Goal: Task Accomplishment & Management: Complete application form

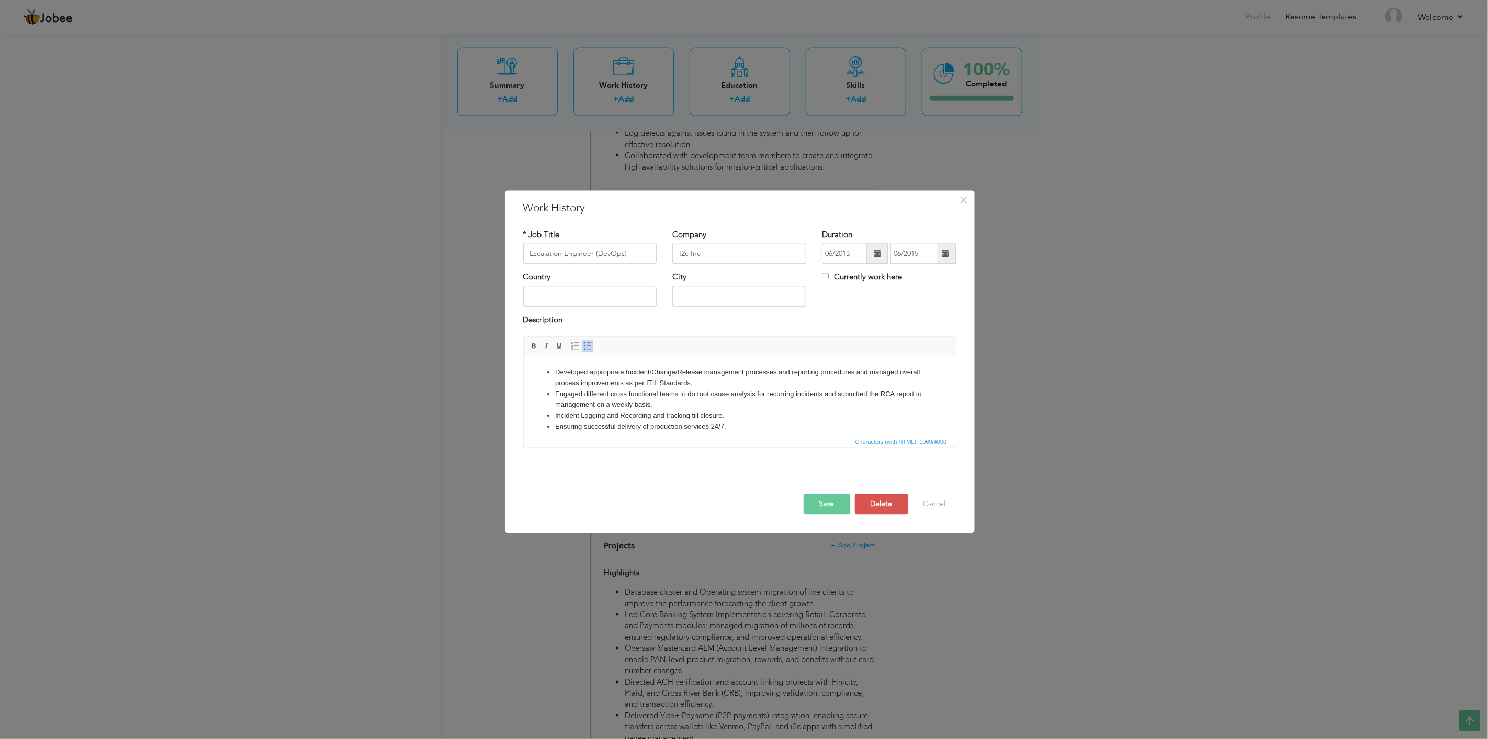
click at [837, 506] on button "Save" at bounding box center [827, 504] width 47 height 21
click at [832, 509] on button "Save" at bounding box center [827, 504] width 47 height 21
click at [827, 503] on button "Save" at bounding box center [827, 504] width 47 height 21
click at [830, 505] on button "Save" at bounding box center [827, 504] width 47 height 21
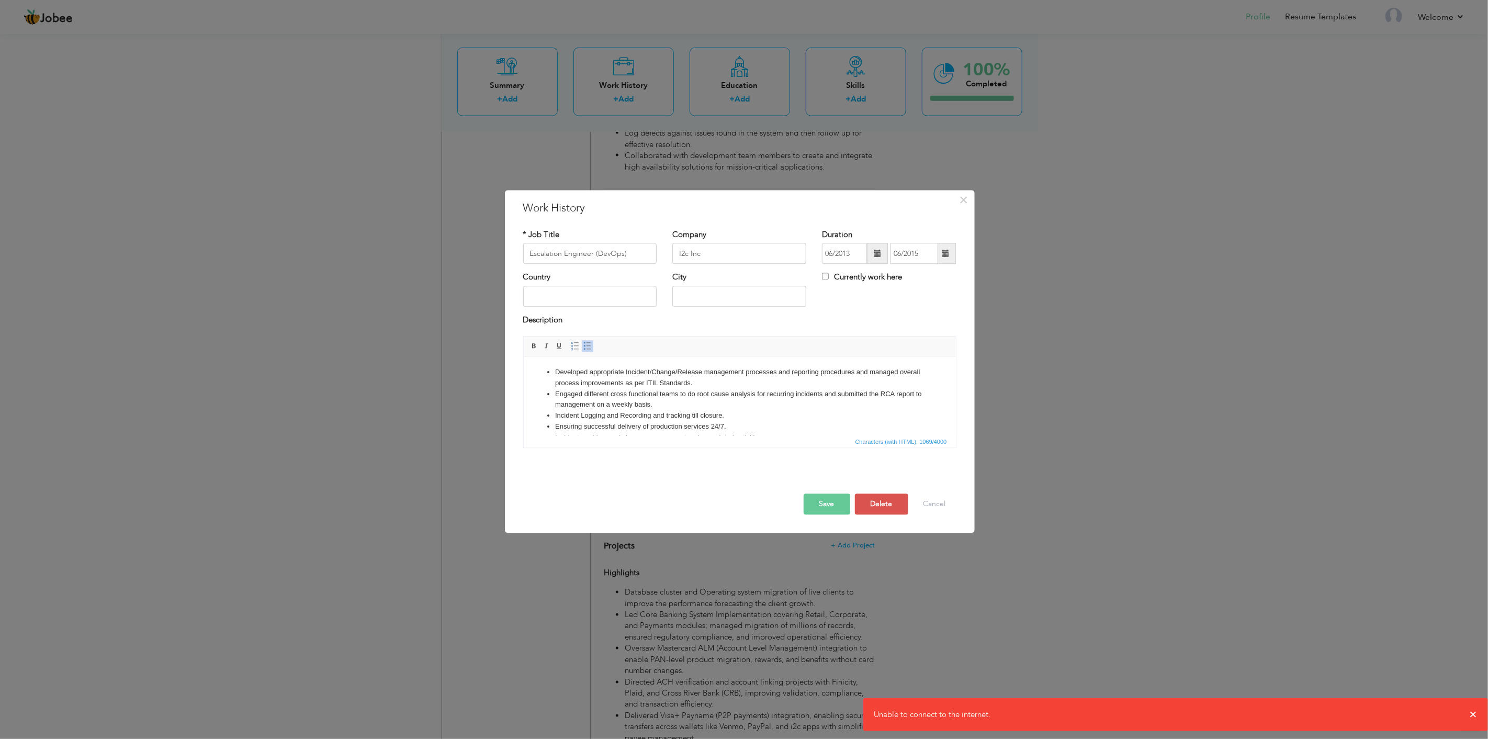
click at [330, 26] on div "× Work History * Job Title Escalation Engineer (DevOps) Company I2c Inc" at bounding box center [744, 369] width 1488 height 739
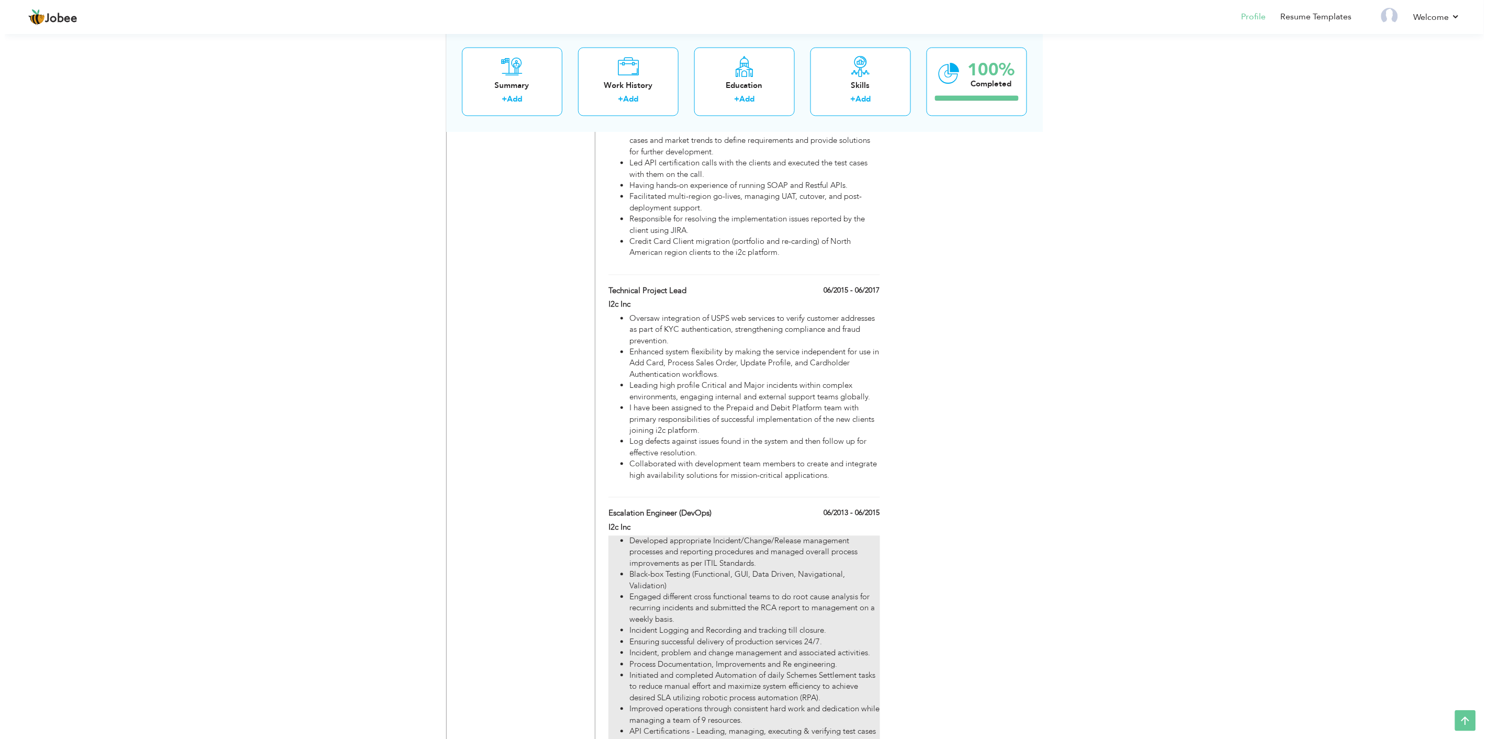
scroll to position [859, 0]
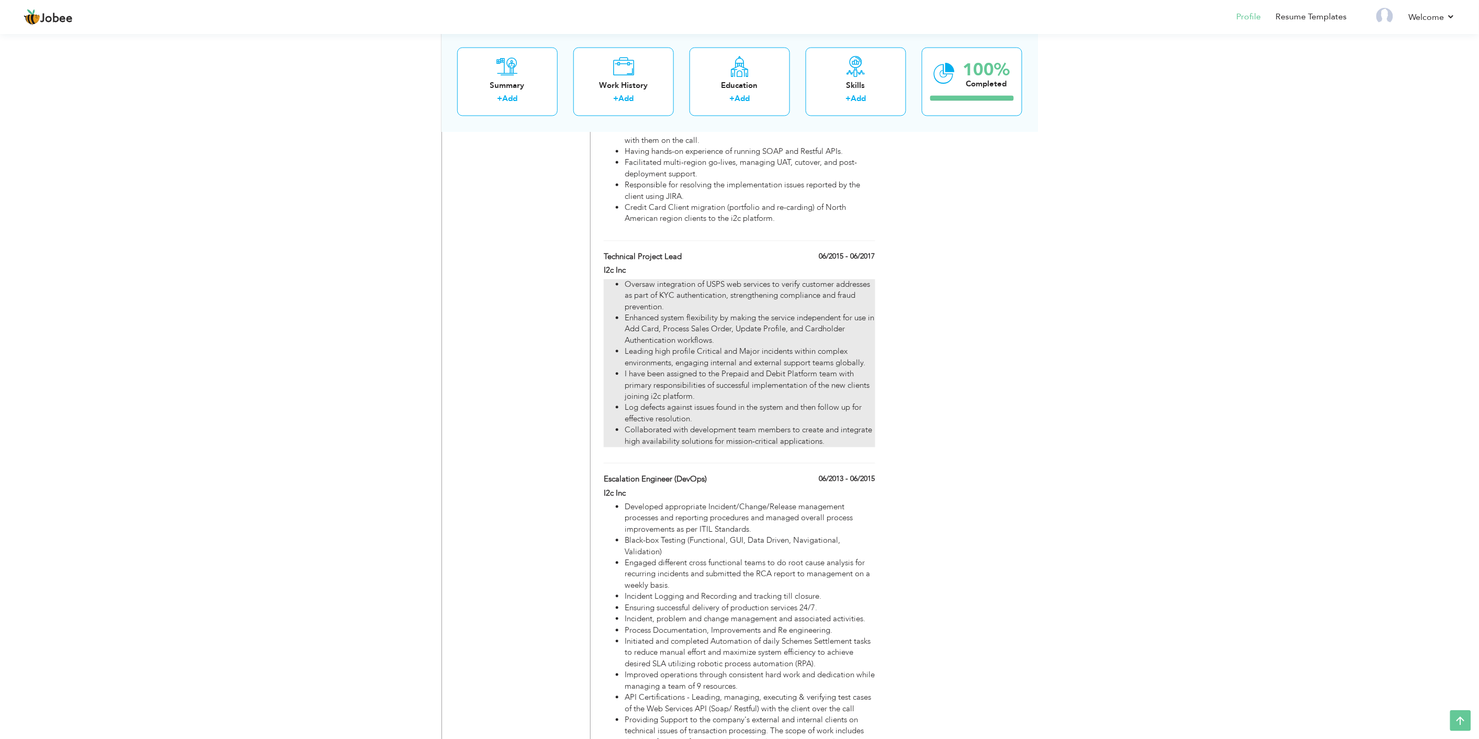
click at [713, 433] on li "Collaborated with development team members to create and integrate high availab…" at bounding box center [750, 436] width 250 height 22
type input "Technical Project Lead"
type input "06/2015"
type input "06/2017"
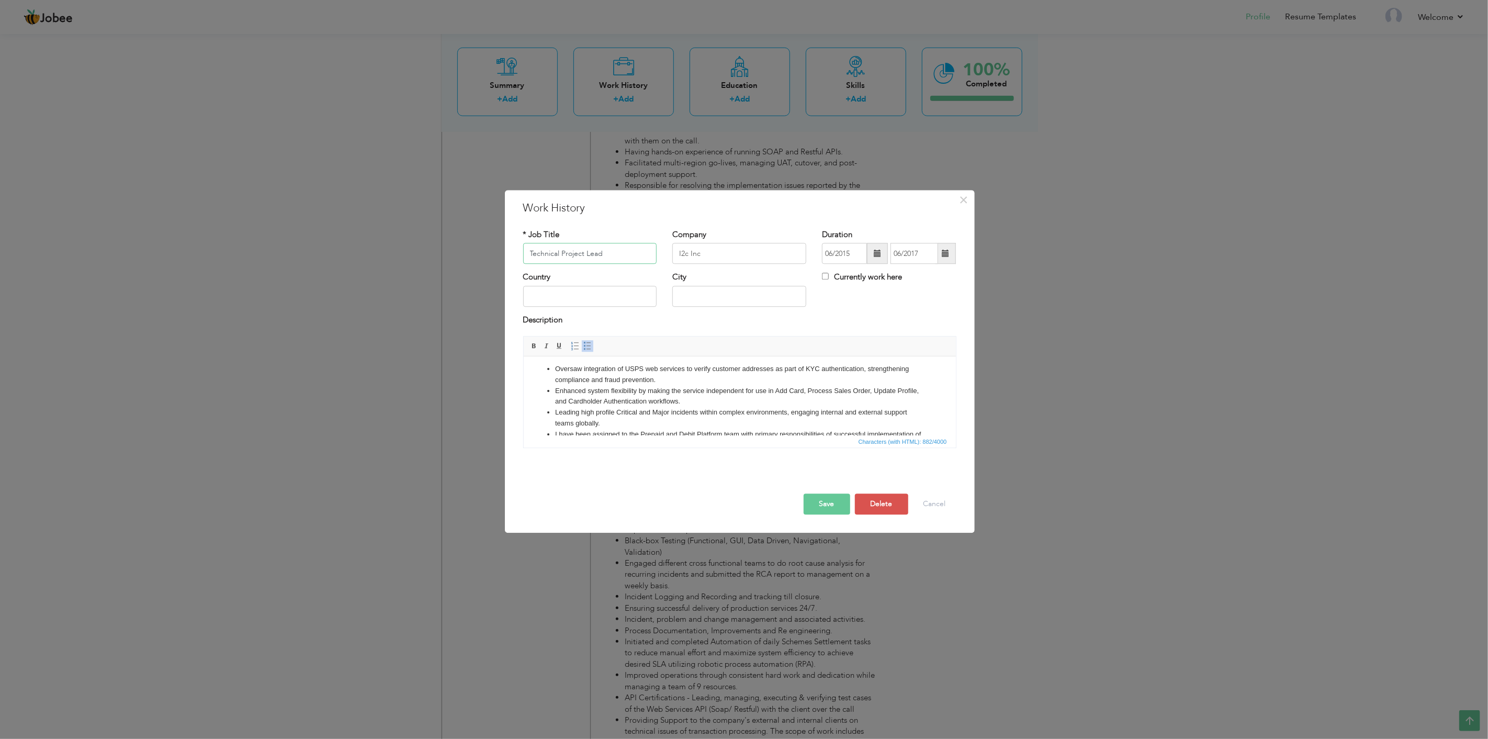
scroll to position [62, 0]
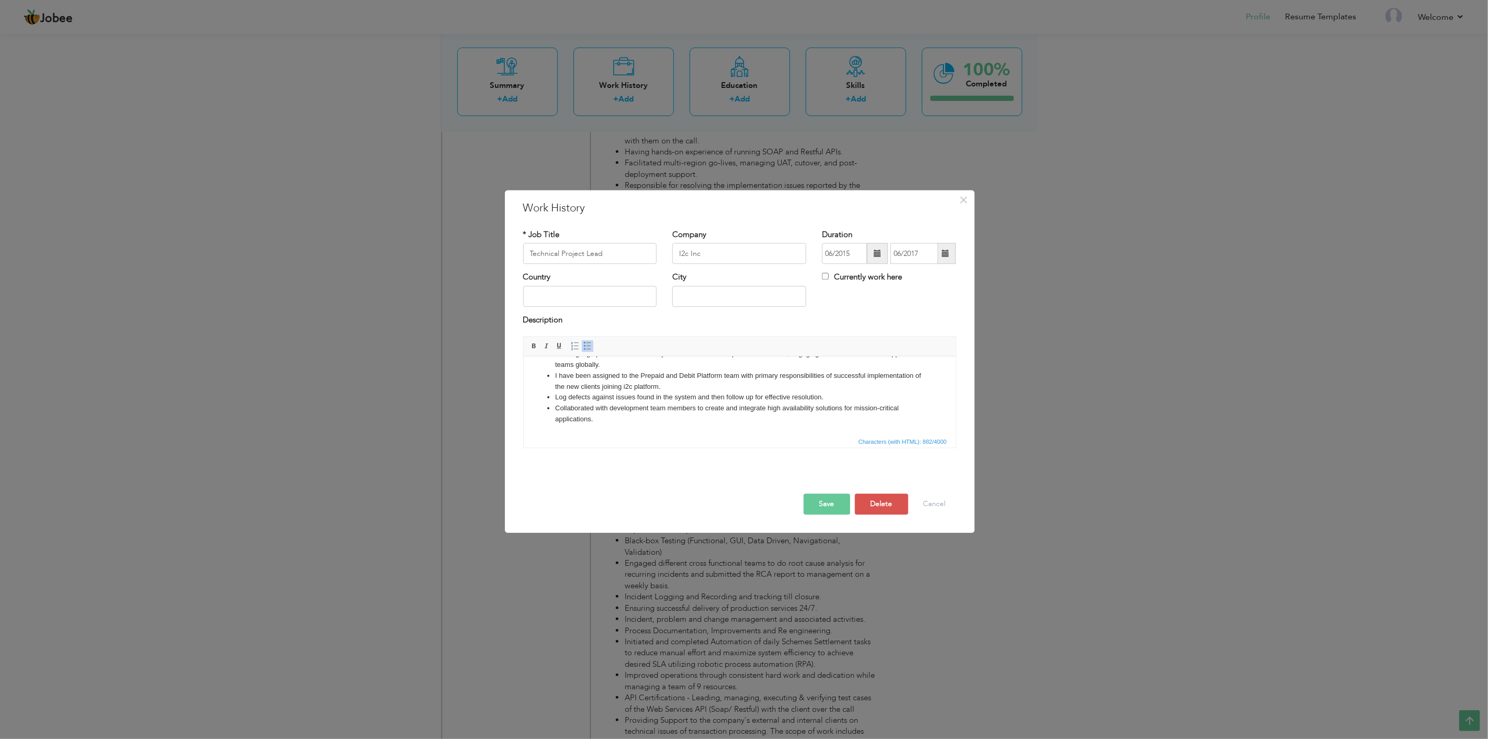
click at [617, 420] on li "Collaborated with development team members to create and integrate high availab…" at bounding box center [739, 414] width 369 height 22
click at [558, 427] on li "•Generation of application data and business reports and their deliverance to c…" at bounding box center [739, 436] width 369 height 22
click at [819, 506] on button "Save" at bounding box center [827, 504] width 47 height 21
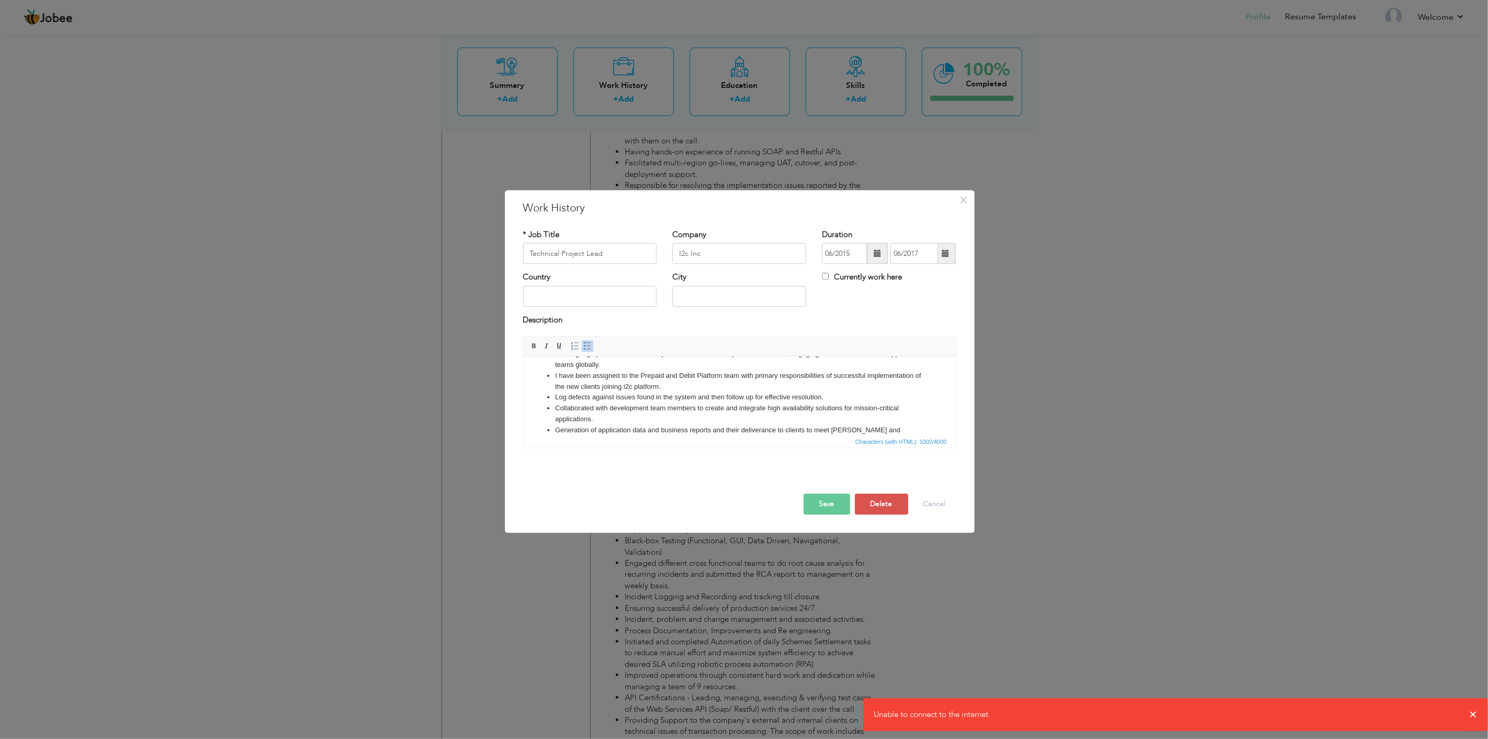
click at [831, 505] on button "Save" at bounding box center [827, 504] width 47 height 21
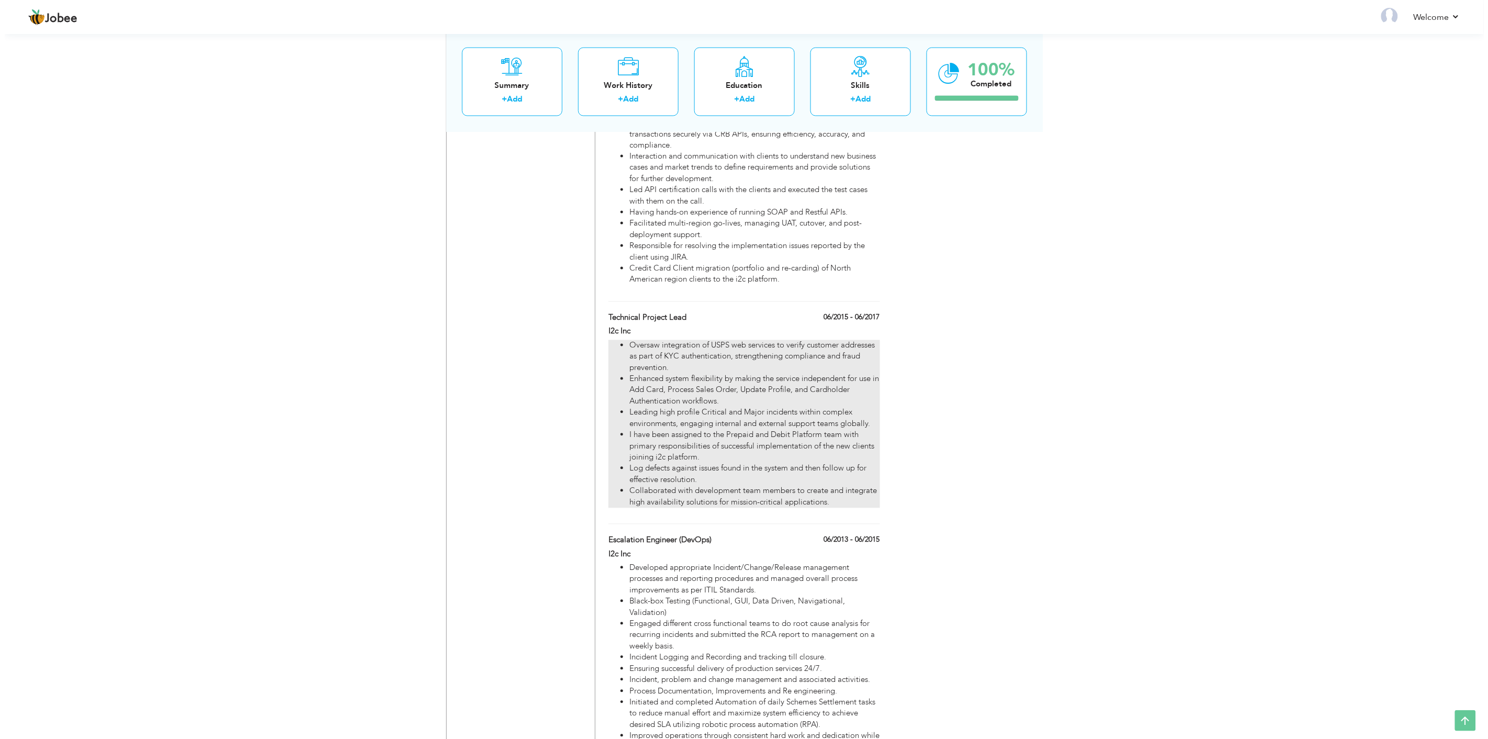
scroll to position [814, 0]
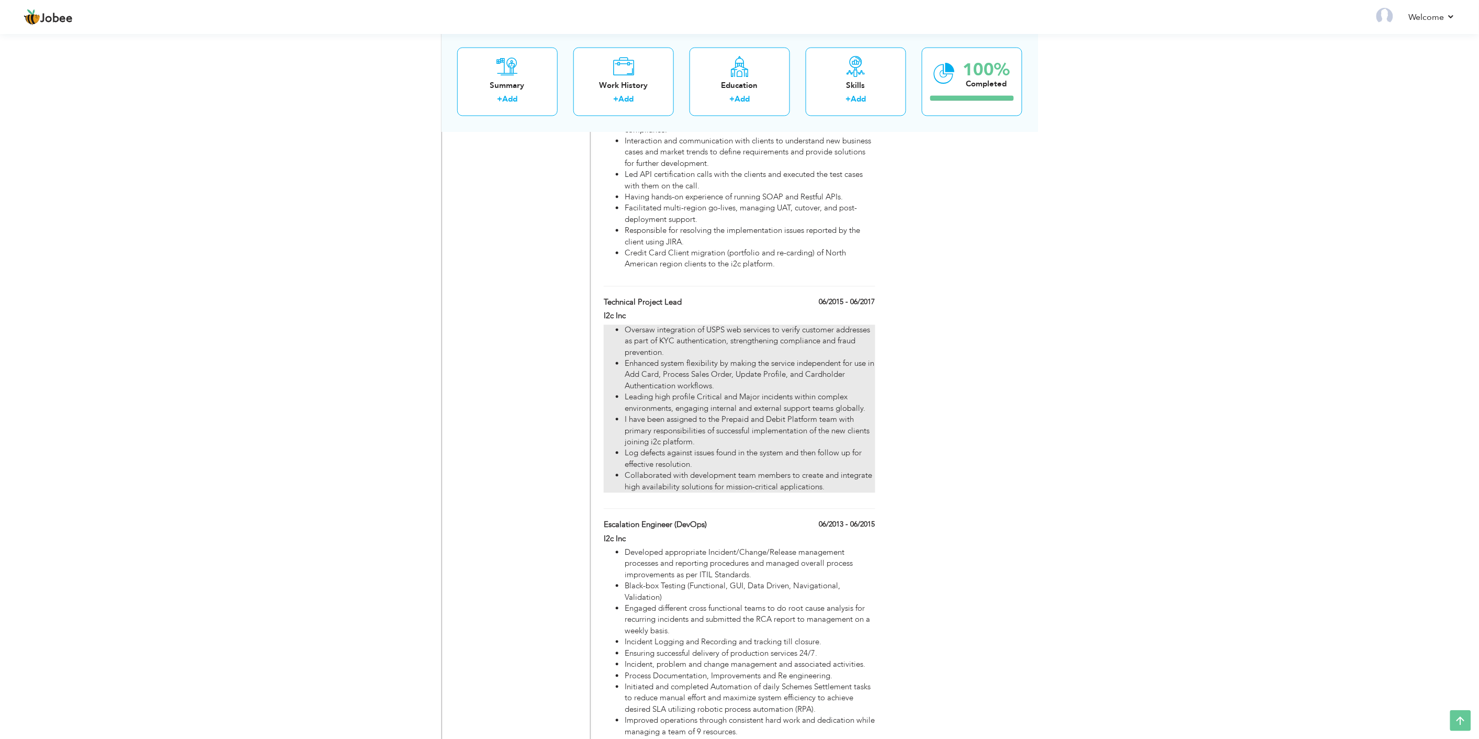
click at [720, 379] on li "Enhanced system flexibility by making the service independent for use in Add Ca…" at bounding box center [750, 374] width 250 height 33
type input "Technical Project Lead"
type input "I2c Inc"
type input "06/2015"
type input "06/2017"
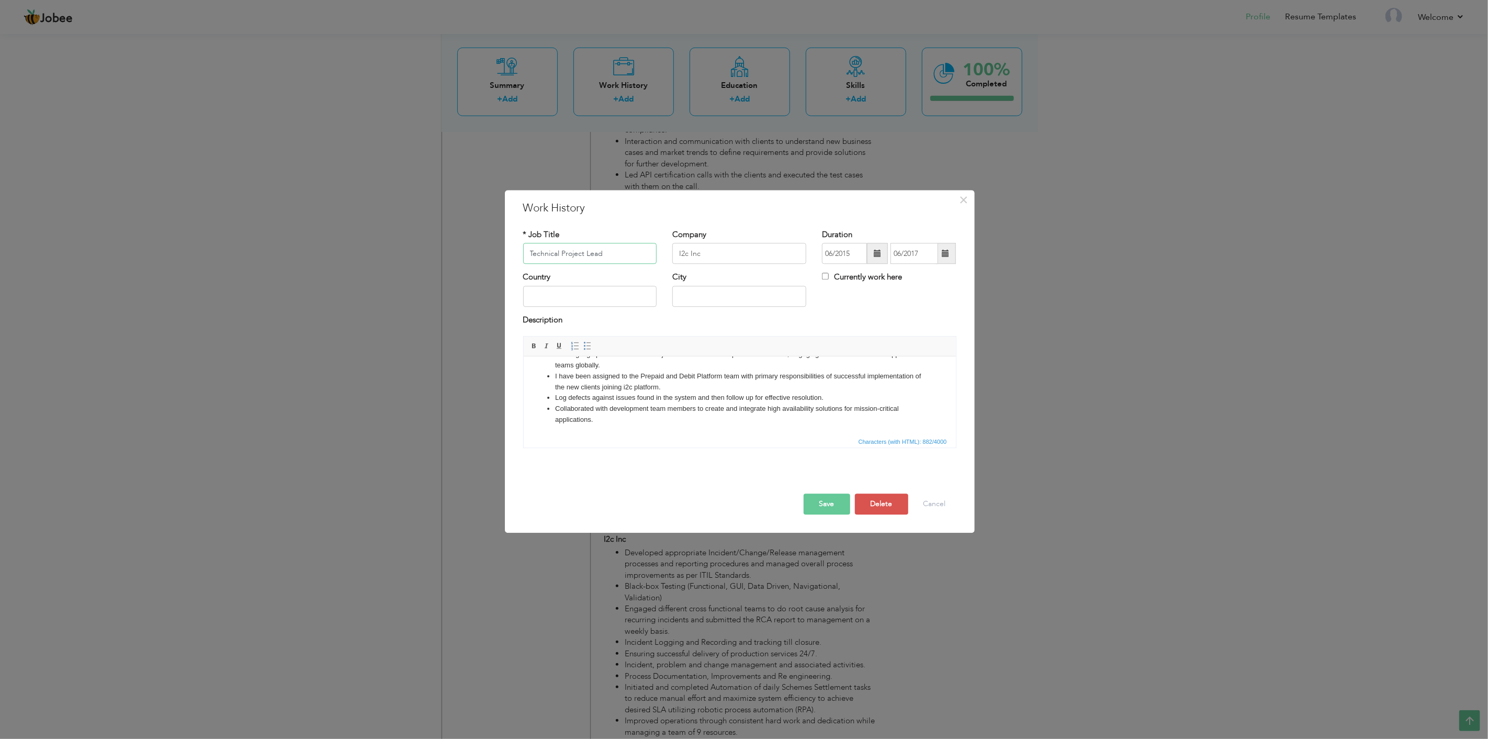
scroll to position [62, 0]
click at [621, 421] on li "Collaborated with development team members to create and integrate high availab…" at bounding box center [739, 414] width 369 height 22
click at [558, 429] on li "•Generation of application data and business reports and their deliverance to c…" at bounding box center [739, 436] width 369 height 22
click at [820, 505] on button "Save" at bounding box center [827, 504] width 47 height 21
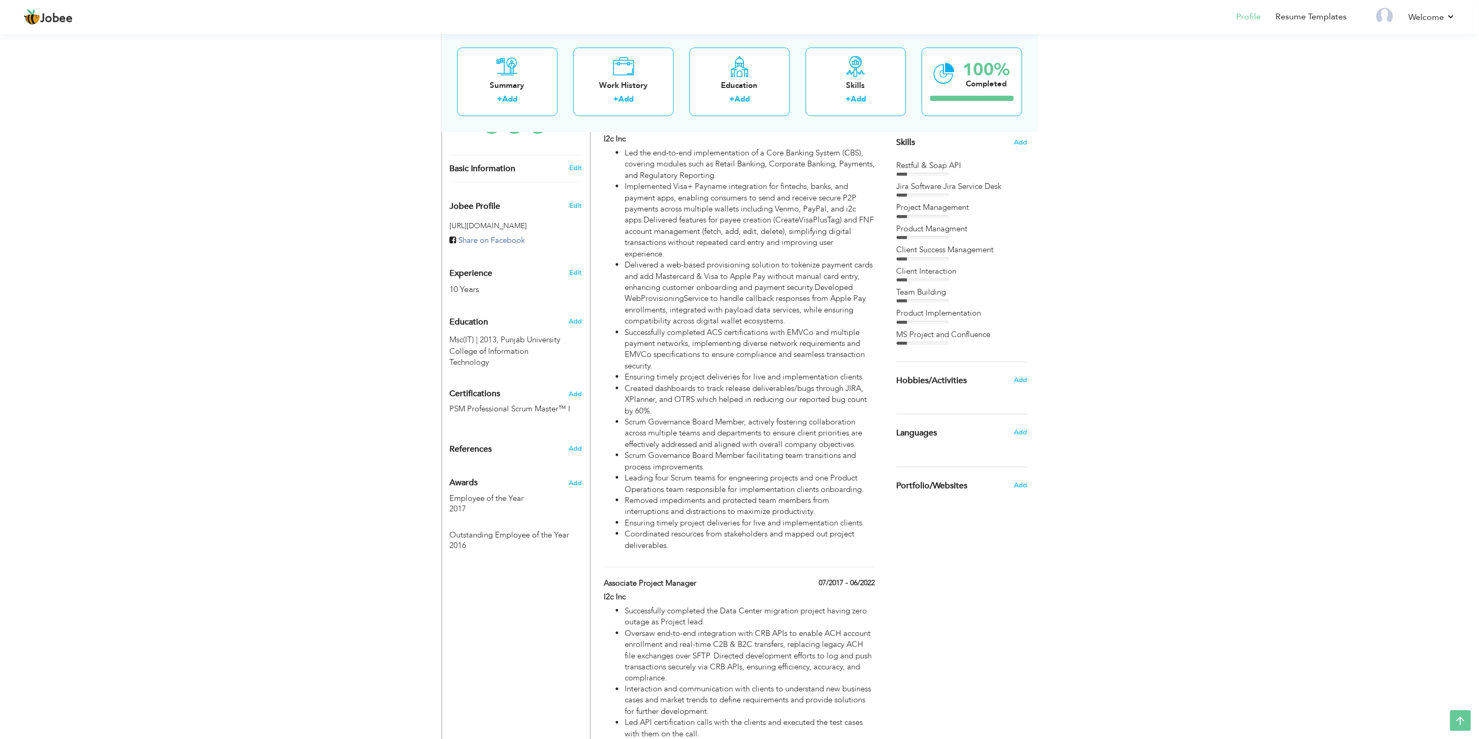
scroll to position [0, 0]
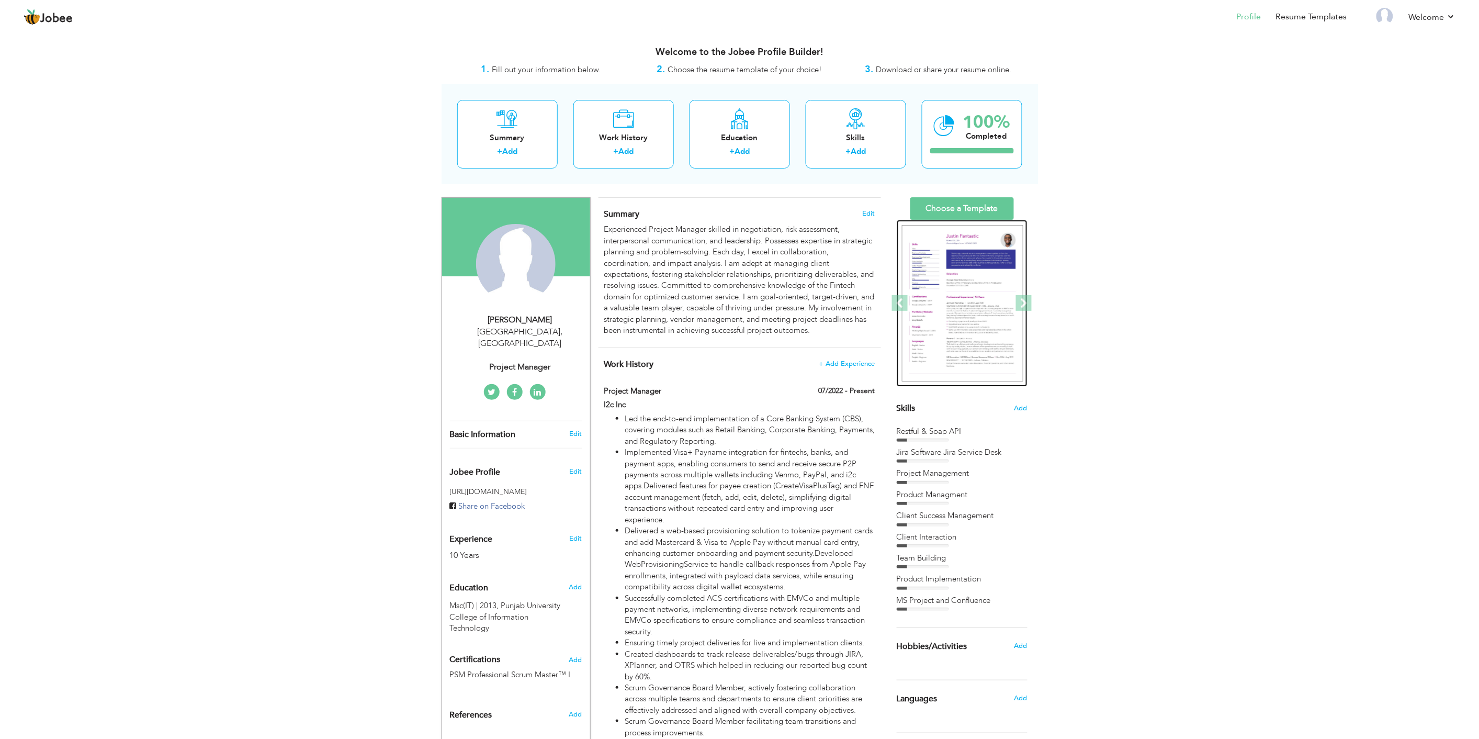
click at [973, 296] on img at bounding box center [962, 303] width 121 height 157
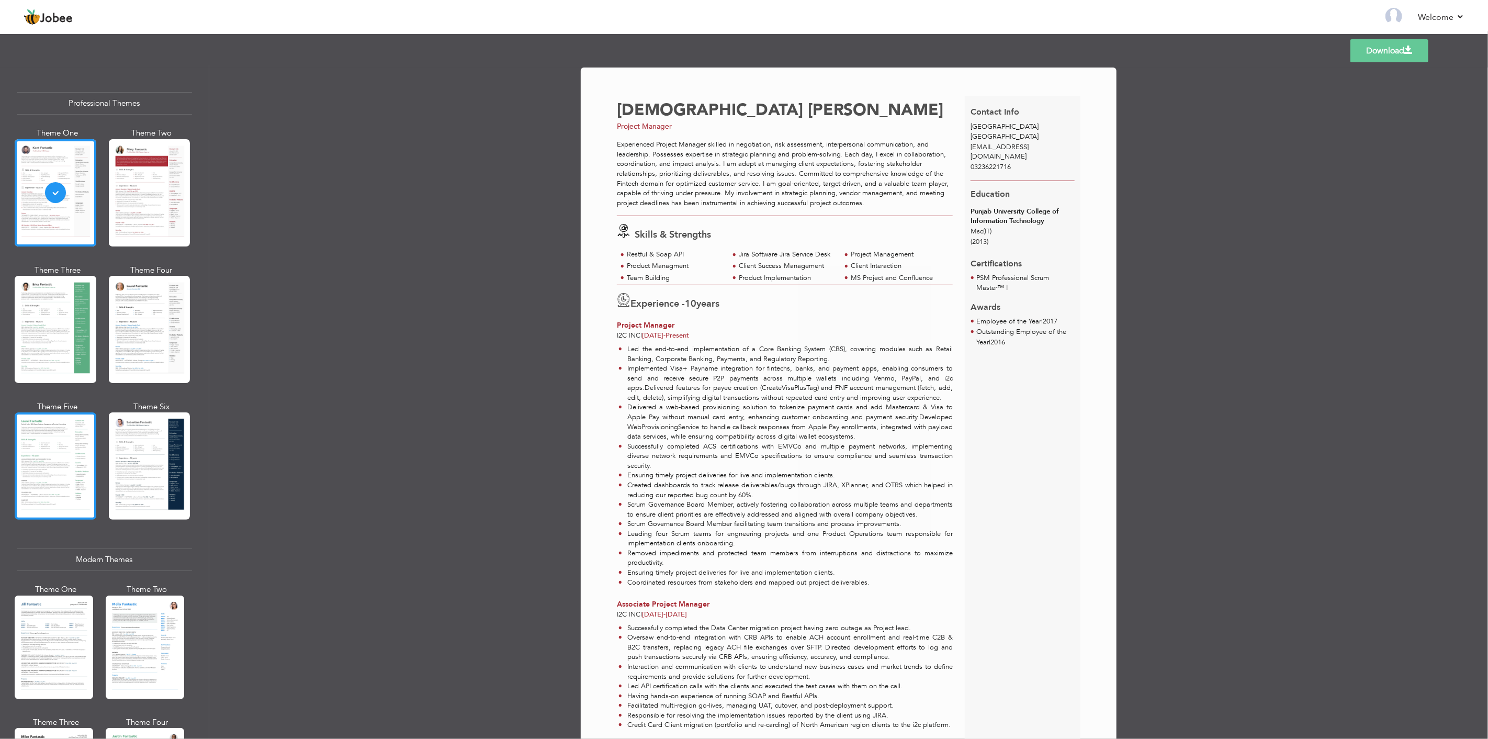
click at [59, 435] on div at bounding box center [56, 465] width 82 height 107
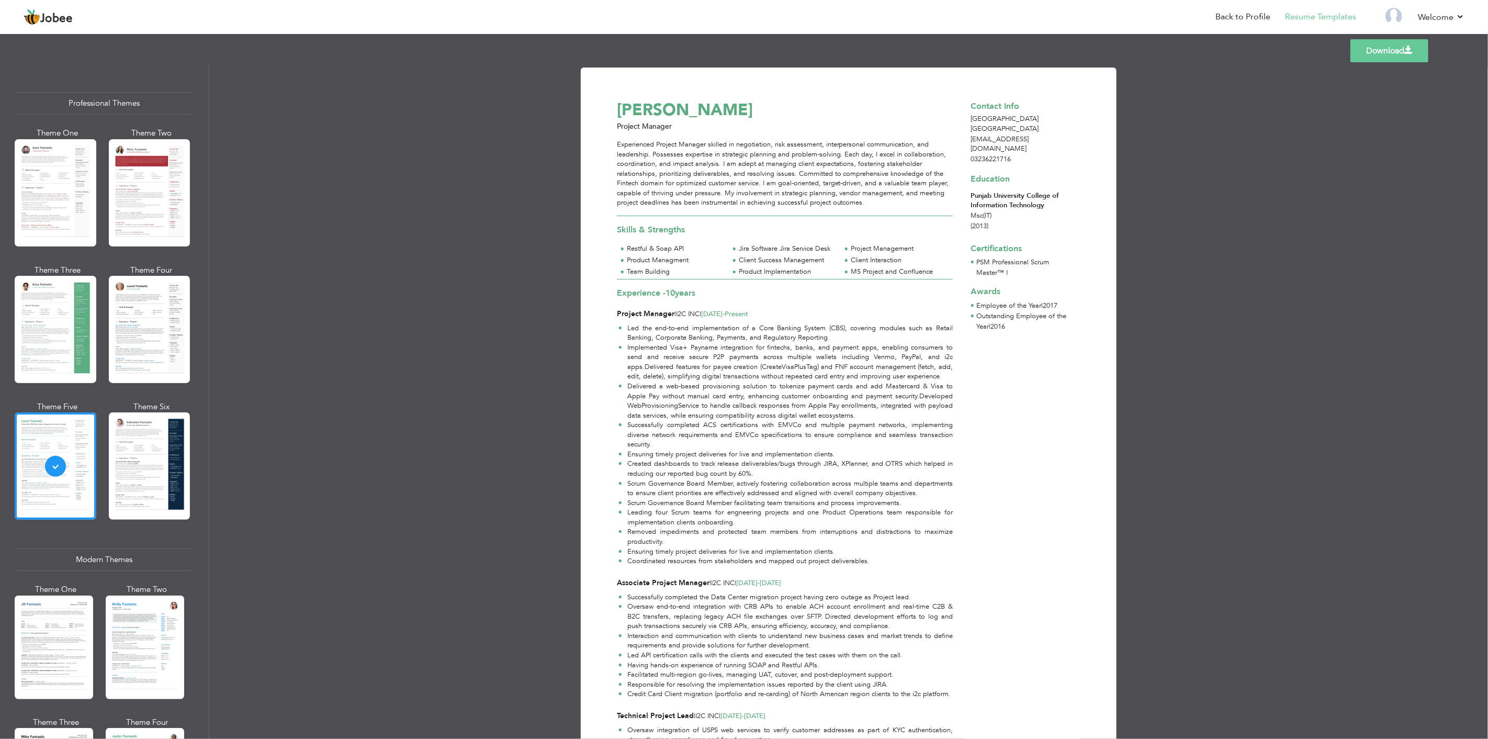
click at [1378, 37] on div "Templates Download" at bounding box center [744, 50] width 1488 height 33
click at [1378, 46] on link "Download" at bounding box center [1389, 50] width 78 height 23
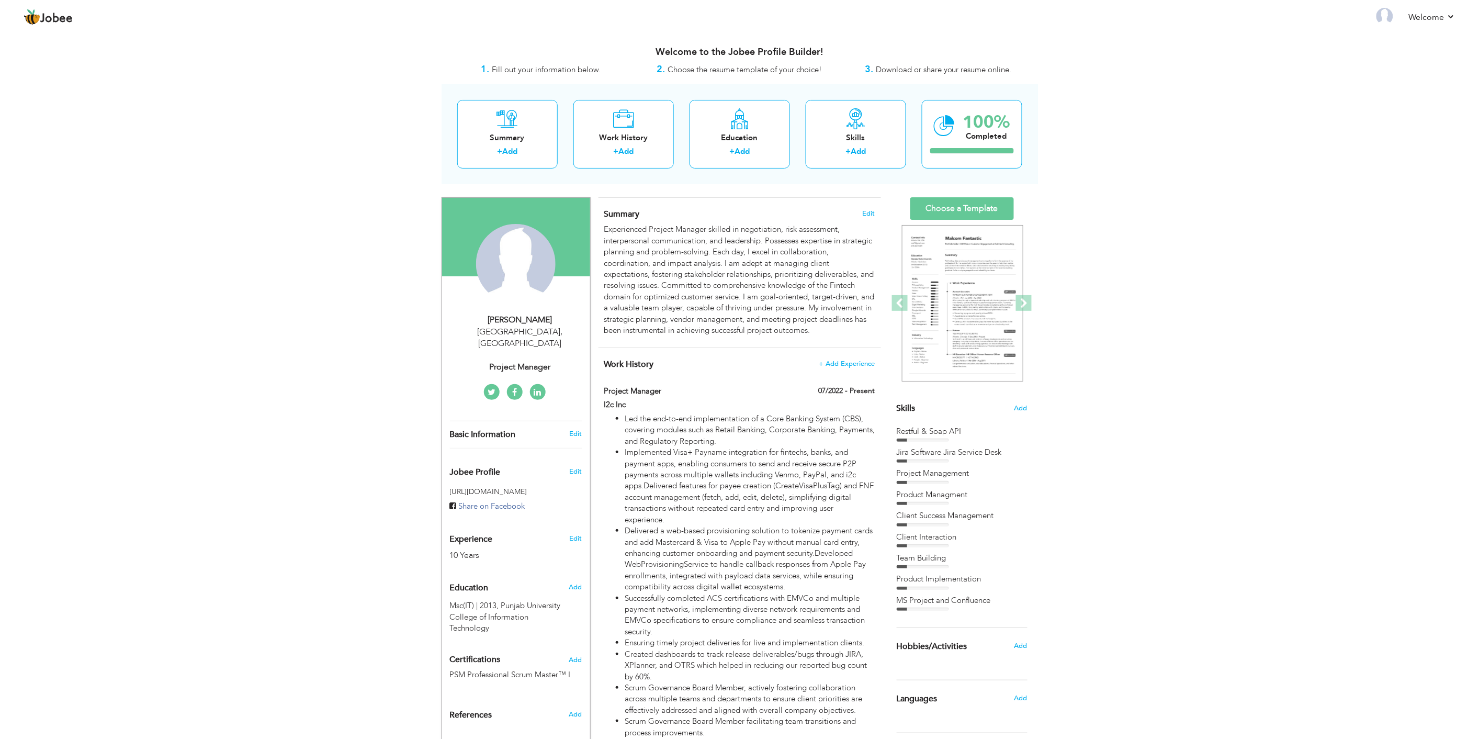
click at [529, 330] on div "LAHORE , Pakistan" at bounding box center [520, 338] width 140 height 24
type input "Muhammad"
type input "Tahir Ameen"
type input "03236221716"
select select "number:166"
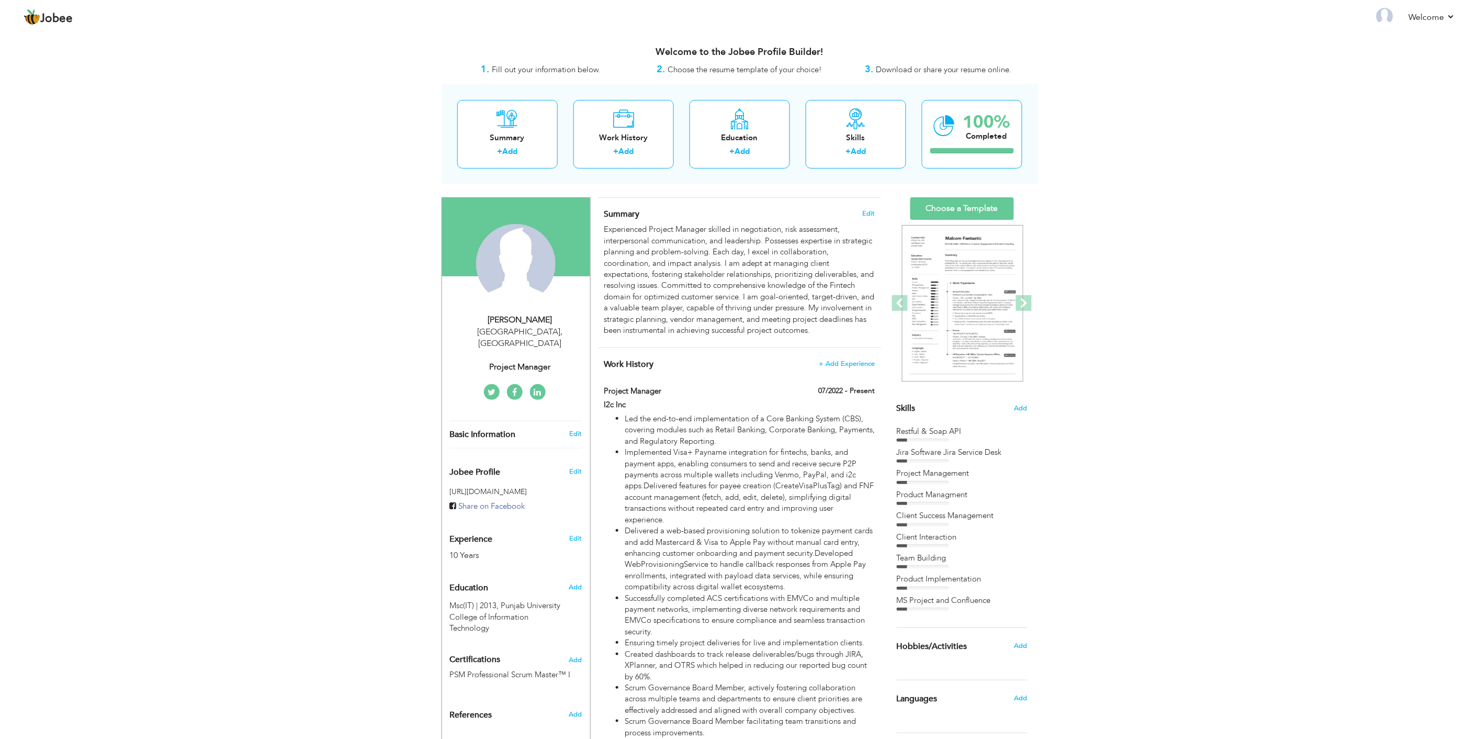
type input "[GEOGRAPHIC_DATA]"
select select "number:12"
type input "Project Manager"
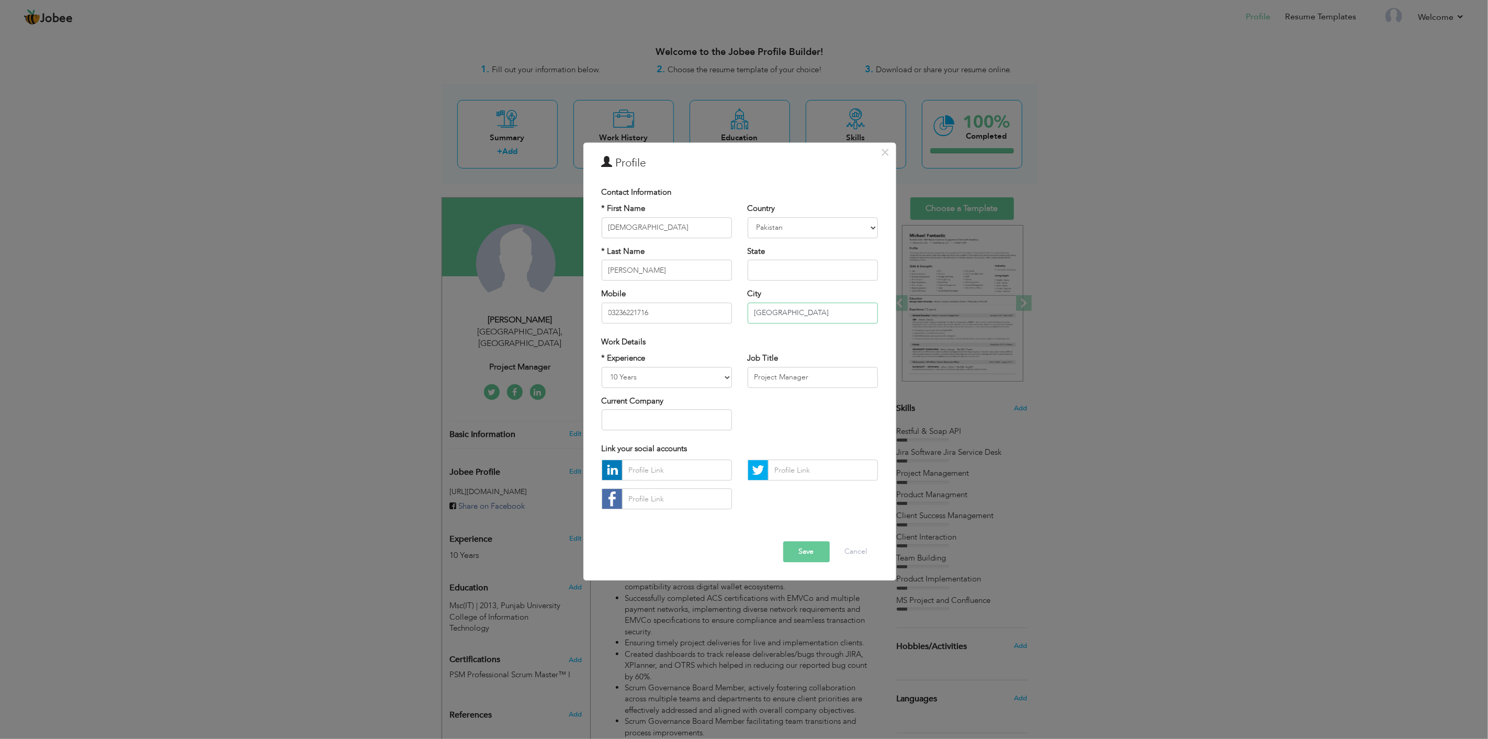
click at [795, 310] on input "[GEOGRAPHIC_DATA]" at bounding box center [813, 312] width 130 height 21
drag, startPoint x: 814, startPoint y: 310, endPoint x: 717, endPoint y: 308, distance: 96.3
click at [717, 308] on div "* First Name Muhammad * Last Name Tahir Ameen Mobile 03236221716 Country Afghan…" at bounding box center [740, 268] width 292 height 128
type input "[GEOGRAPHIC_DATA]"
click at [730, 289] on div "Mobile 03236221716" at bounding box center [667, 306] width 130 height 35
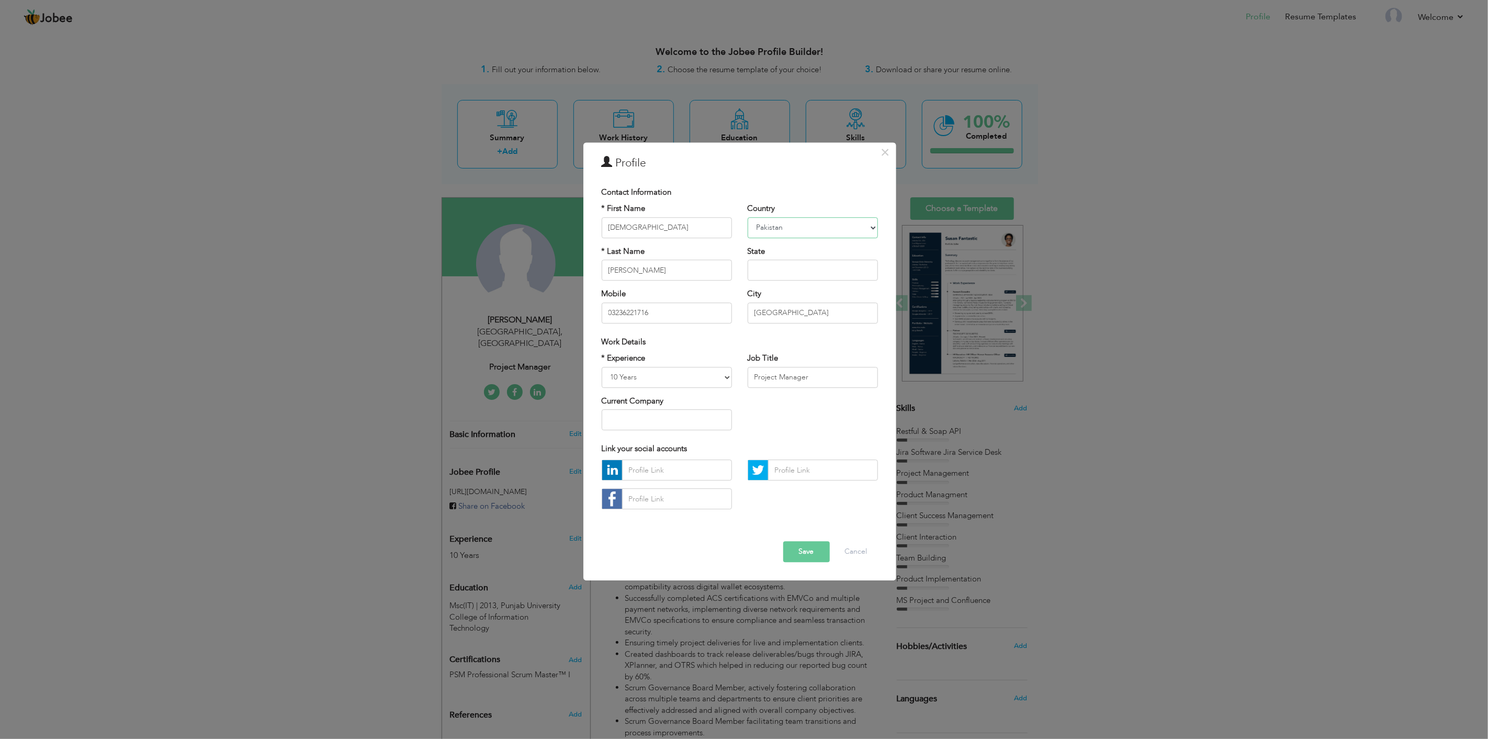
click at [801, 228] on select "Afghanistan Albania Algeria American Samoa Andorra Angola Anguilla Antarctica A…" at bounding box center [813, 227] width 130 height 21
click at [715, 378] on select "Entry Level Less than 1 Year 1 Year 2 Years 3 Years 4 Years 5 Years 6 Years 7 Y…" at bounding box center [667, 377] width 130 height 21
click at [803, 553] on button "Save" at bounding box center [806, 552] width 47 height 21
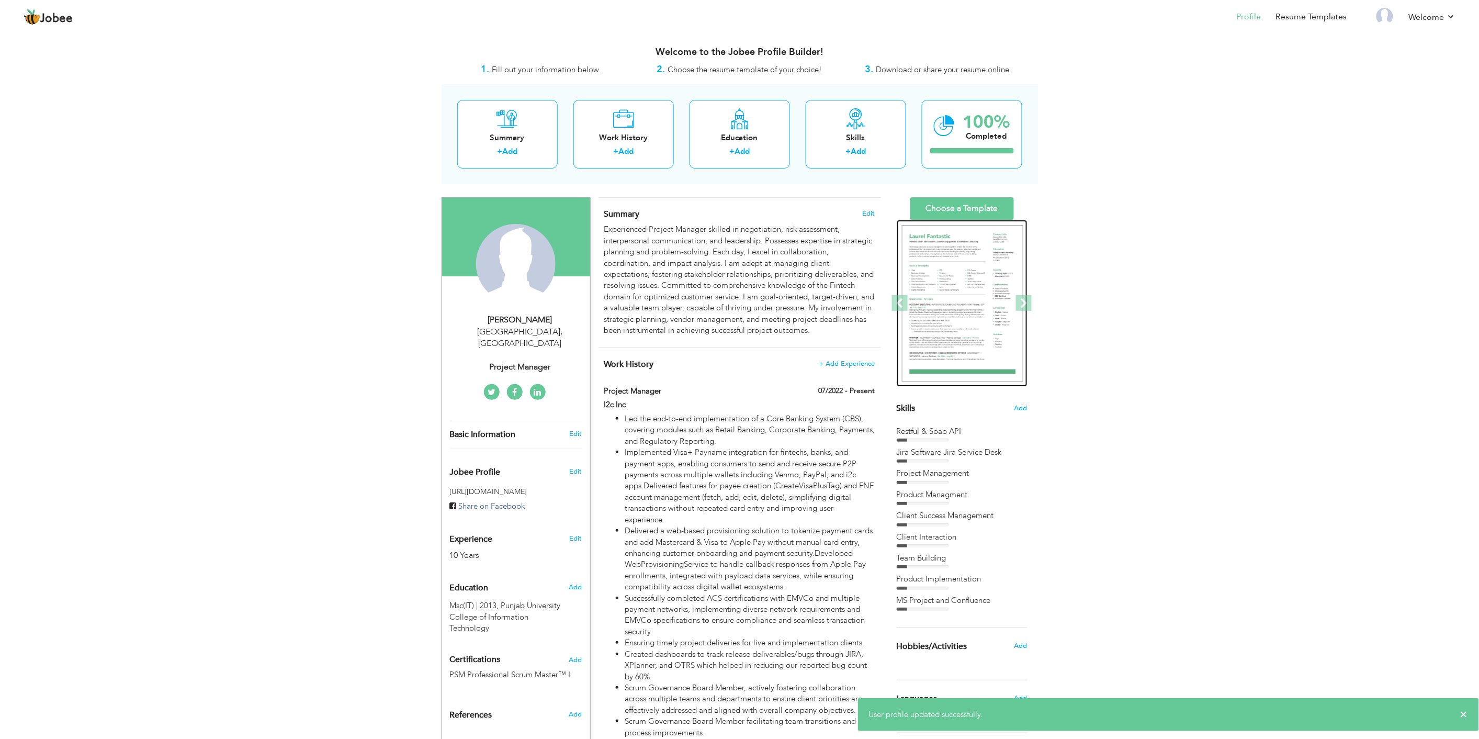
click at [961, 289] on img at bounding box center [962, 303] width 121 height 157
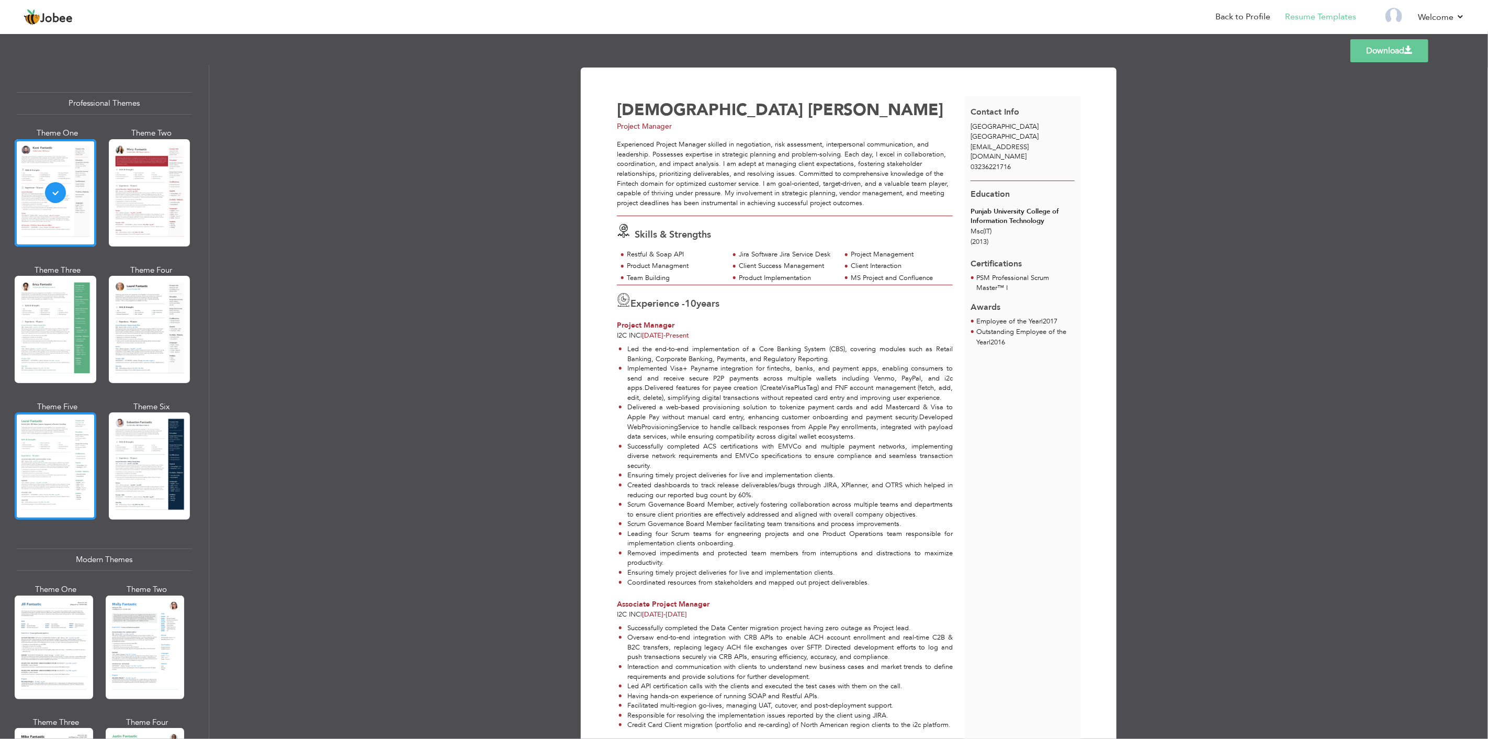
click at [44, 445] on div at bounding box center [56, 465] width 82 height 107
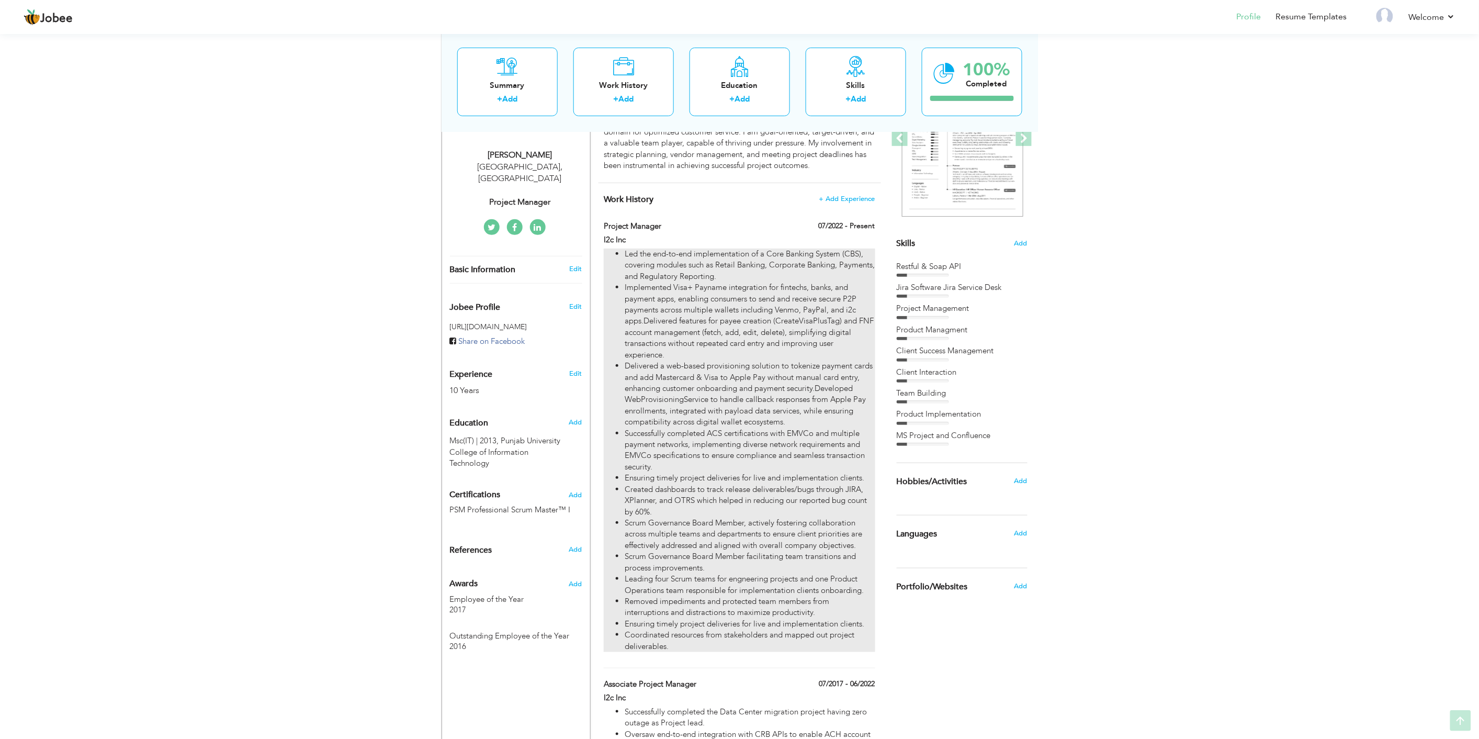
scroll to position [174, 0]
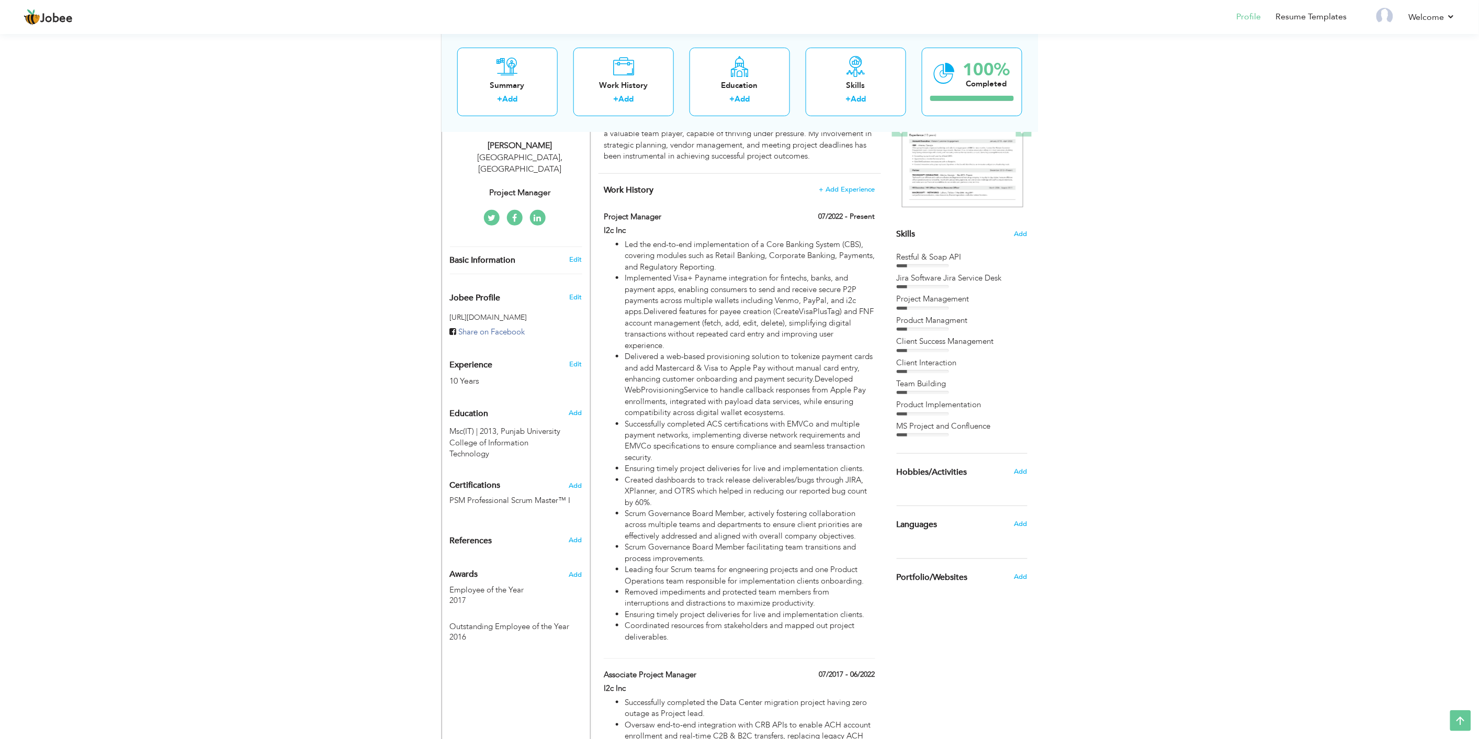
click at [548, 152] on div "Lahore , Pakistan" at bounding box center [520, 164] width 140 height 24
select select "number:166"
select select "number:12"
type input "Project Manager"
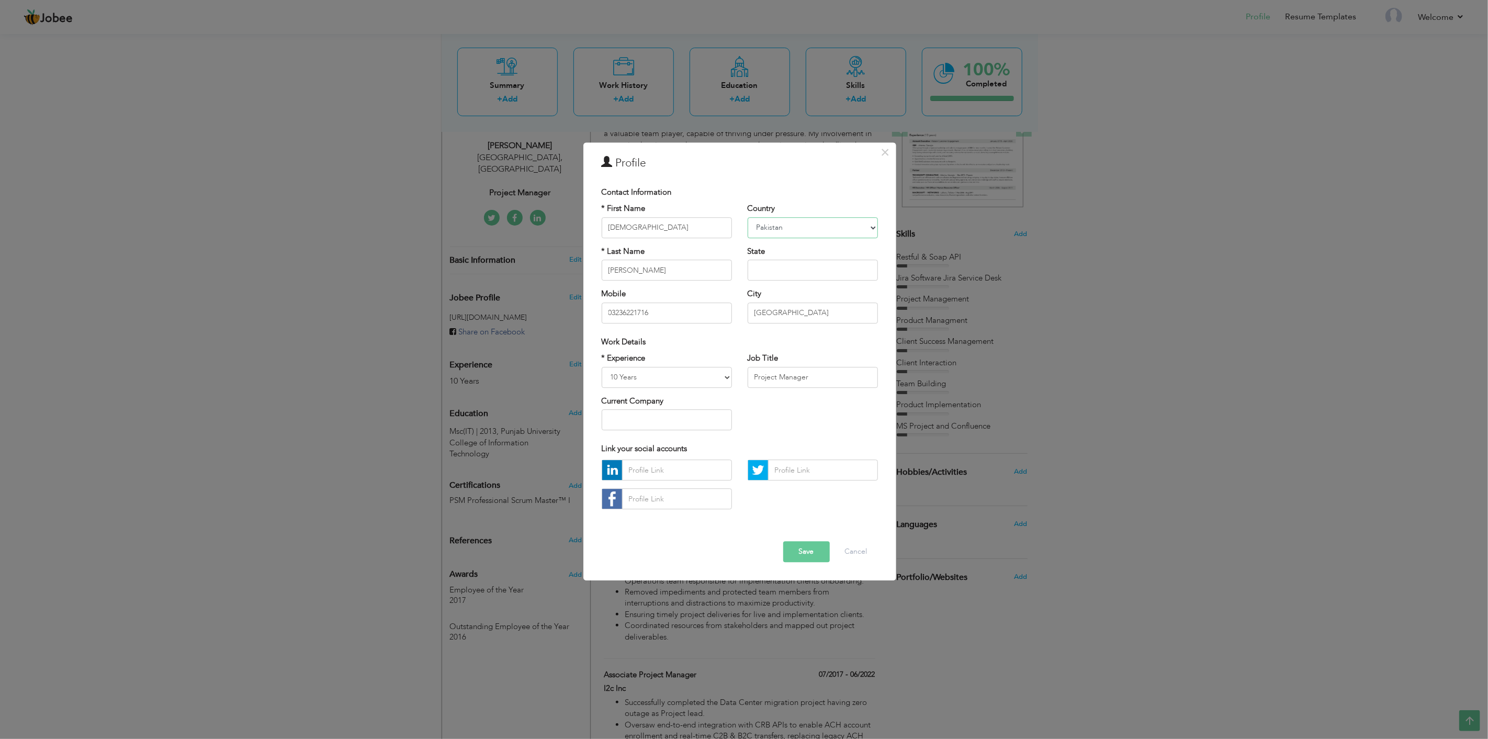
click at [839, 225] on select "Afghanistan Albania Algeria American Samoa Andorra Angola Anguilla Antarctica A…" at bounding box center [813, 227] width 130 height 21
click at [718, 250] on div "* Last Name Tahir Ameen" at bounding box center [667, 263] width 130 height 35
click at [686, 272] on input "[PERSON_NAME]" at bounding box center [667, 270] width 130 height 21
drag, startPoint x: 804, startPoint y: 316, endPoint x: 725, endPoint y: 310, distance: 79.2
click at [725, 310] on div "* First Name Muhammad * Last Name Tahir Ameen Mobile 03236221716 Country Afghan…" at bounding box center [740, 268] width 292 height 128
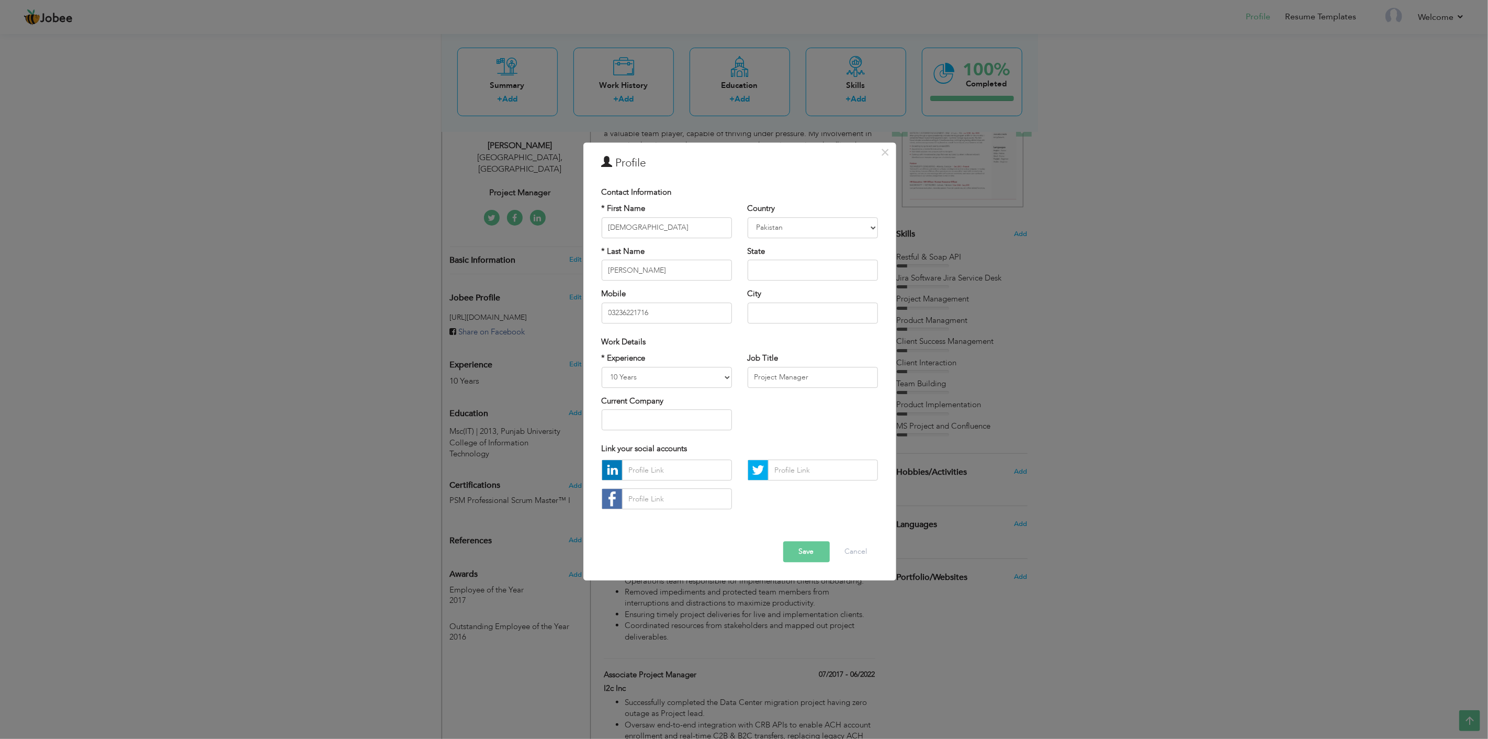
click at [721, 347] on div "Work Details" at bounding box center [740, 341] width 276 height 11
click at [826, 224] on select "Afghanistan Albania Algeria American Samoa Andorra Angola Anguilla Antarctica A…" at bounding box center [813, 227] width 130 height 21
click at [819, 200] on div "Contact Information" at bounding box center [740, 192] width 292 height 21
click at [801, 229] on select "Afghanistan Albania Algeria American Samoa Andorra Angola Anguilla Antarctica A…" at bounding box center [813, 227] width 130 height 21
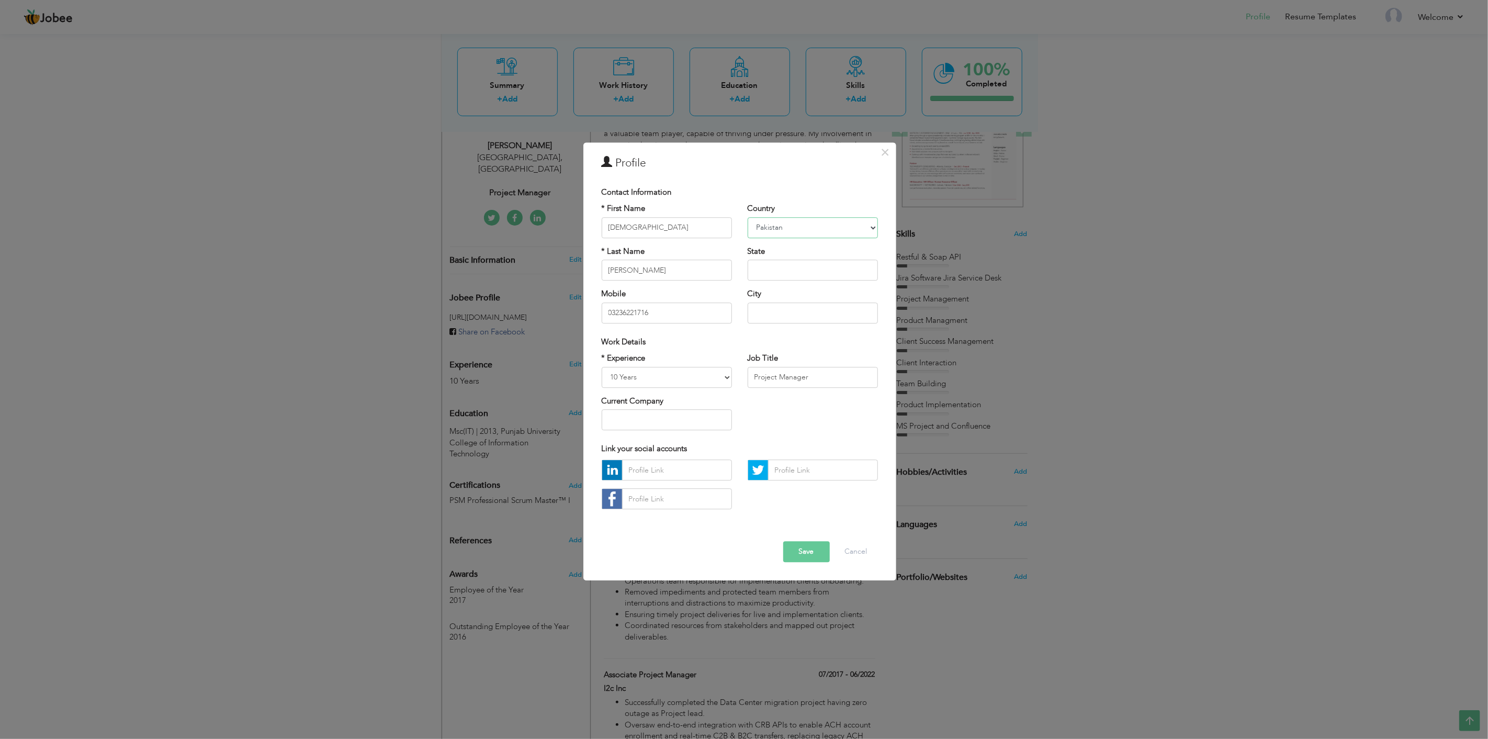
click at [781, 228] on select "Afghanistan Albania Algeria American Samoa Andorra Angola Anguilla Antarctica A…" at bounding box center [813, 227] width 130 height 21
click at [799, 182] on div "Contact Information" at bounding box center [740, 192] width 292 height 21
click at [798, 548] on button "Save" at bounding box center [806, 552] width 47 height 21
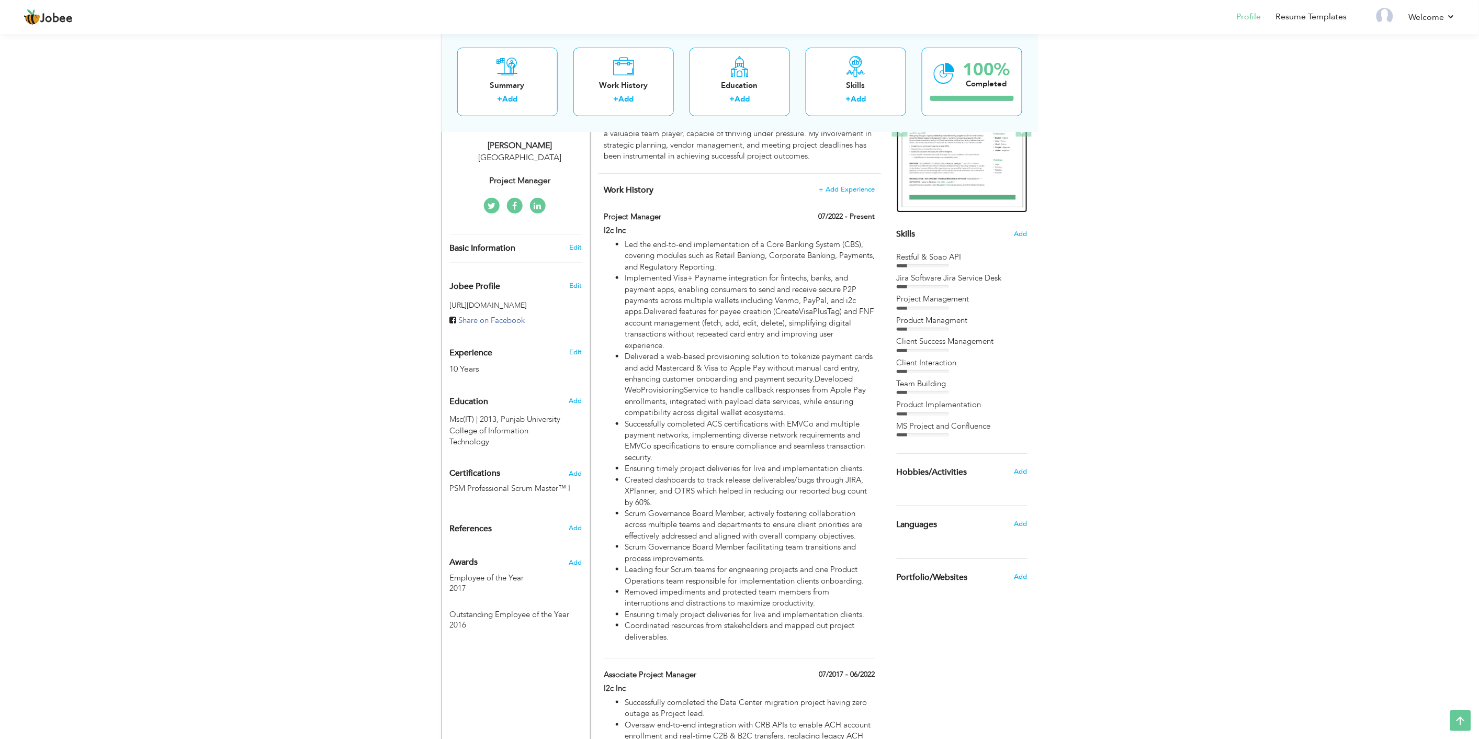
click at [937, 165] on img at bounding box center [962, 129] width 121 height 157
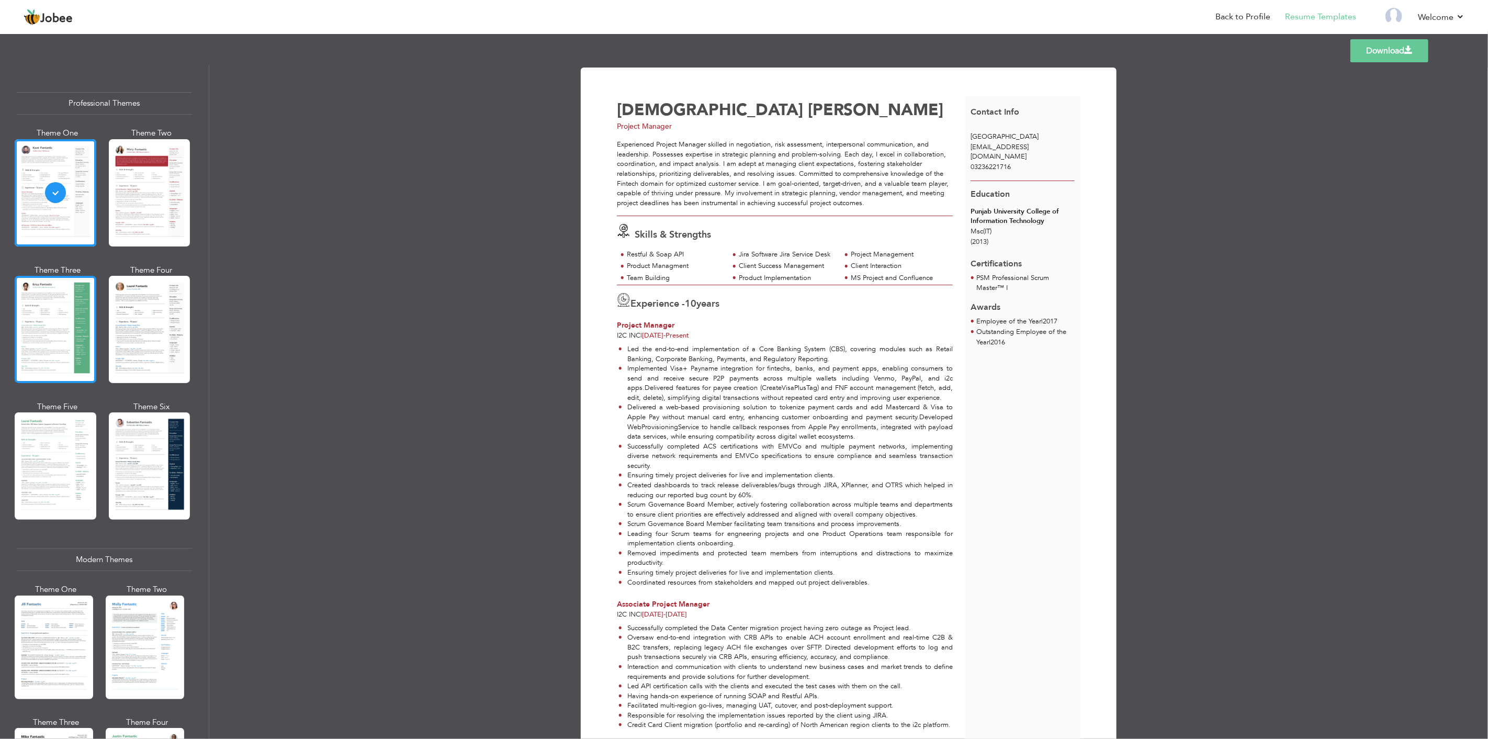
click at [58, 324] on div at bounding box center [56, 329] width 82 height 107
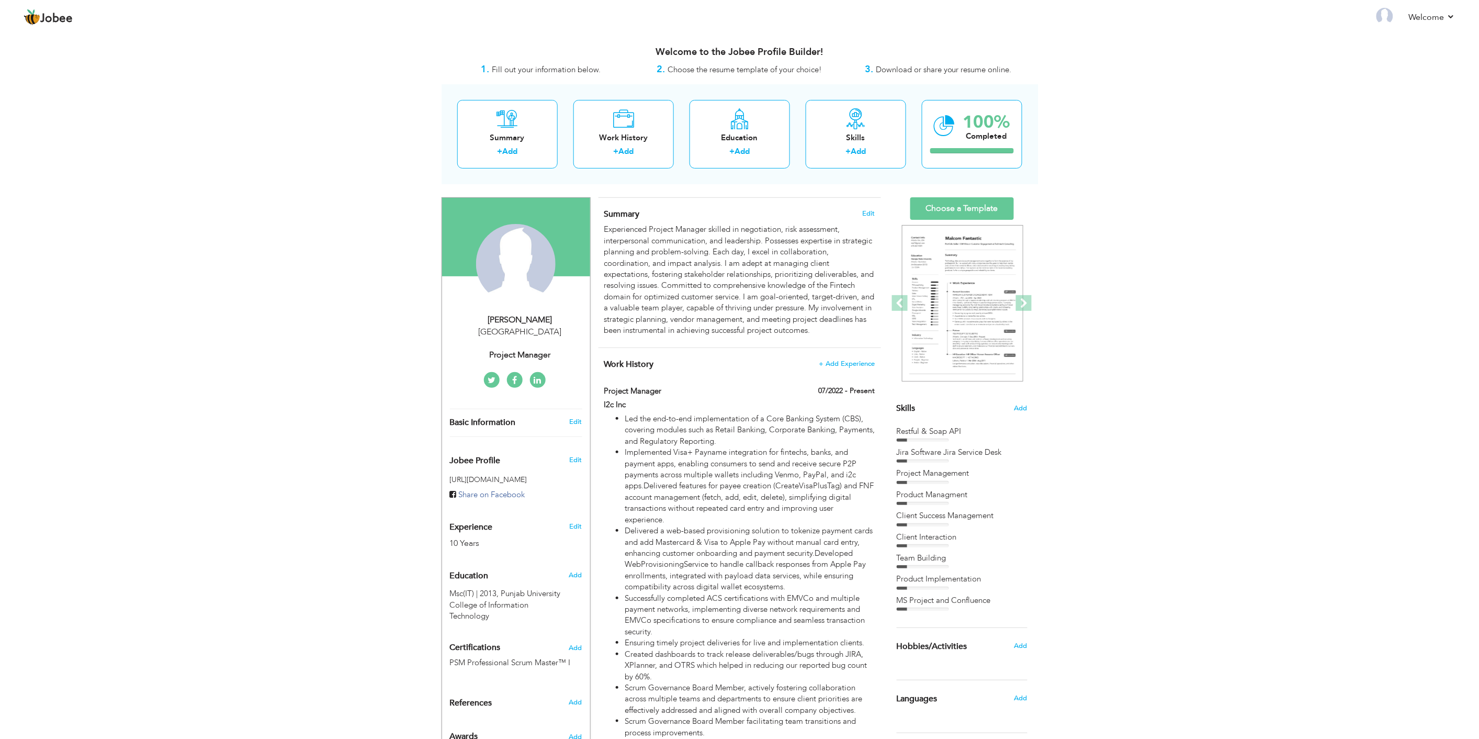
click at [536, 328] on div "[GEOGRAPHIC_DATA]" at bounding box center [520, 332] width 140 height 12
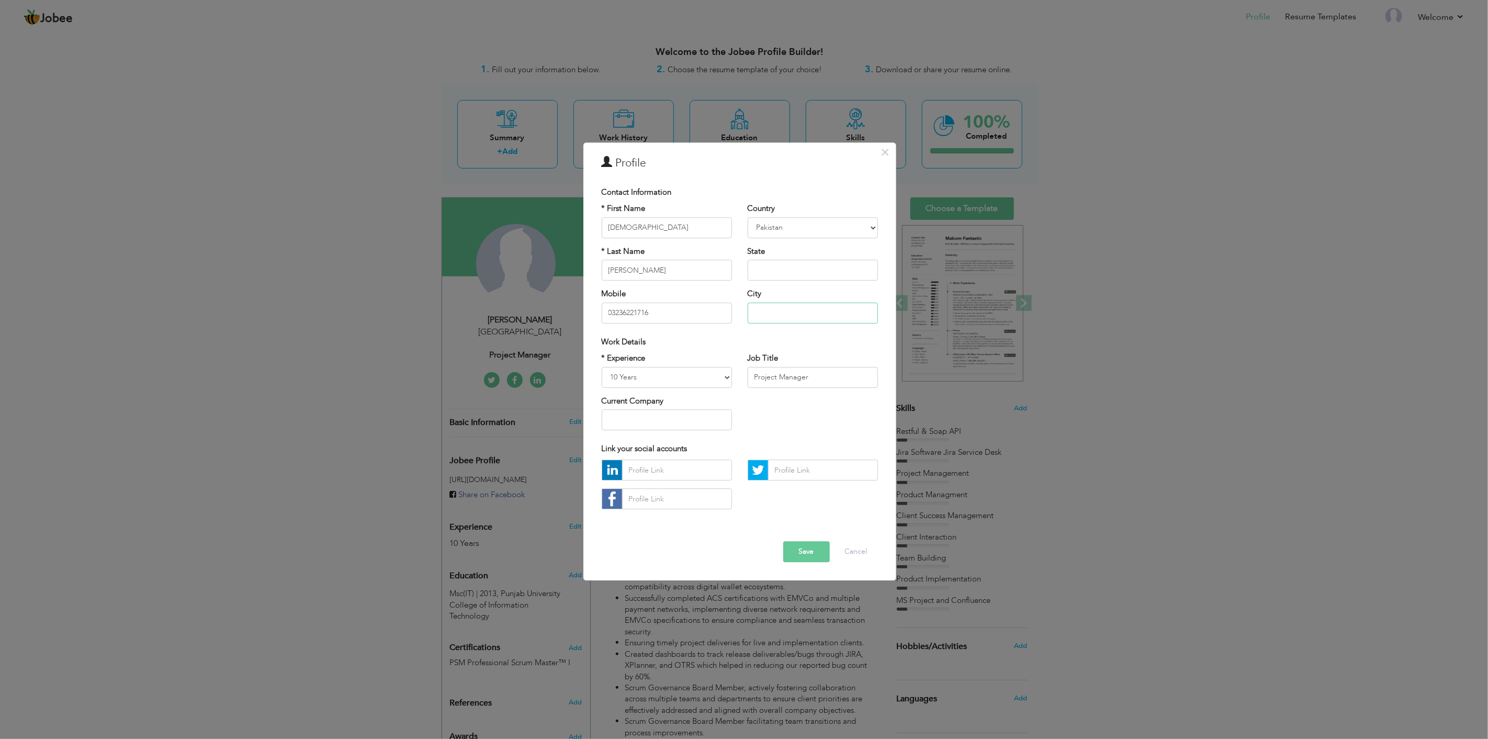
click at [780, 309] on input "text" at bounding box center [813, 312] width 130 height 21
type input "[GEOGRAPHIC_DATA]"
click at [722, 339] on div "Work Details" at bounding box center [740, 341] width 276 height 11
click at [812, 548] on button "Save" at bounding box center [806, 552] width 47 height 21
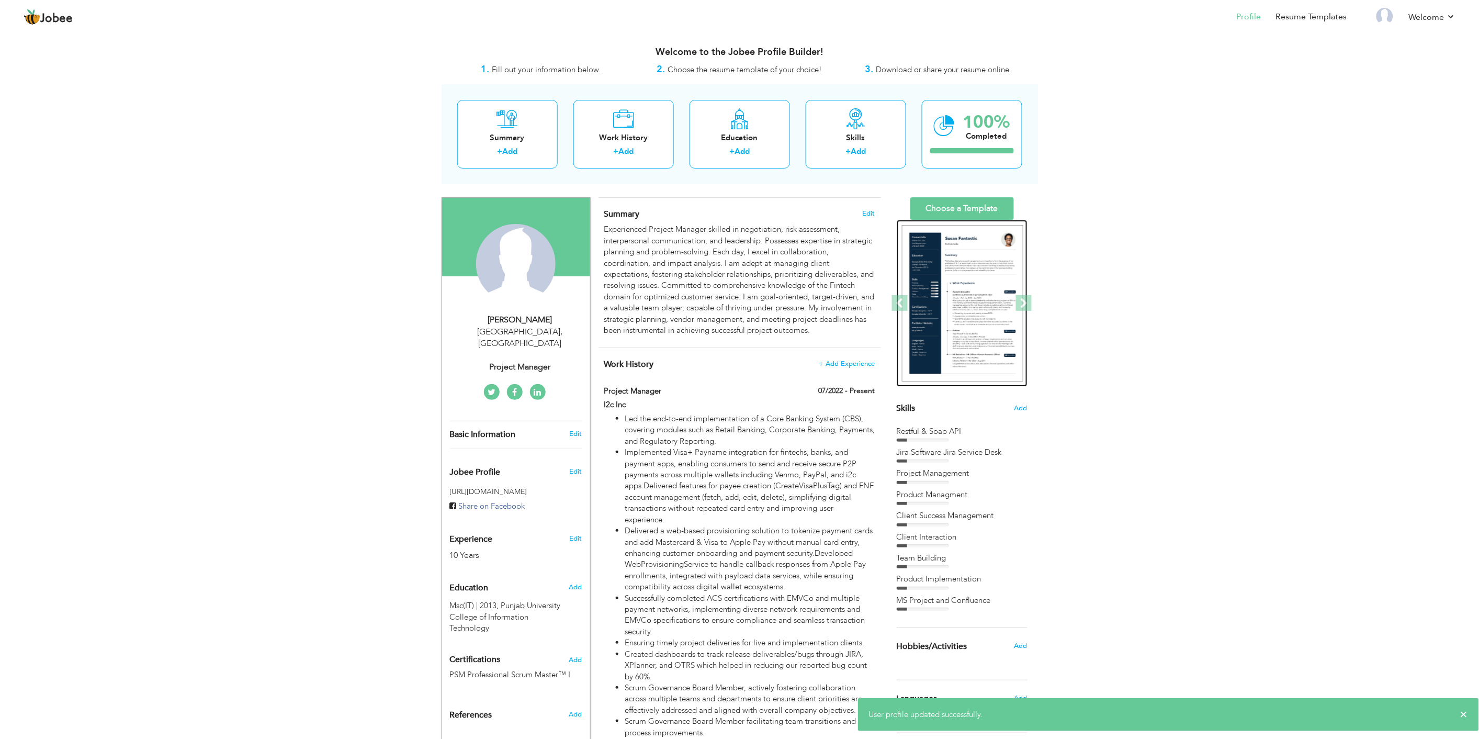
click at [998, 249] on img at bounding box center [962, 303] width 121 height 157
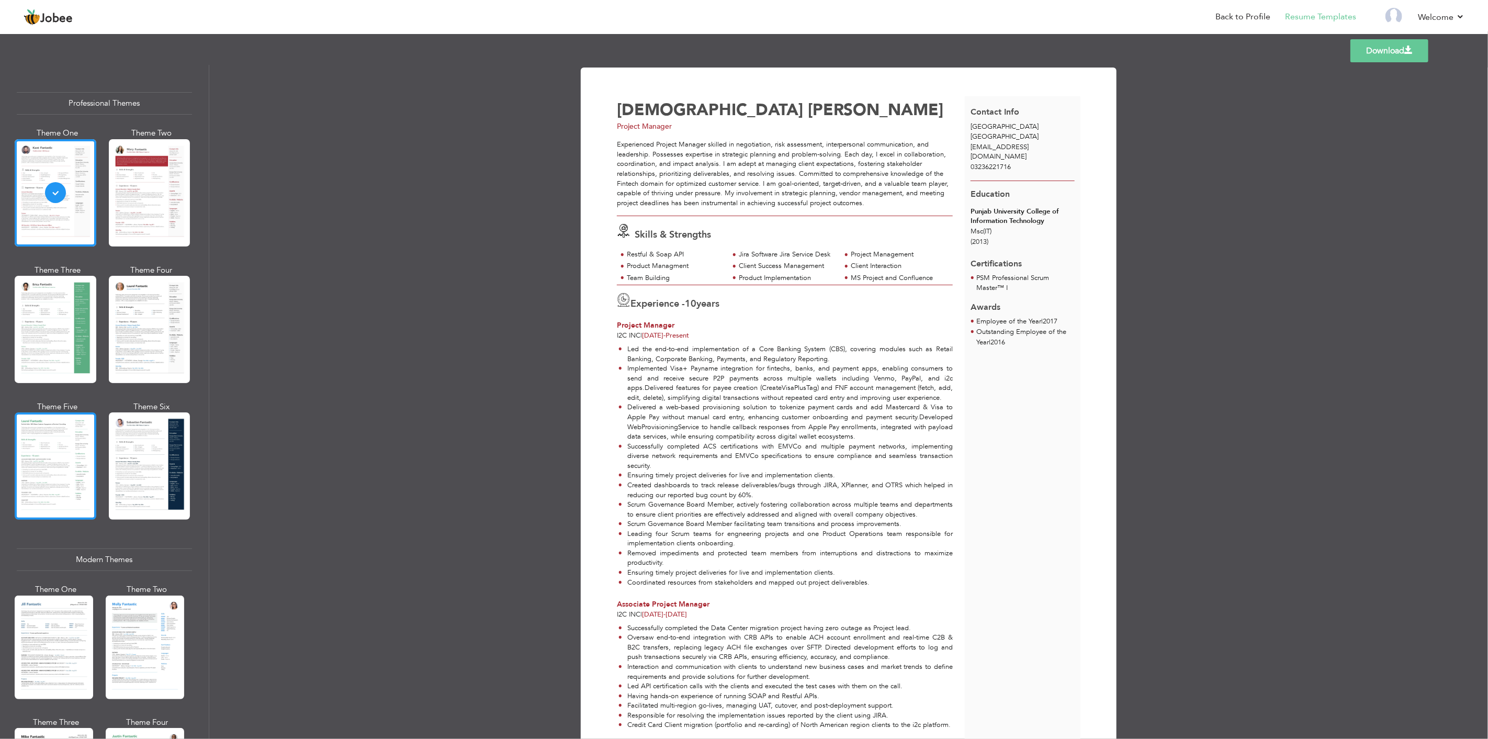
click at [63, 438] on div at bounding box center [56, 465] width 82 height 107
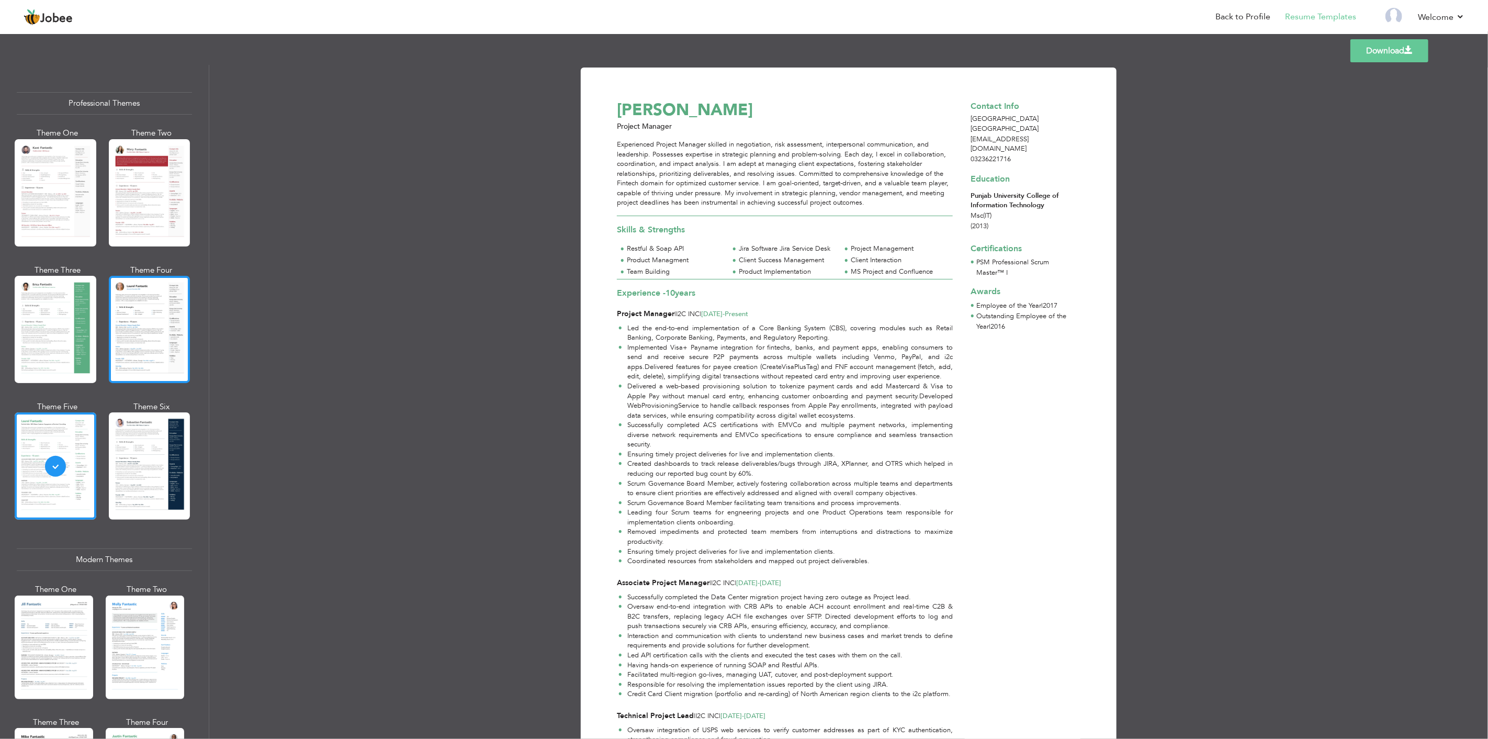
click at [142, 326] on div at bounding box center [150, 329] width 82 height 107
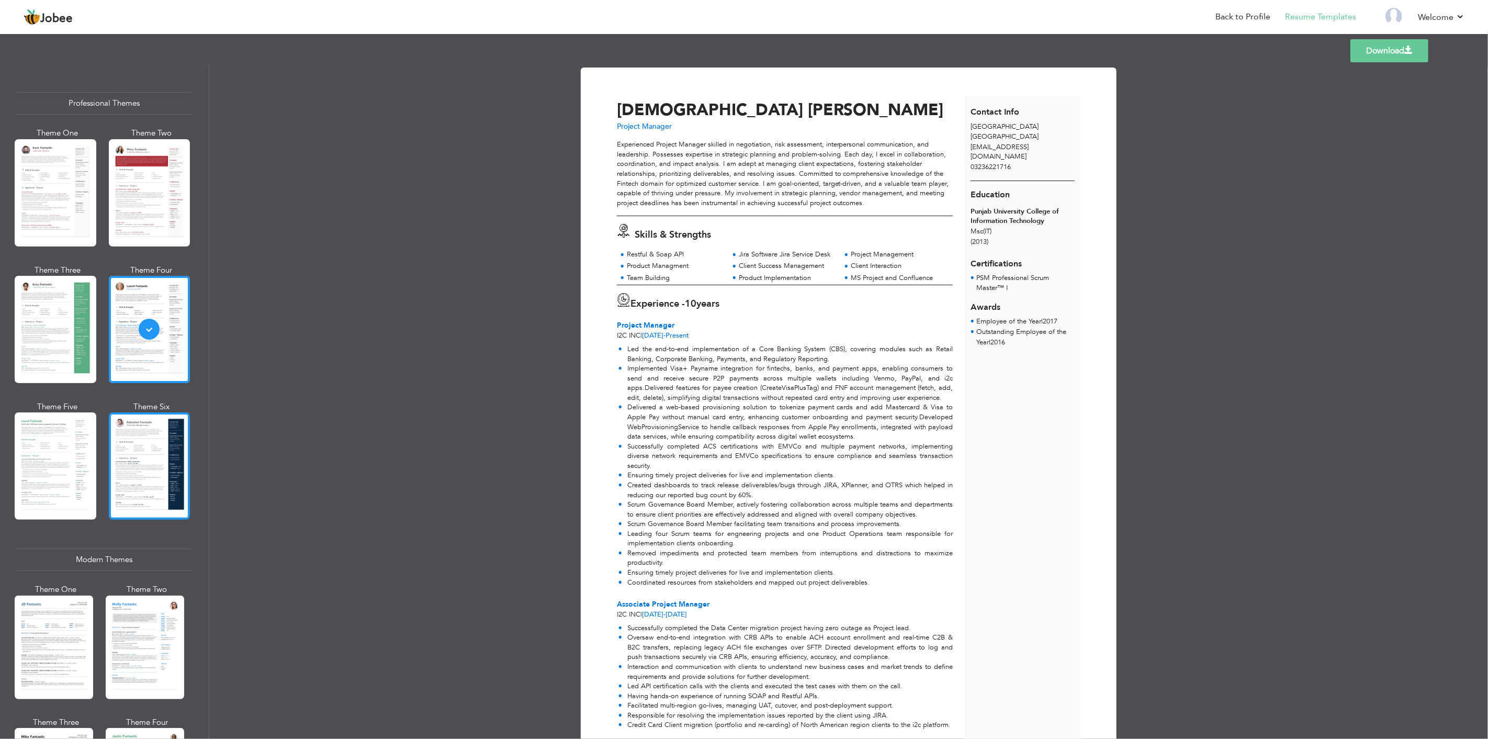
click at [149, 462] on div at bounding box center [150, 465] width 82 height 107
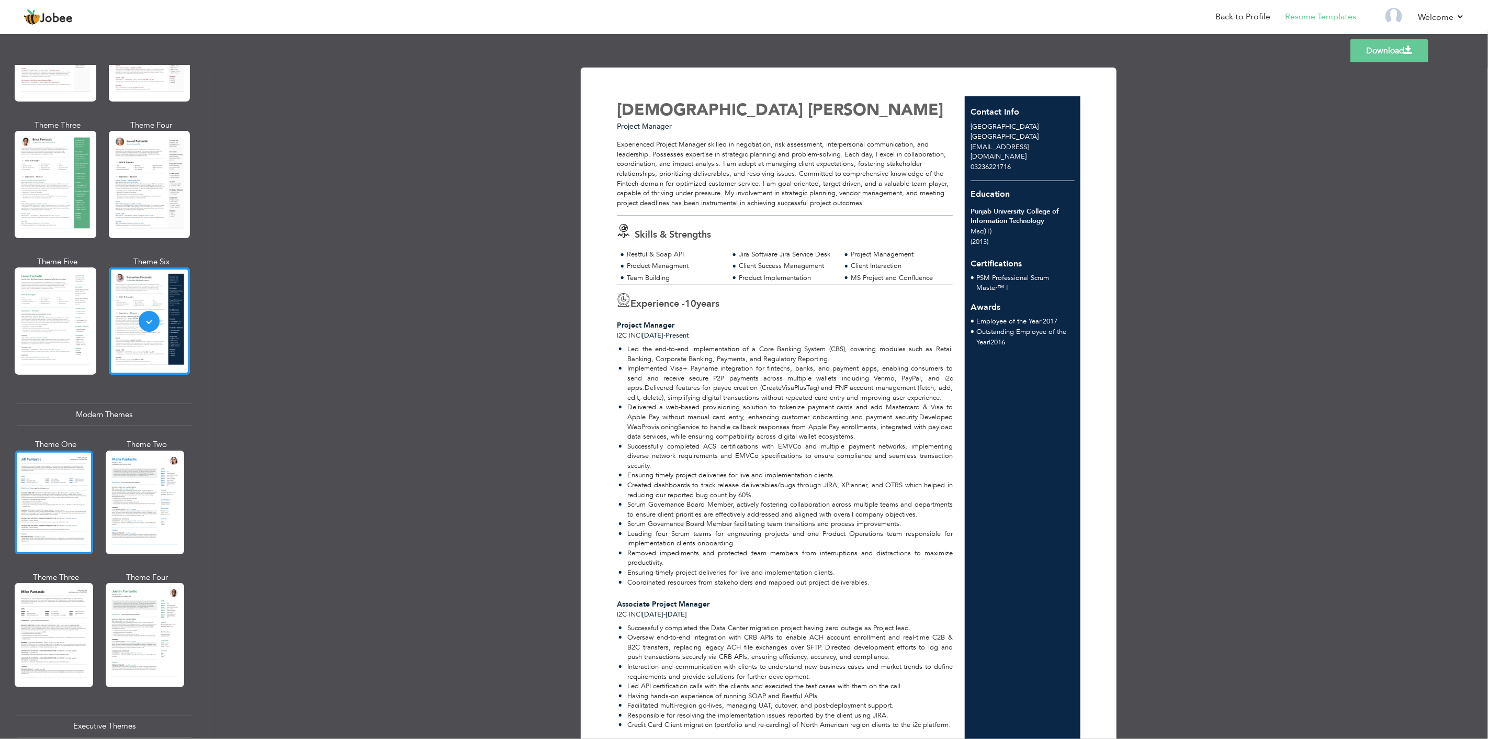
scroll to position [174, 0]
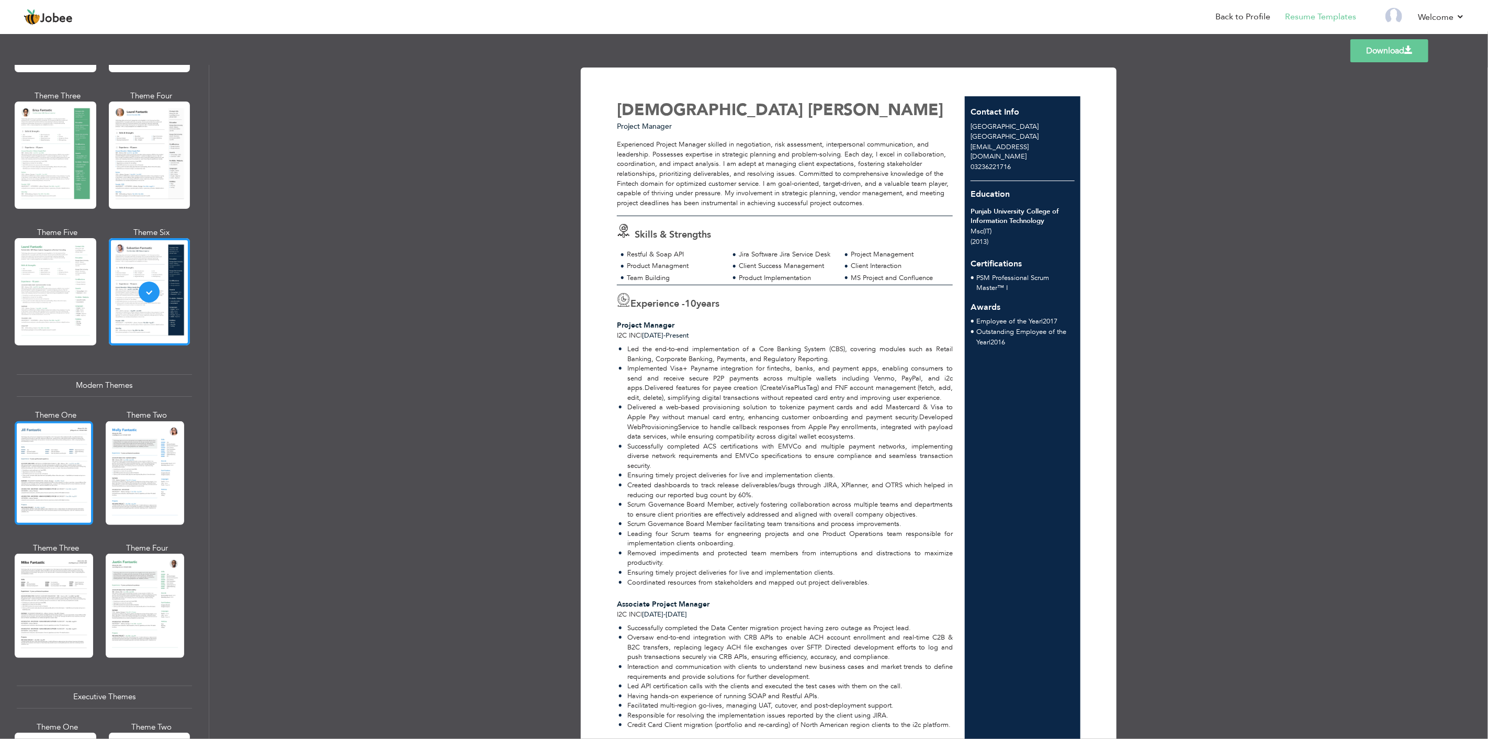
click at [60, 456] on div at bounding box center [54, 473] width 78 height 104
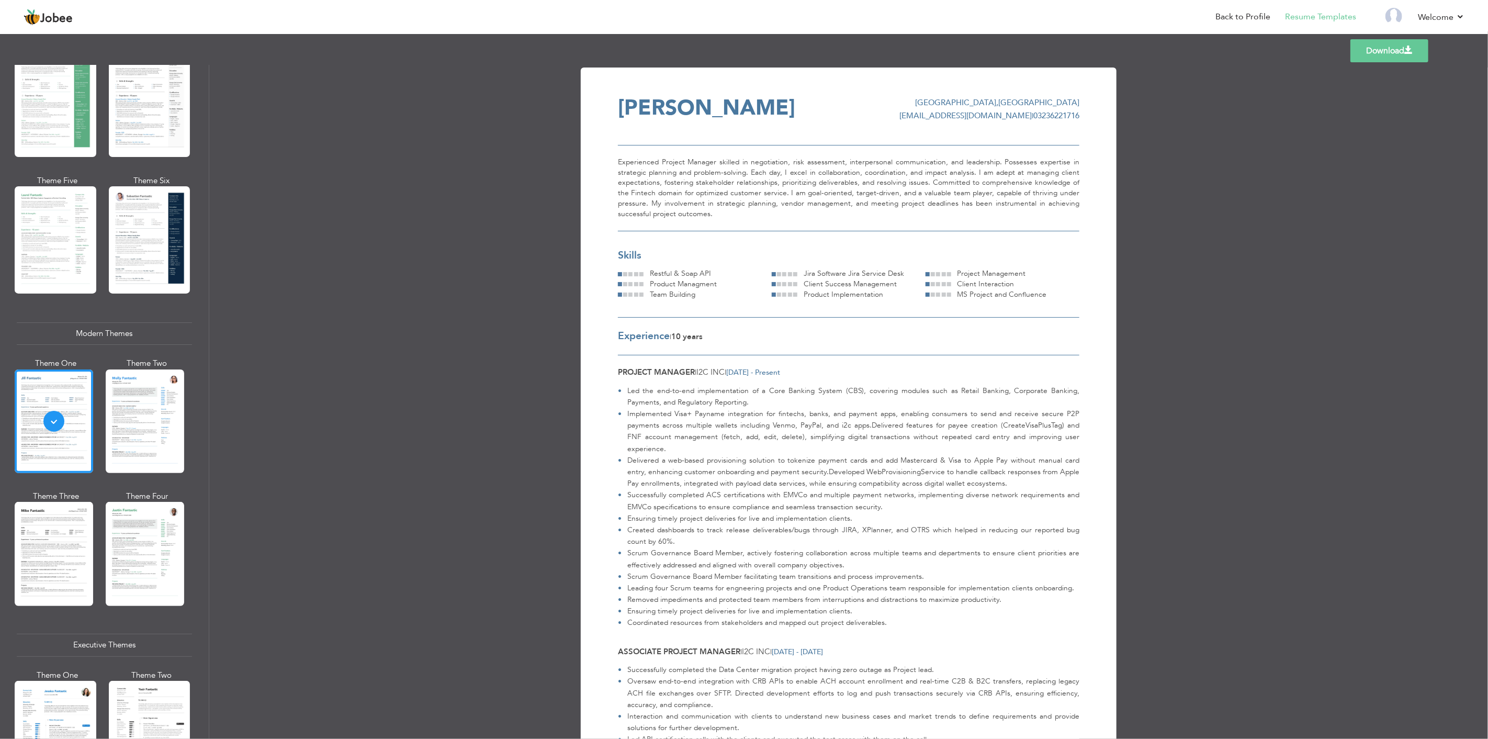
scroll to position [290, 0]
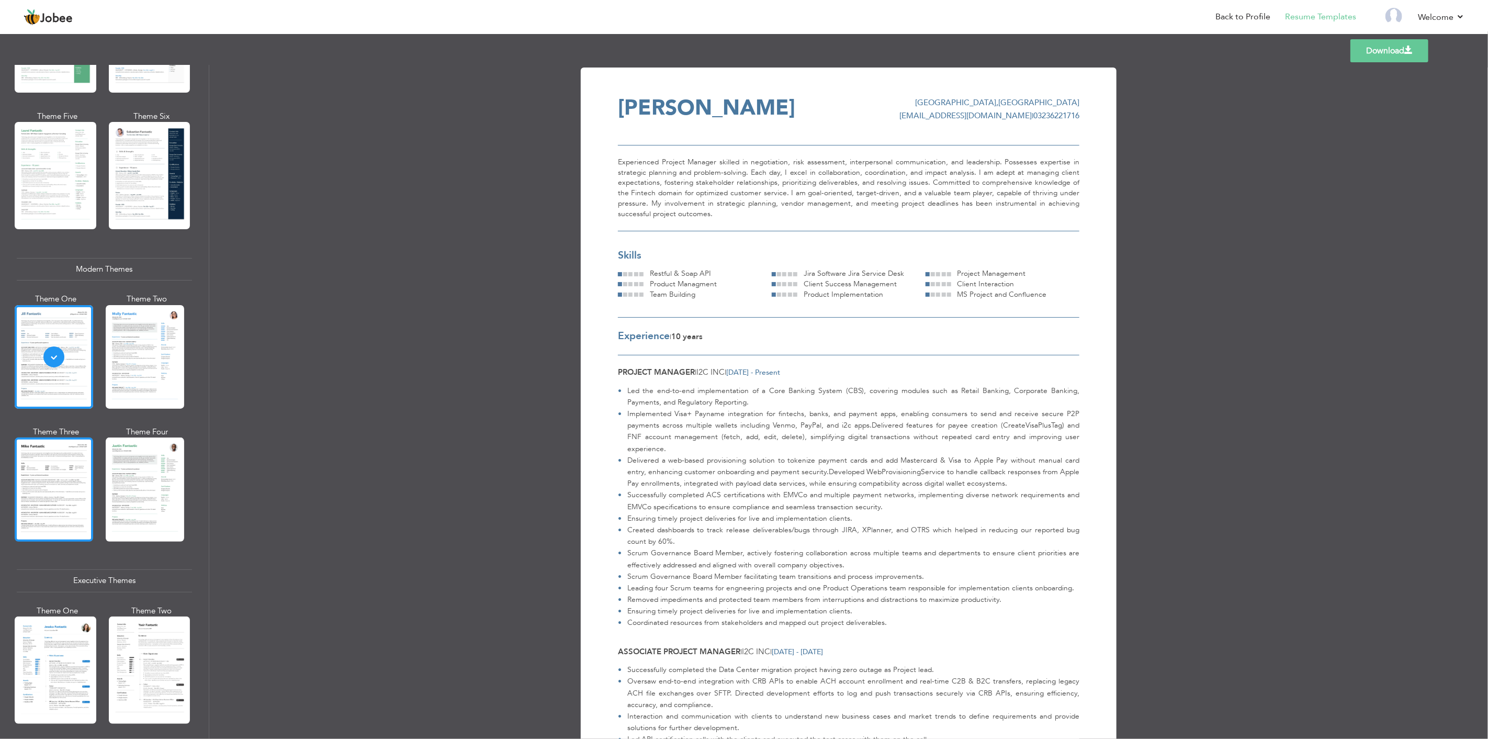
click at [60, 457] on div at bounding box center [54, 489] width 78 height 104
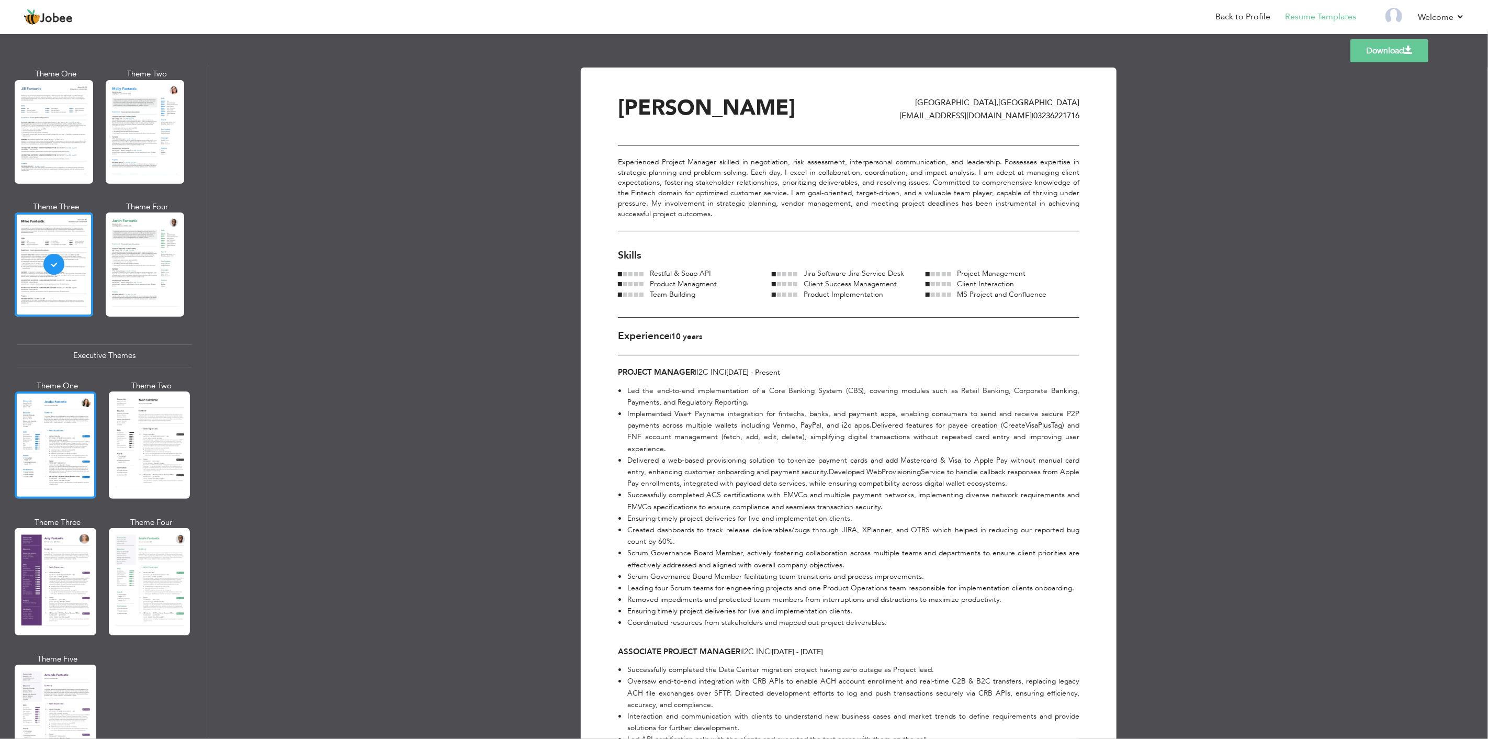
scroll to position [581, 0]
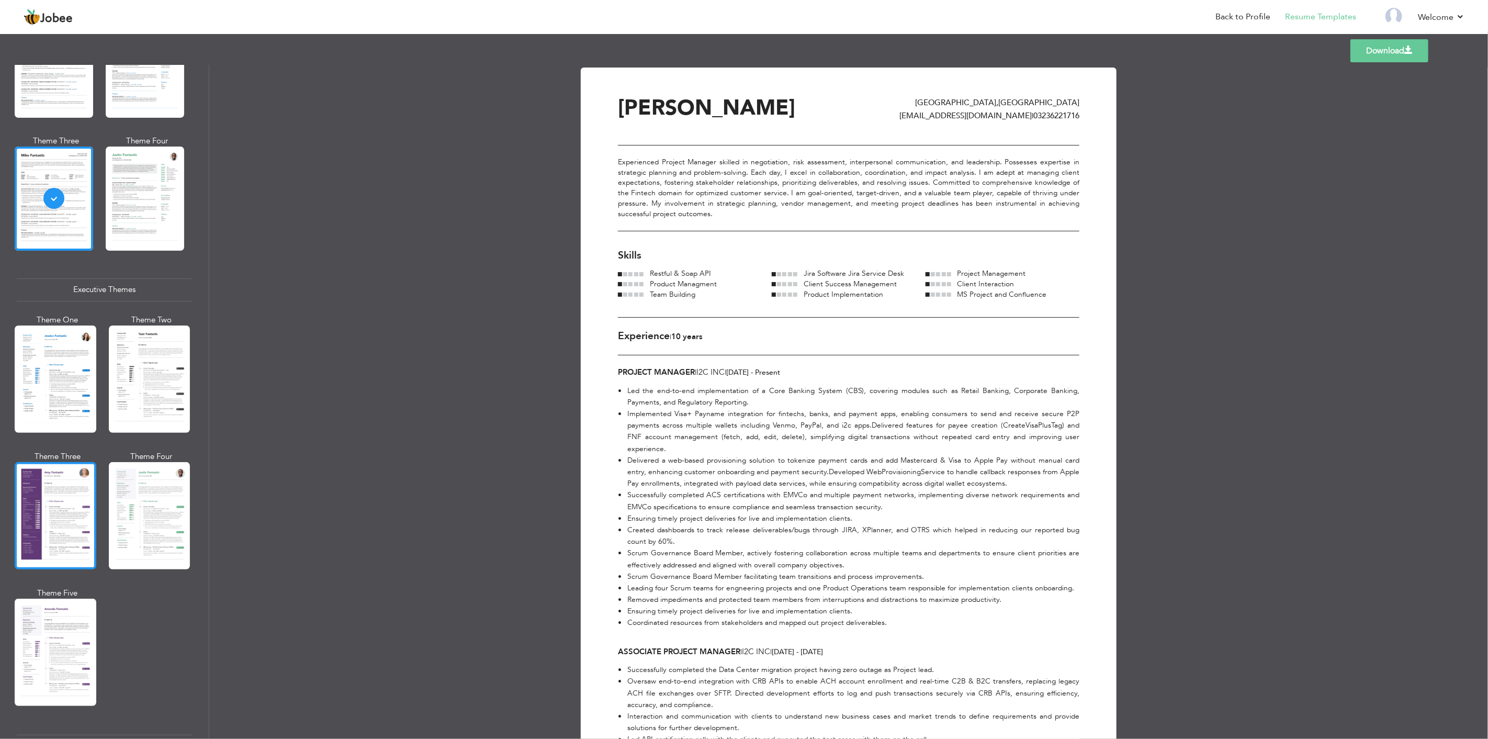
click at [61, 489] on div at bounding box center [56, 515] width 82 height 107
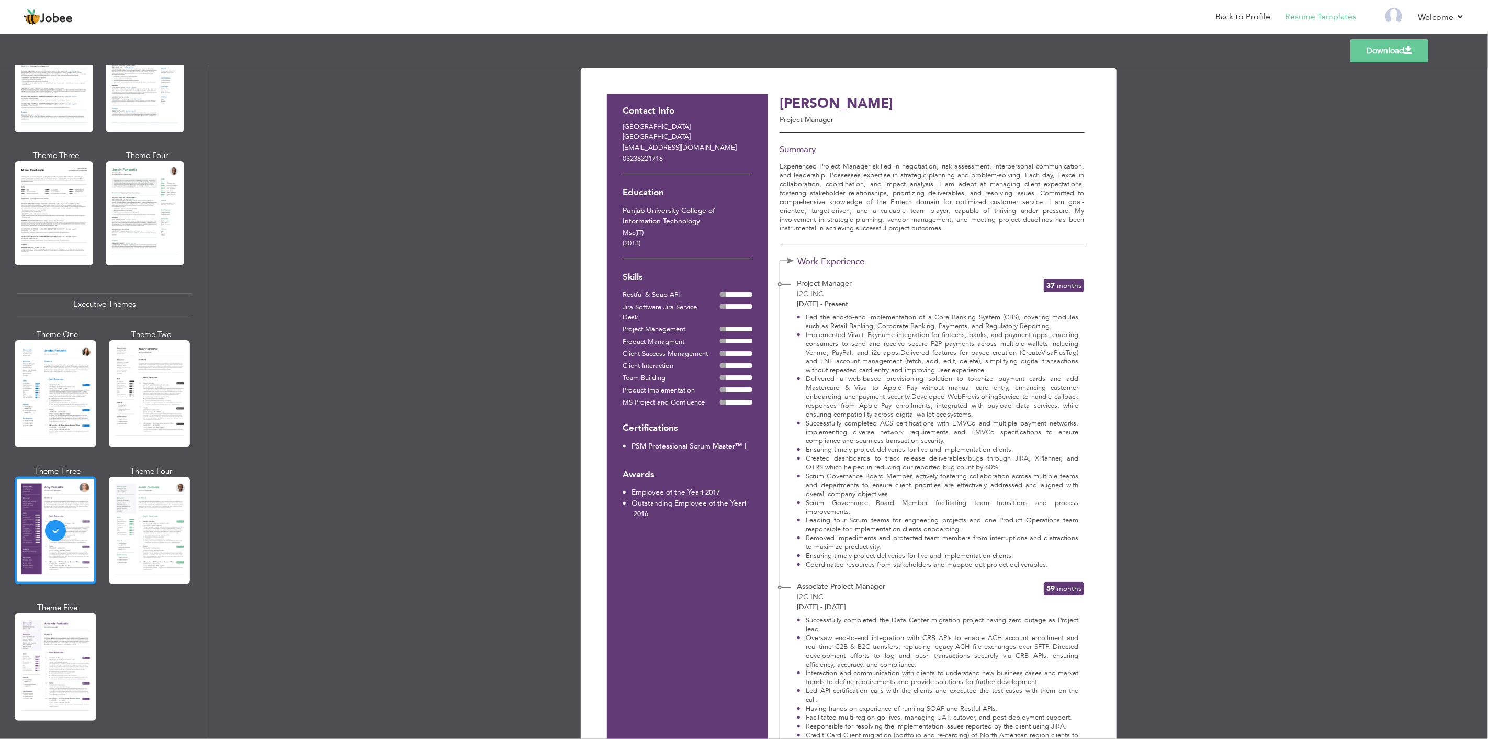
scroll to position [523, 0]
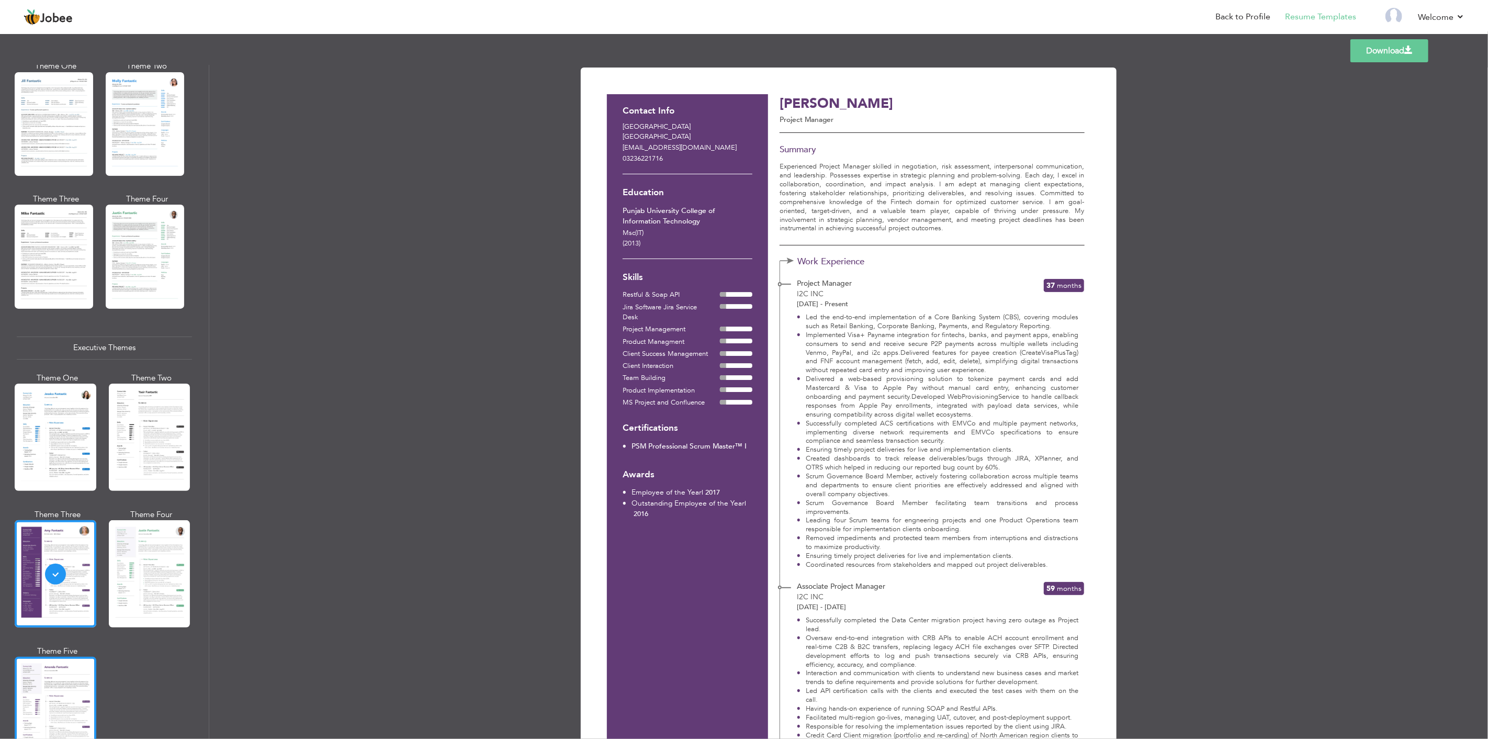
click at [64, 657] on div at bounding box center [56, 710] width 82 height 107
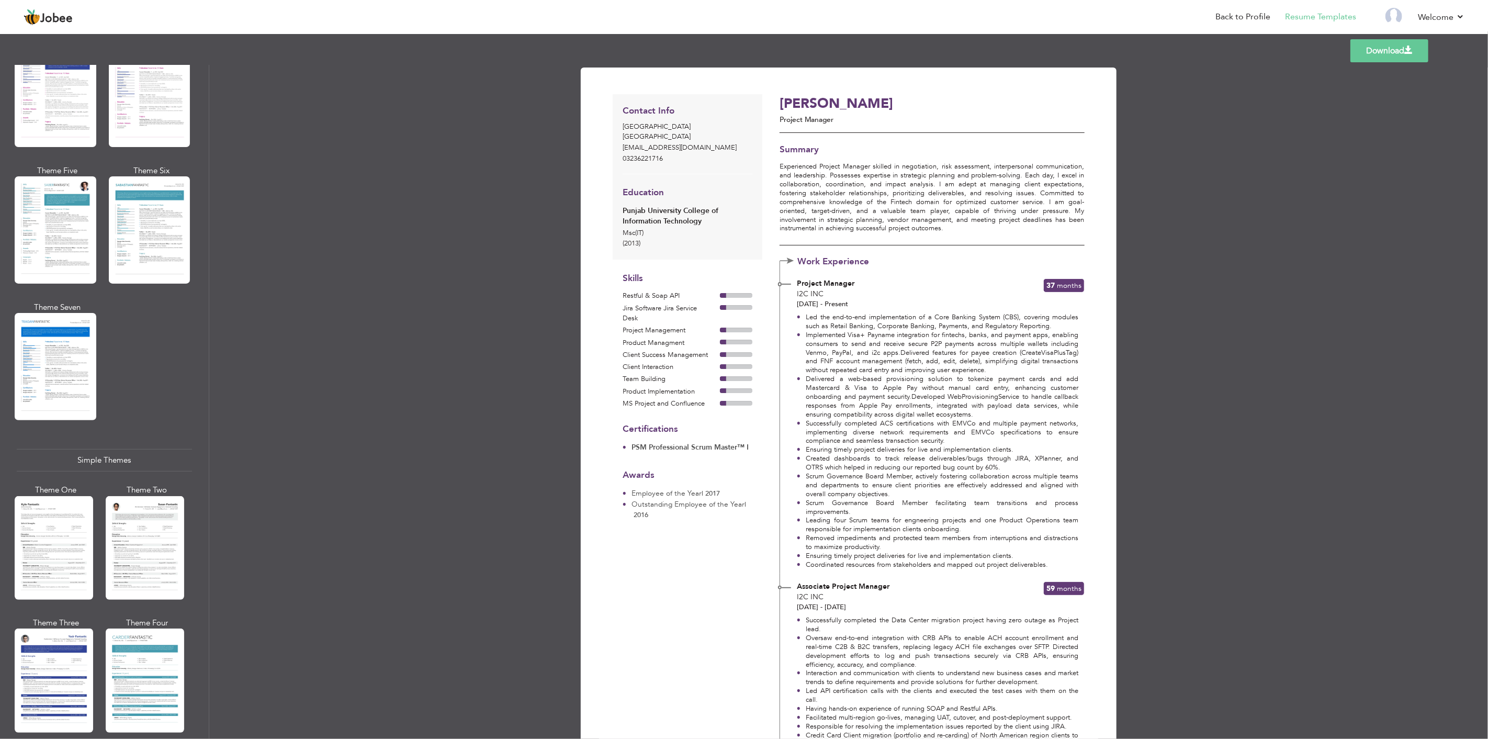
scroll to position [1464, 0]
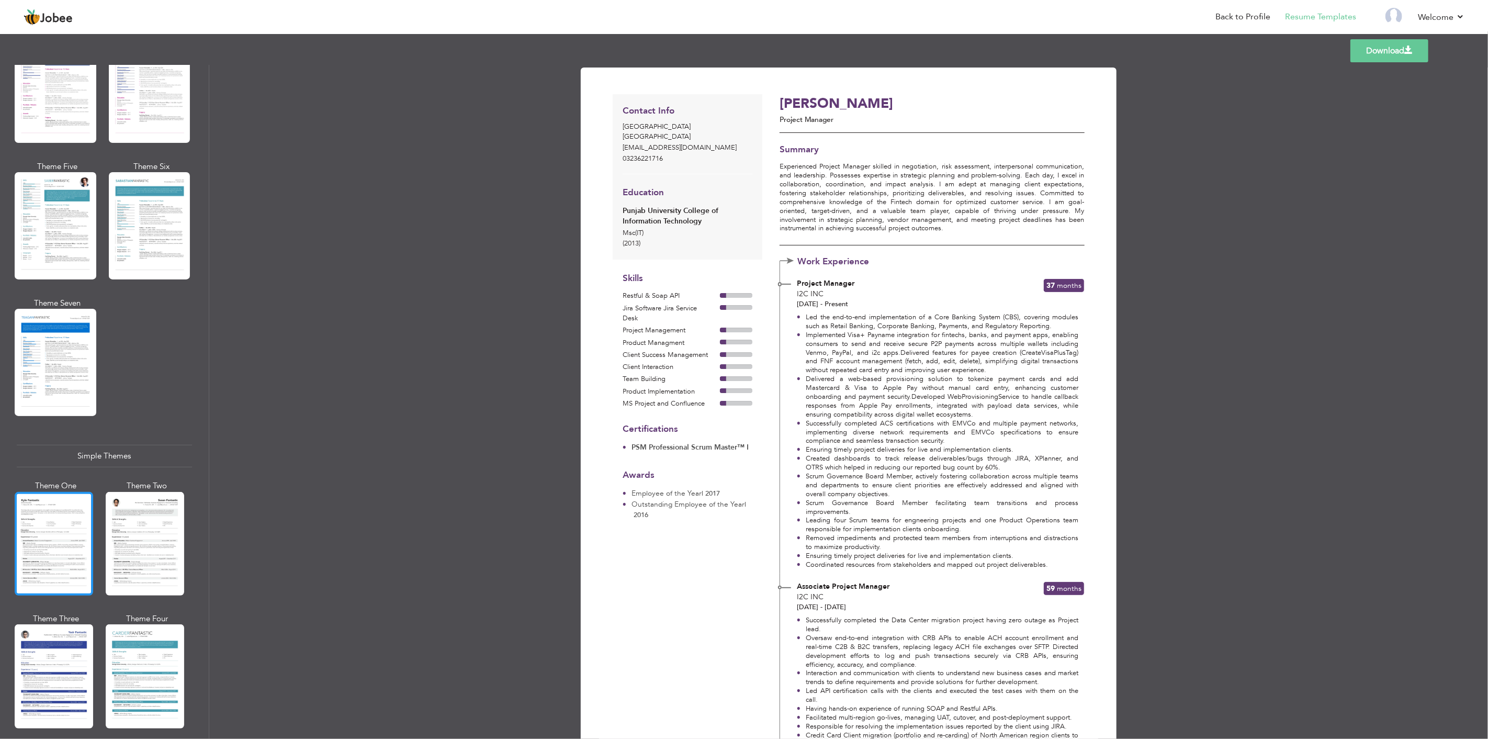
click at [71, 509] on div at bounding box center [54, 544] width 78 height 104
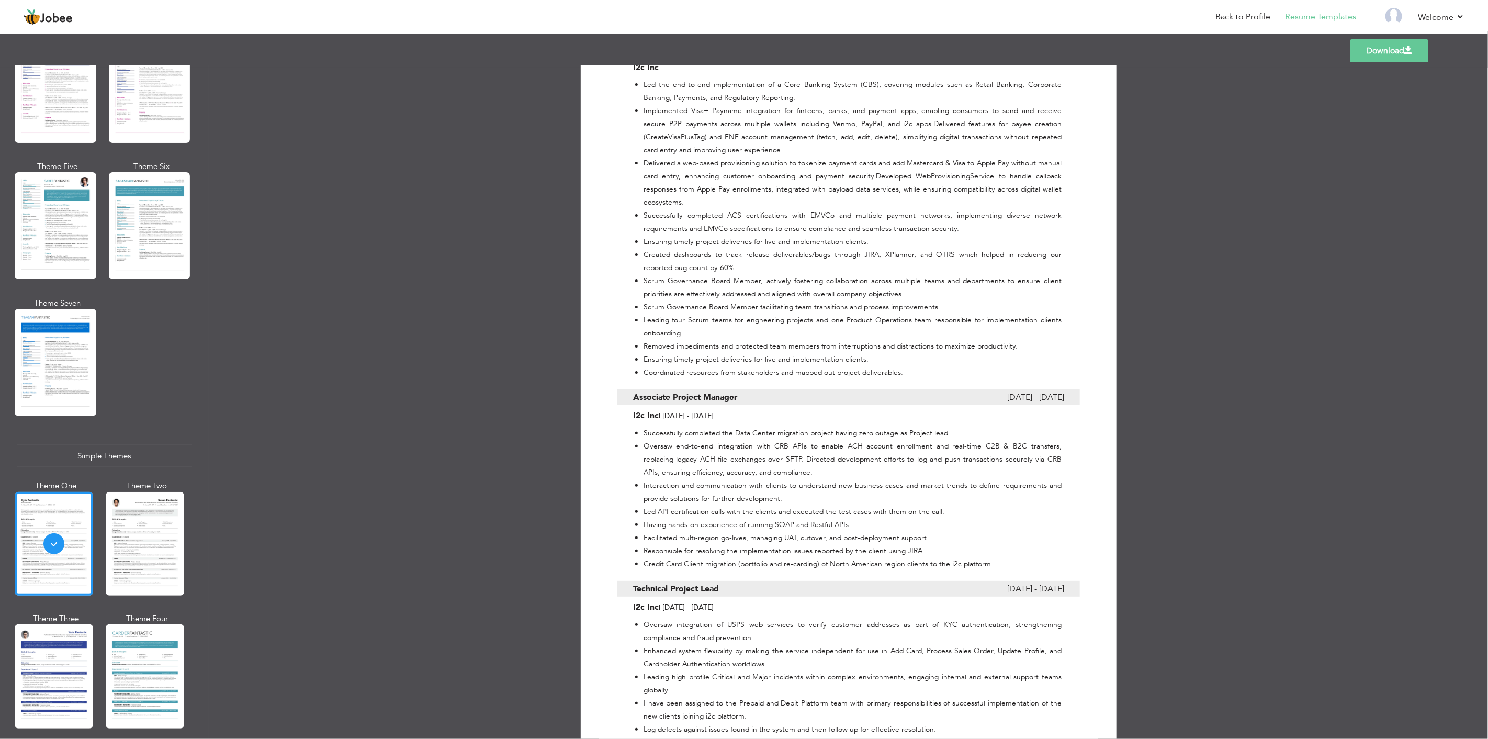
scroll to position [333, 0]
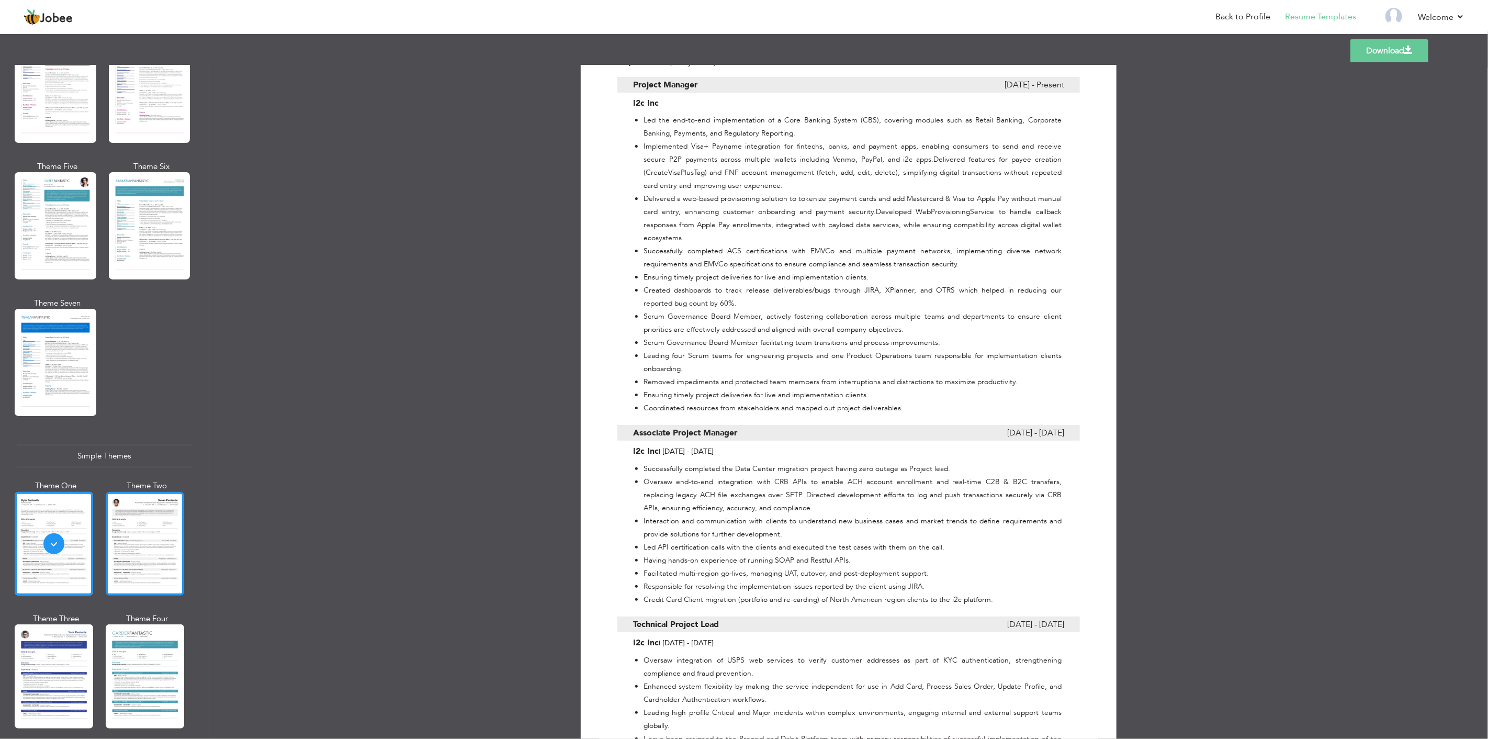
click at [137, 532] on div at bounding box center [145, 544] width 78 height 104
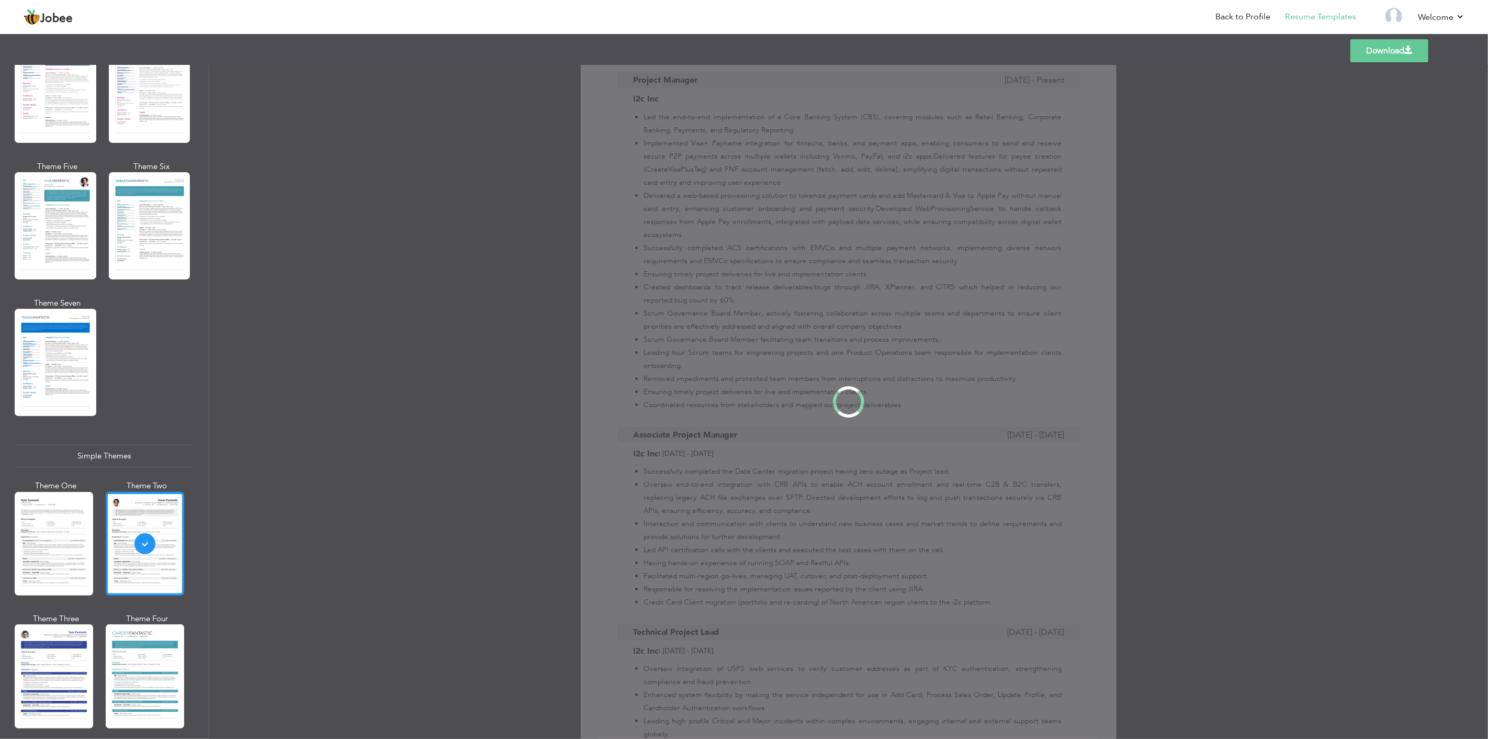
scroll to position [0, 0]
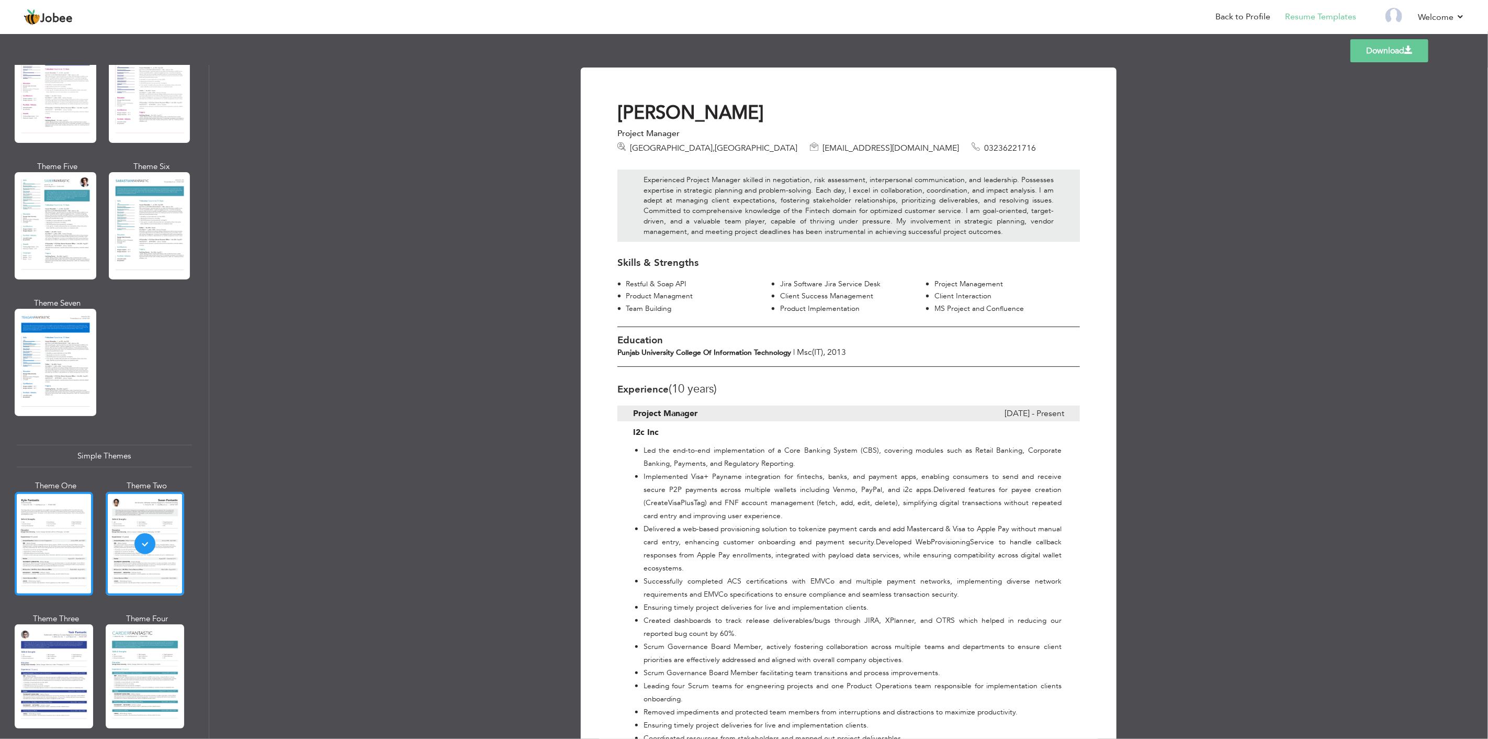
click at [66, 536] on div at bounding box center [54, 544] width 78 height 104
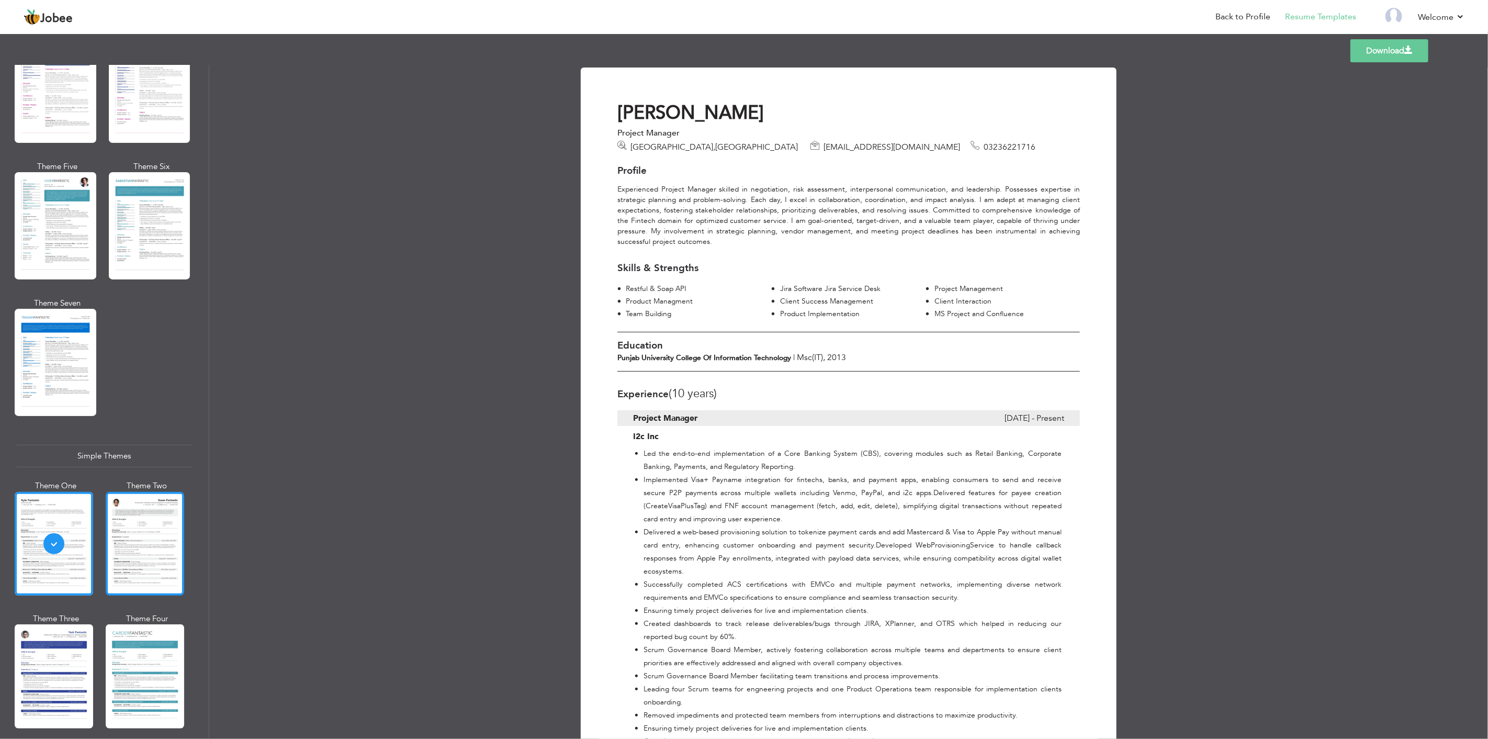
click at [129, 521] on div at bounding box center [145, 544] width 78 height 104
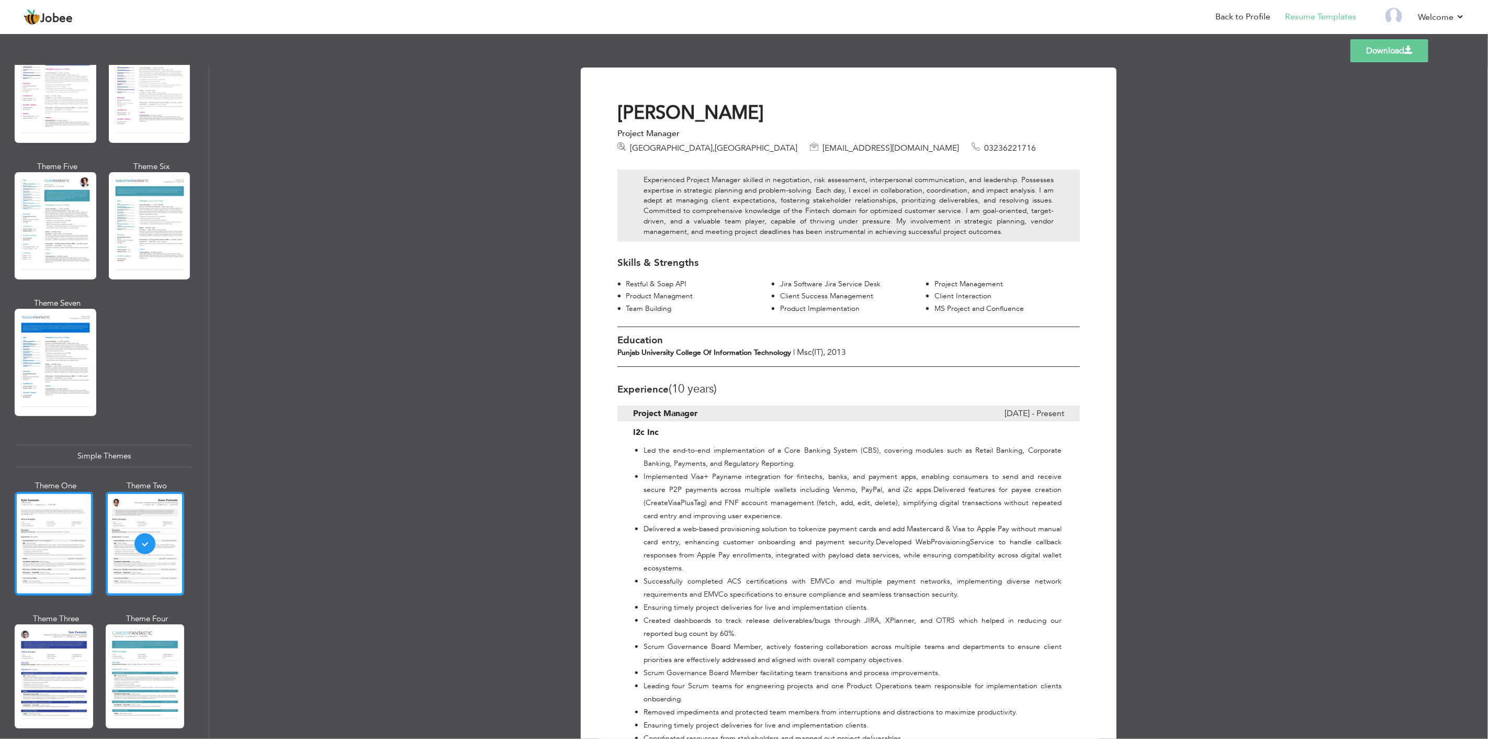
click at [54, 516] on div at bounding box center [54, 544] width 78 height 104
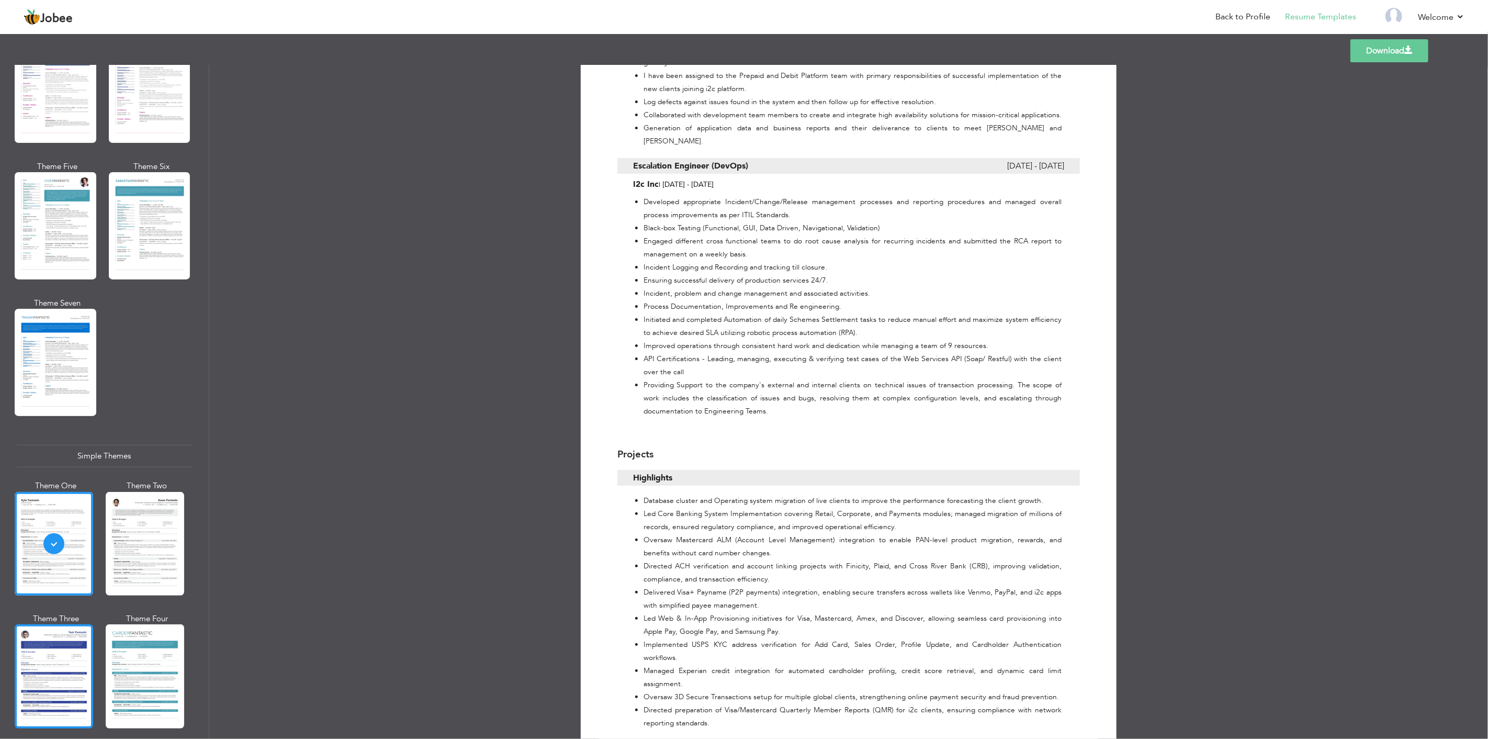
scroll to position [1089, 0]
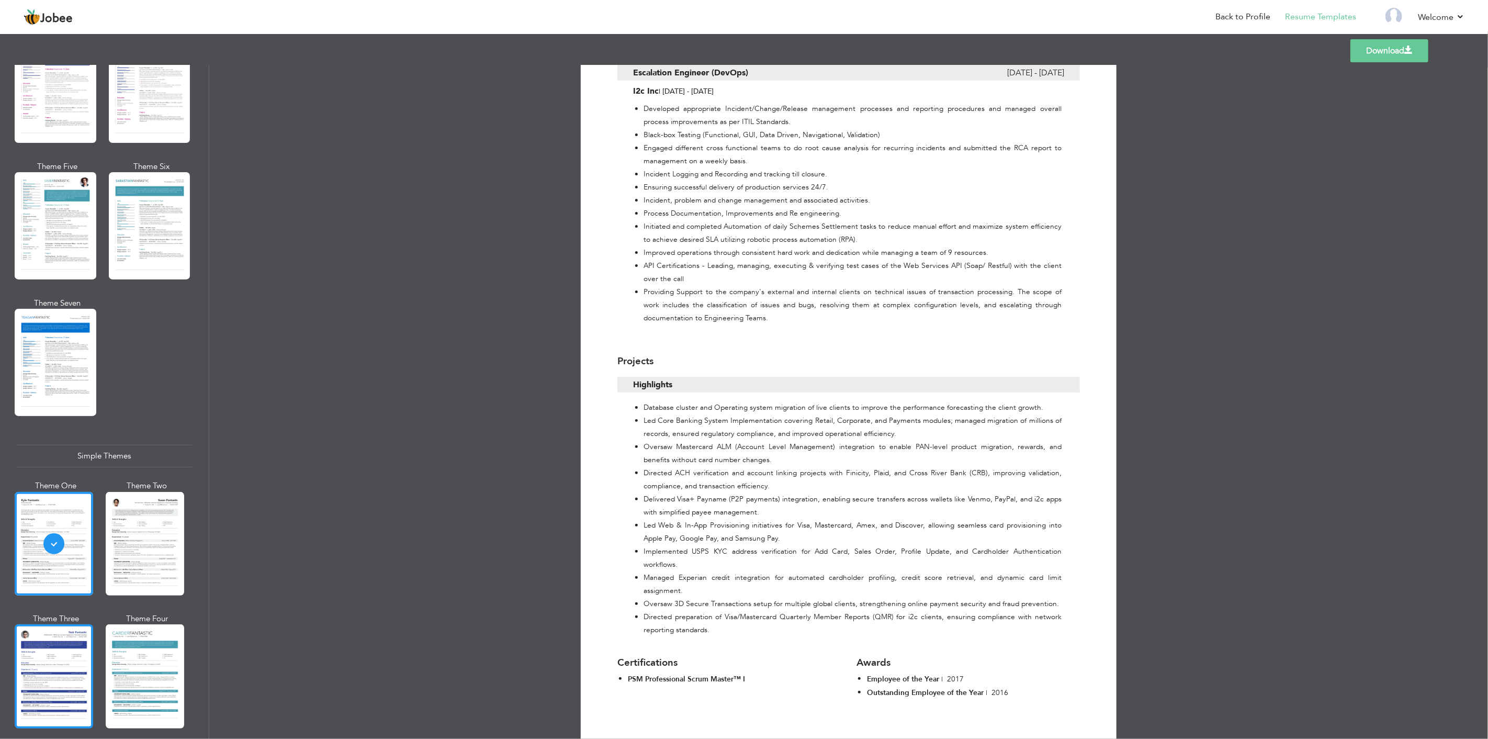
click at [64, 643] on div at bounding box center [54, 676] width 78 height 104
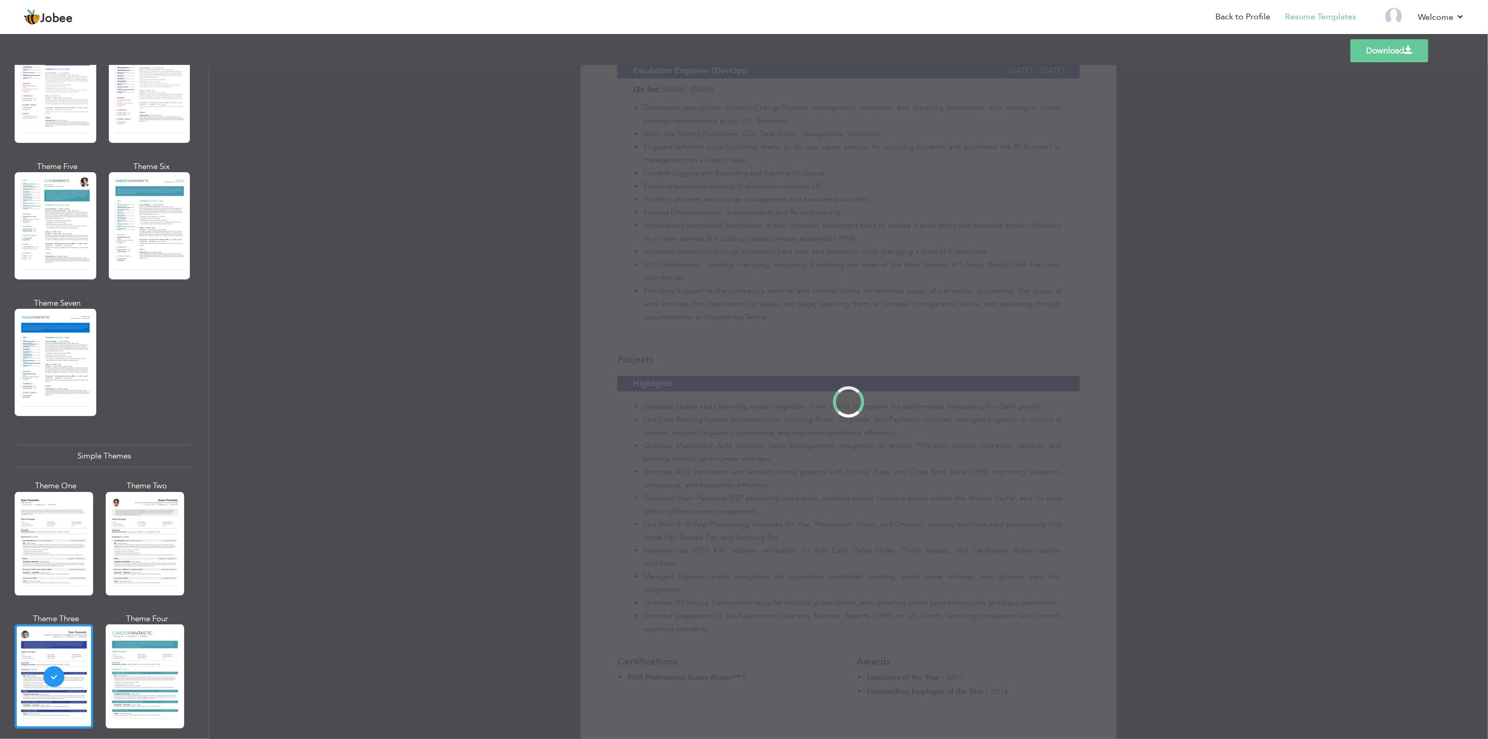
scroll to position [0, 0]
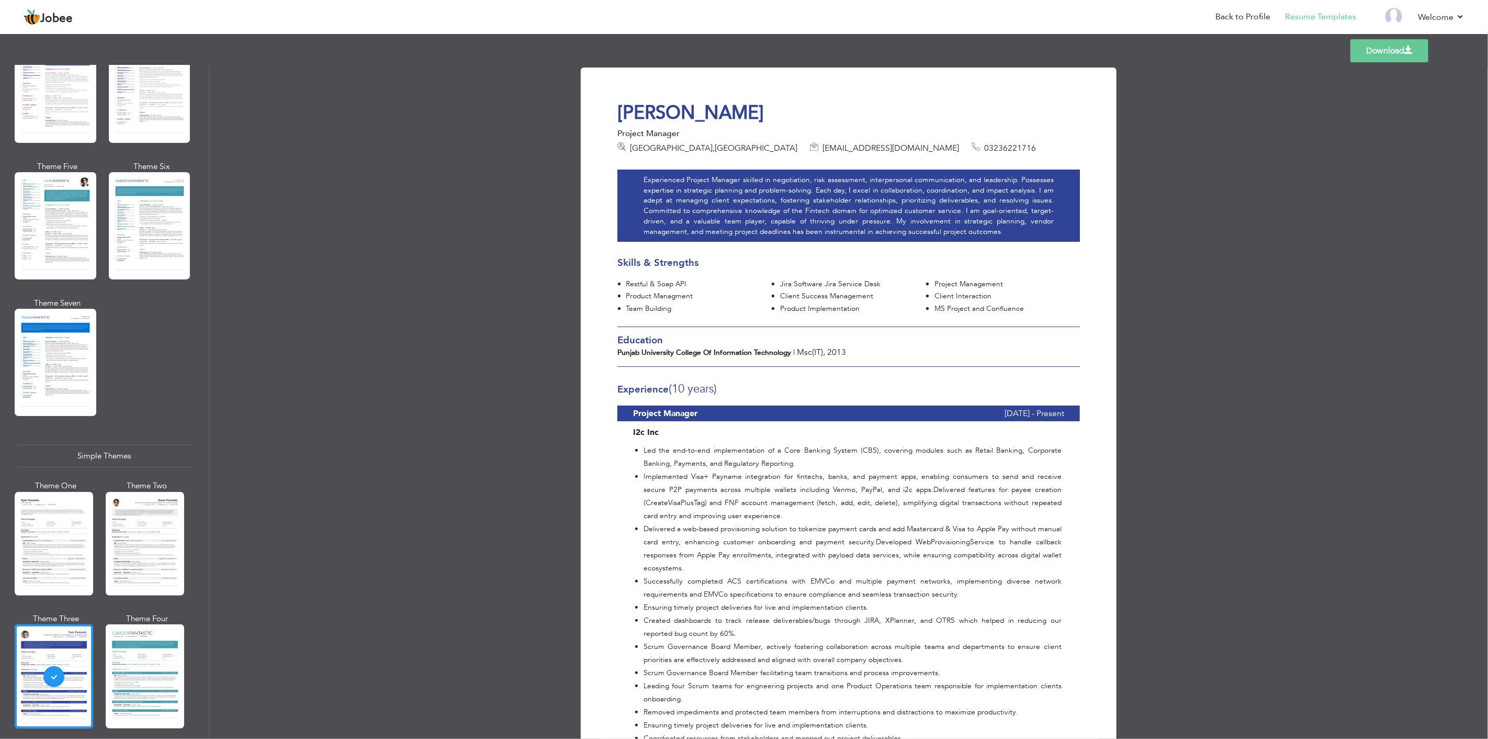
click at [53, 510] on div at bounding box center [54, 544] width 78 height 104
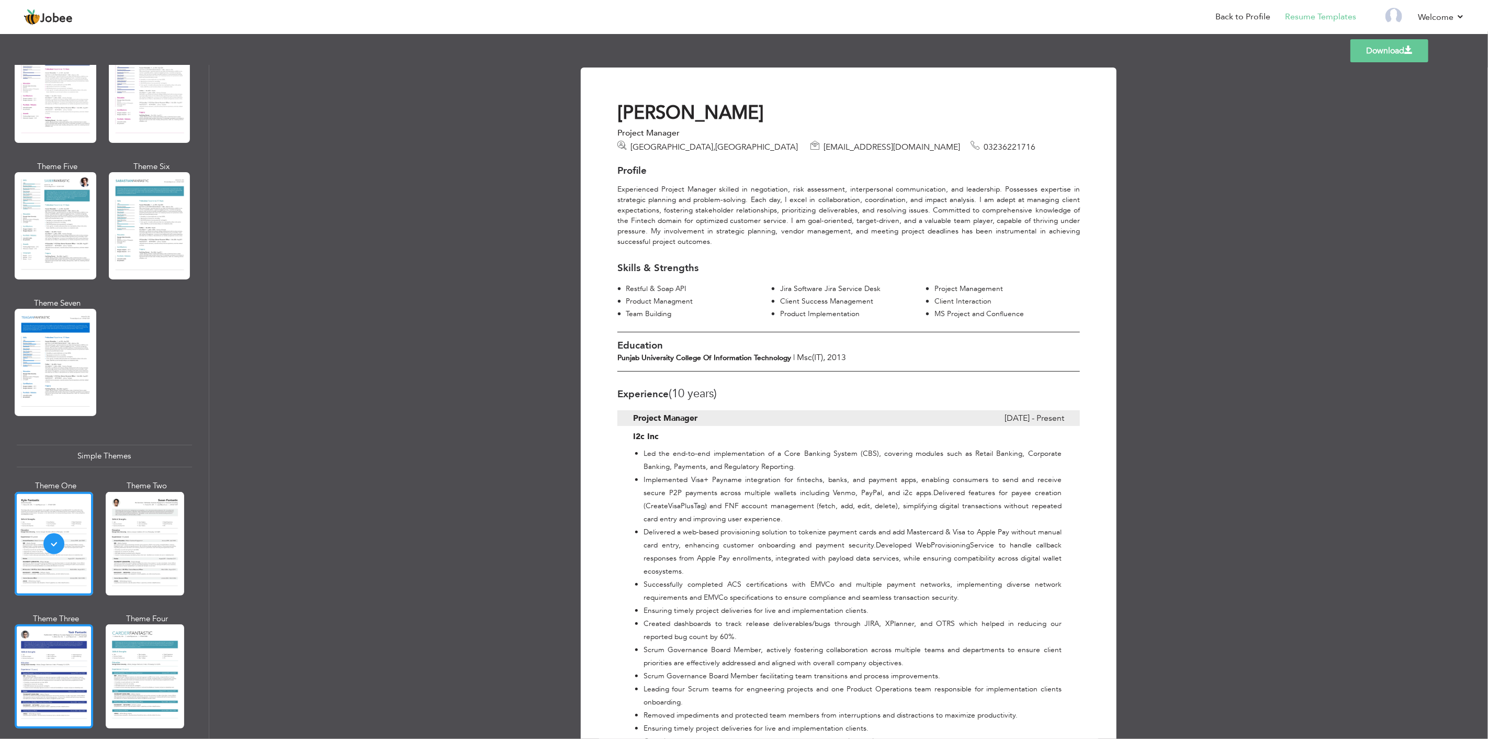
click at [59, 636] on div at bounding box center [54, 676] width 78 height 104
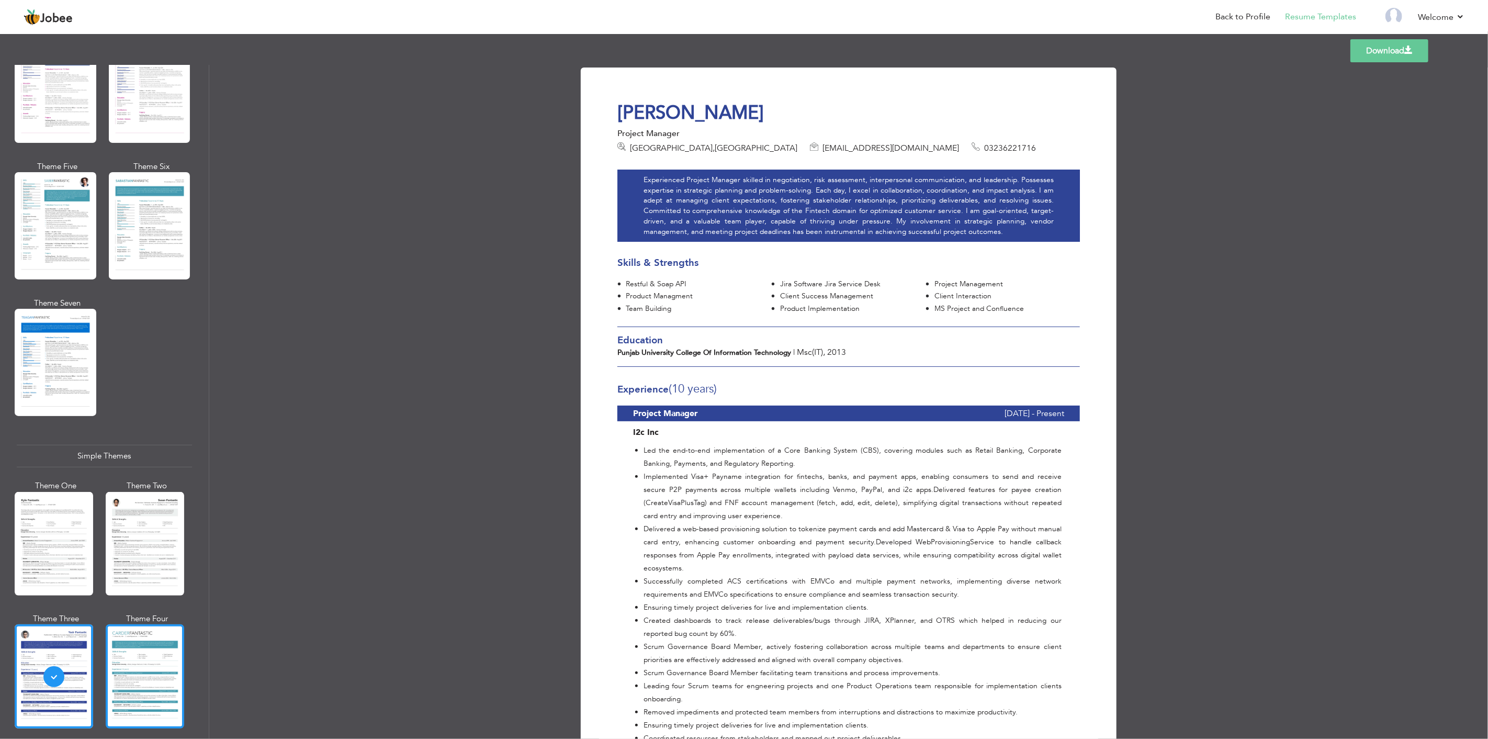
click at [139, 638] on div at bounding box center [145, 676] width 78 height 104
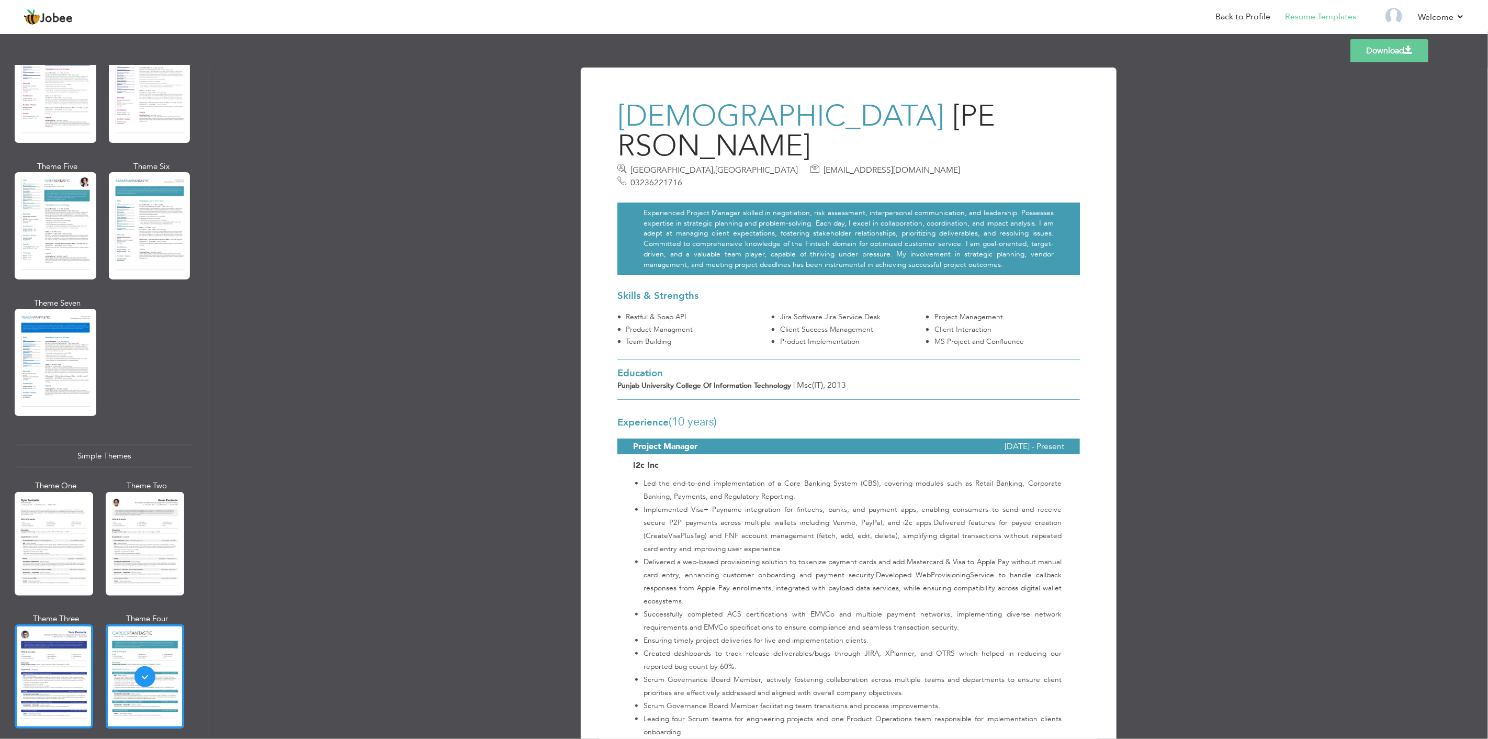
click at [63, 639] on div at bounding box center [54, 676] width 78 height 104
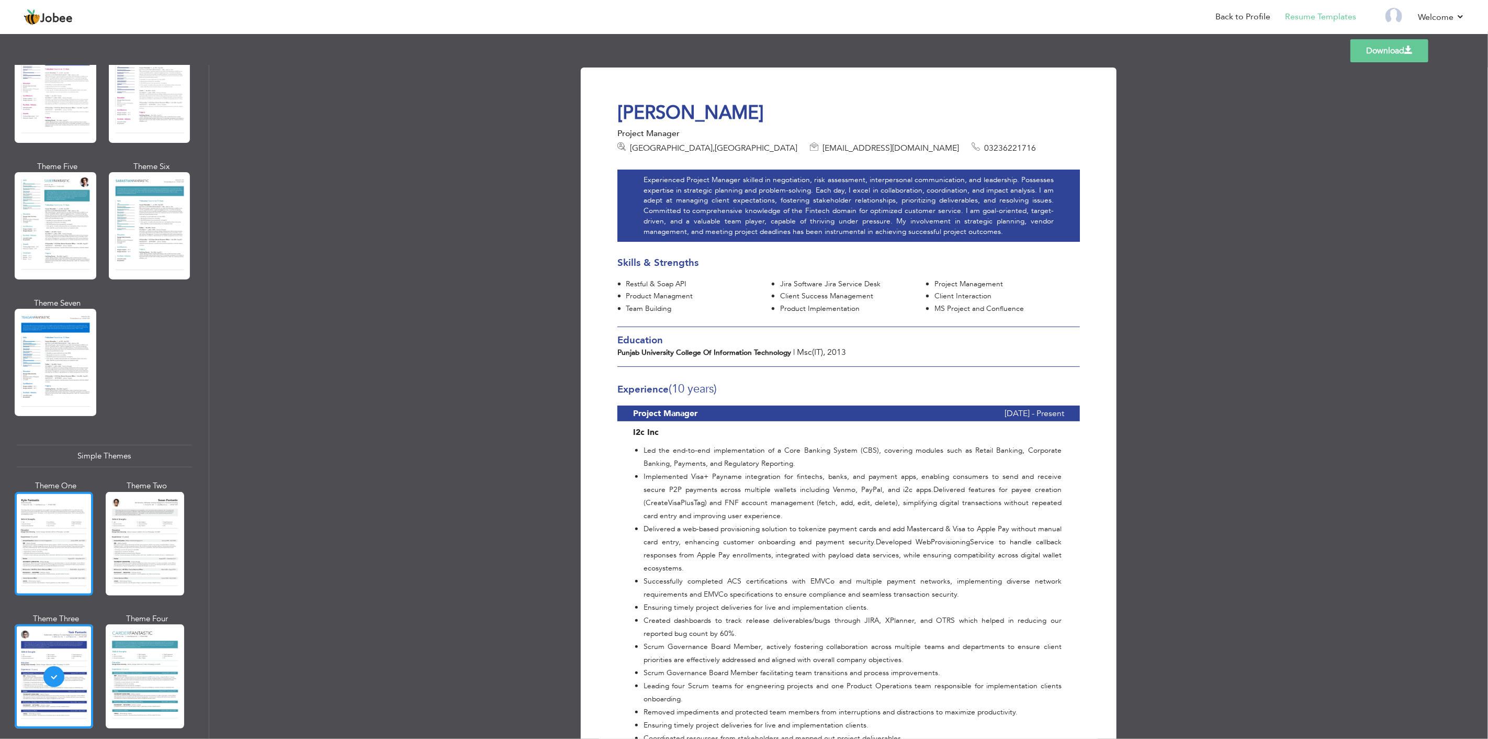
click at [69, 521] on div at bounding box center [54, 544] width 78 height 104
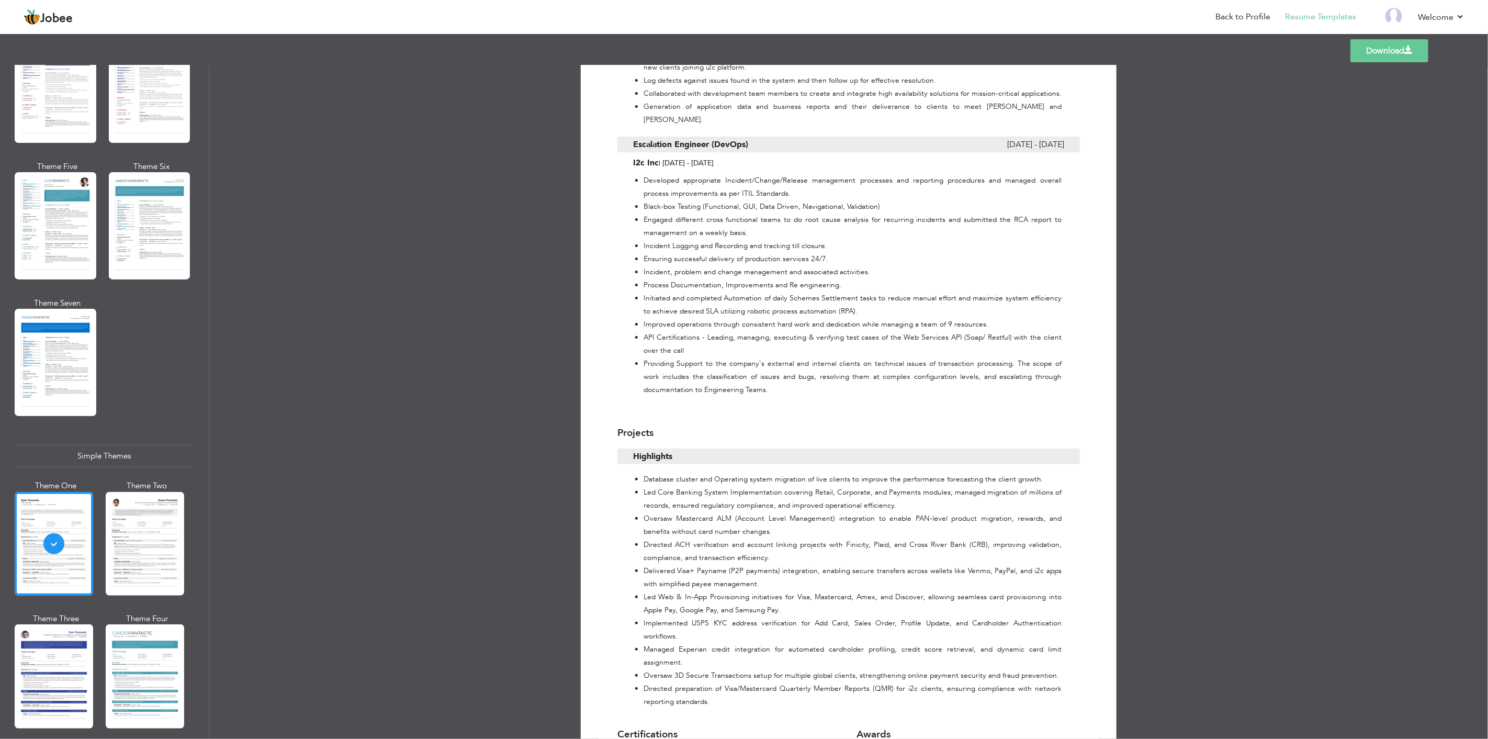
scroll to position [1089, 0]
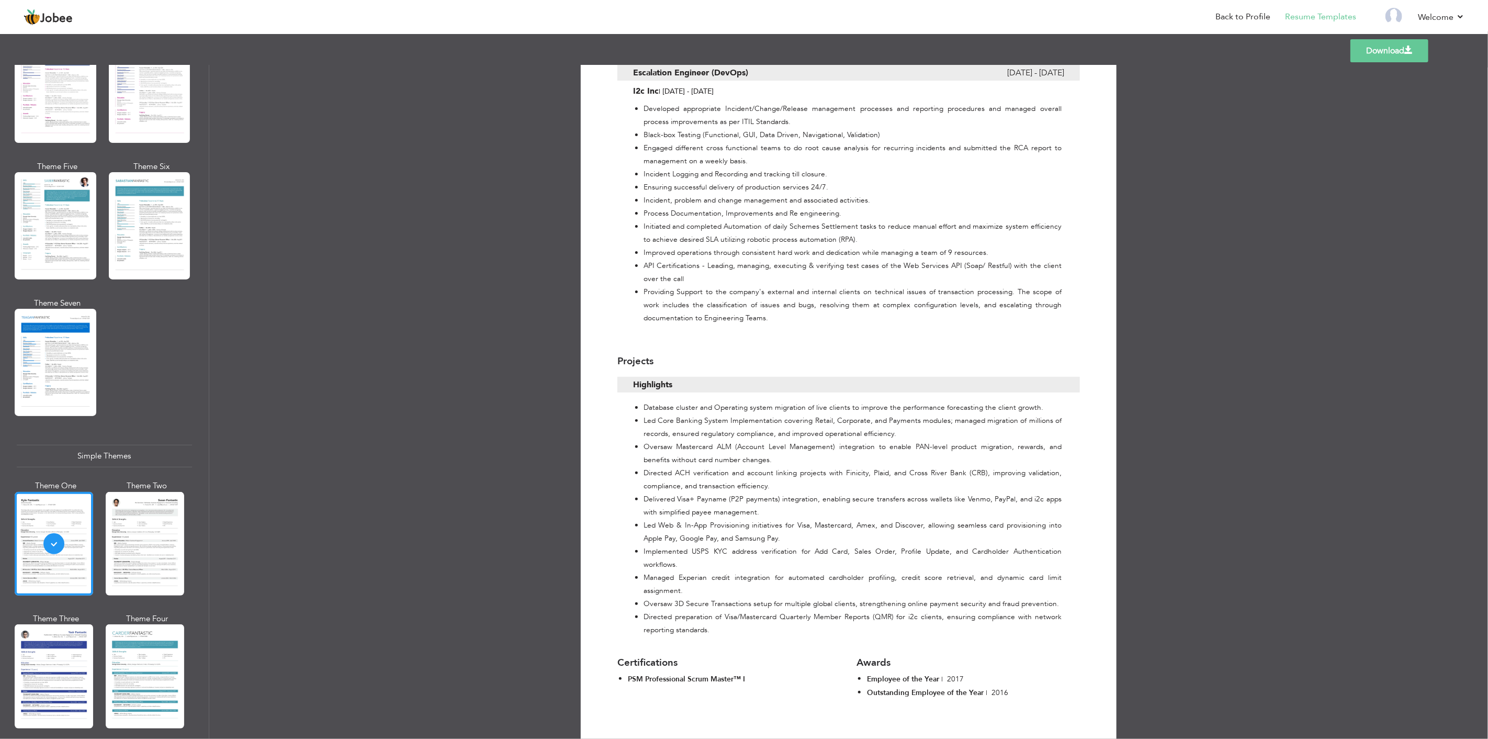
click at [1368, 50] on link "Download" at bounding box center [1389, 50] width 78 height 23
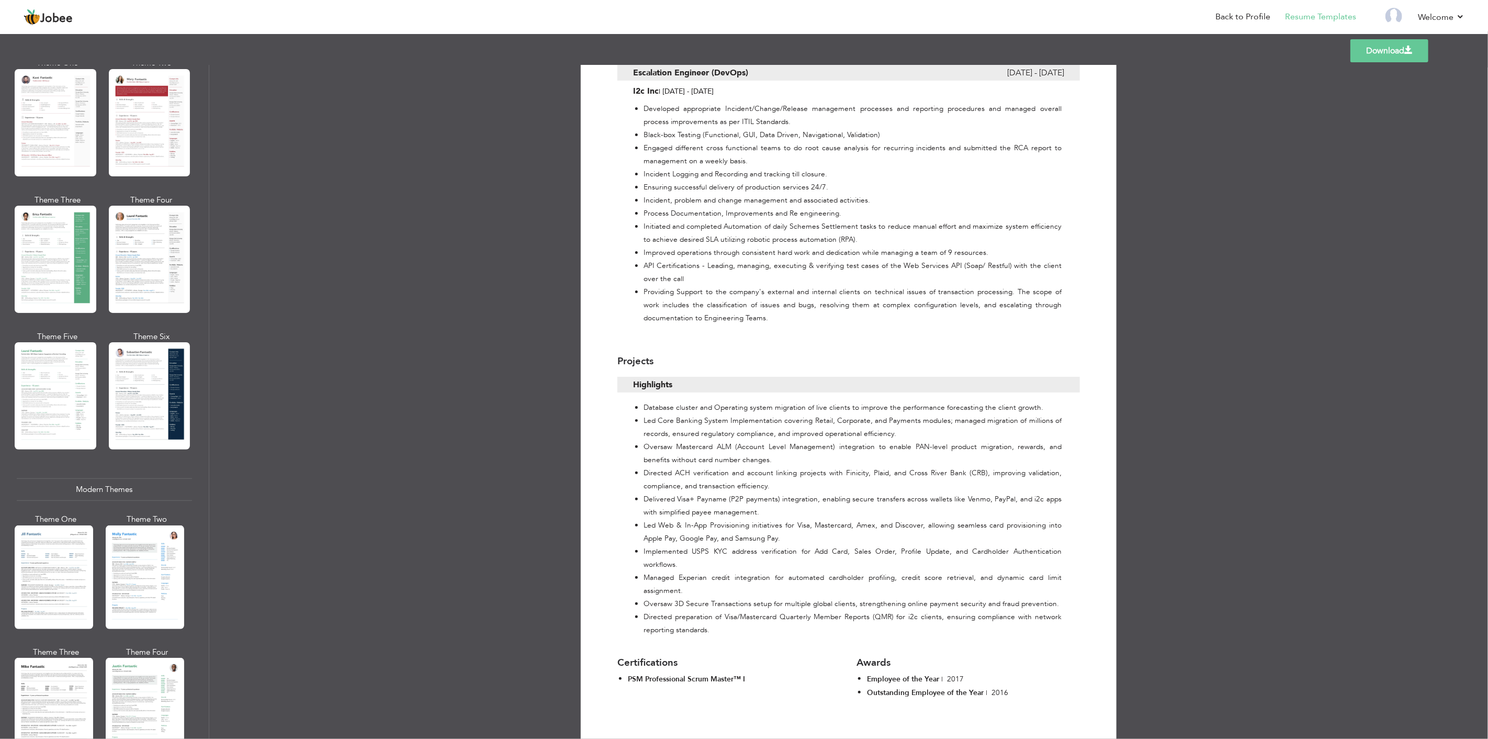
scroll to position [0, 0]
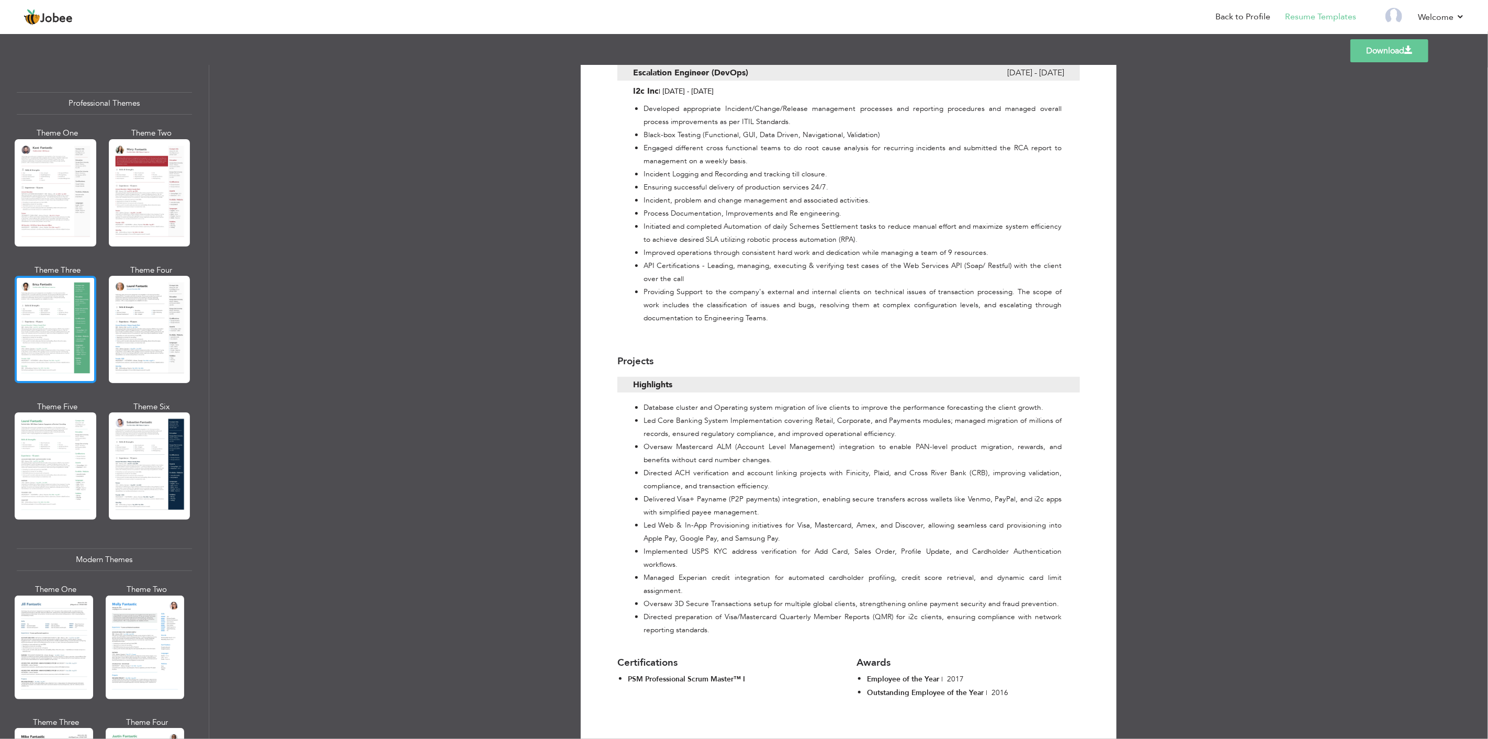
click at [48, 311] on div at bounding box center [56, 329] width 82 height 107
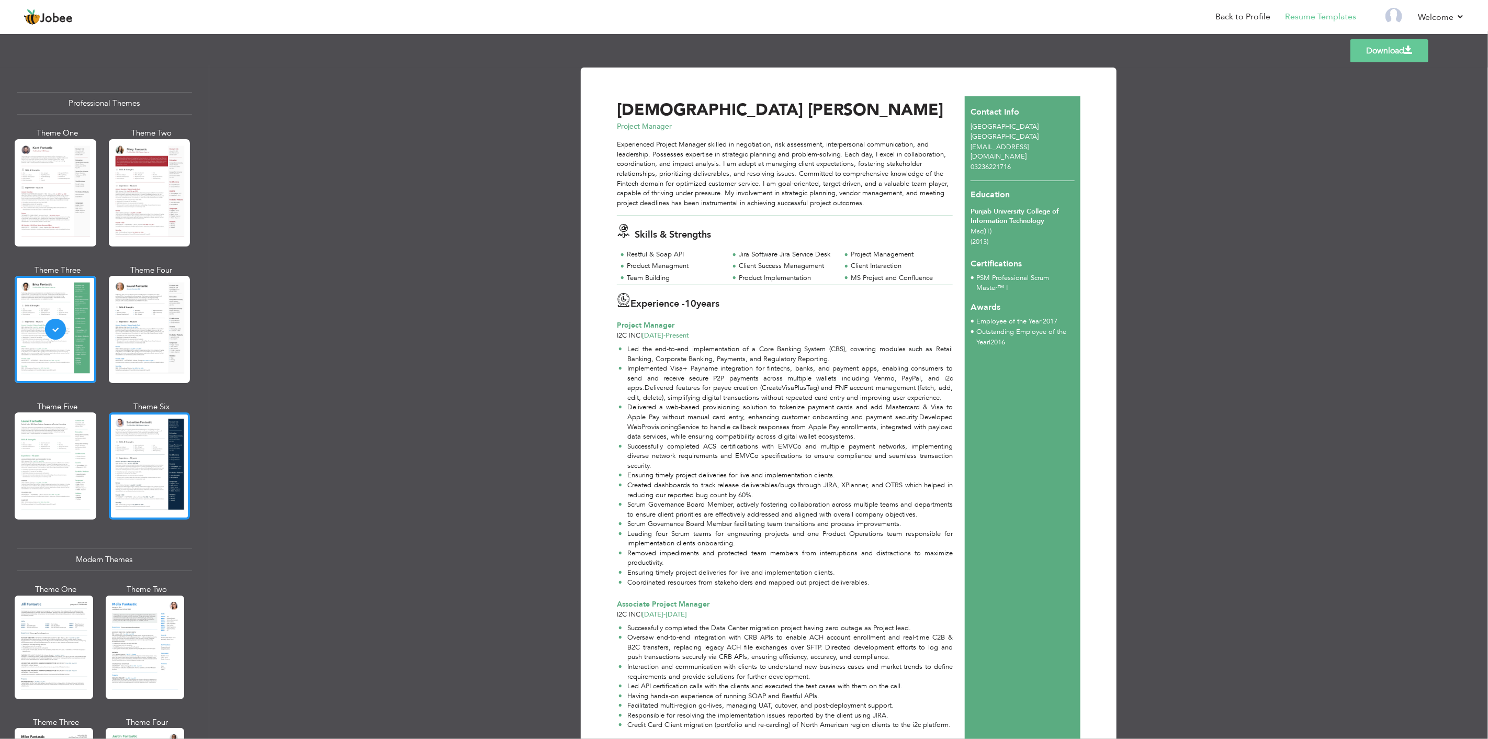
click at [145, 457] on div at bounding box center [150, 465] width 82 height 107
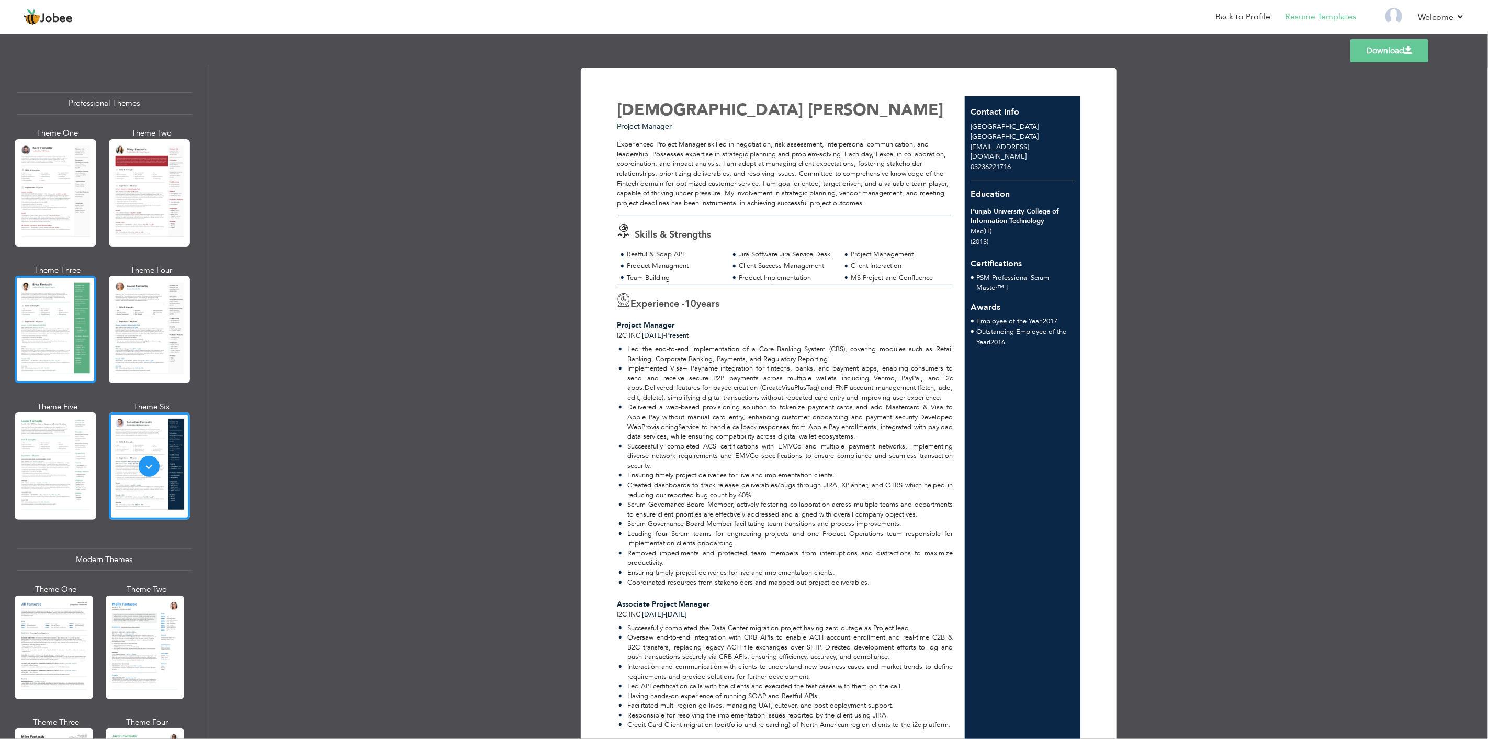
click at [60, 309] on div at bounding box center [56, 329] width 82 height 107
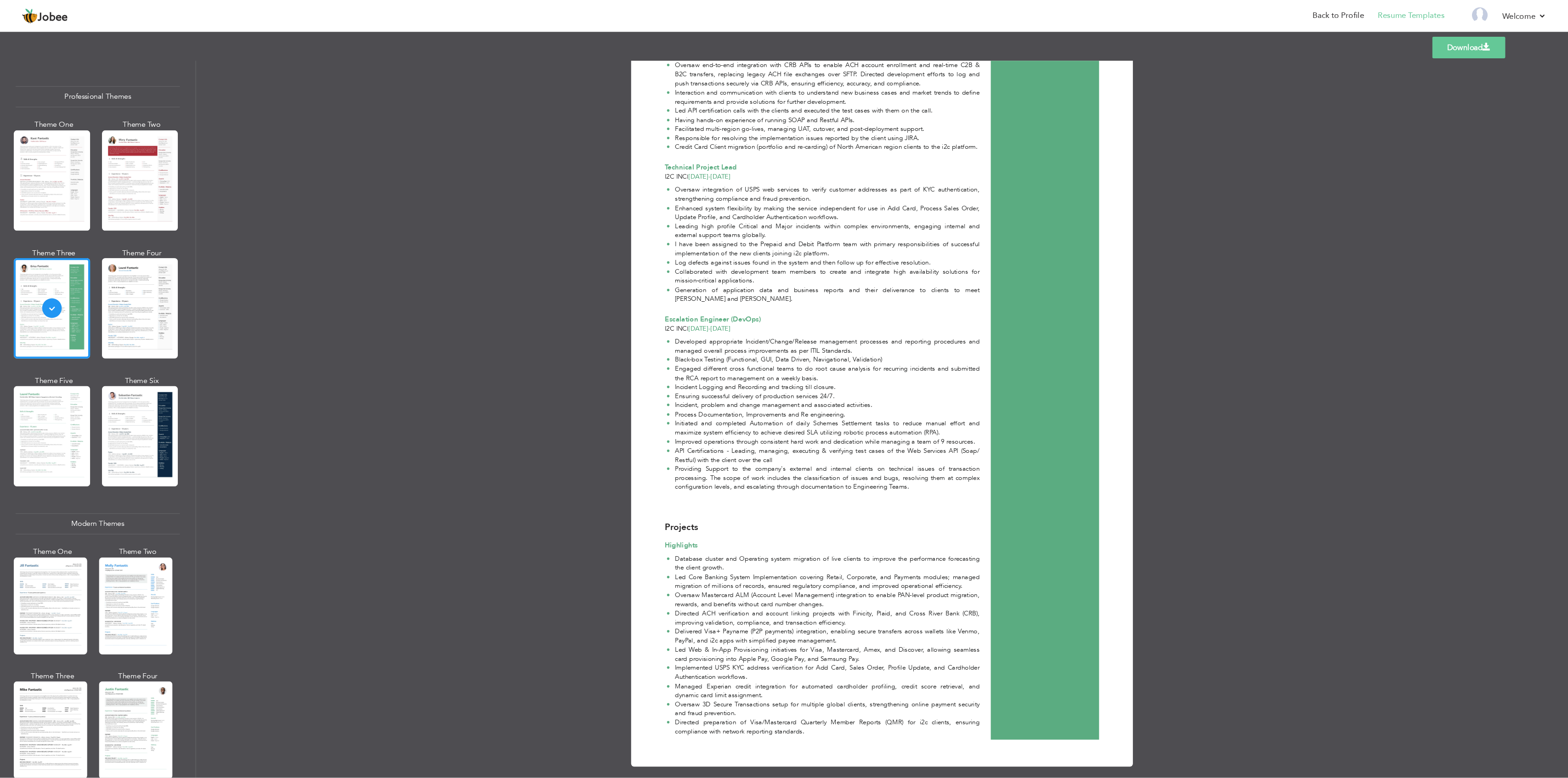
scroll to position [449, 0]
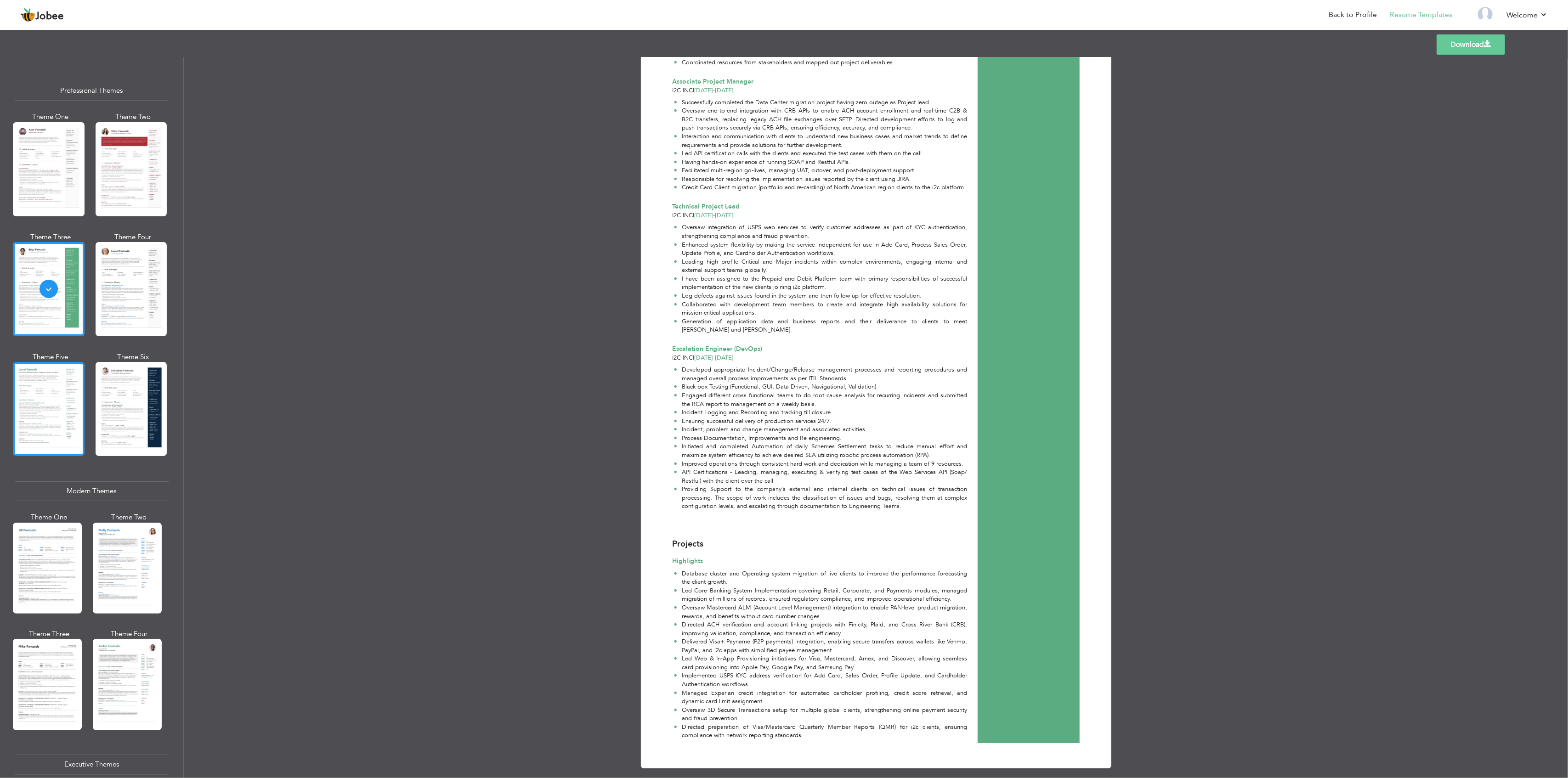
click at [43, 378] on div at bounding box center [49, 408] width 72 height 94
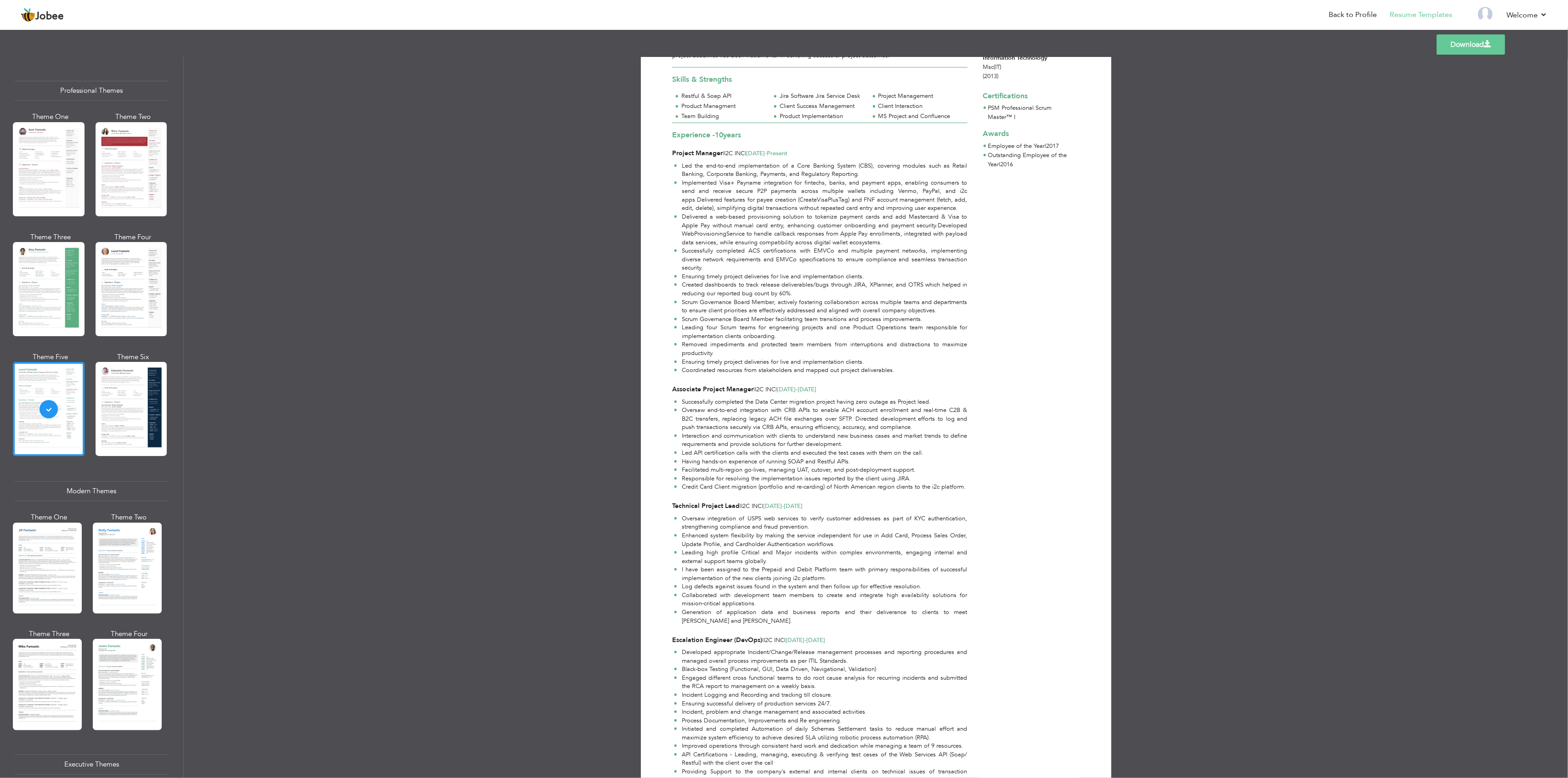
scroll to position [0, 0]
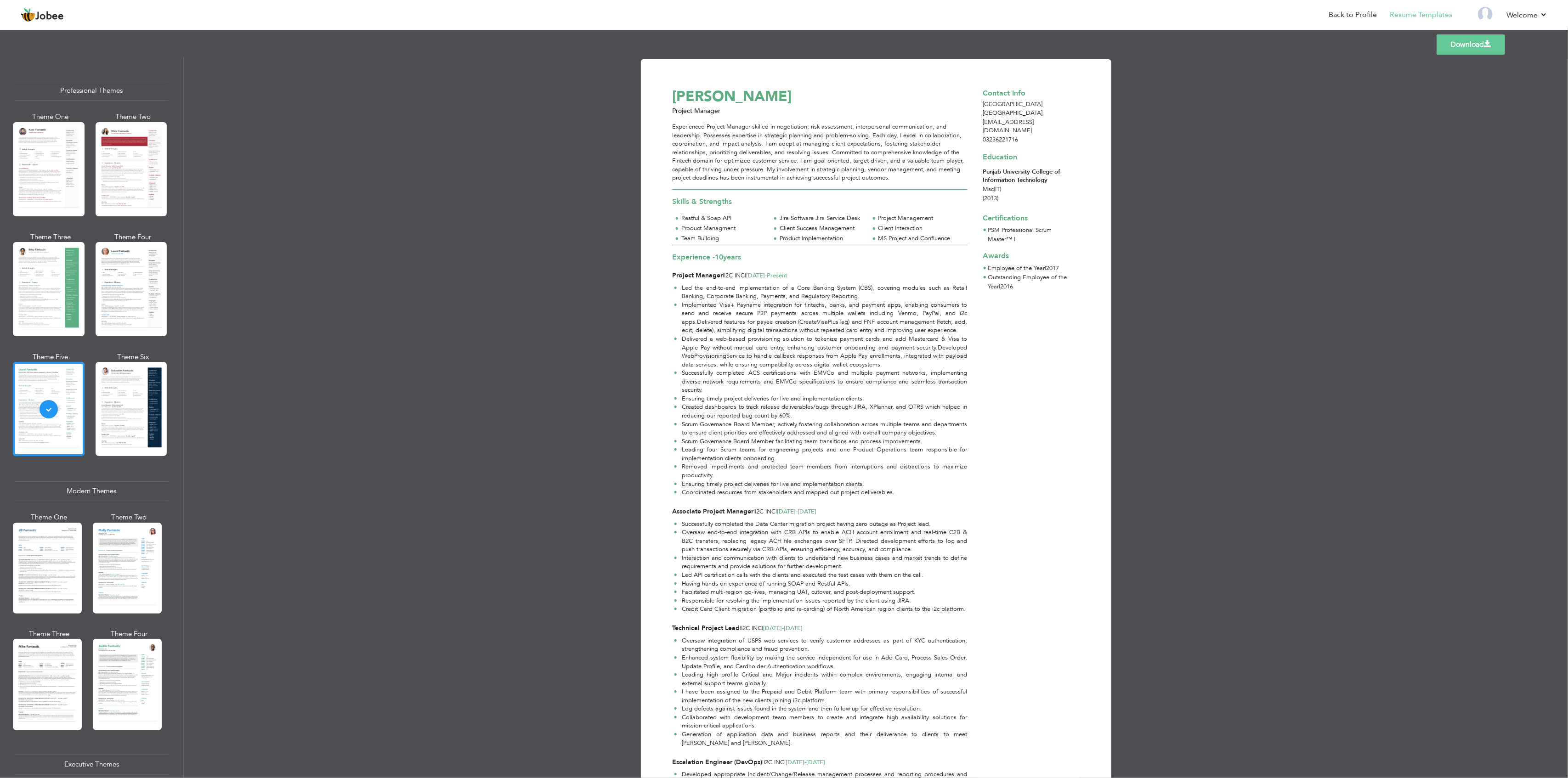
click at [835, 177] on div "Experienced Project Manager skilled in negotiation, risk assessment, interperso…" at bounding box center [819, 153] width 295 height 60
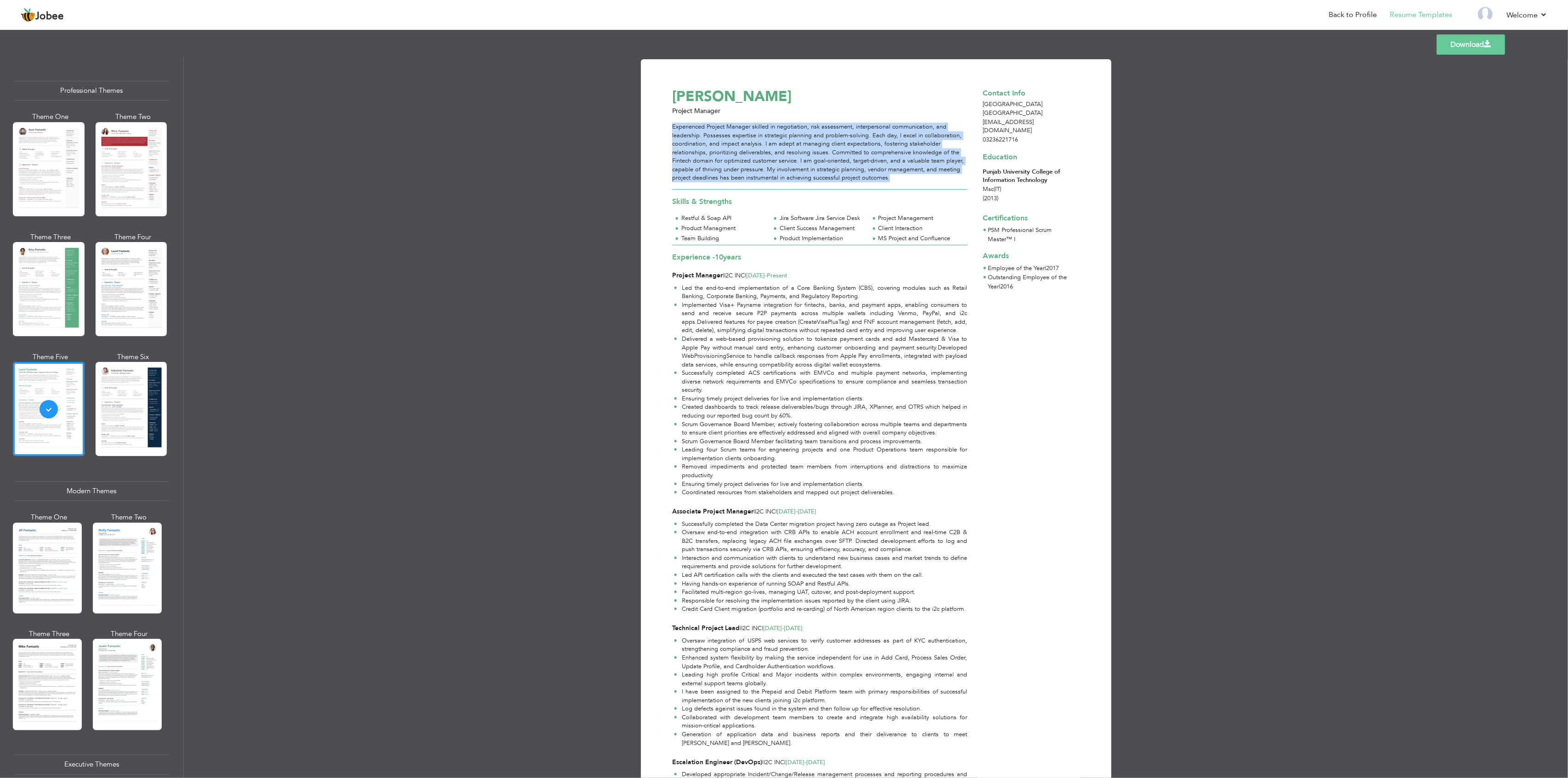
drag, startPoint x: 891, startPoint y: 176, endPoint x: 672, endPoint y: 127, distance: 224.4
click at [672, 127] on div "Experienced Project Manager skilled in negotiation, risk assessment, interperso…" at bounding box center [819, 153] width 295 height 60
copy div "Experienced Project Manager skilled in negotiation, risk assessment, interperso…"
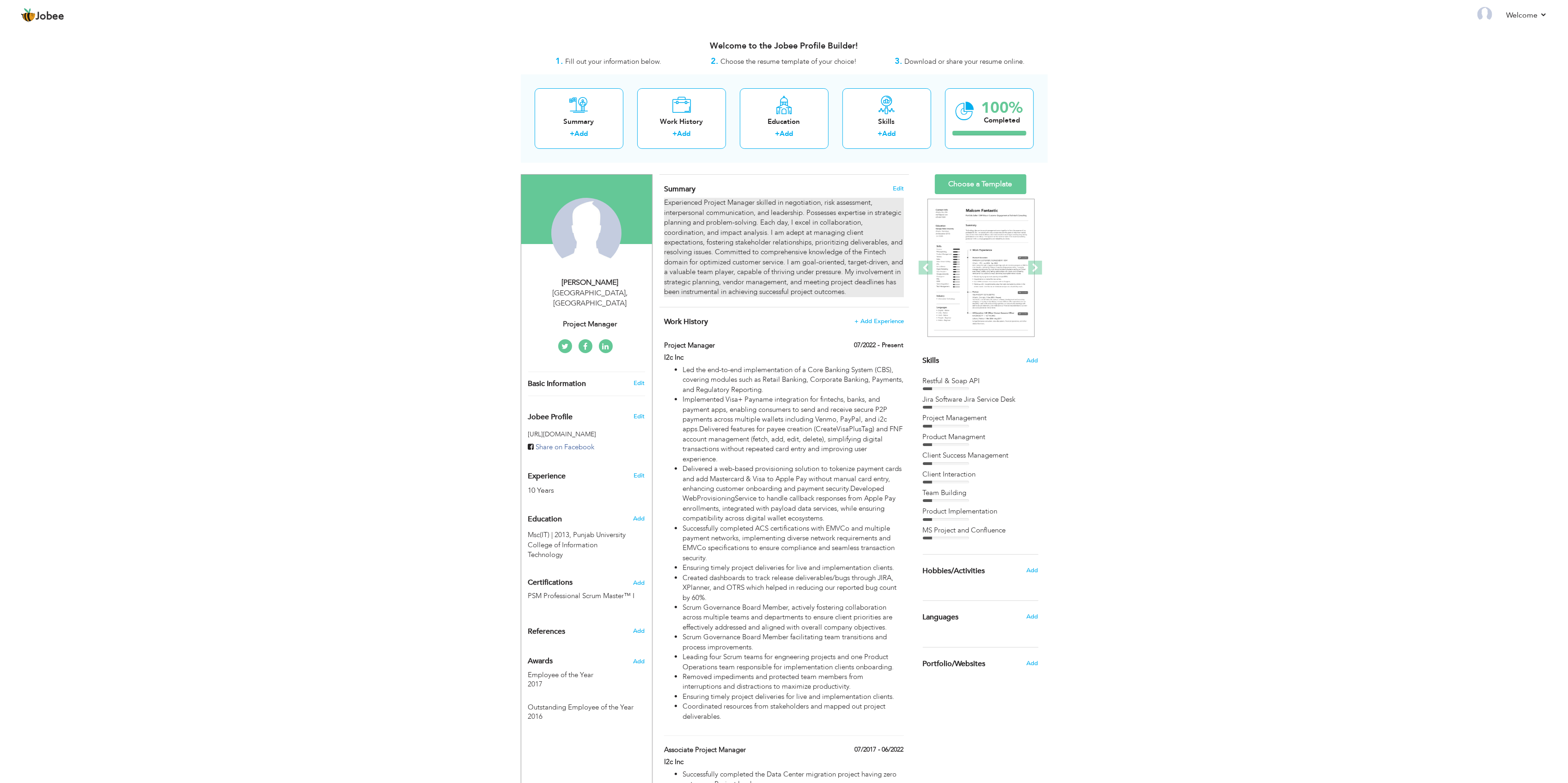
click at [840, 278] on div "Experienced Project Manager skilled in negotiation, risk assessment, interperso…" at bounding box center [784, 247] width 239 height 99
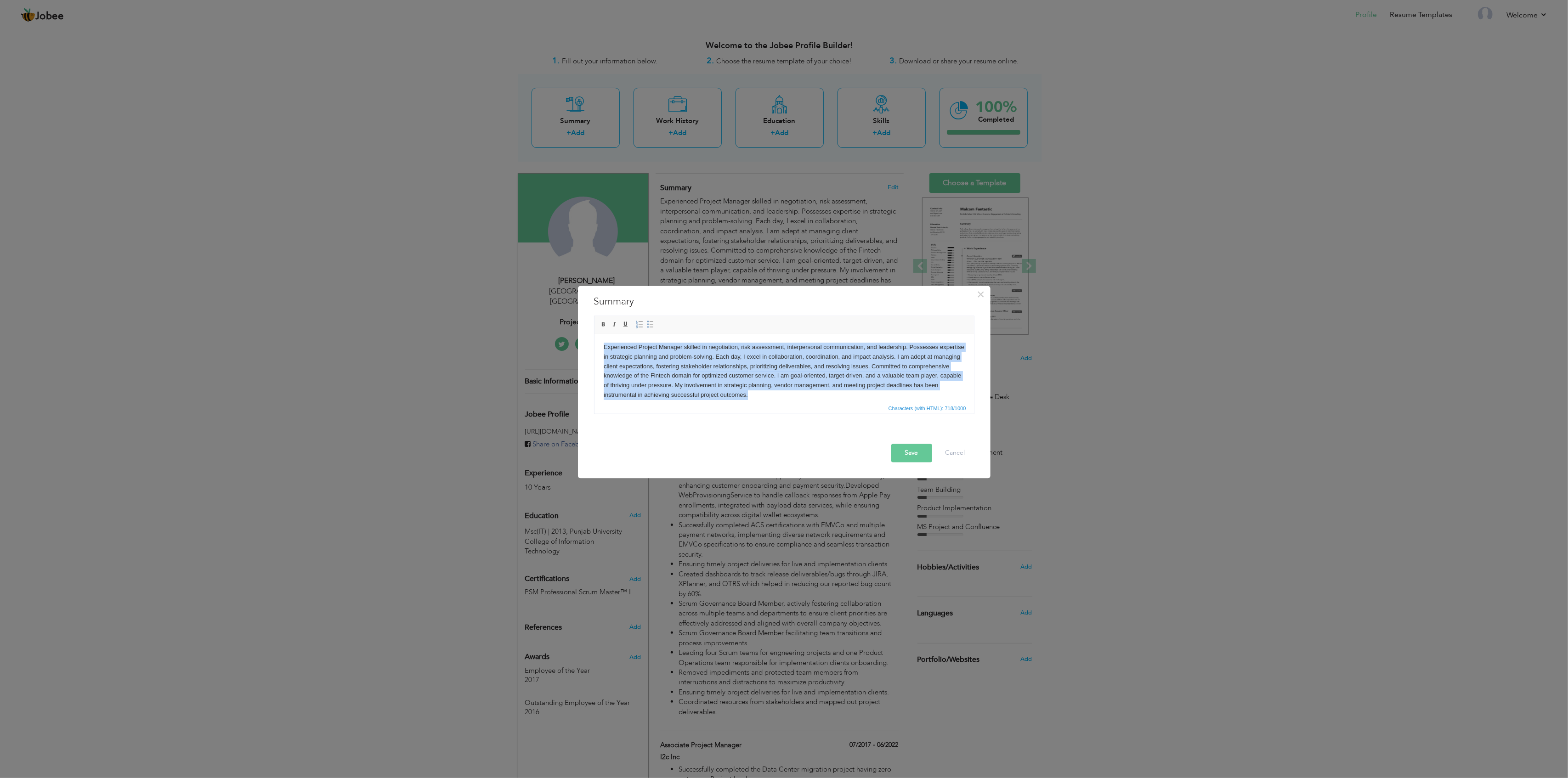
drag, startPoint x: 816, startPoint y: 400, endPoint x: 591, endPoint y: 342, distance: 232.4
click at [594, 342] on html "Experienced Project Manager skilled in negotiation, risk assessment, interperso…" at bounding box center [784, 371] width 379 height 76
click at [813, 396] on body "Experienced Project Manager skilled in negotiation, risk assessment, interperso…" at bounding box center [783, 371] width 361 height 57
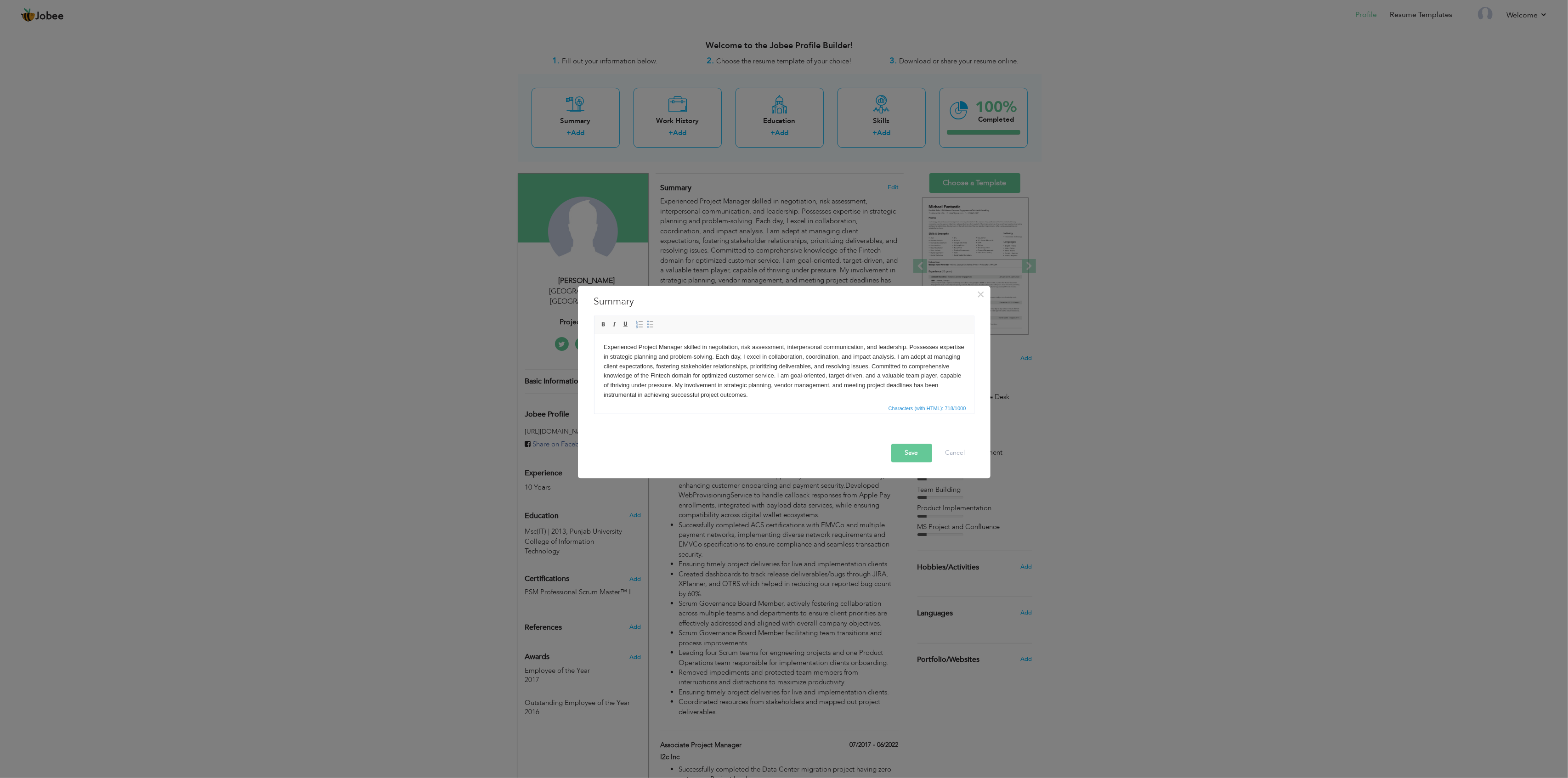
click at [837, 395] on body "Experienced Project Manager skilled in negotiation, risk assessment, interperso…" at bounding box center [783, 371] width 361 height 57
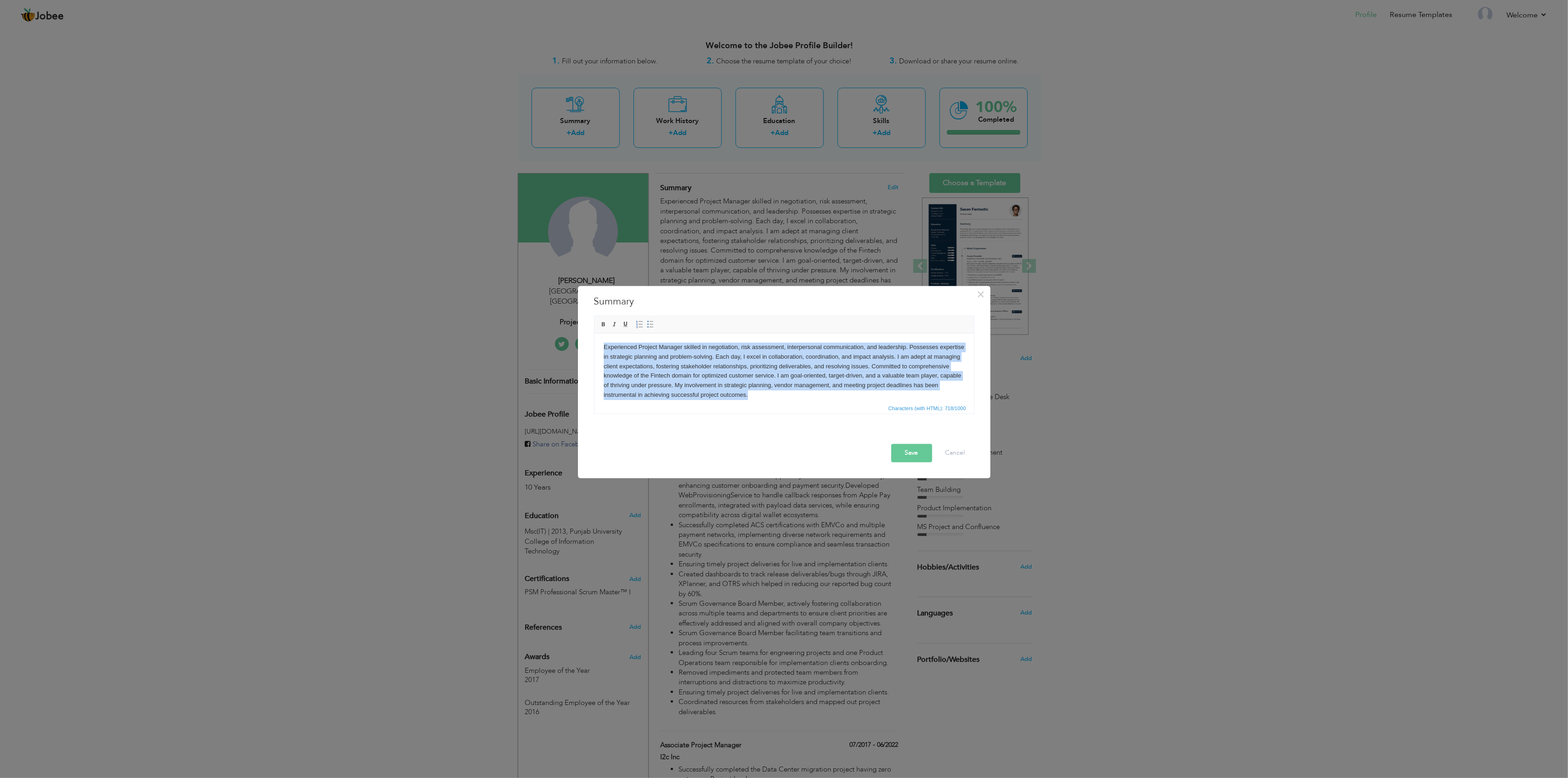
click at [824, 393] on body "Experienced Project Manager skilled in negotiation, risk assessment, interperso…" at bounding box center [783, 371] width 361 height 57
drag, startPoint x: 825, startPoint y: 395, endPoint x: 593, endPoint y: 335, distance: 239.6
click at [594, 335] on html "Experienced Project Manager skilled in negotiation, risk assessment, interperso…" at bounding box center [784, 371] width 379 height 76
click at [812, 396] on body "Experienced Project Manager skilled in negotiation, risk assessment, interperso…" at bounding box center [783, 371] width 361 height 57
drag, startPoint x: 831, startPoint y: 400, endPoint x: 574, endPoint y: 337, distance: 264.6
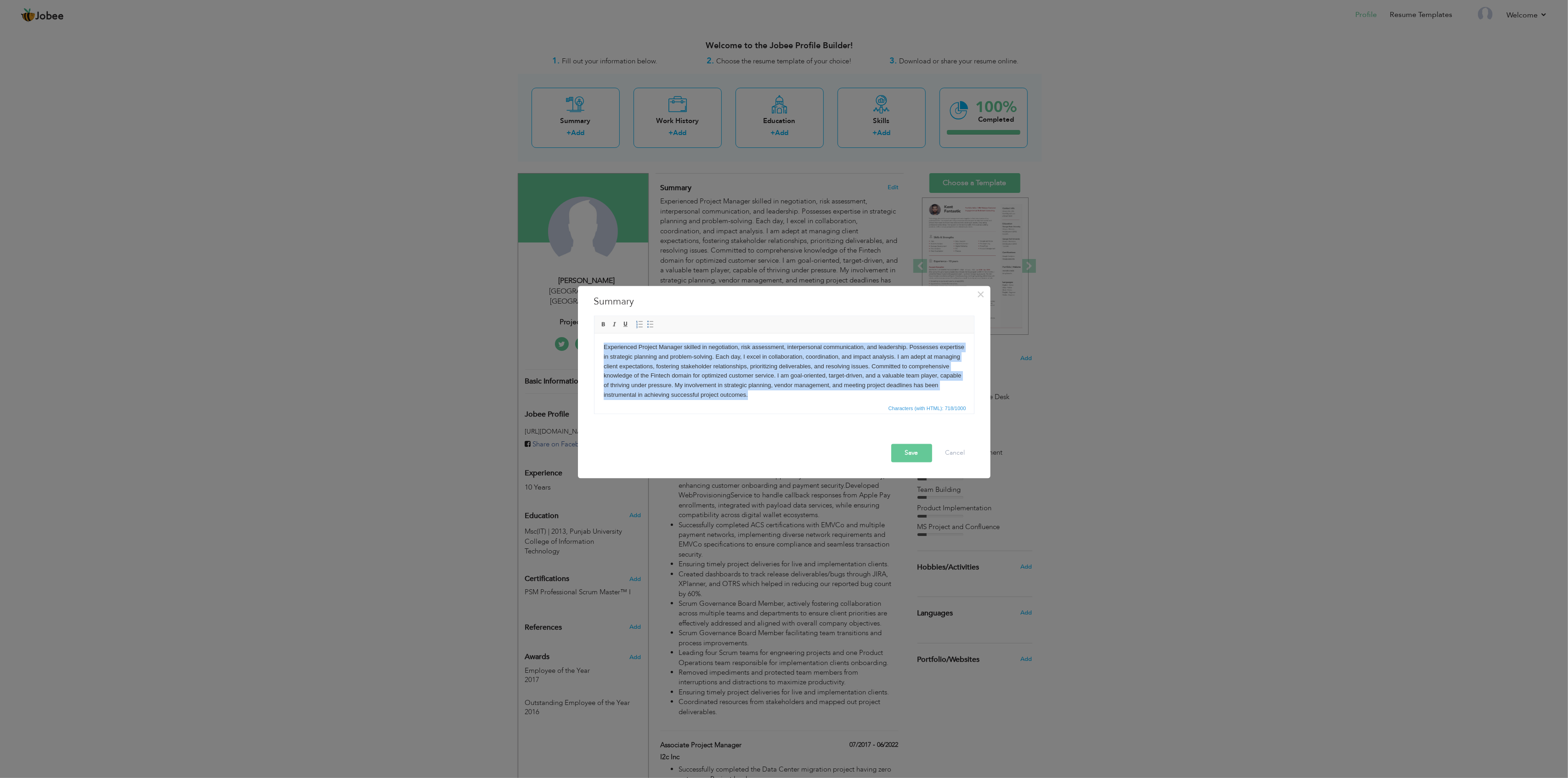
click at [594, 337] on html "Experienced Project Manager skilled in negotiation, risk assessment, interperso…" at bounding box center [784, 371] width 379 height 76
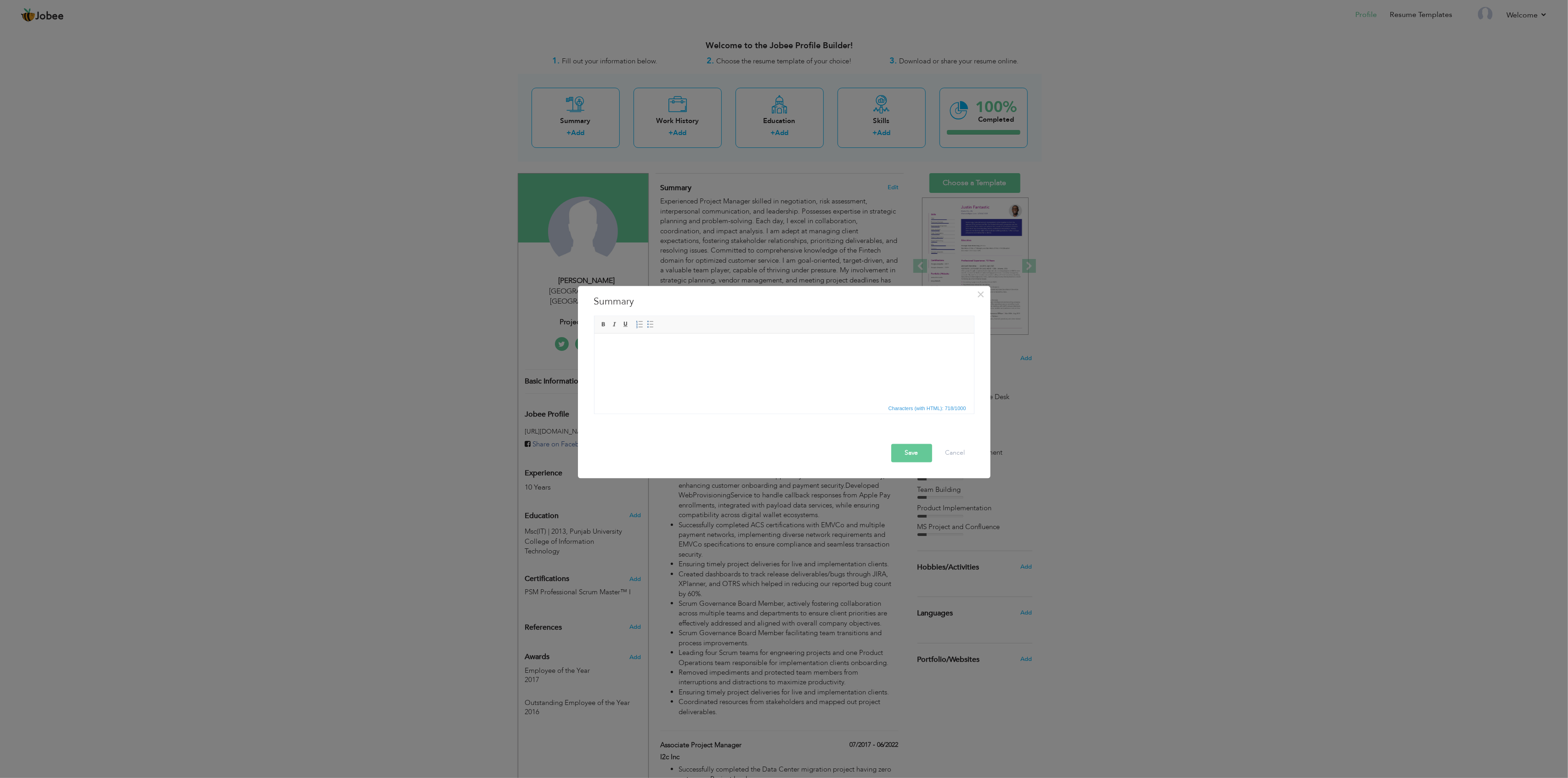
click at [737, 355] on html at bounding box center [784, 348] width 379 height 28
click at [911, 455] on button "Save" at bounding box center [911, 453] width 41 height 18
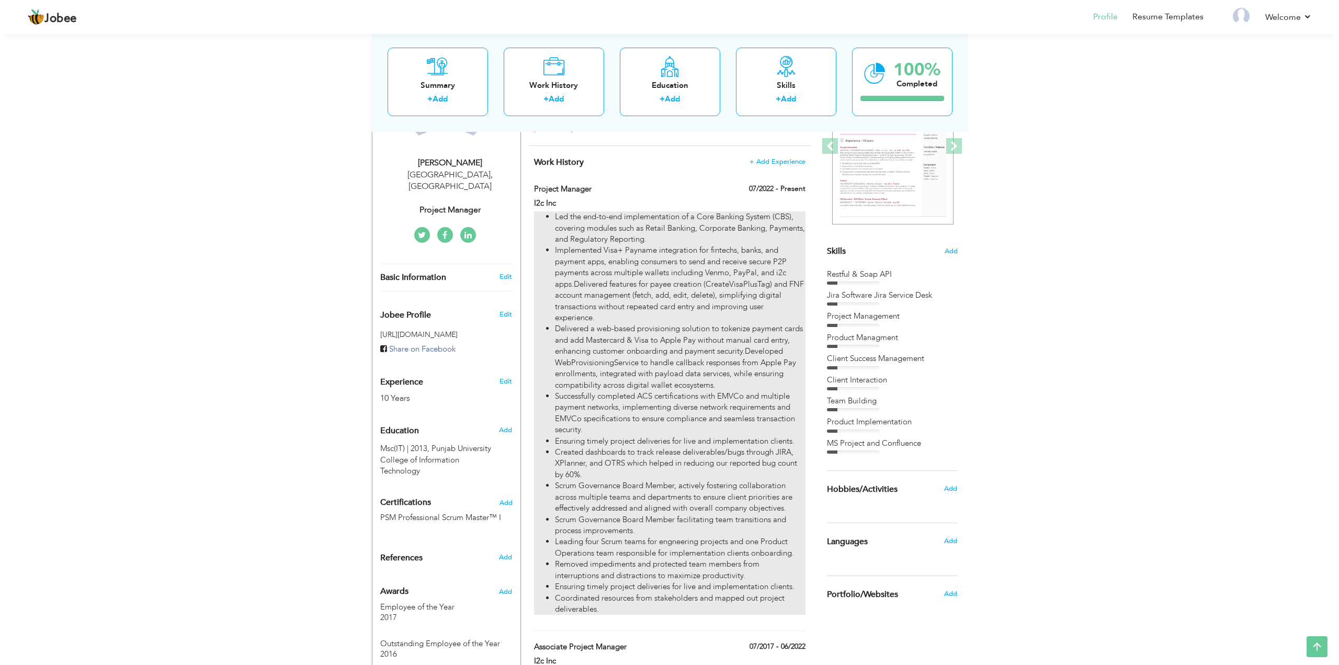
scroll to position [209, 0]
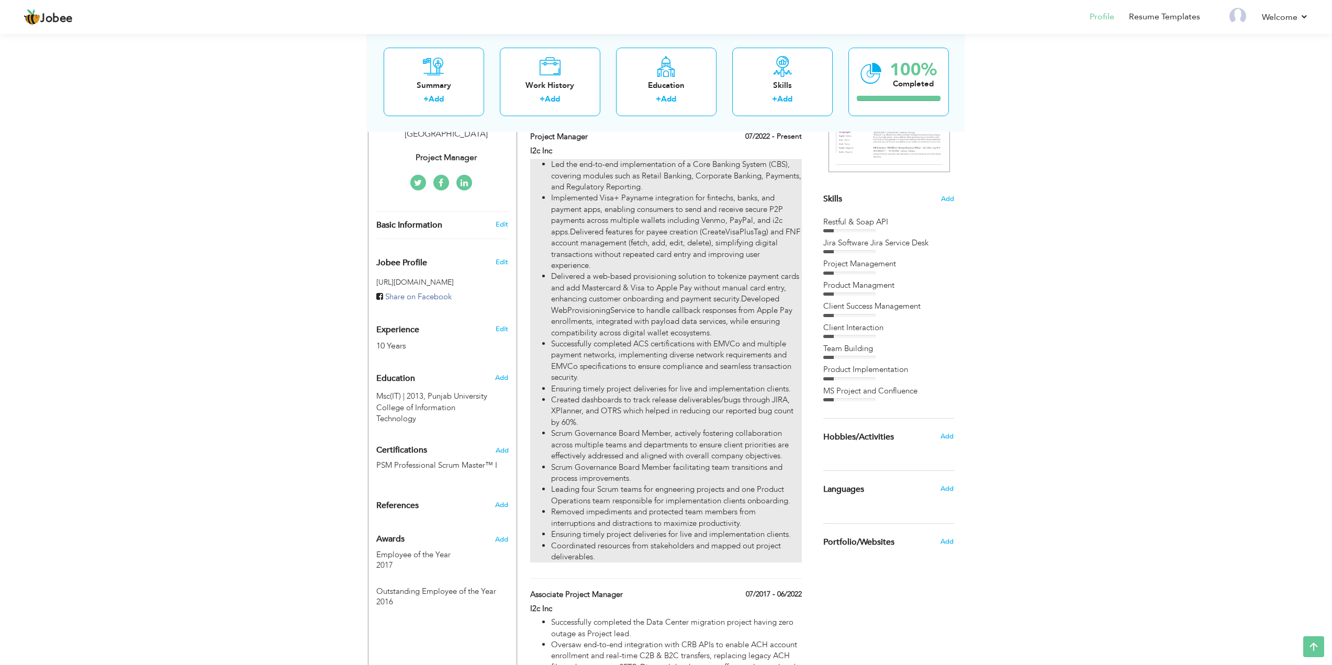
click at [674, 382] on li "Successfully completed ACS certifications with EMVCo and multiple payment netwo…" at bounding box center [676, 361] width 250 height 45
type input "Project Manager"
type input "I2c Inc"
type input "07/2022"
checkbox input "true"
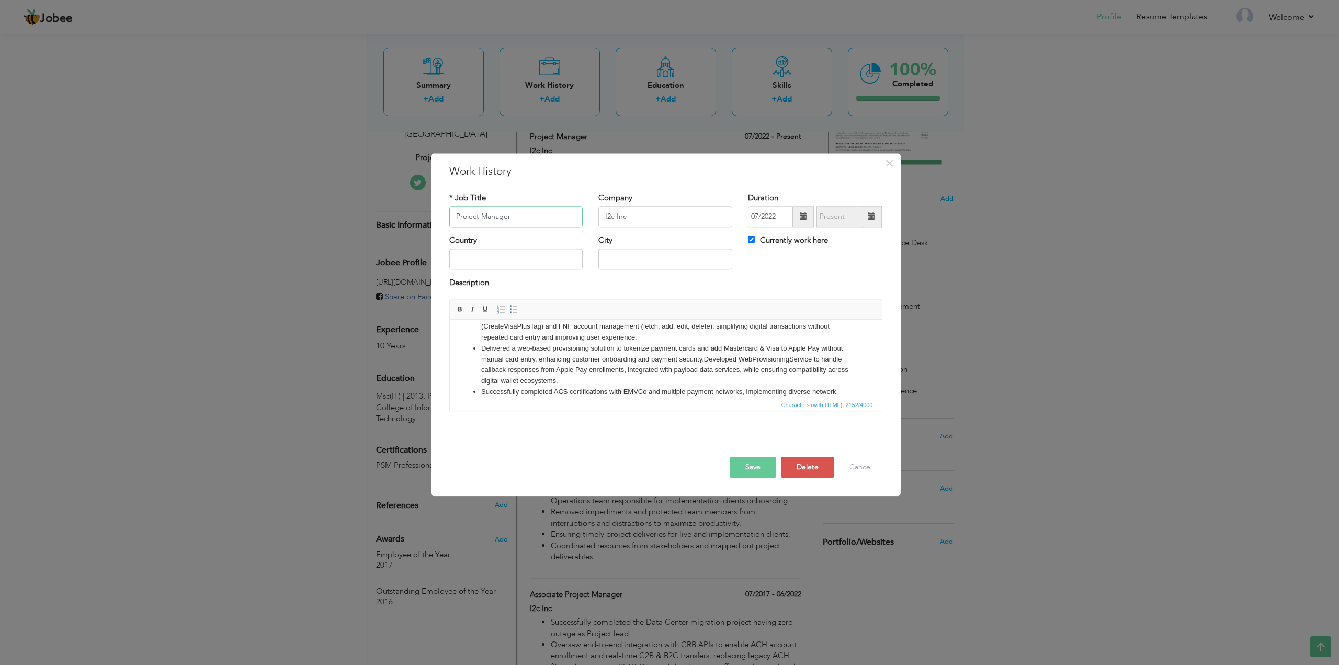
scroll to position [105, 0]
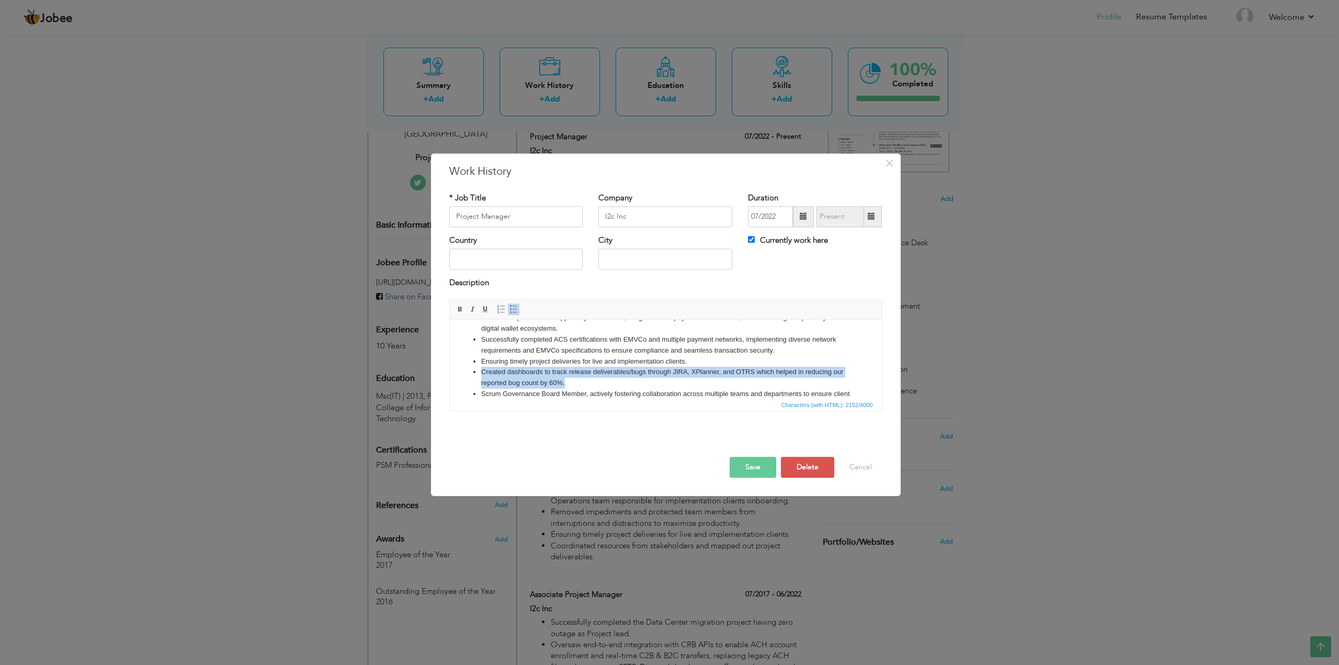
drag, startPoint x: 579, startPoint y: 383, endPoint x: 481, endPoint y: 367, distance: 99.1
click at [481, 367] on li "Created dashboards to track release deliverables/bugs through JIRA, XPlanner, a…" at bounding box center [665, 378] width 369 height 22
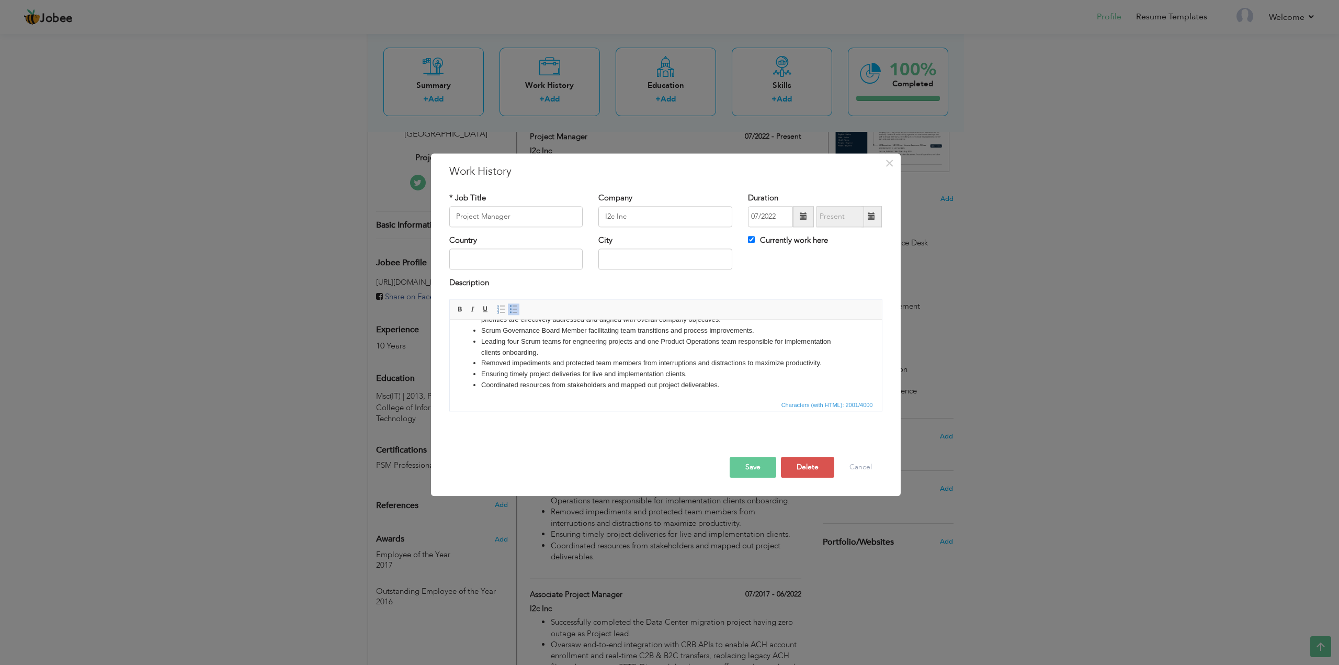
scroll to position [171, 0]
click at [696, 361] on li "Removed impediments and protected team members from interruptions and distracti…" at bounding box center [665, 360] width 369 height 11
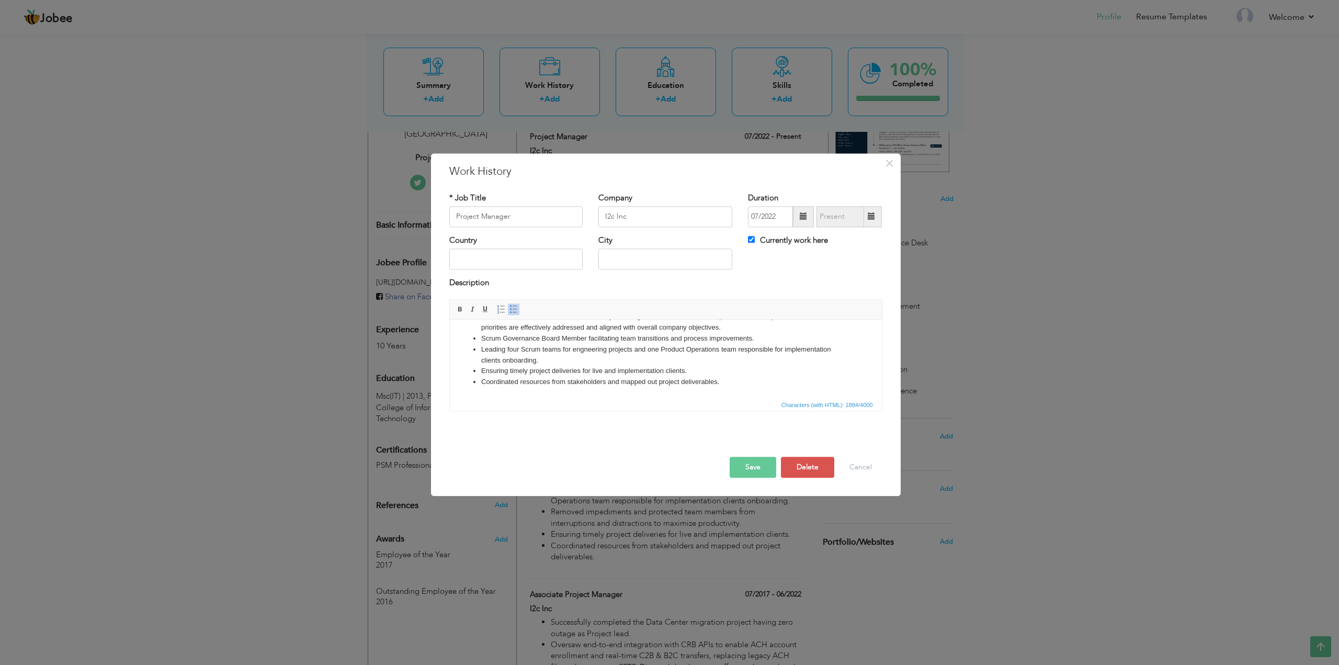
click at [758, 469] on button "Save" at bounding box center [753, 467] width 47 height 21
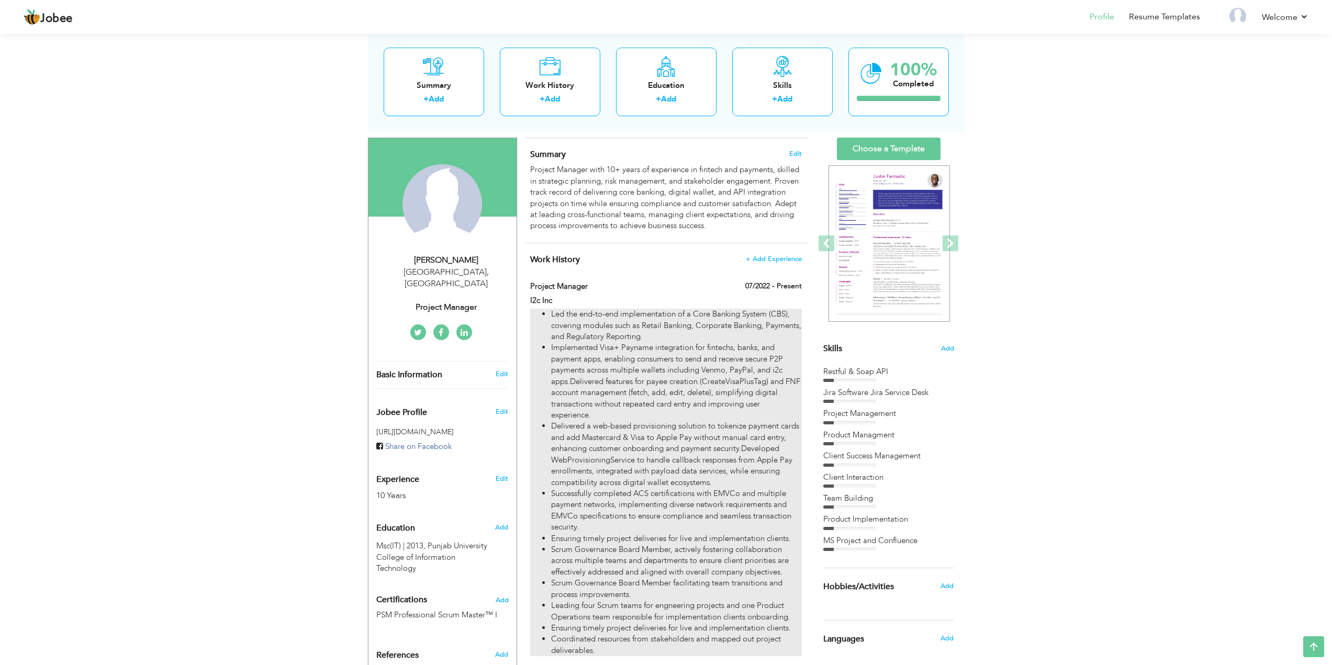
scroll to position [0, 0]
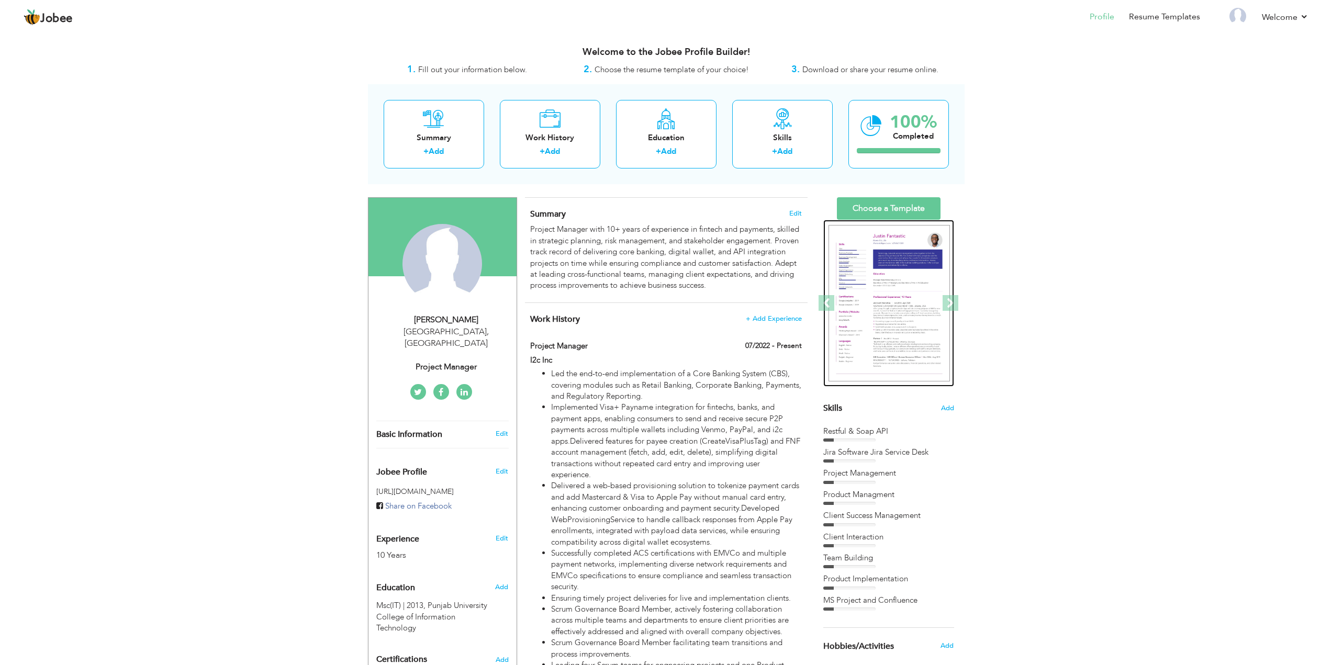
click at [900, 280] on img at bounding box center [888, 303] width 121 height 157
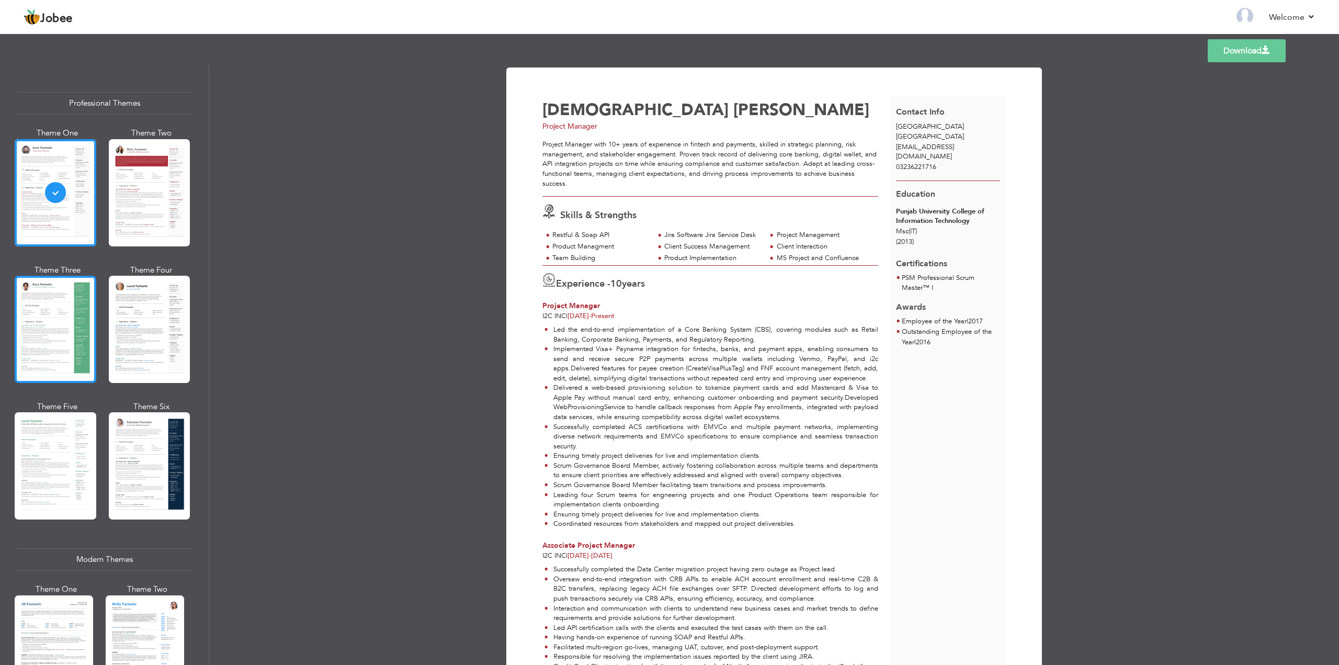
click at [62, 324] on div at bounding box center [56, 329] width 82 height 107
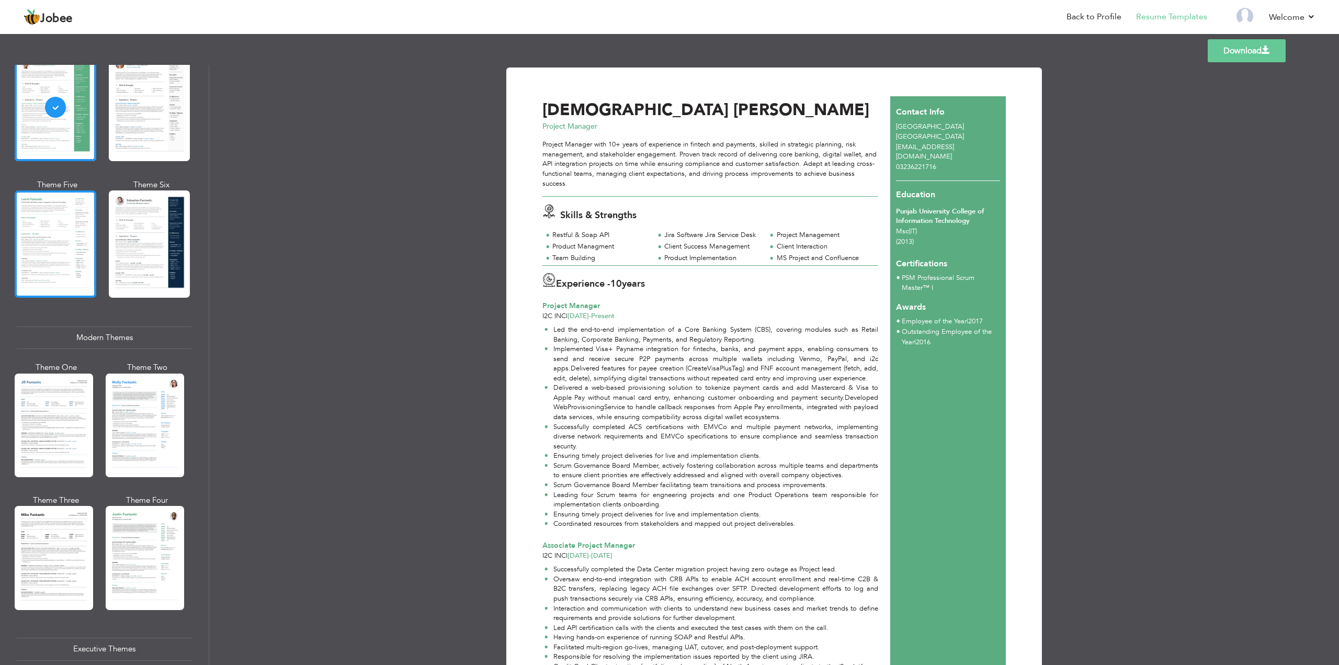
scroll to position [262, 0]
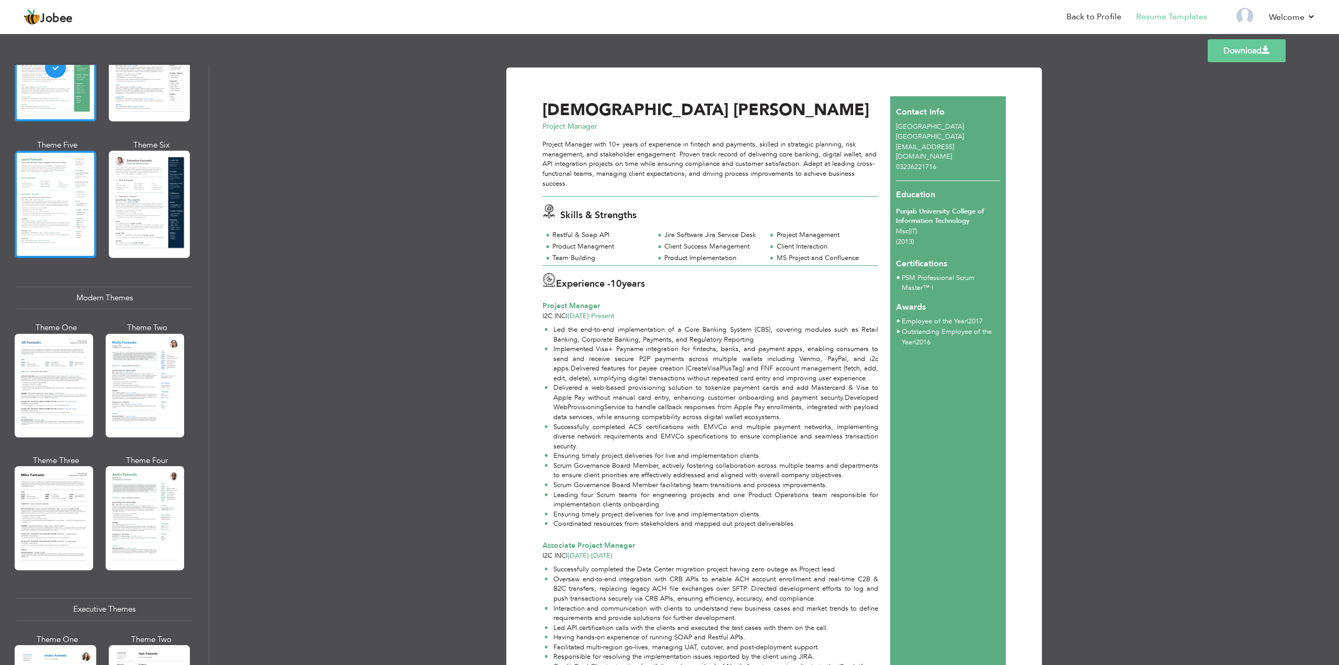
click at [59, 436] on div "Theme One" at bounding box center [56, 383] width 78 height 122
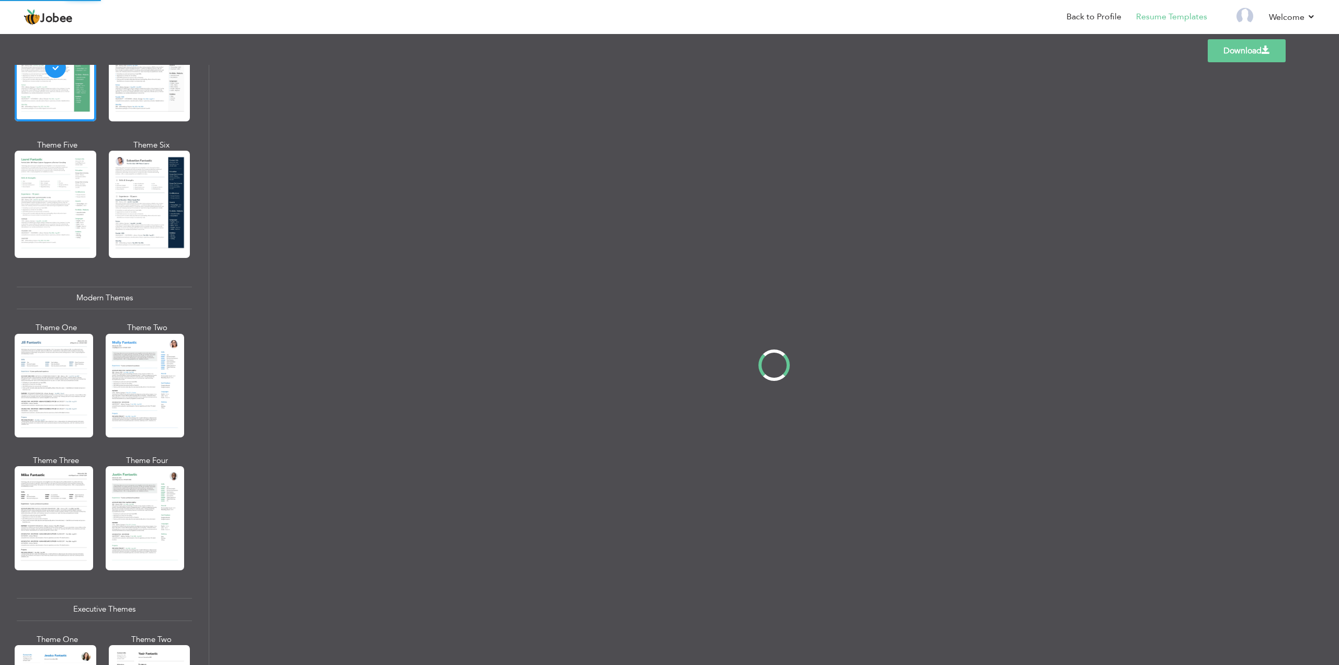
click at [61, 393] on div "Professional Themes Theme One Theme Two Theme Three Theme Four" at bounding box center [669, 365] width 1339 height 600
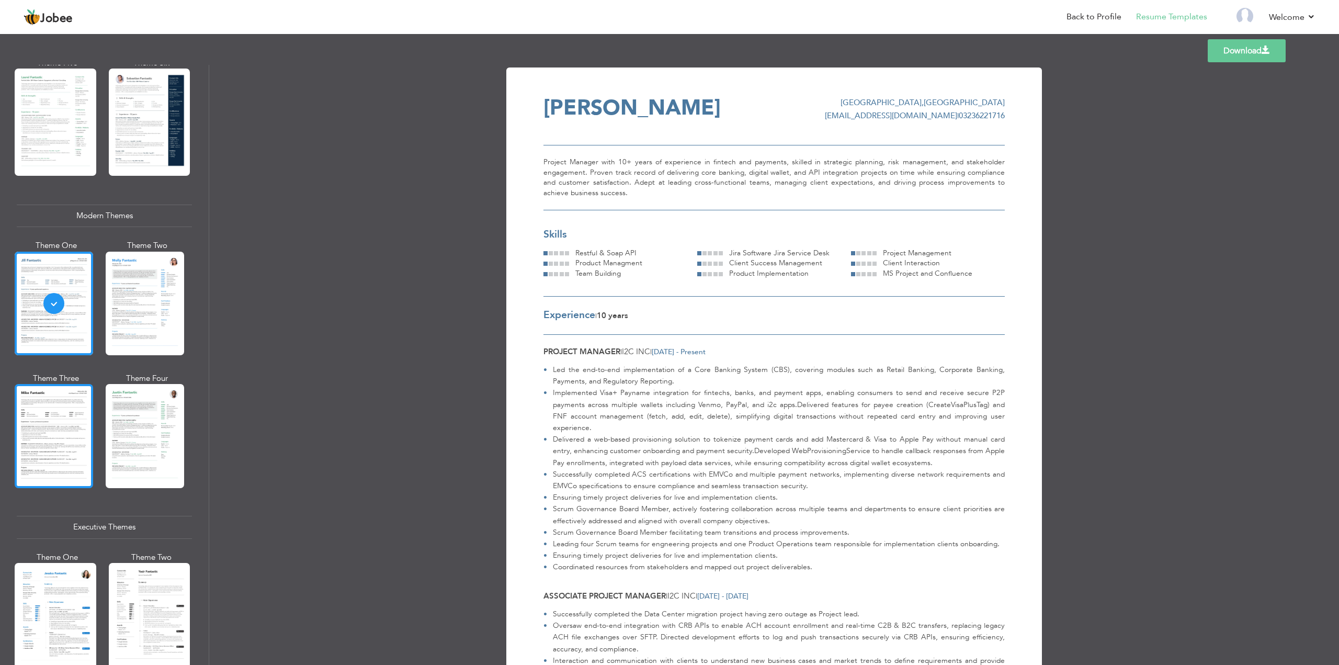
scroll to position [366, 0]
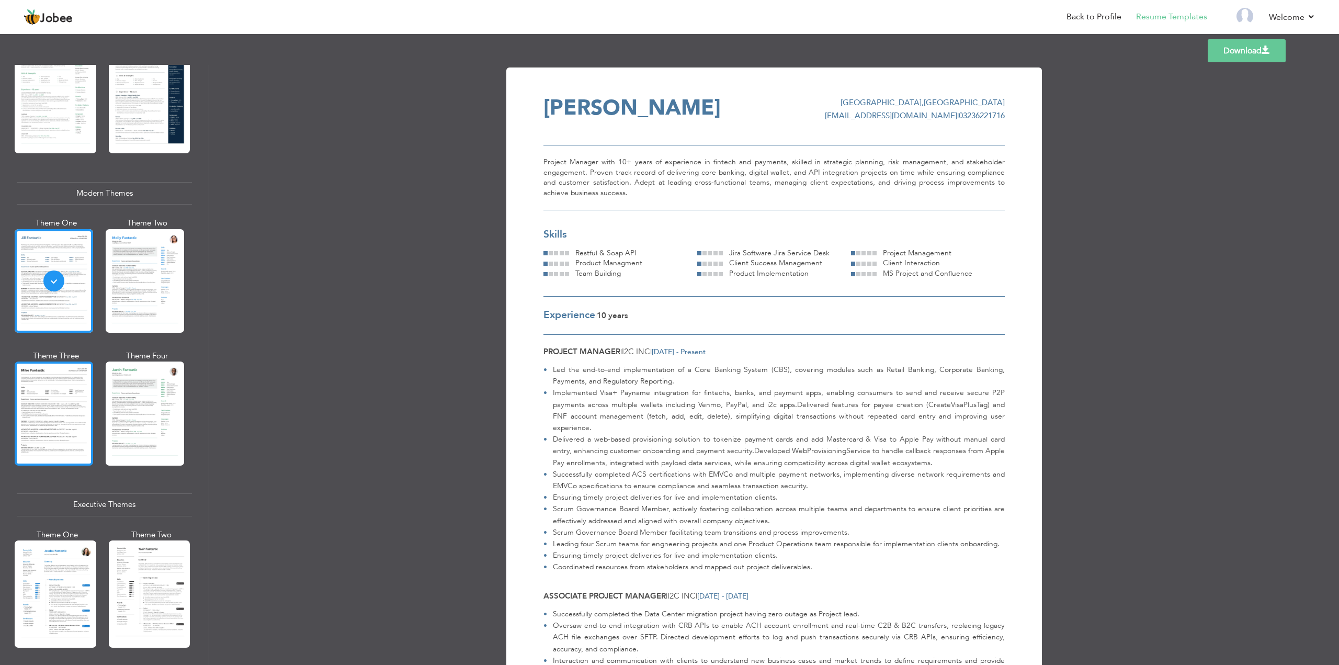
click at [63, 392] on div at bounding box center [54, 414] width 78 height 104
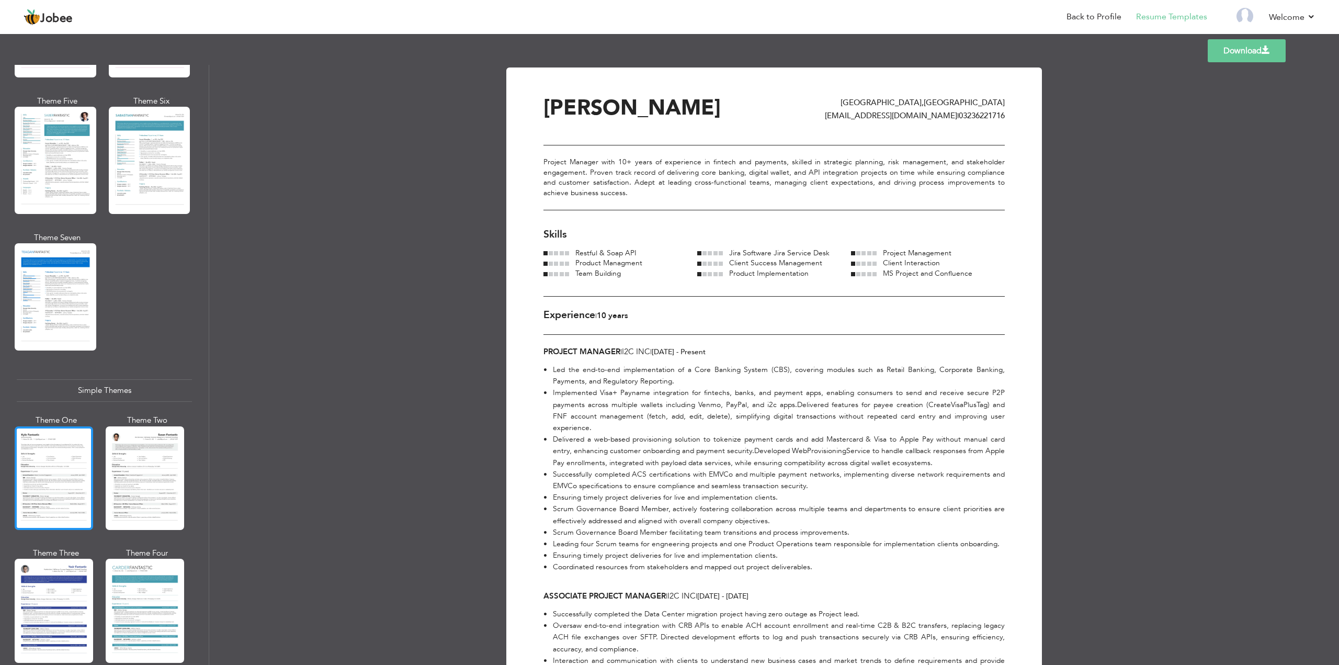
scroll to position [1533, 0]
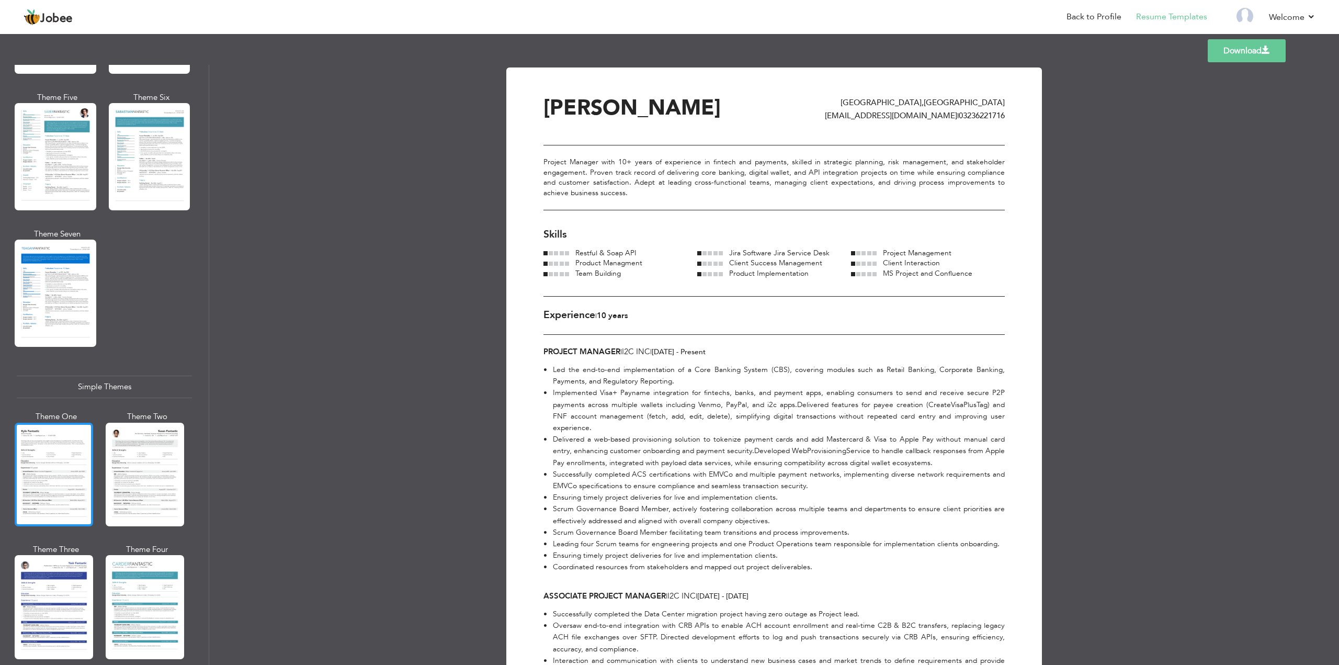
click at [76, 423] on div at bounding box center [54, 475] width 78 height 104
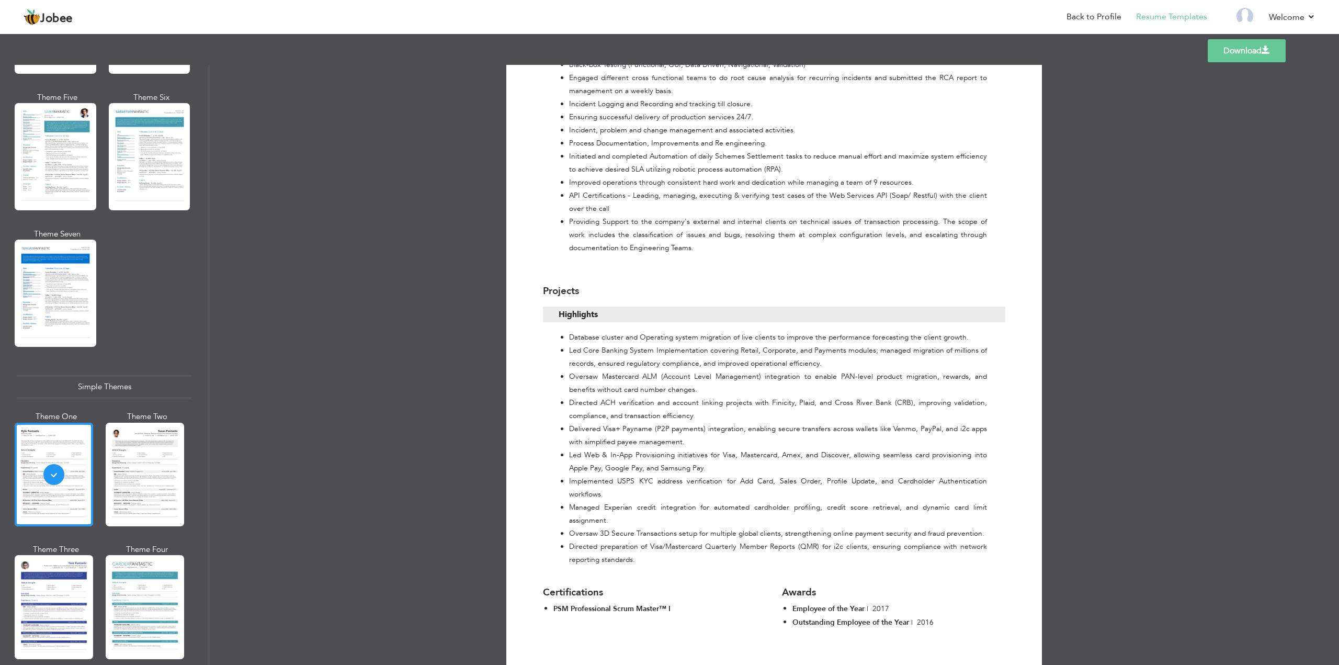
scroll to position [1100, 0]
click at [1249, 50] on link "Download" at bounding box center [1247, 50] width 78 height 23
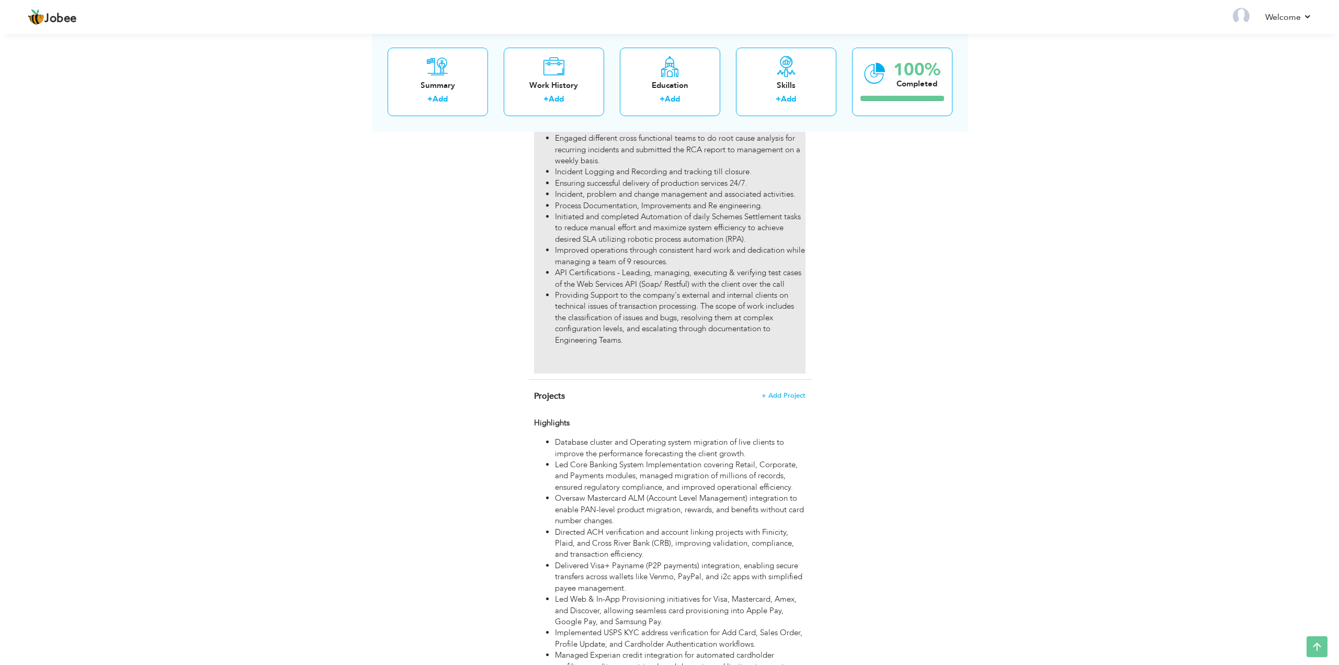
scroll to position [1147, 0]
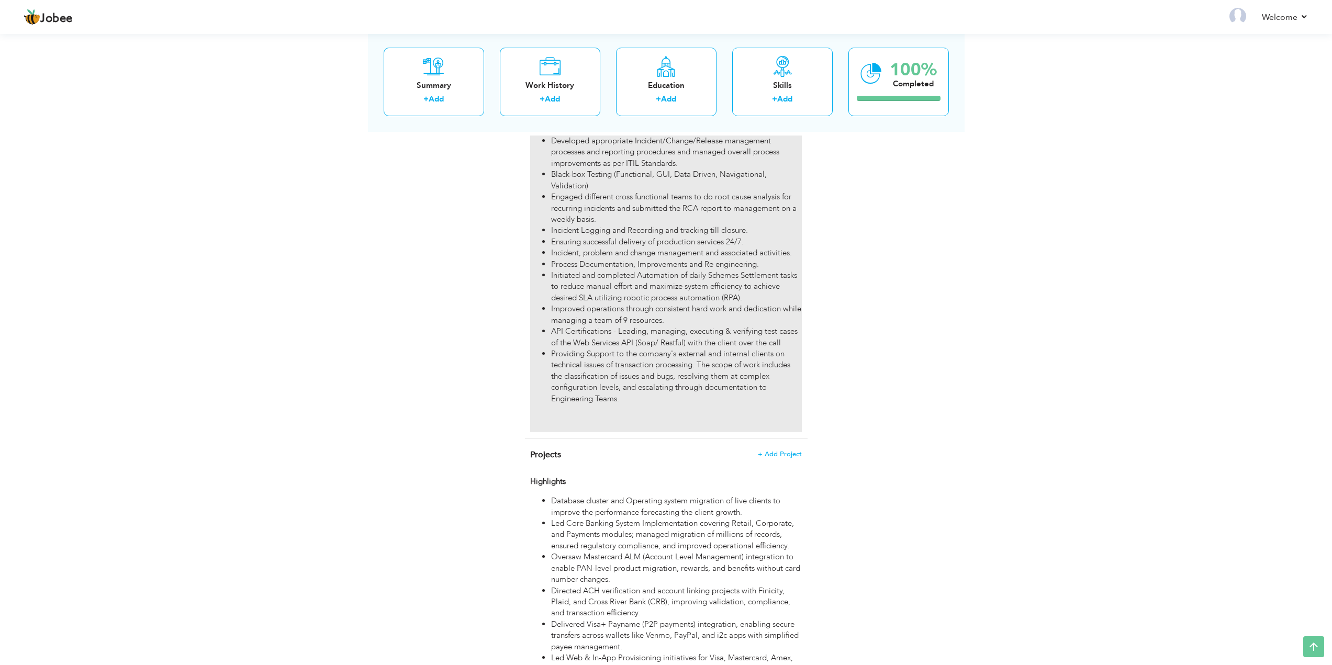
click at [675, 283] on li "Initiated and completed Automation of daily Schemes Settlement tasks to reduce …" at bounding box center [676, 286] width 250 height 33
type input "Escalation Engineer (DevOps)"
type input "I2c Inc"
type input "06/2013"
type input "06/2015"
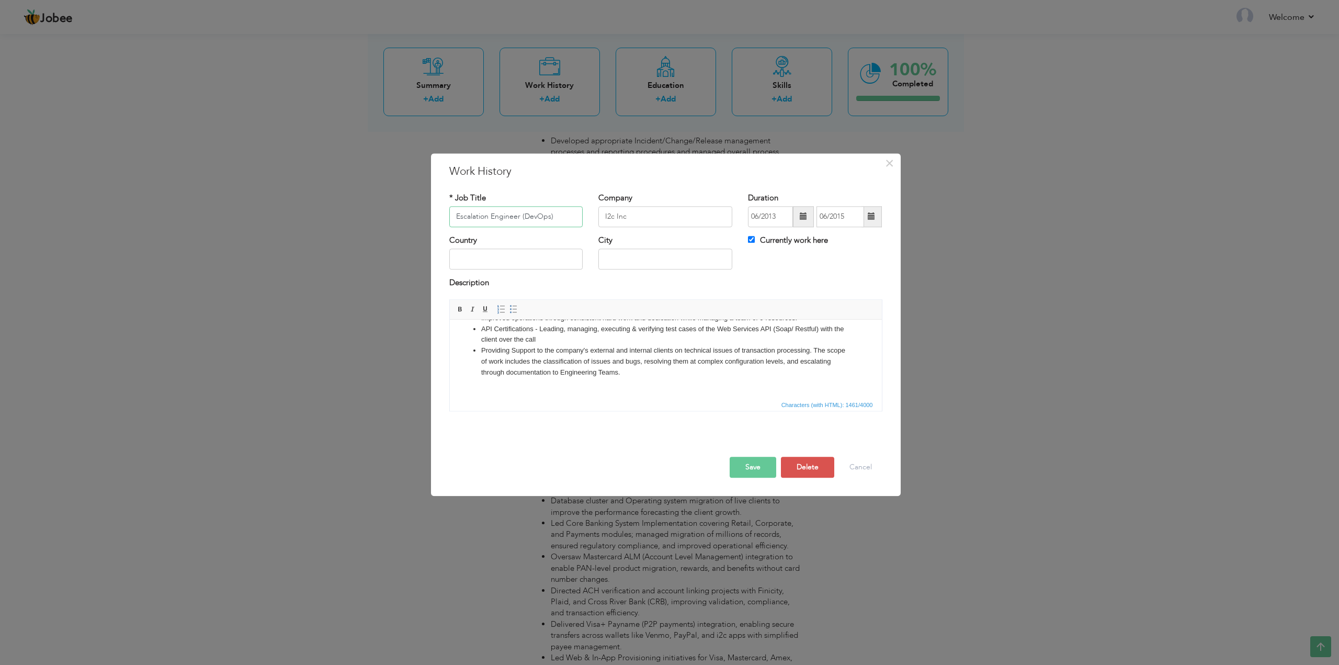
scroll to position [156, 0]
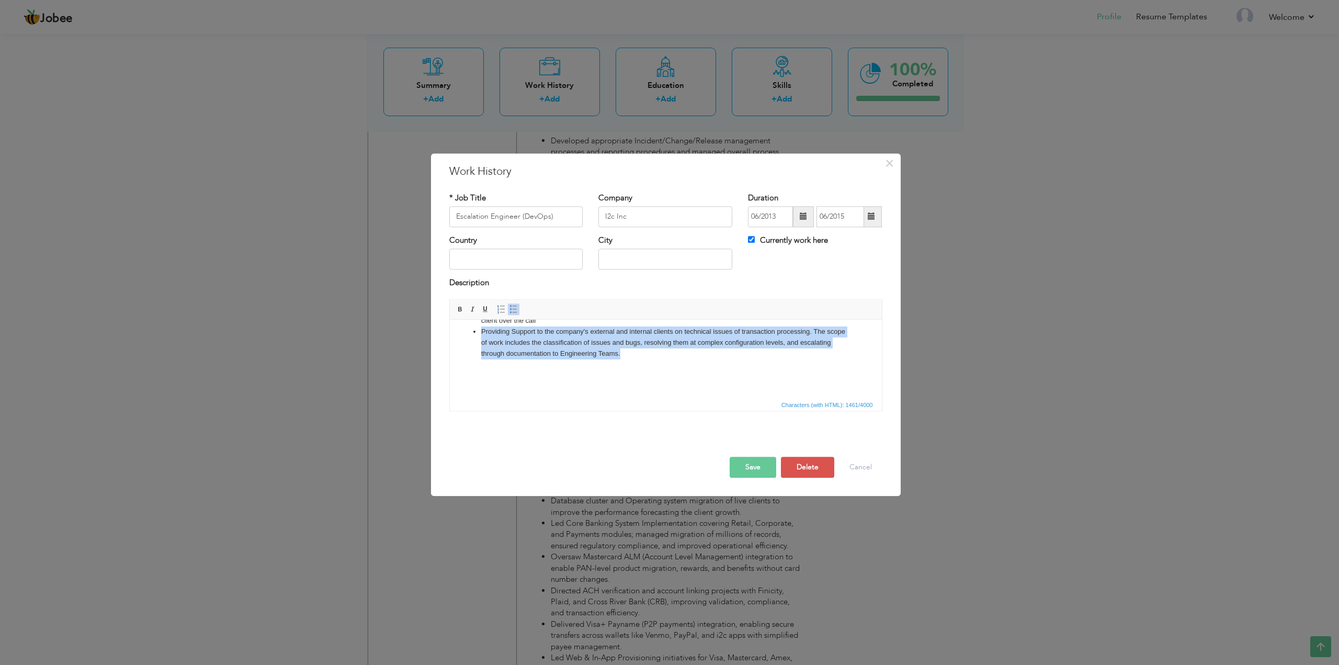
drag, startPoint x: 664, startPoint y: 358, endPoint x: 480, endPoint y: 332, distance: 185.5
click at [481, 332] on li "Providing Support to the company's external and internal clients on technical i…" at bounding box center [665, 342] width 369 height 32
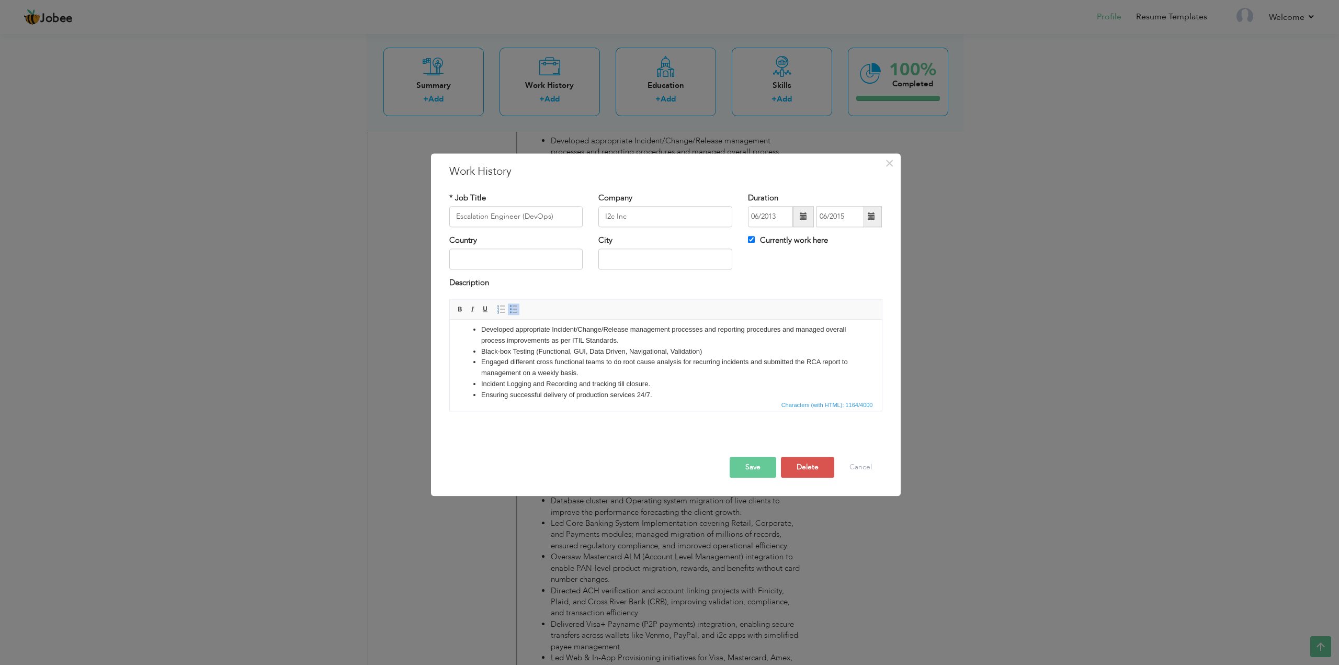
scroll to position [0, 0]
click at [586, 358] on li "Black-box Testing (Functional, GUI, Data Driven, Navigational, Validation)" at bounding box center [665, 357] width 369 height 11
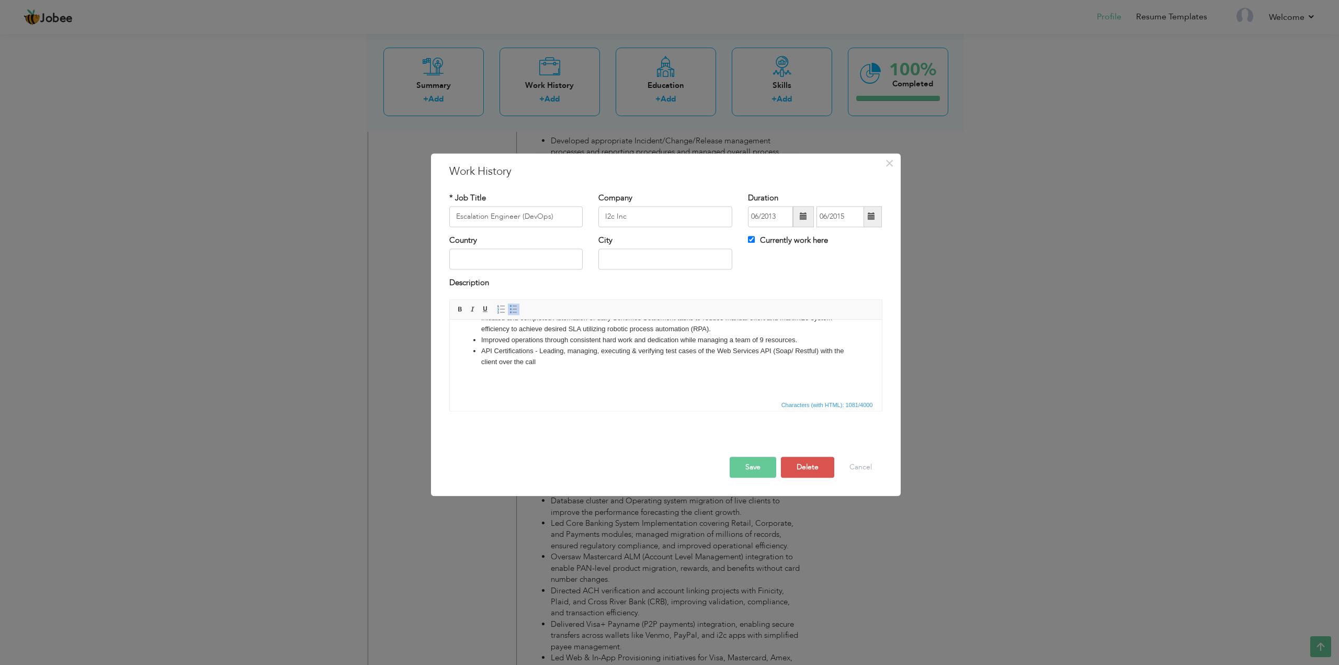
scroll to position [105, 0]
click at [590, 337] on li "Improved operations through consistent hard work and dedication while managing …" at bounding box center [665, 339] width 369 height 11
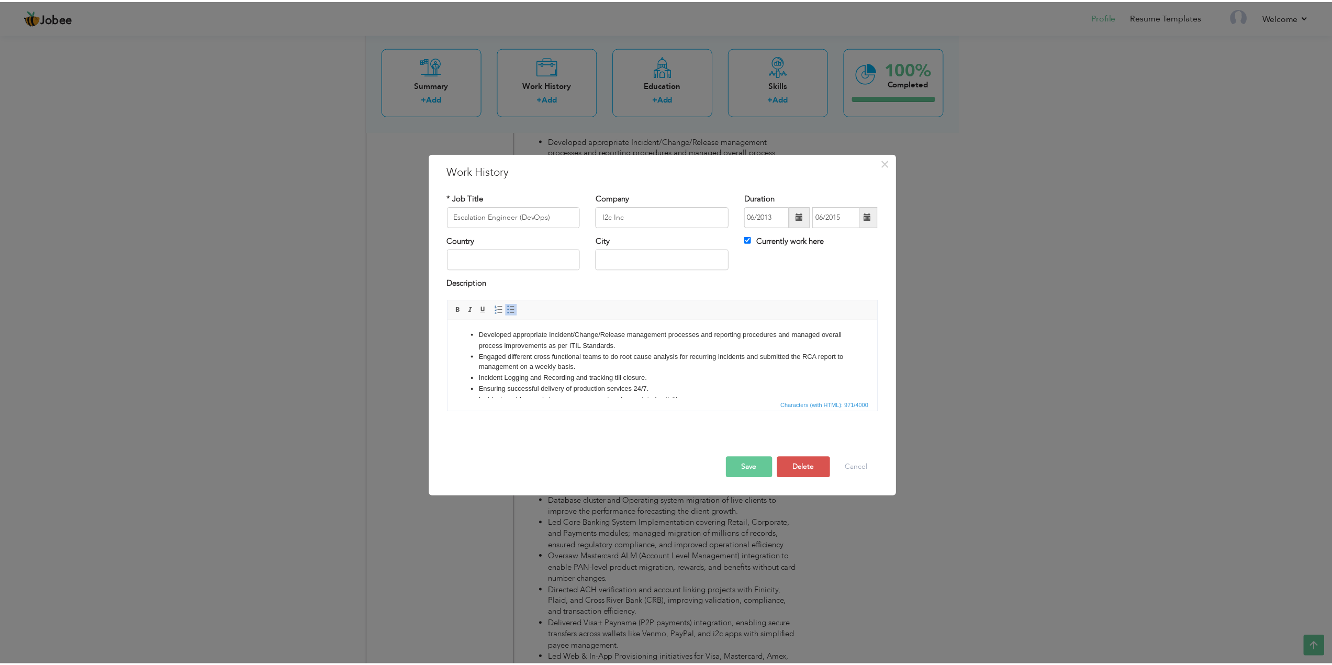
scroll to position [0, 0]
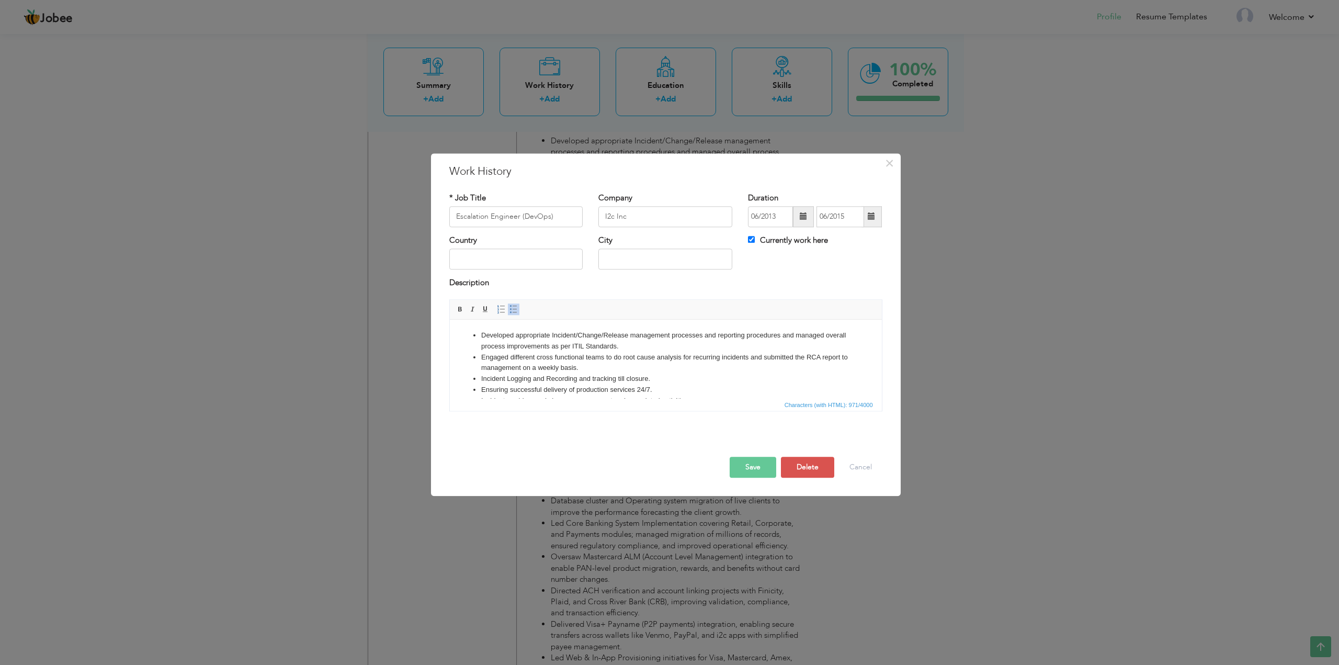
click at [745, 470] on button "Save" at bounding box center [753, 467] width 47 height 21
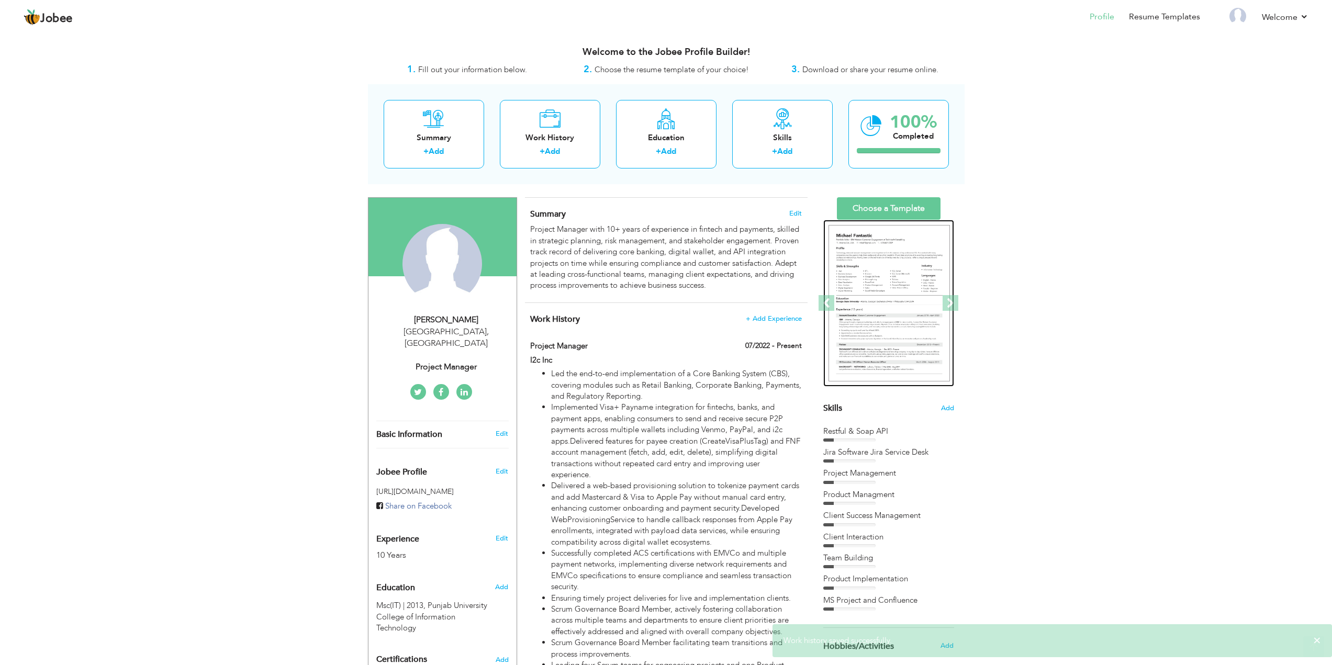
click at [890, 264] on img at bounding box center [888, 303] width 121 height 157
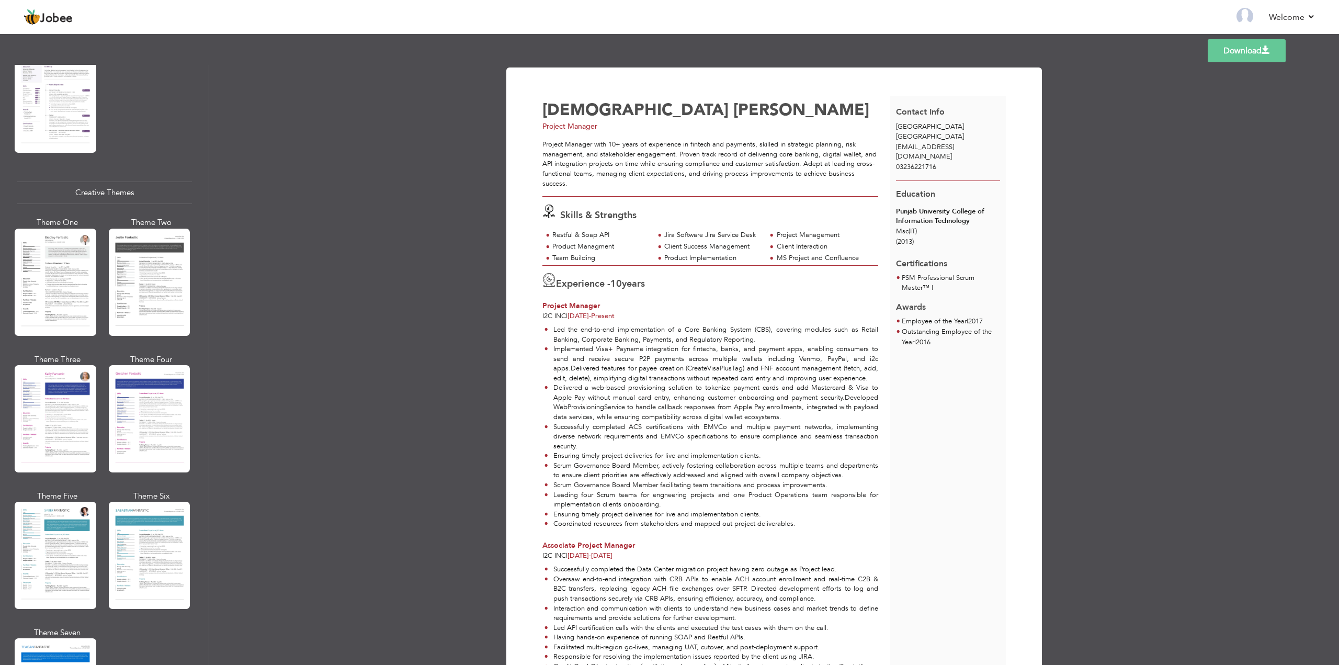
scroll to position [1533, 0]
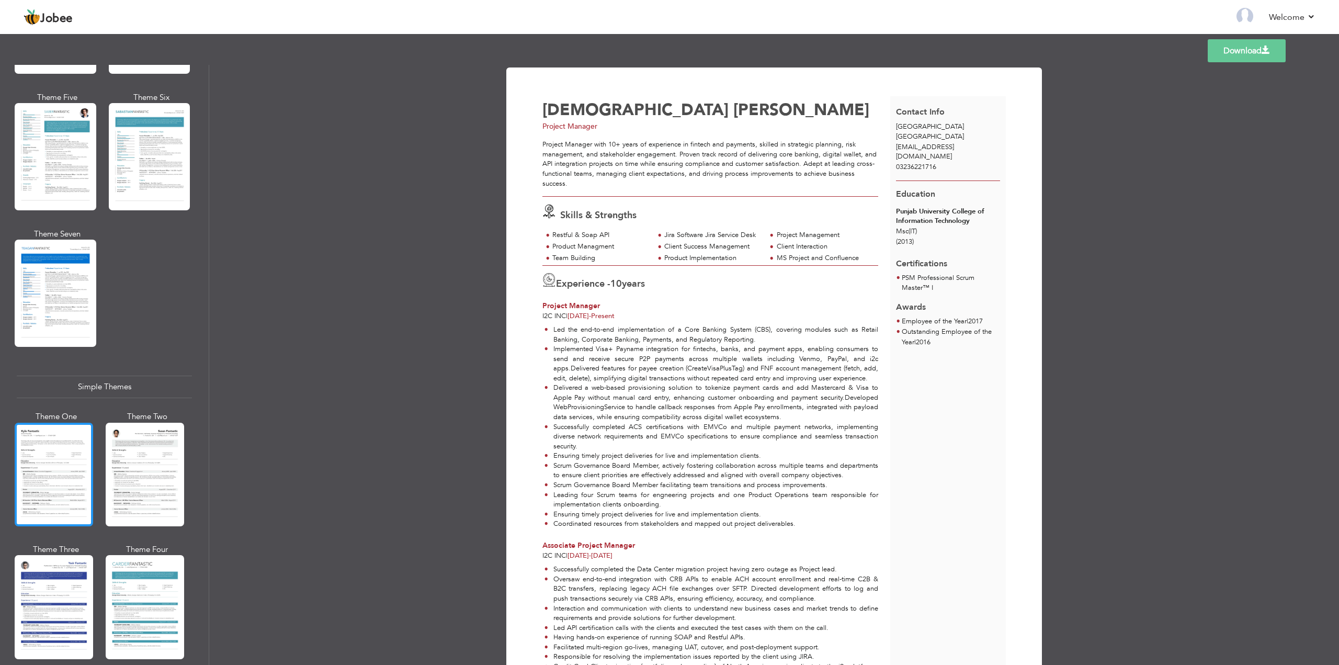
click at [52, 427] on div at bounding box center [54, 475] width 78 height 104
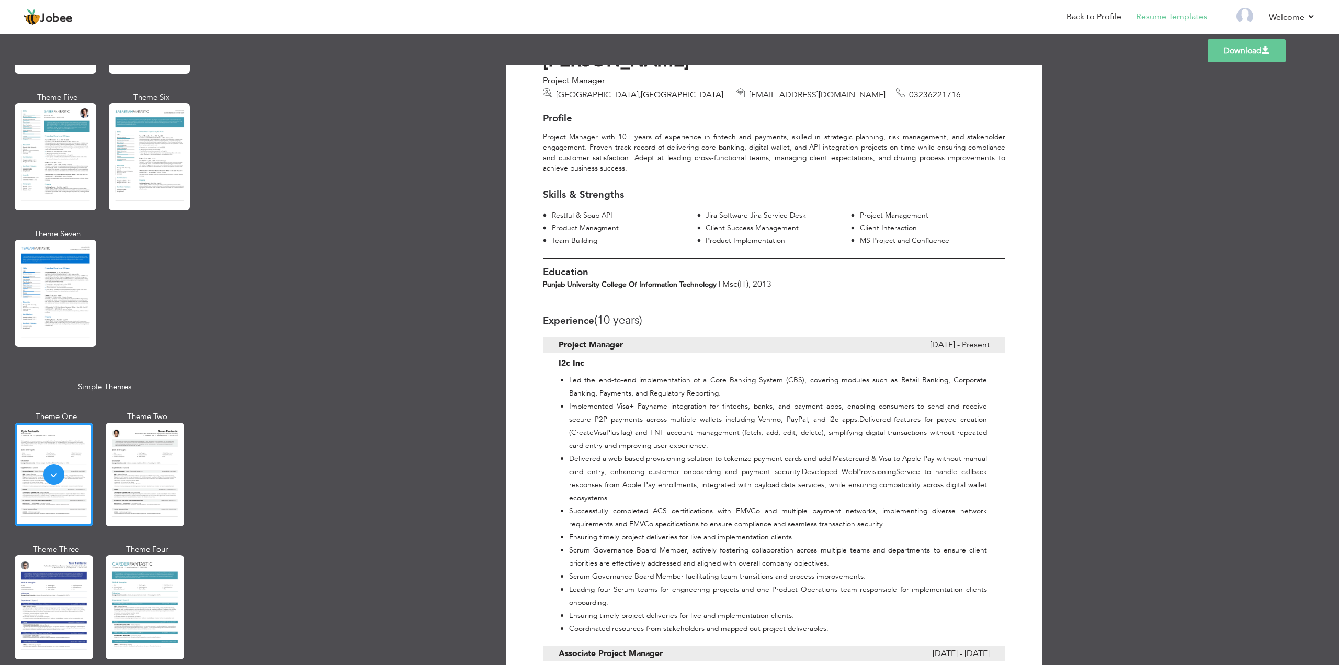
scroll to position [0, 0]
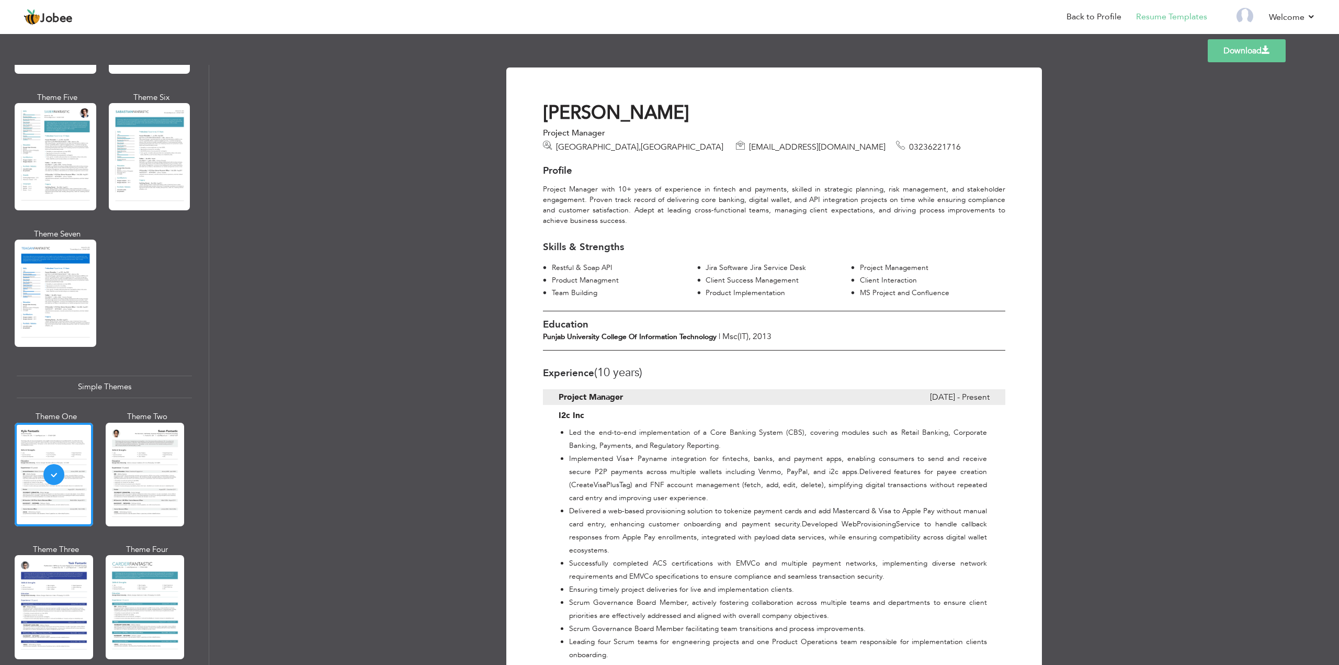
click at [1253, 53] on link "Download" at bounding box center [1247, 50] width 78 height 23
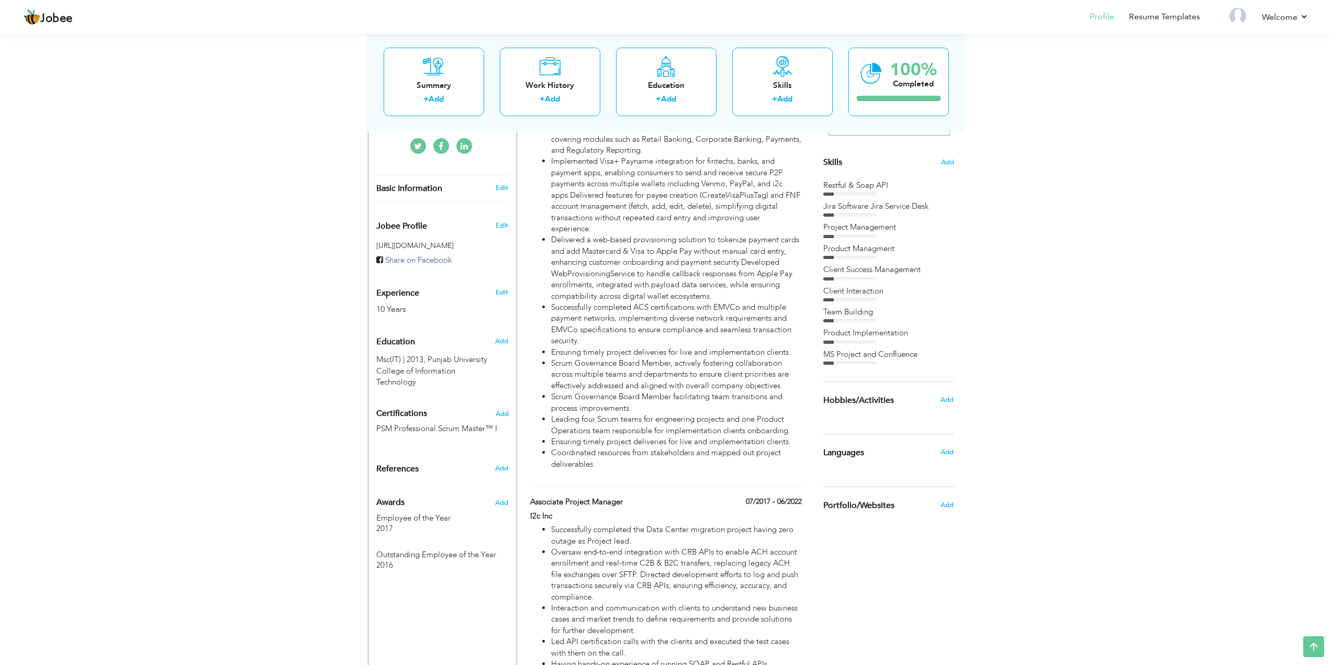
scroll to position [330, 0]
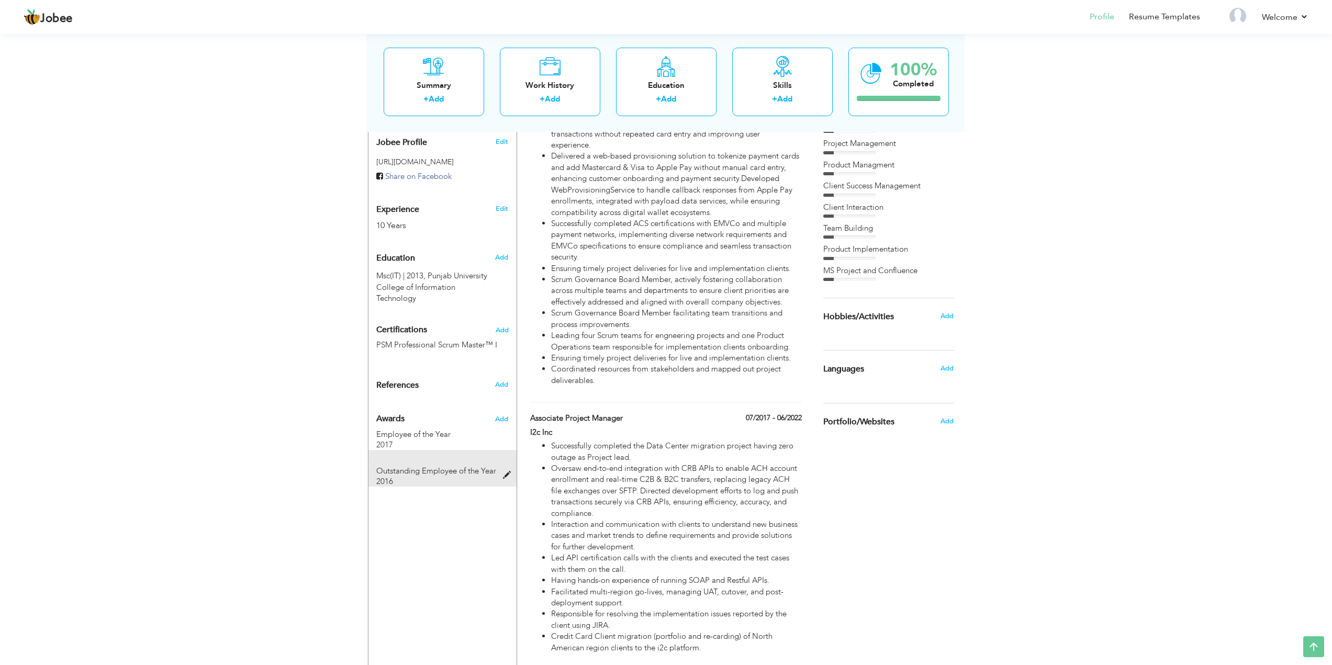
click at [425, 466] on span "Outstanding Employee of the Year" at bounding box center [436, 471] width 120 height 10
type input "Outstanding Employee of the Year"
type input "2016"
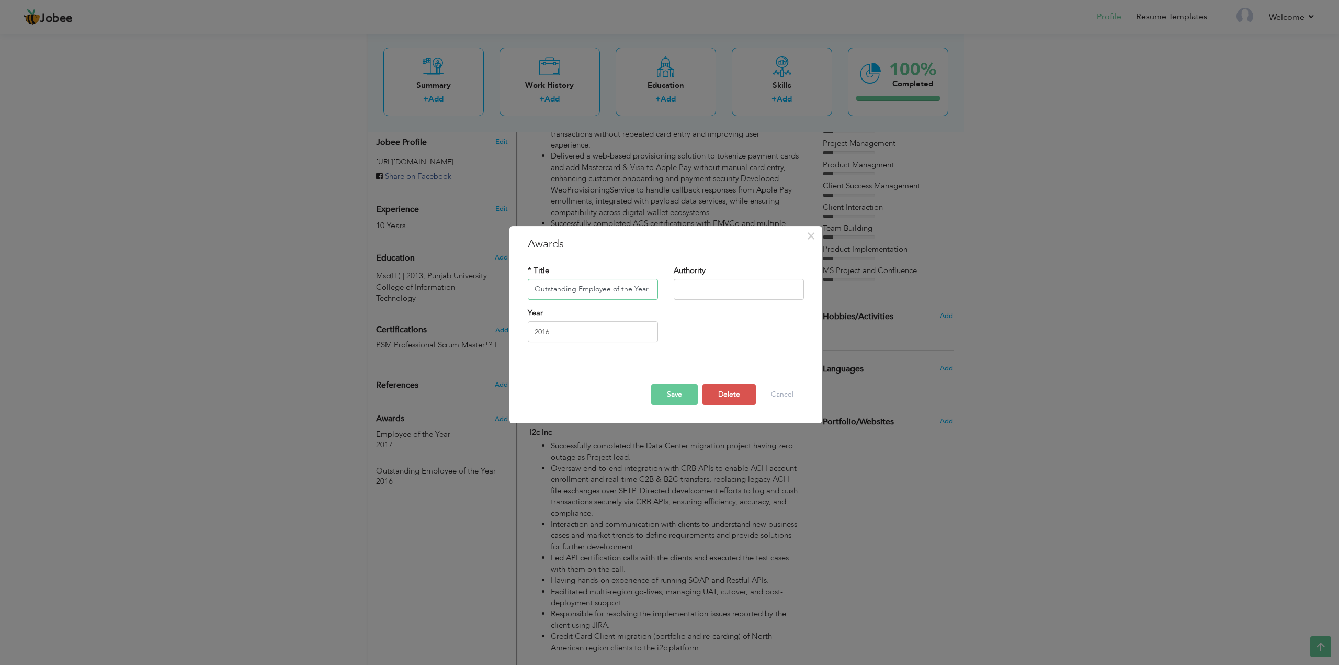
click at [598, 289] on input "Outstanding Employee of the Year" at bounding box center [593, 289] width 130 height 21
type input "Outstanding Performer of the Year"
click at [580, 330] on input "2016" at bounding box center [593, 331] width 130 height 21
click at [595, 290] on input "Outstanding Performer of the Year" at bounding box center [593, 289] width 130 height 21
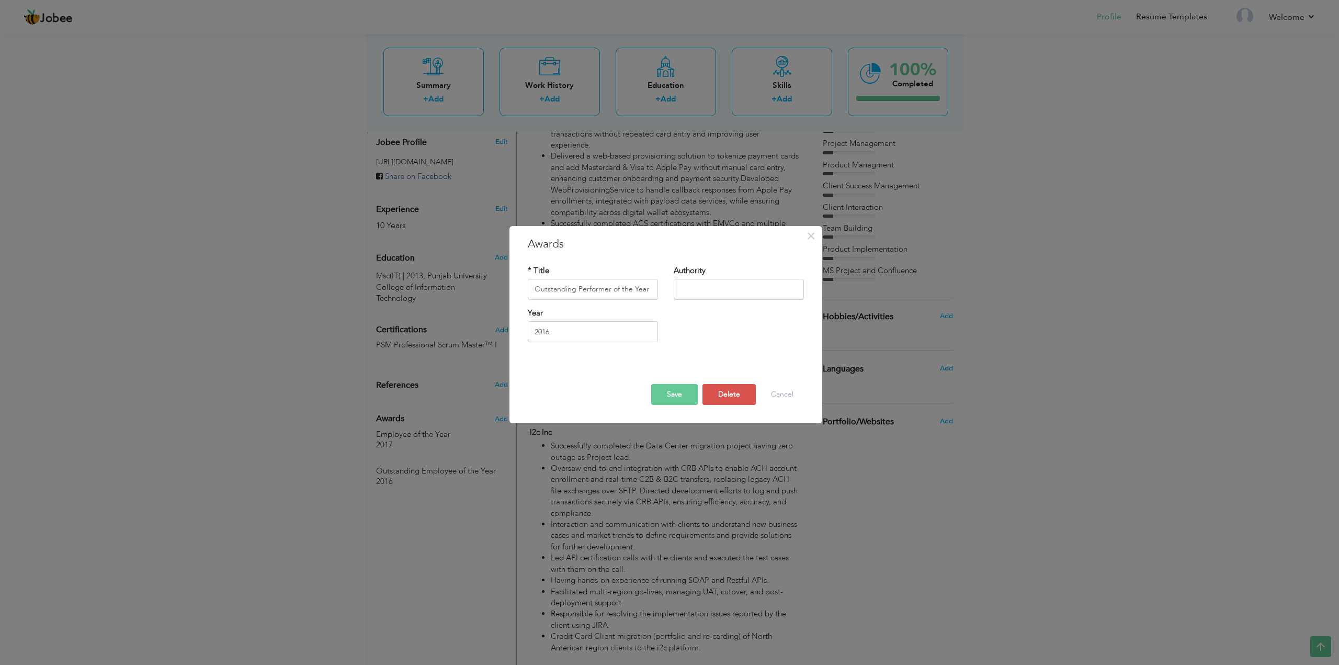
click at [676, 400] on button "Save" at bounding box center [674, 394] width 47 height 21
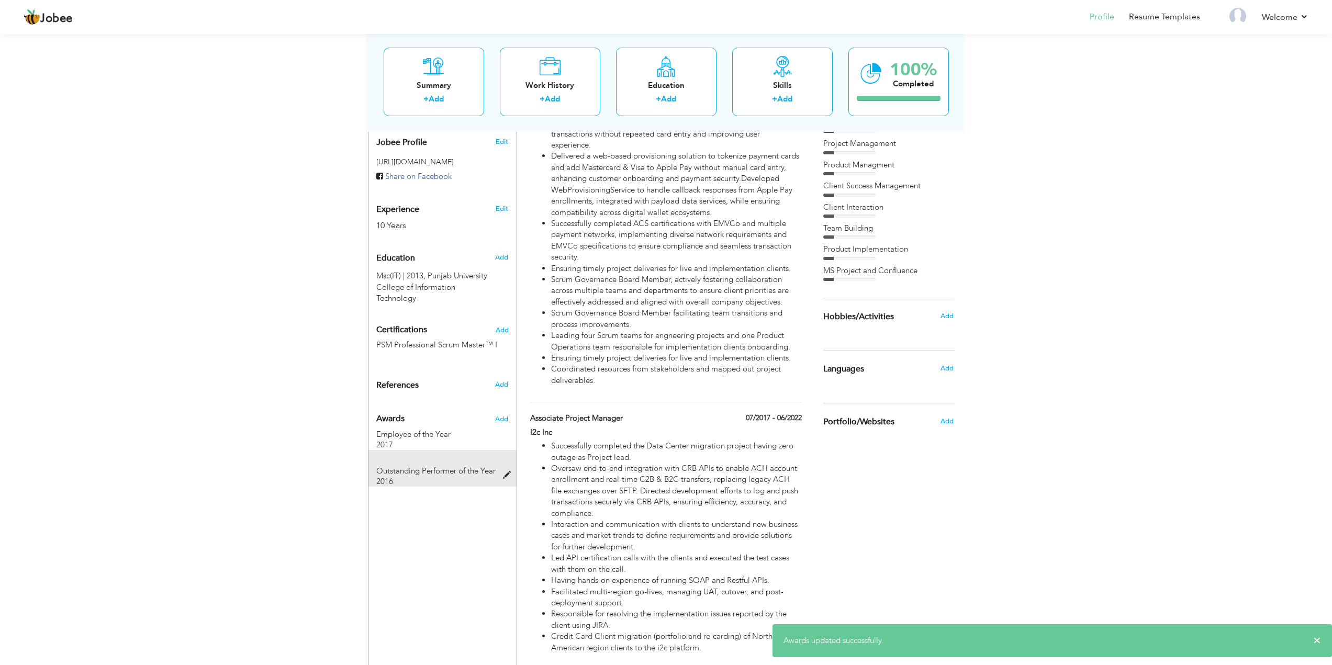
click at [439, 466] on span "Outstanding Performer of the Year" at bounding box center [435, 471] width 119 height 10
click at [439, 461] on body "Jobee Profile Resume Templates Resume Templates Cover Letters About My Resume W…" at bounding box center [669, 612] width 1339 height 1884
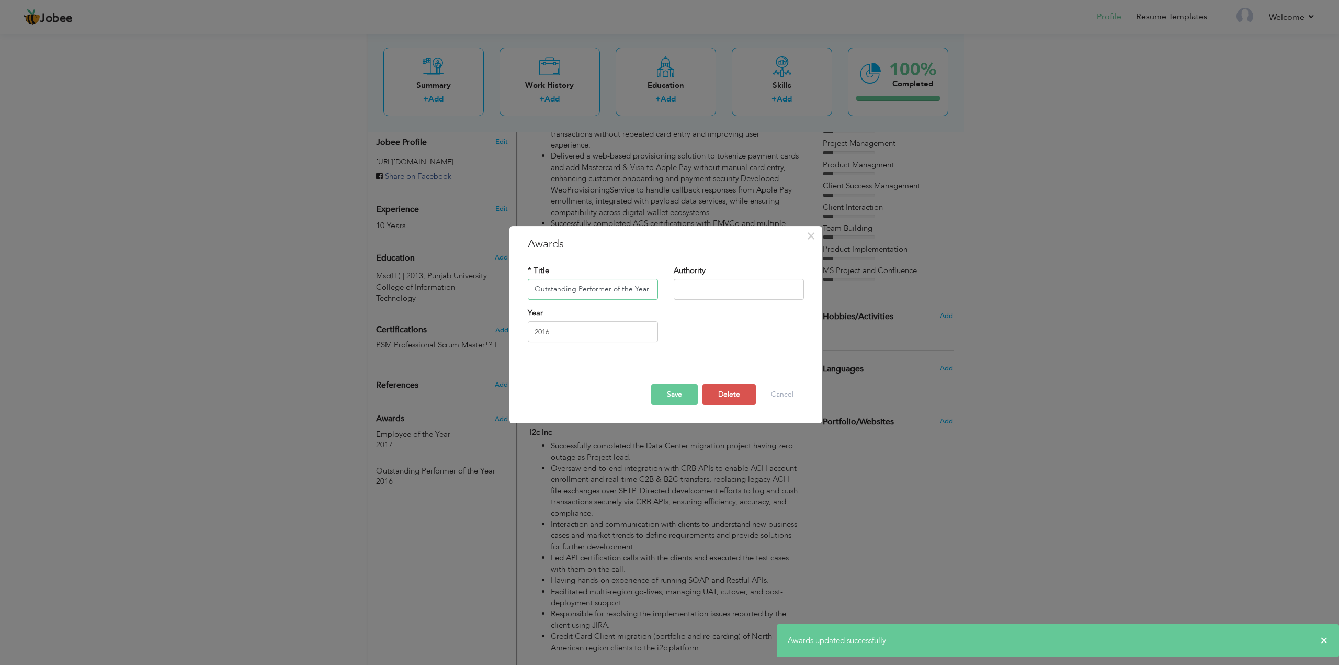
click at [603, 289] on input "Outstanding Performer of the Year" at bounding box center [593, 289] width 130 height 21
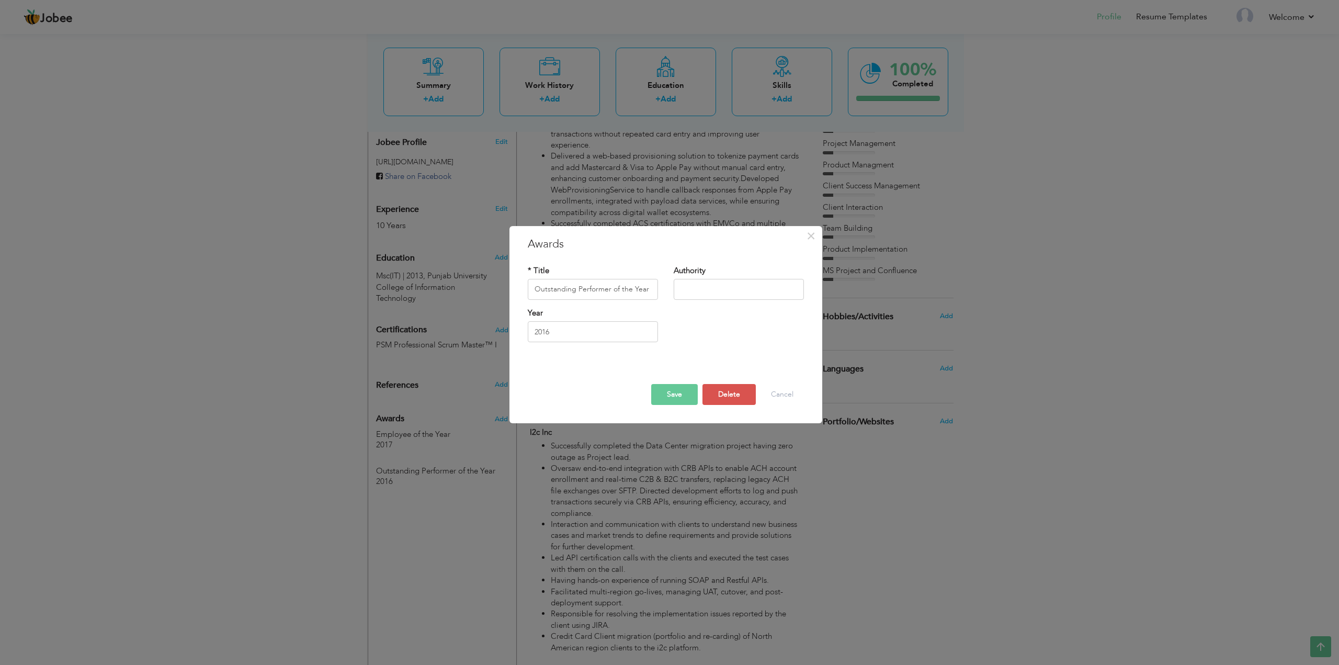
click at [666, 391] on button "Save" at bounding box center [674, 394] width 47 height 21
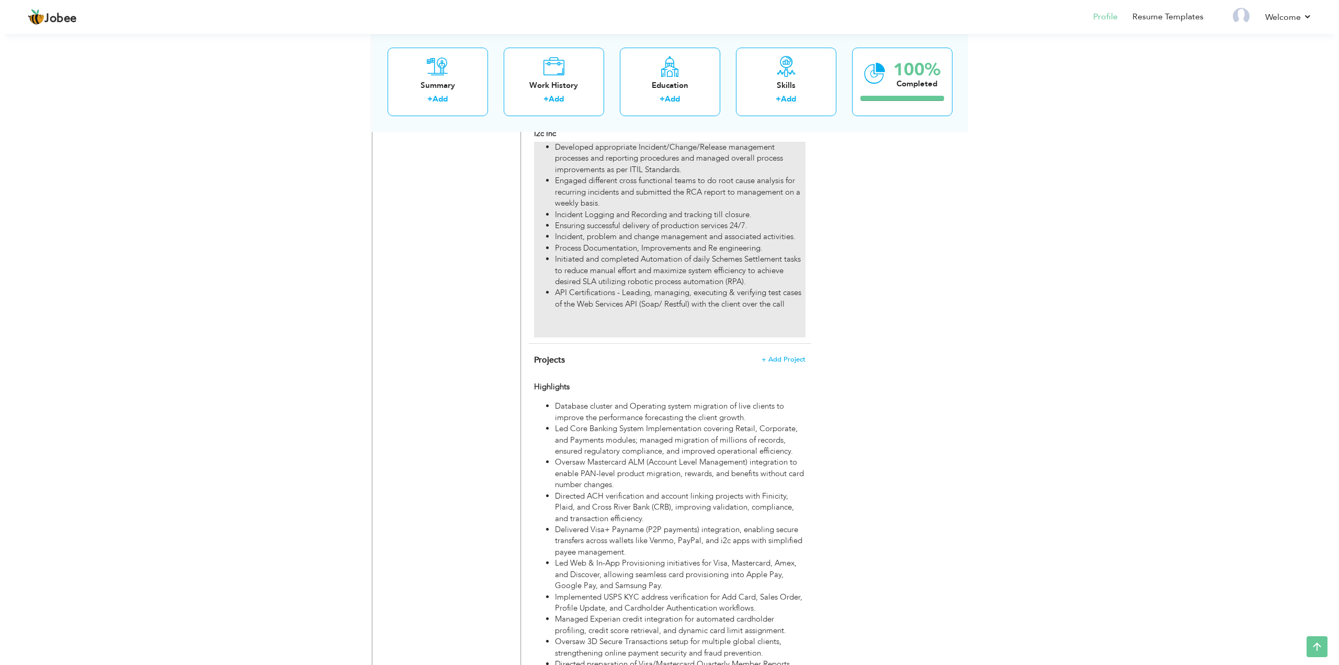
scroll to position [1114, 0]
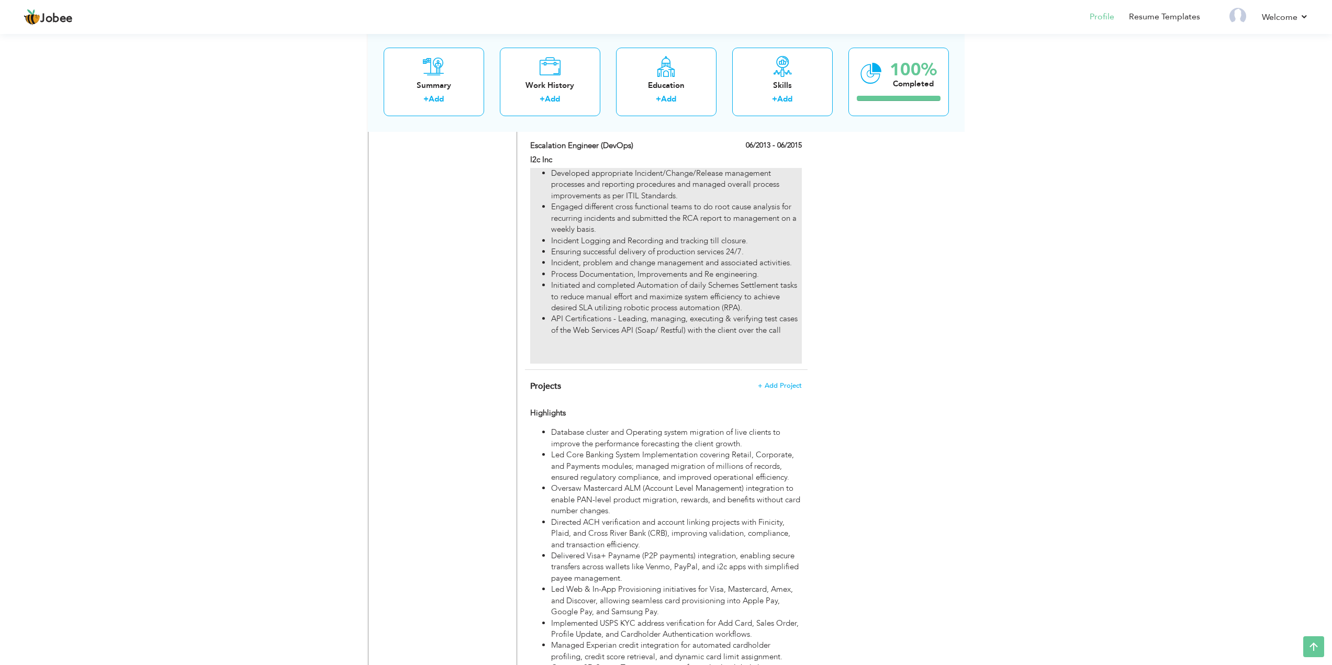
click at [635, 327] on li "API Certifications - Leading, managing, executing & verifying test cases of the…" at bounding box center [676, 324] width 250 height 22
type input "Escalation Engineer (DevOps)"
type input "I2c Inc"
type input "06/2013"
type input "06/2015"
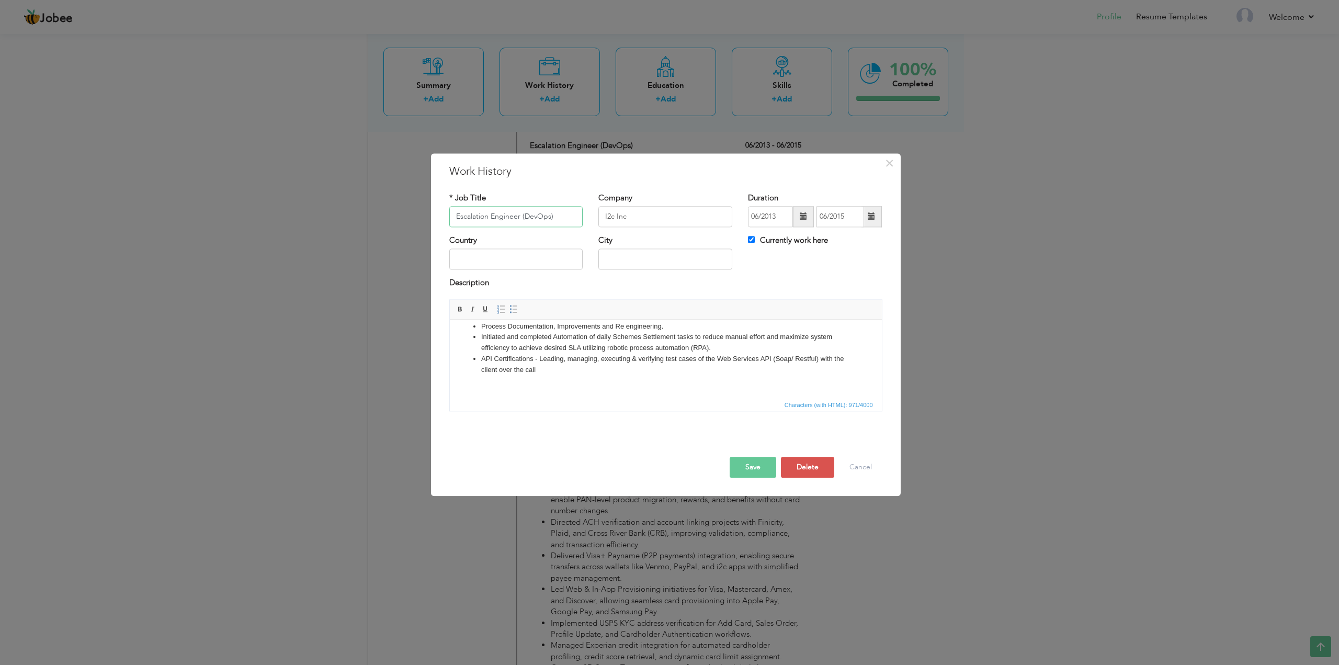
scroll to position [102, 0]
click at [502, 380] on body "Developed appropriate Incident/Change/Release management processes and reportin…" at bounding box center [665, 308] width 411 height 159
click at [758, 467] on button "Save" at bounding box center [753, 467] width 47 height 21
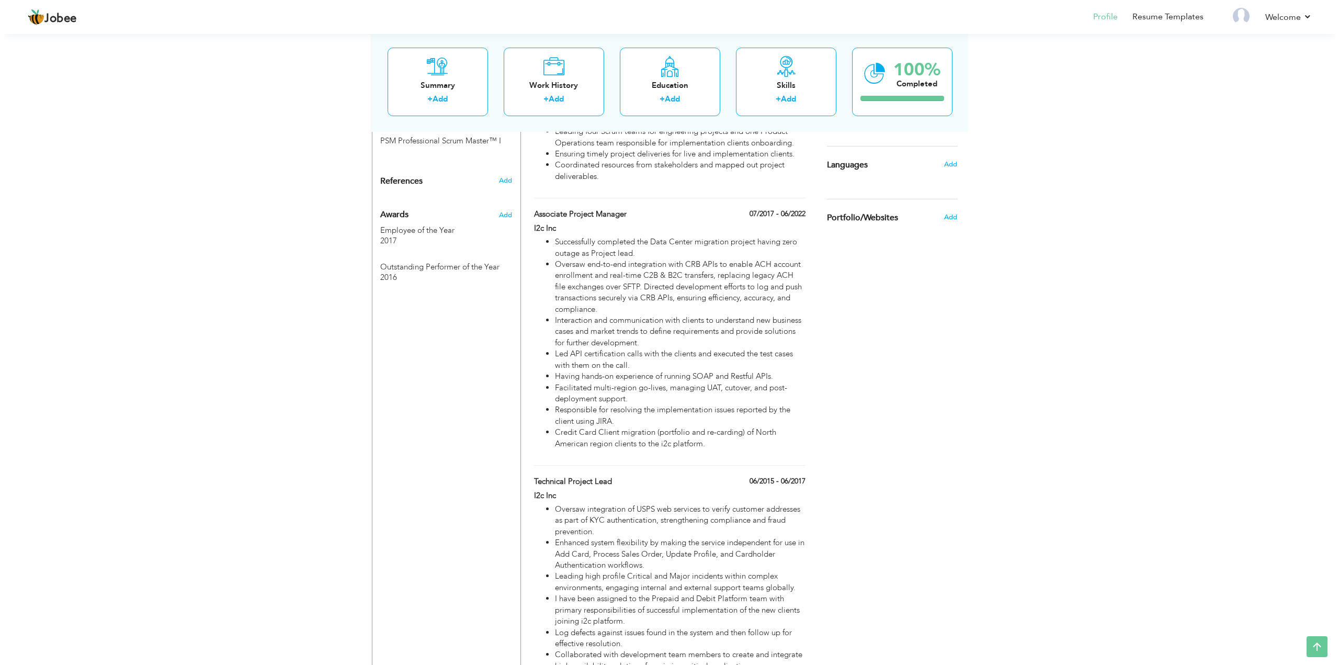
scroll to position [539, 0]
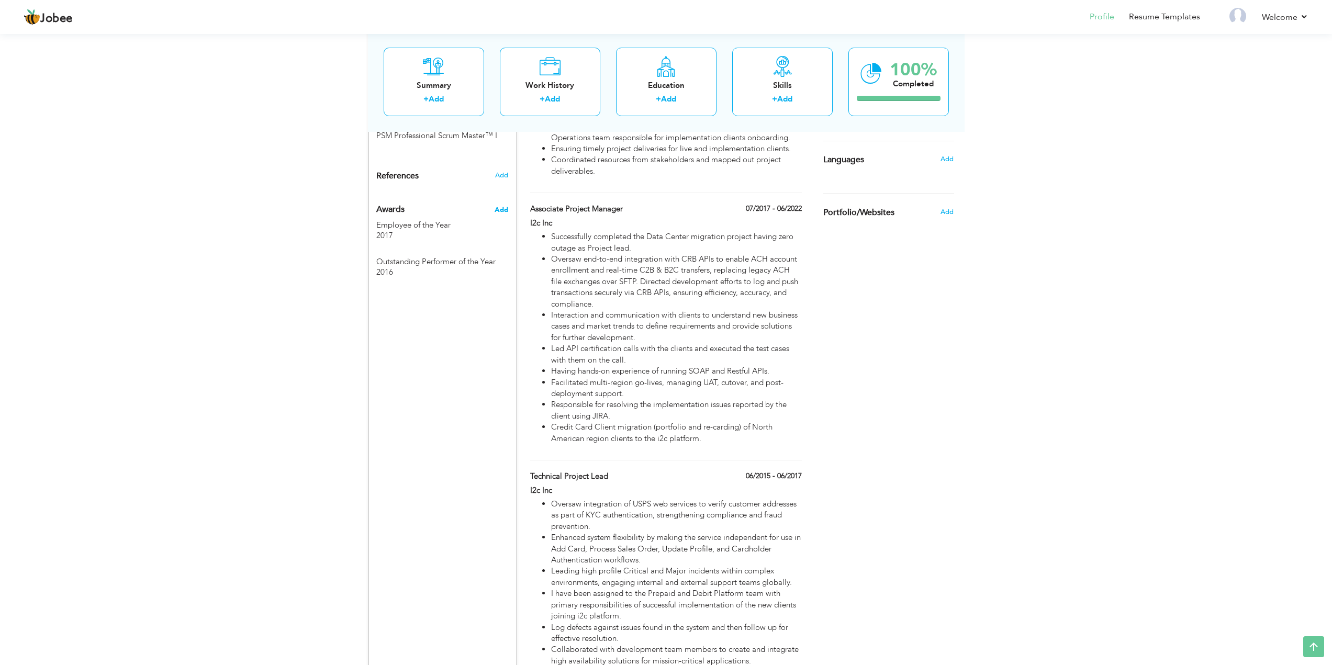
click at [502, 205] on span "Add" at bounding box center [501, 209] width 14 height 9
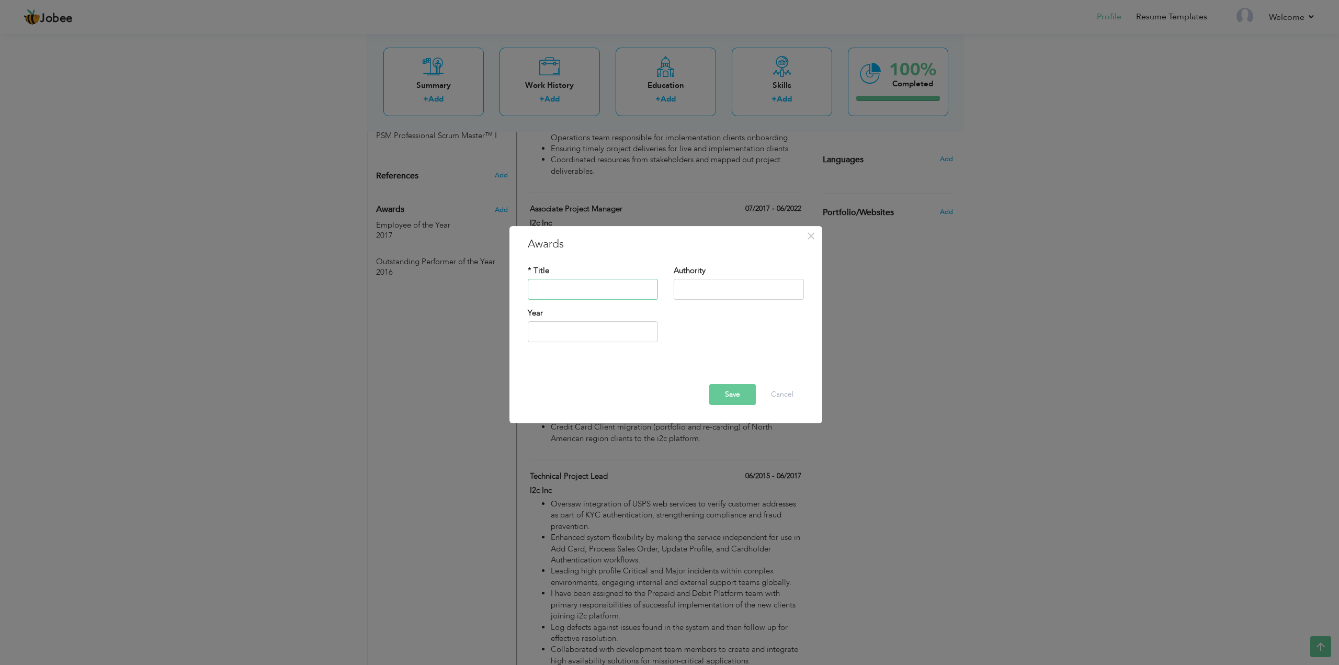
click at [581, 288] on input "text" at bounding box center [593, 289] width 130 height 21
paste input "Five Year Long Service Award"
type input "Five Year Long Service Award"
click at [599, 330] on input "text" at bounding box center [593, 331] width 130 height 21
click at [646, 409] on span "2018" at bounding box center [642, 410] width 28 height 28
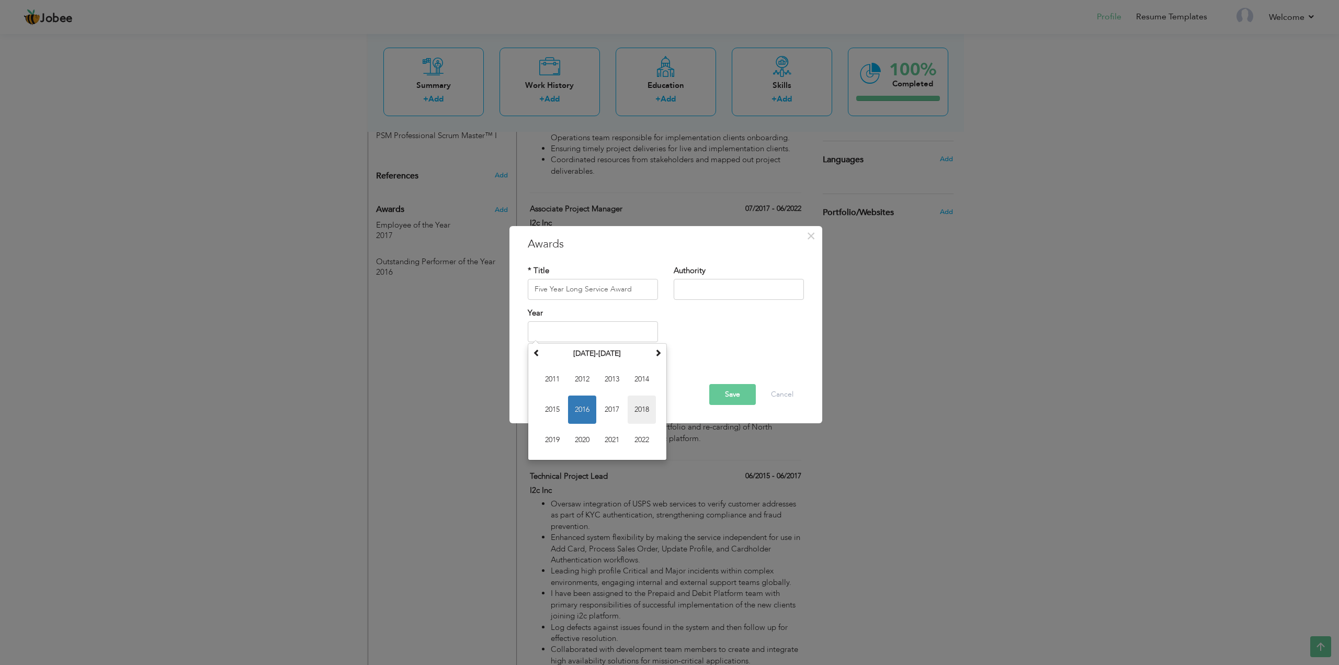
type input "2018"
click at [729, 392] on button "Save" at bounding box center [733, 394] width 47 height 21
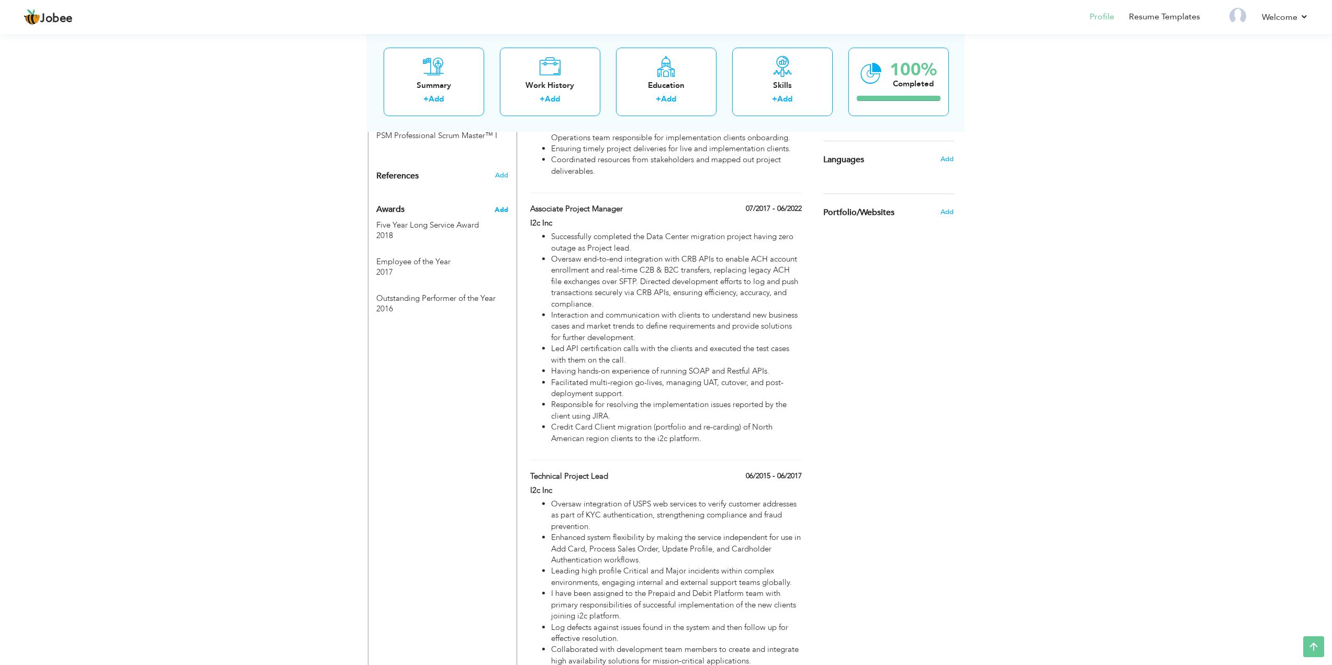
click at [502, 205] on span "Add" at bounding box center [501, 209] width 14 height 9
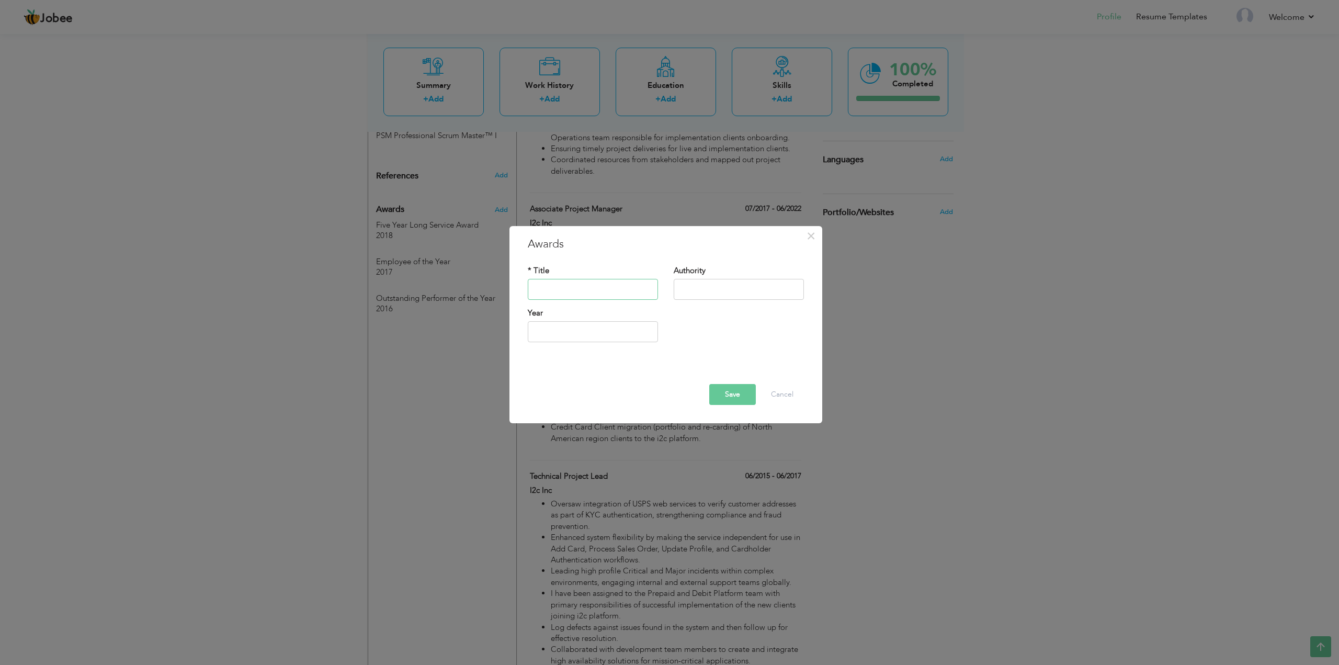
click at [586, 289] on input "text" at bounding box center [593, 289] width 130 height 21
paste input "Nominated for Associate Manager of Year"
type input "Nominated for Associate Manager of Year"
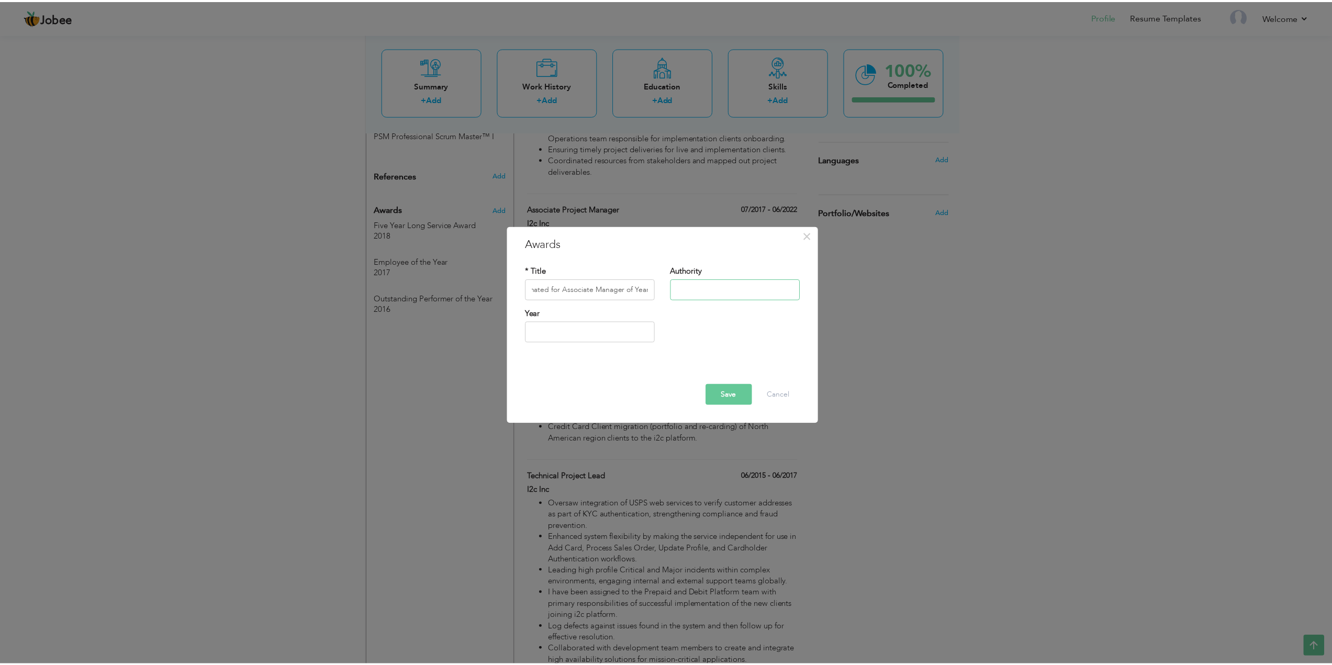
scroll to position [0, 0]
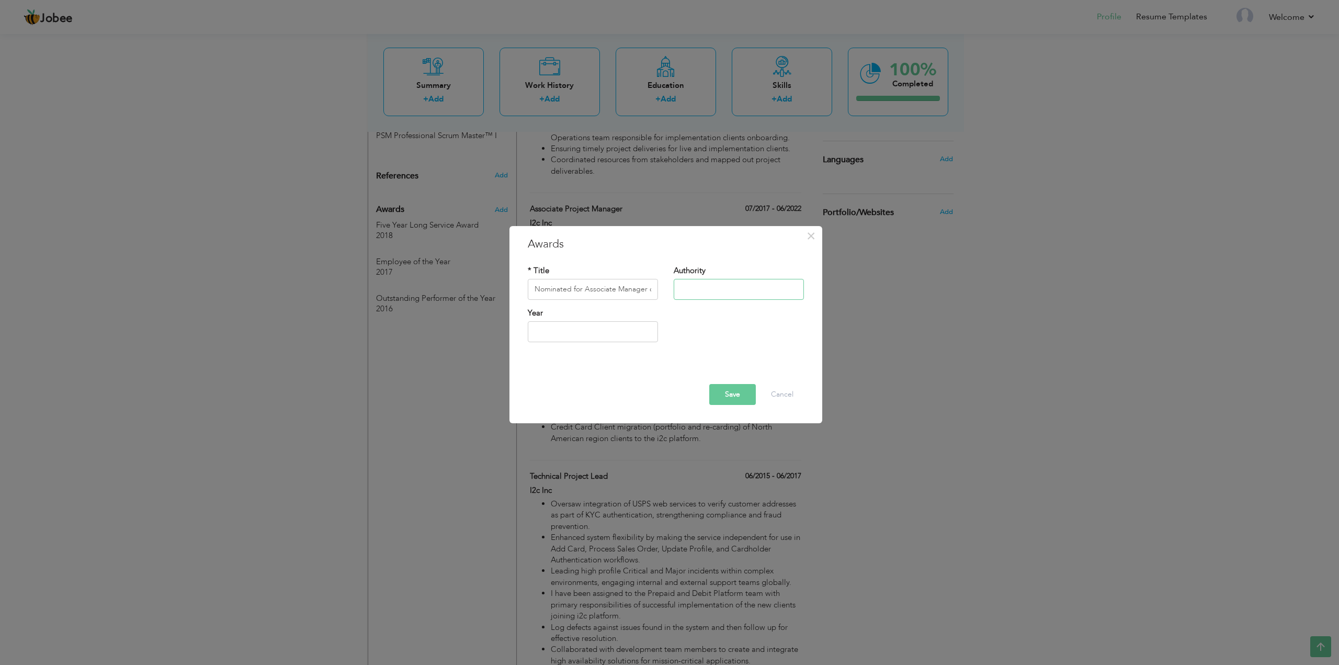
click at [703, 287] on input "text" at bounding box center [739, 289] width 130 height 21
click at [708, 291] on input "text" at bounding box center [739, 289] width 130 height 21
paste input "i2c Inc."
type input "i2c Inc."
click at [578, 332] on input "text" at bounding box center [593, 331] width 130 height 21
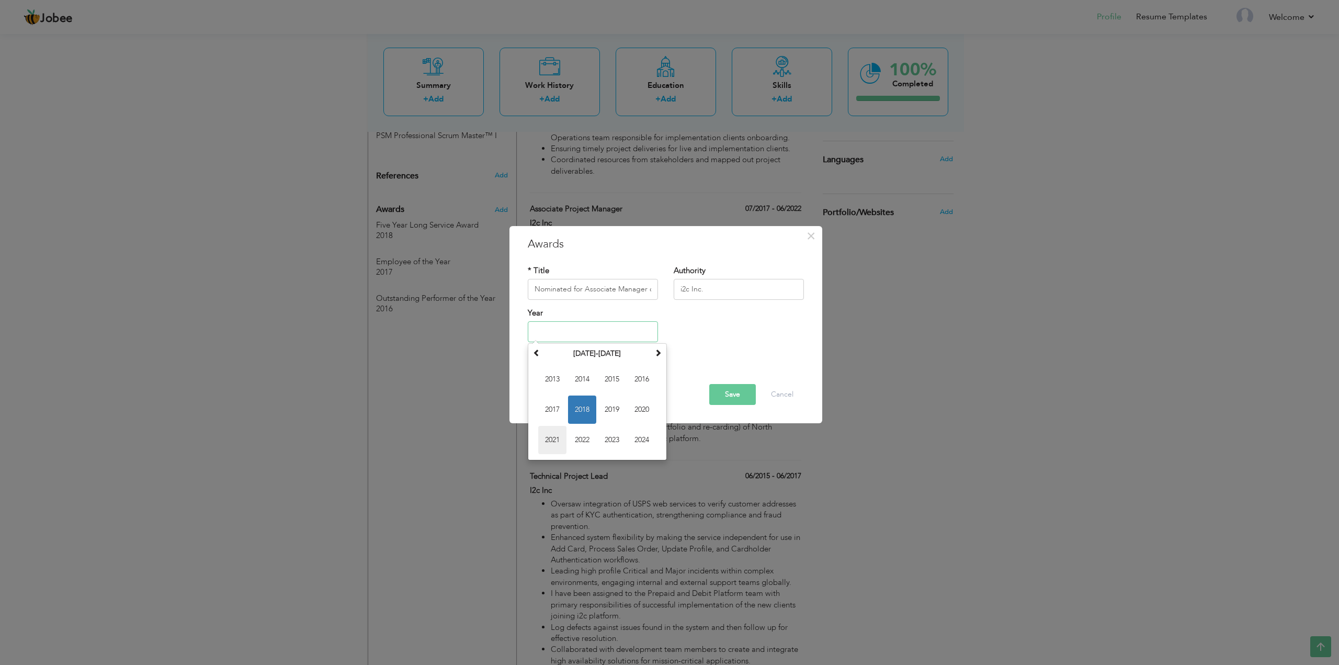
click at [556, 437] on span "2021" at bounding box center [552, 440] width 28 height 28
type input "2021"
click at [725, 396] on button "Save" at bounding box center [733, 394] width 47 height 21
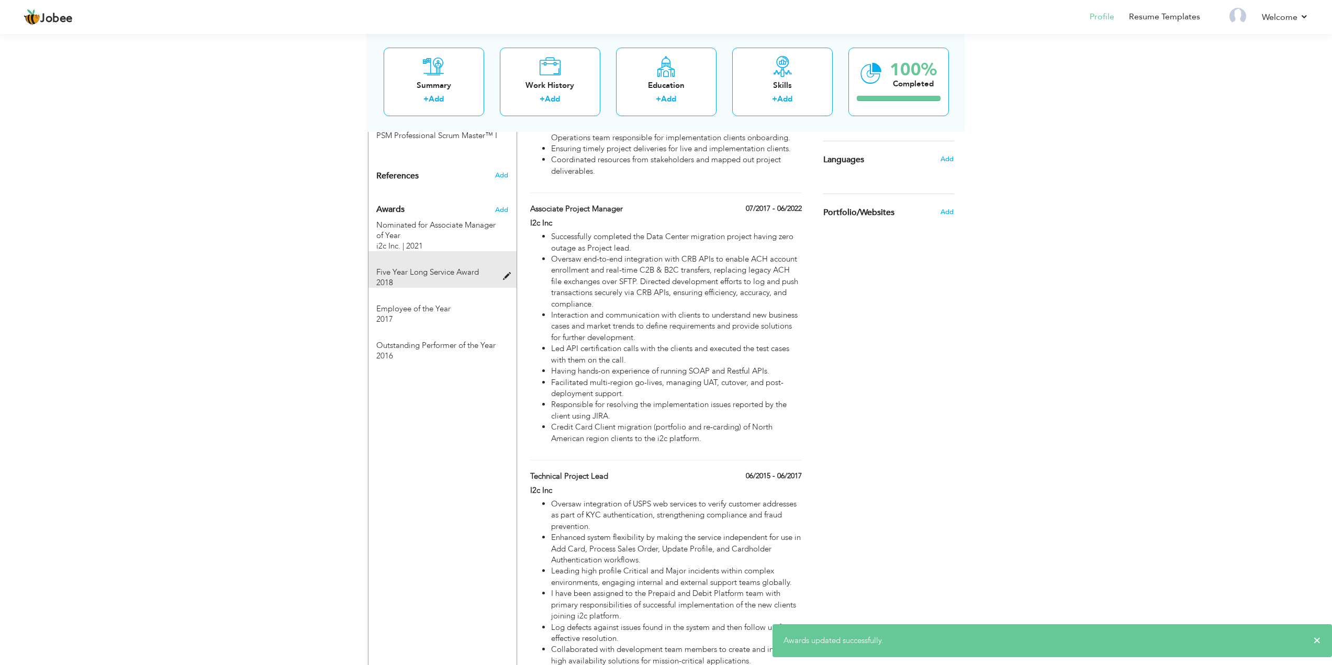
click at [444, 267] on span "Five Year Long Service Award" at bounding box center [427, 272] width 103 height 10
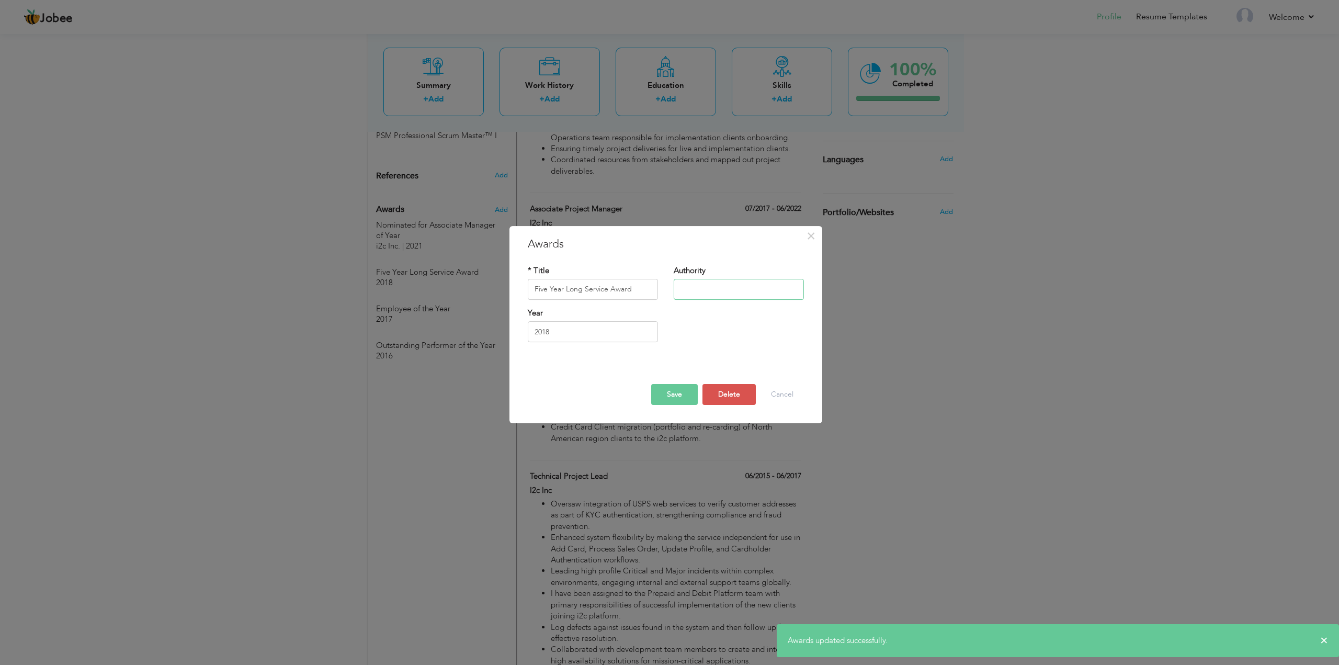
click at [713, 288] on input "text" at bounding box center [739, 289] width 130 height 21
paste input "i2c Inc."
type input "i2c Inc."
click at [675, 393] on button "Save" at bounding box center [674, 394] width 47 height 21
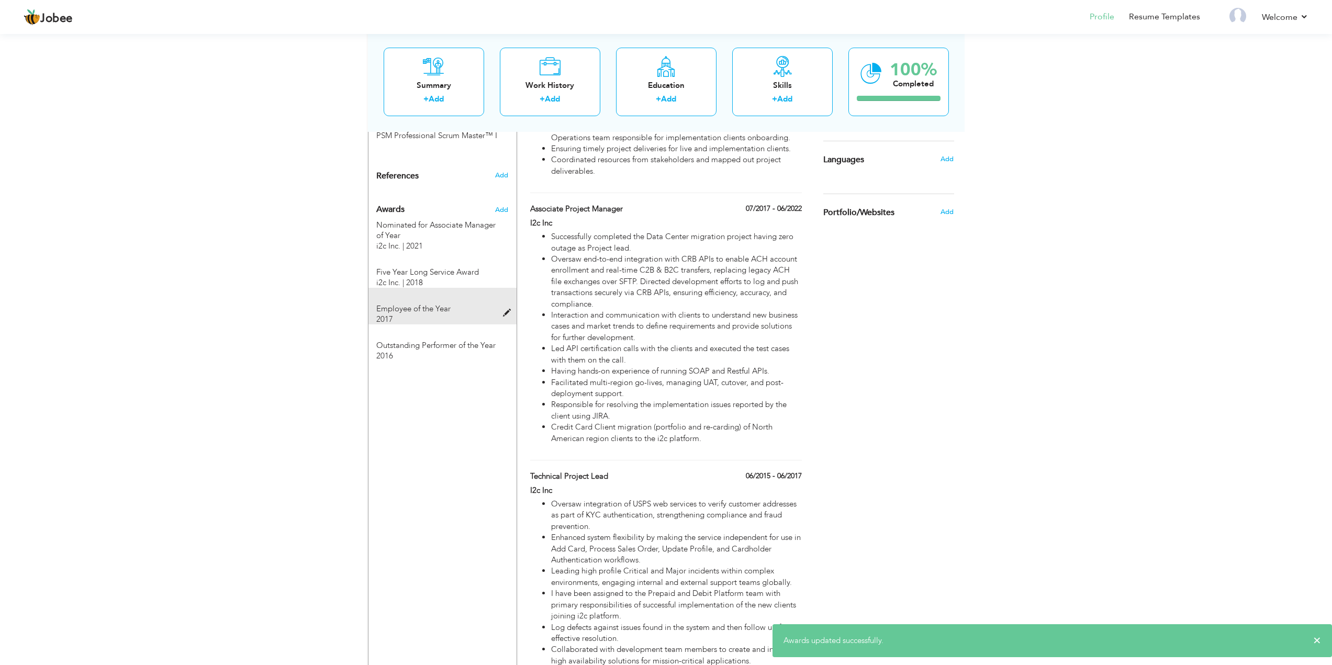
click at [437, 303] on span "Employee of the Year" at bounding box center [413, 308] width 74 height 10
type input "Employee of the Year"
type input "2017"
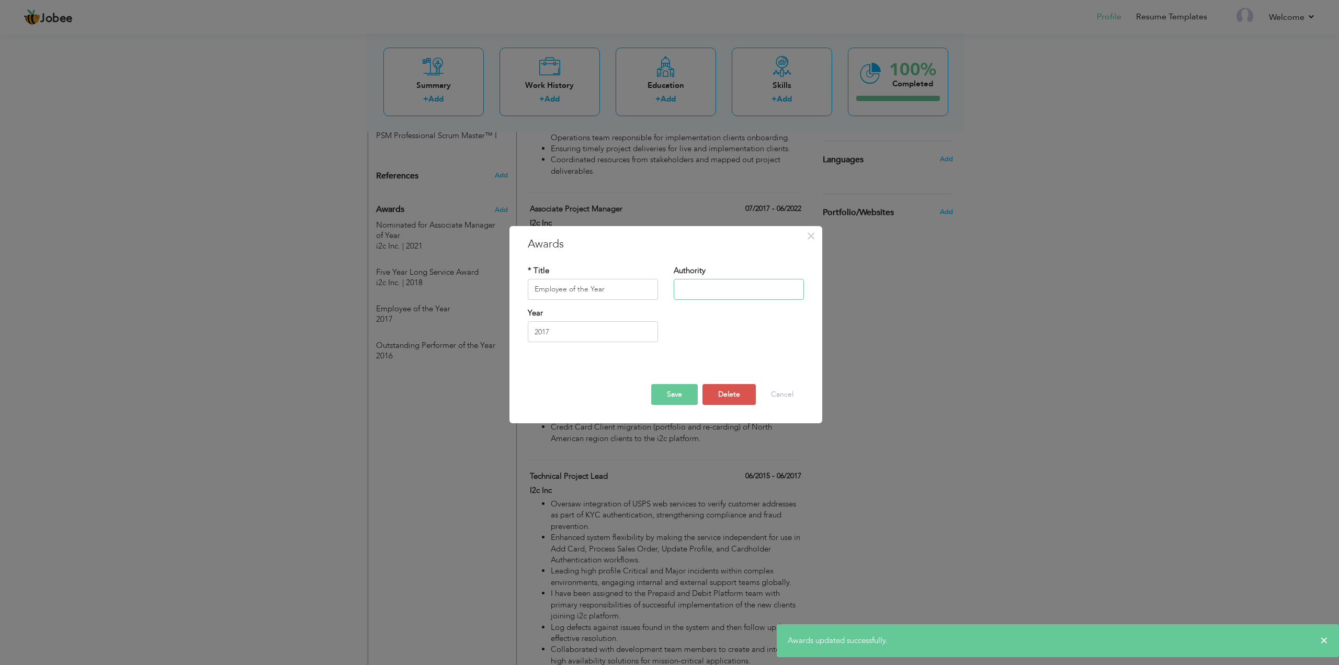
click at [710, 291] on input "text" at bounding box center [739, 289] width 130 height 21
paste input "i2c Inc."
click at [672, 393] on button "Save" at bounding box center [674, 394] width 47 height 21
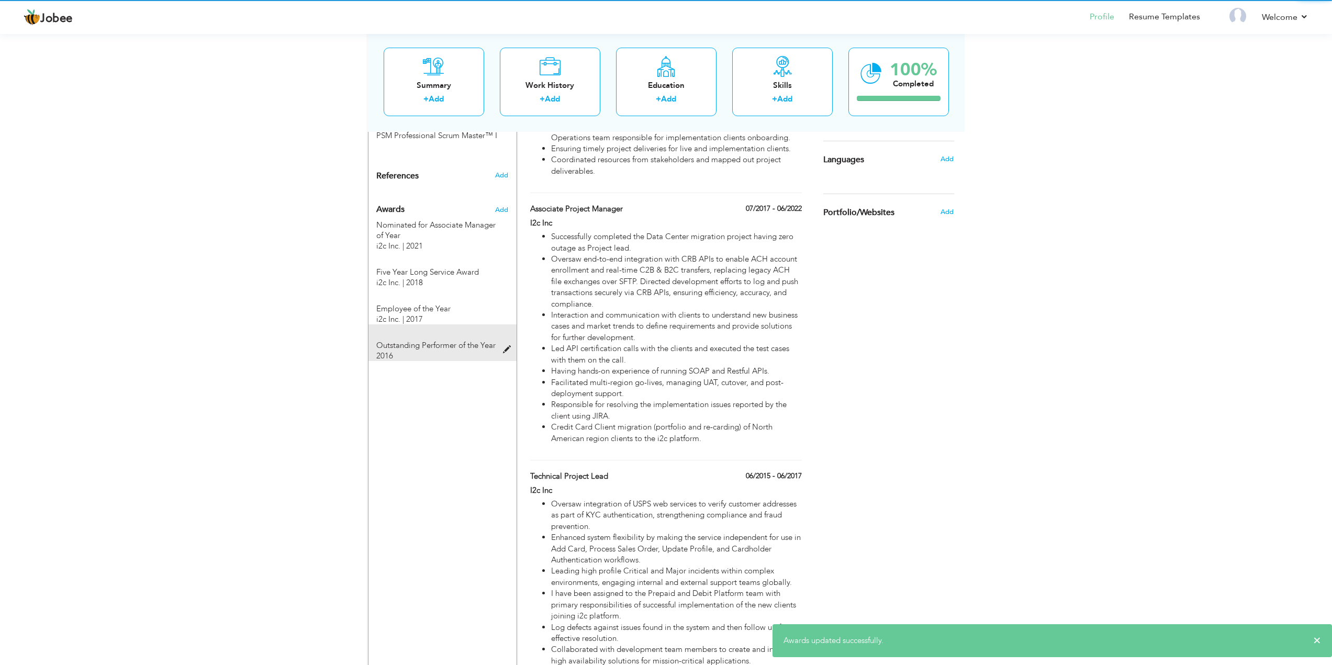
click at [417, 340] on span "Outstanding Performer of the Year" at bounding box center [435, 345] width 119 height 10
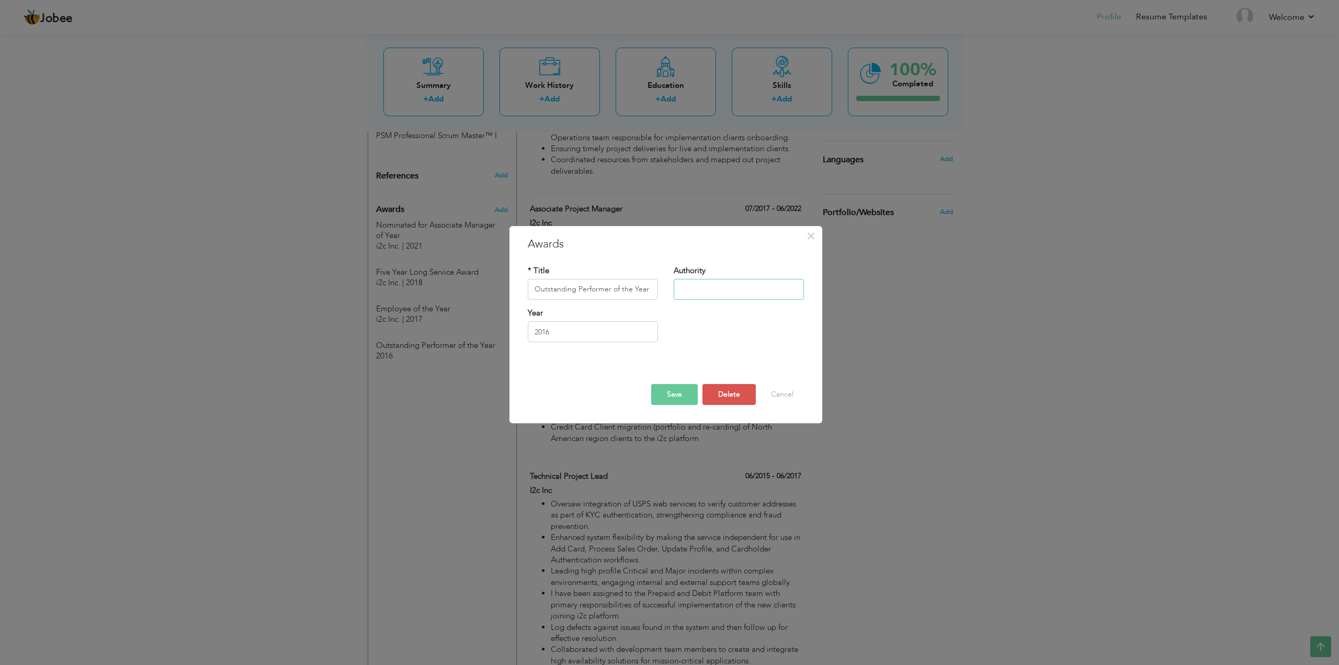
click at [693, 289] on input "text" at bounding box center [739, 289] width 130 height 21
paste input "i2c Inc."
type input "i2c Inc."
click at [667, 389] on button "Save" at bounding box center [674, 394] width 47 height 21
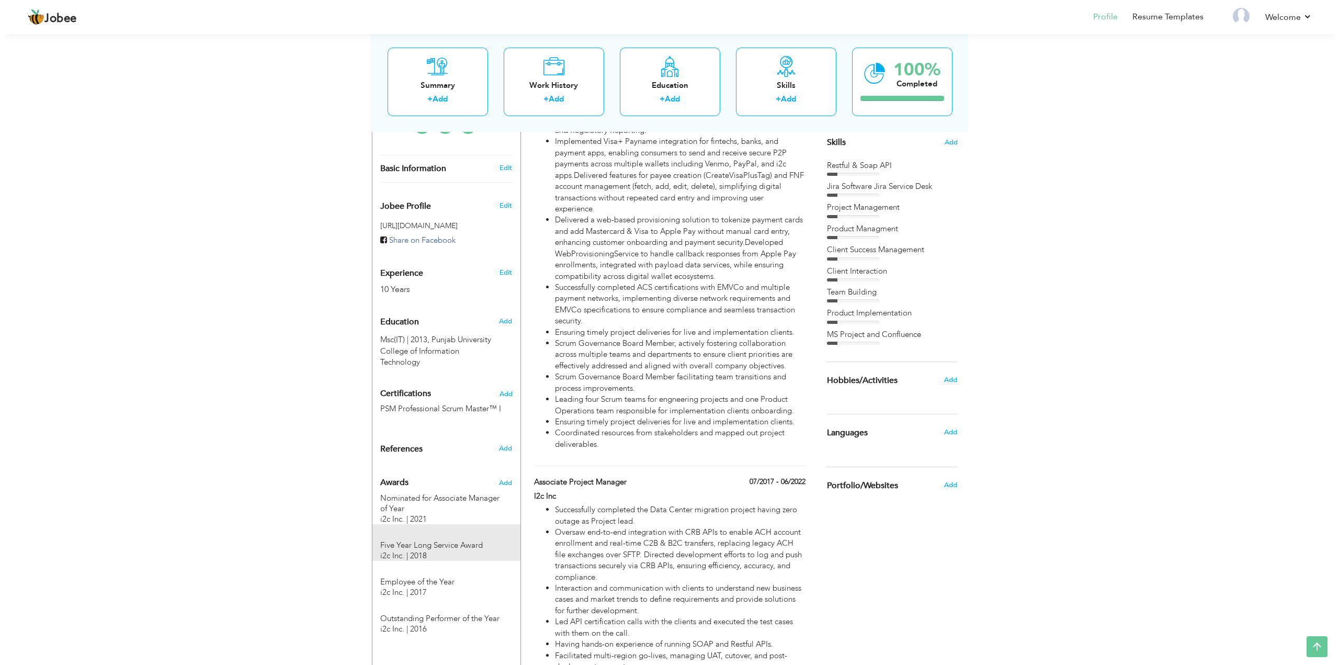
scroll to position [277, 0]
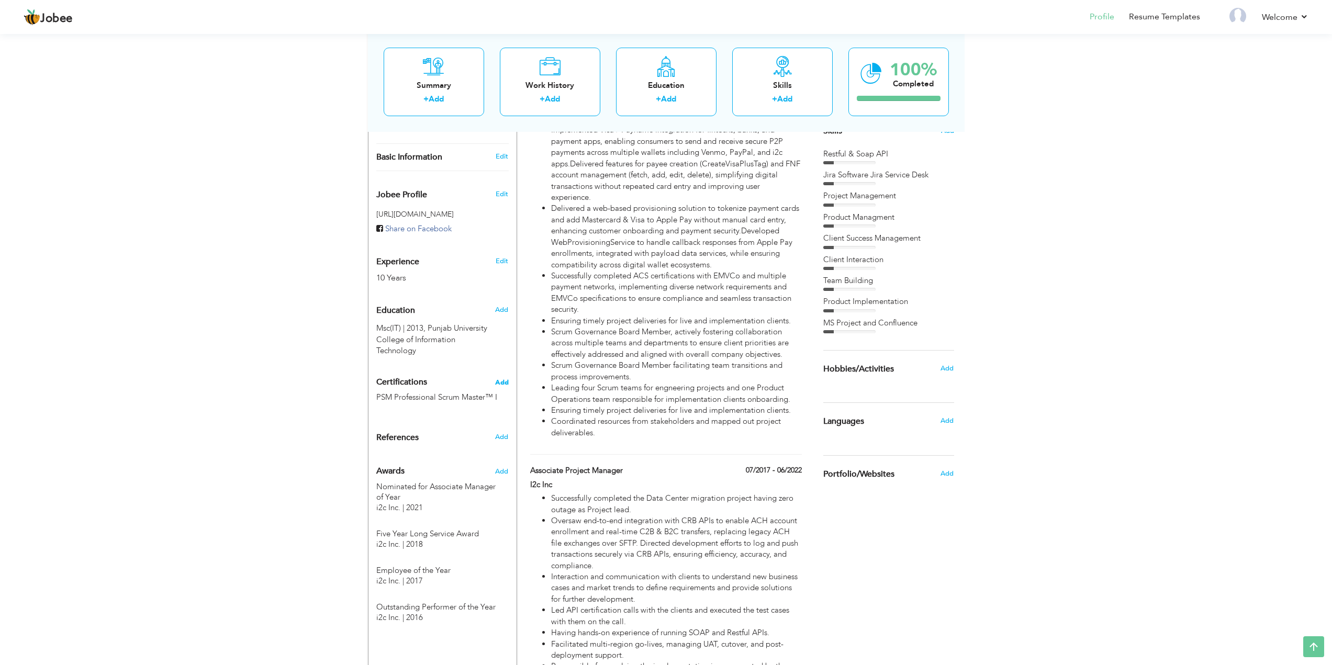
click at [500, 379] on span "Add" at bounding box center [502, 382] width 14 height 7
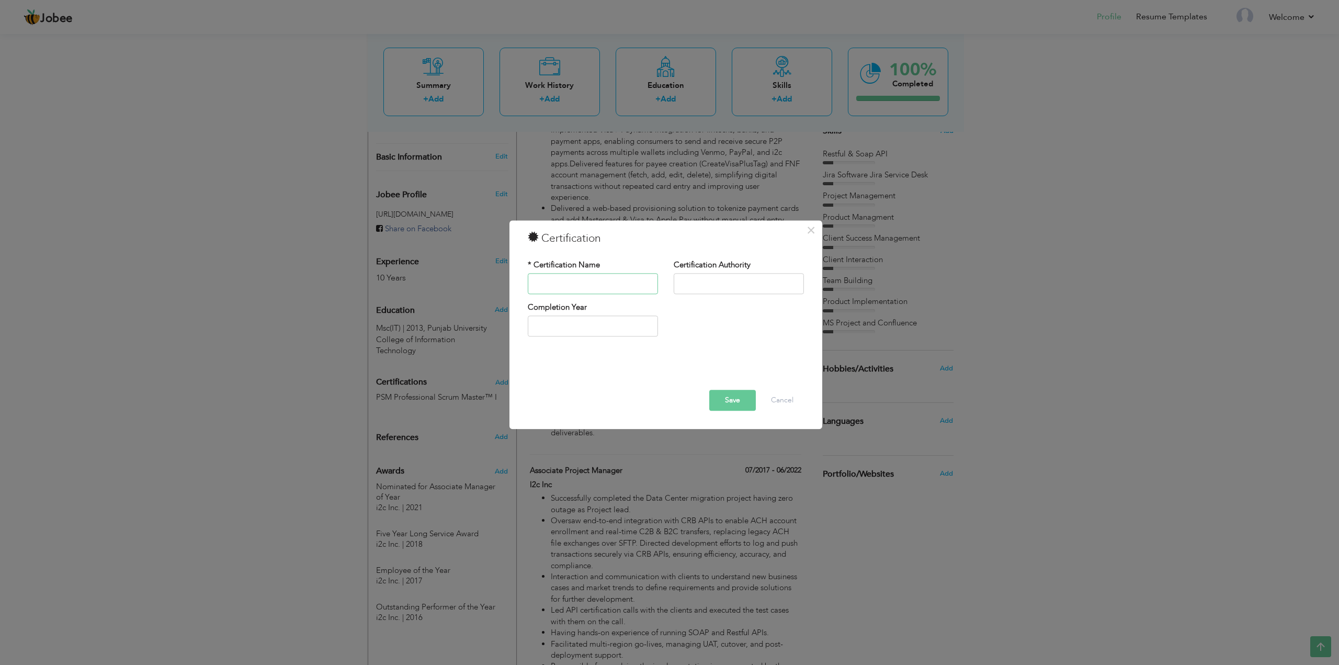
paste input "PMI - 35 Hours of Project Management Training"
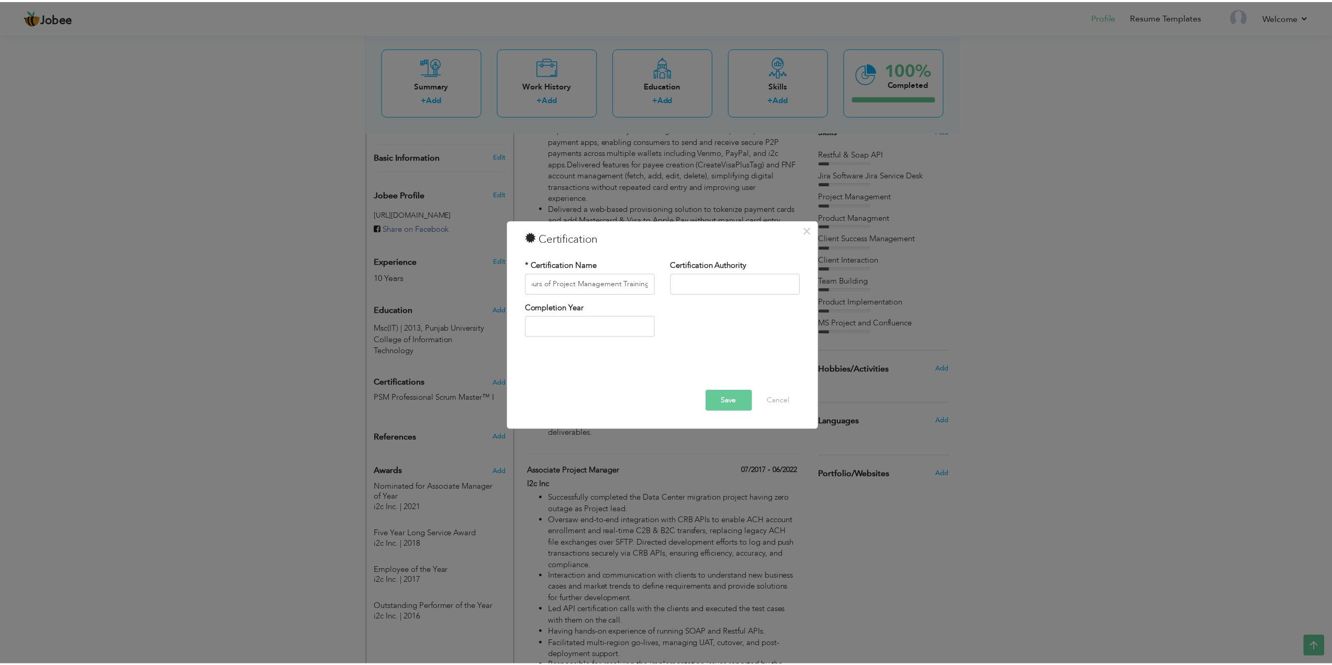
scroll to position [0, 0]
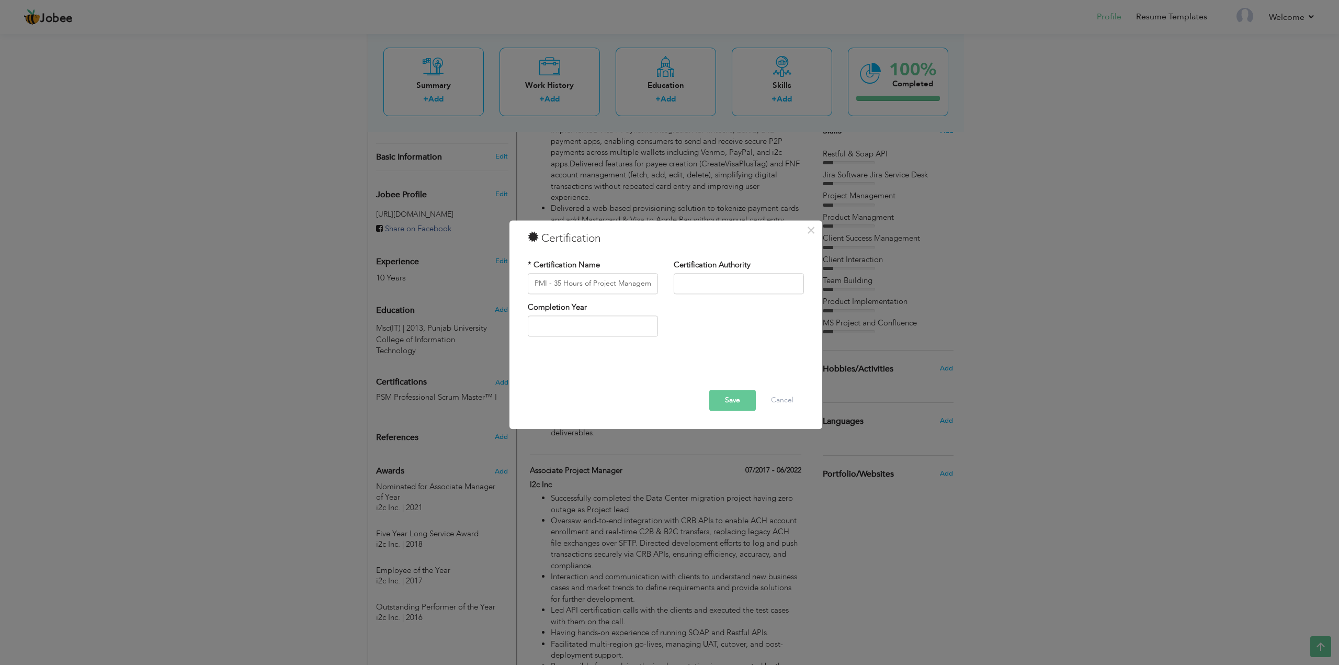
click at [736, 404] on button "Save" at bounding box center [733, 400] width 47 height 21
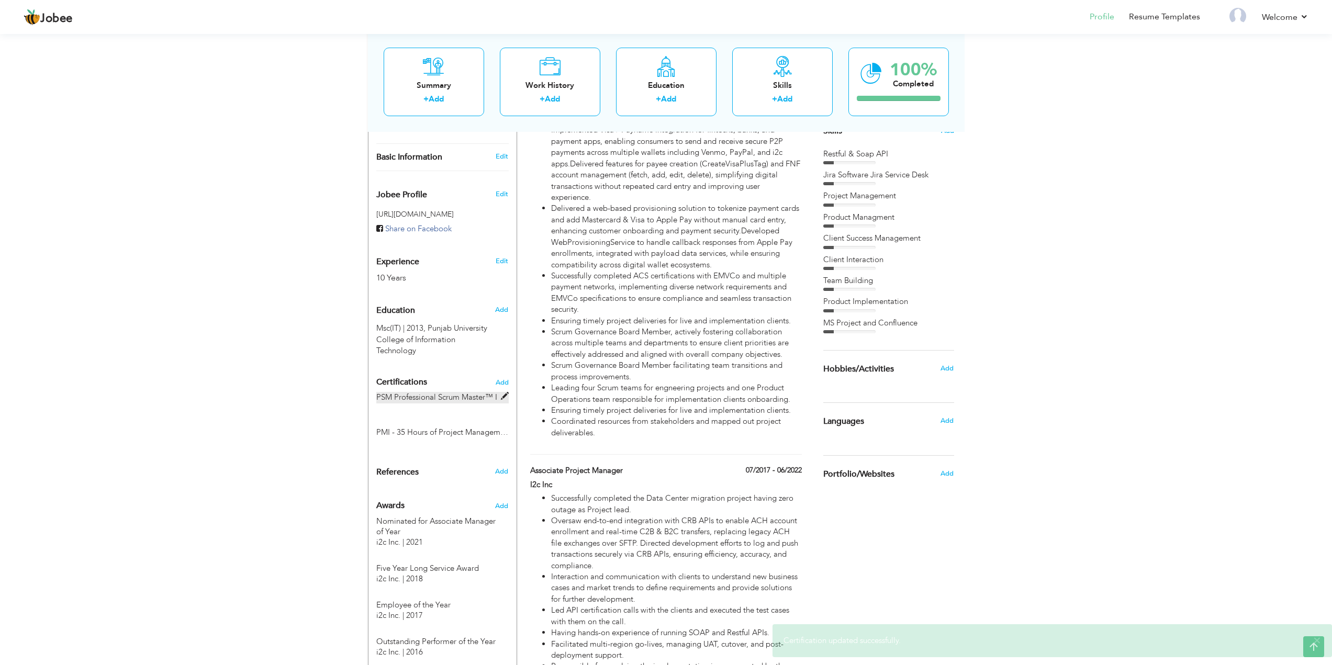
click at [446, 392] on label "PSM Professional Scrum Master™ I" at bounding box center [442, 397] width 132 height 11
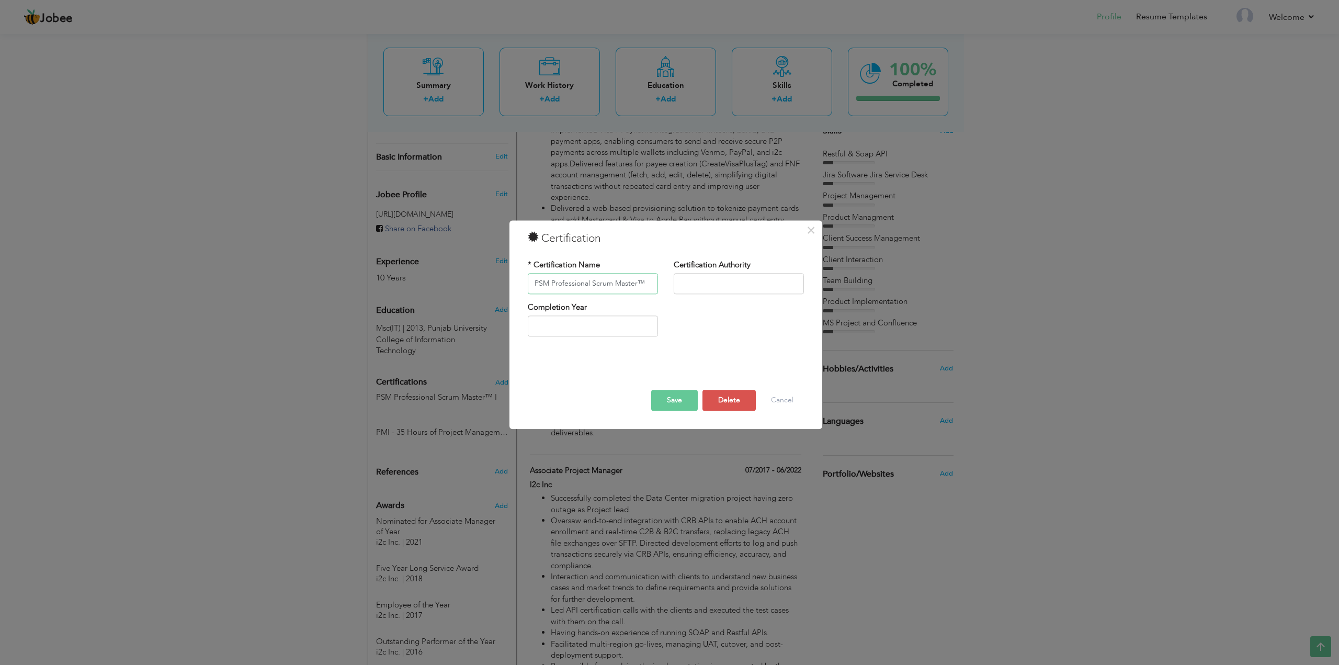
type input "PSM Professional Scrum Master™"
click at [679, 405] on button "Save" at bounding box center [674, 400] width 47 height 21
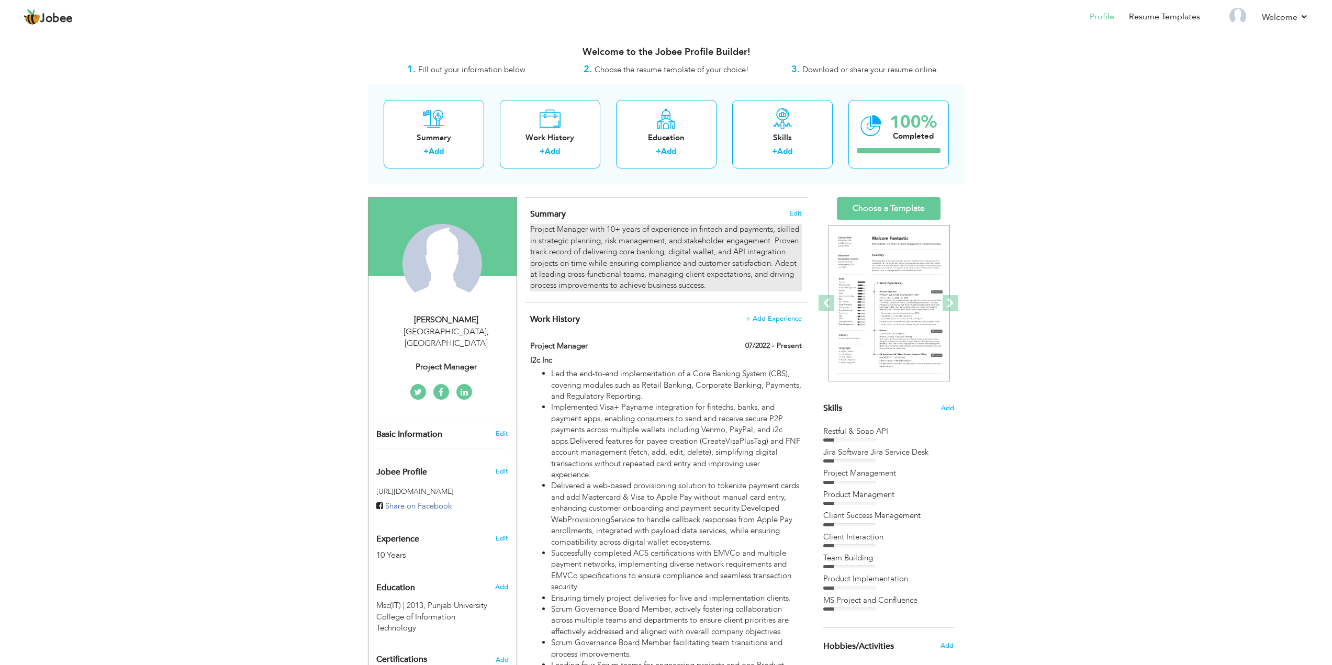
click at [713, 284] on div "Project Manager with 10+ years of experience in fintech and payments, skilled i…" at bounding box center [665, 257] width 271 height 67
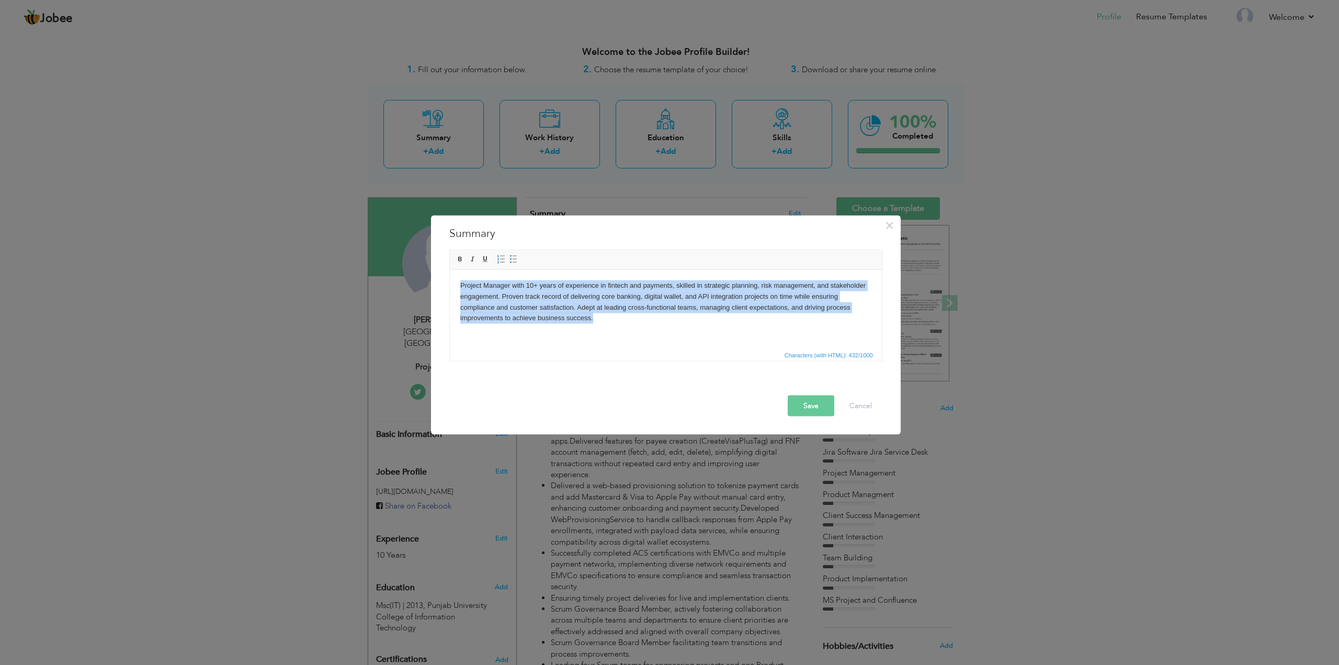
drag, startPoint x: 511, startPoint y: 311, endPoint x: 452, endPoint y: 289, distance: 63.1
click at [452, 289] on html "Project Manager with 10+ years of experience in fintech and payments, skilled i…" at bounding box center [665, 301] width 432 height 64
copy body "Project Manager with 10+ years of experience in fintech and payments, skilled i…"
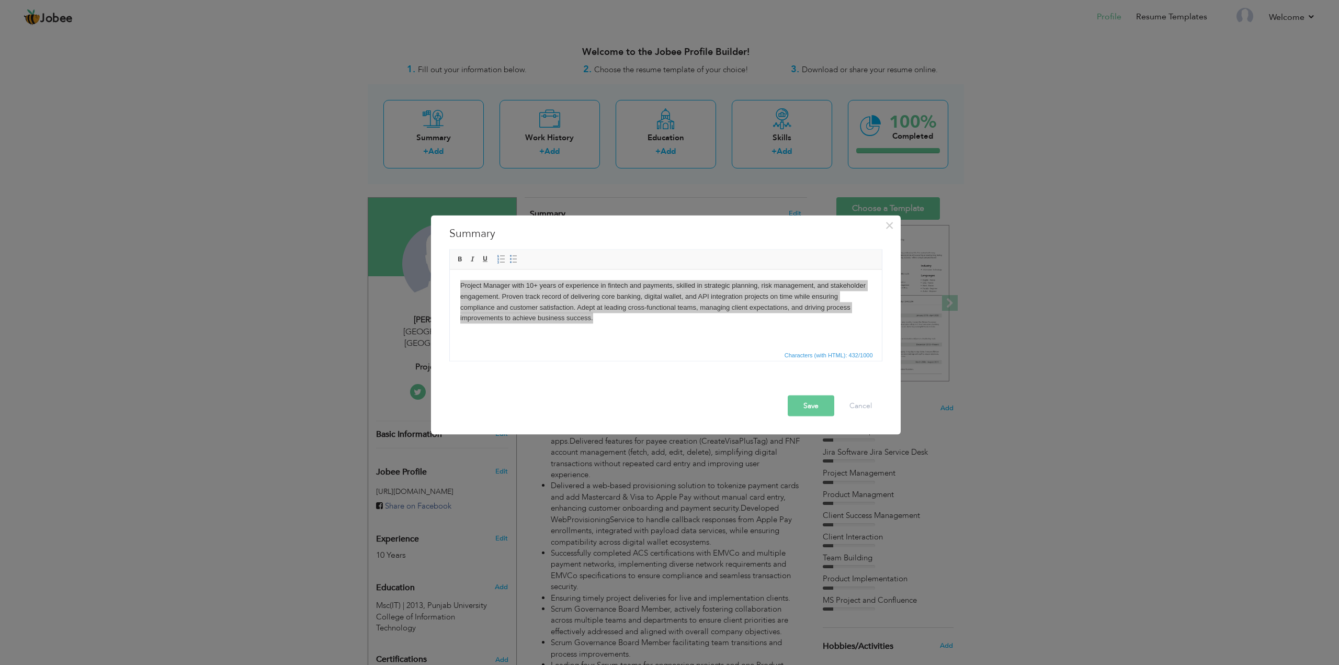
click at [818, 408] on button "Save" at bounding box center [811, 405] width 47 height 21
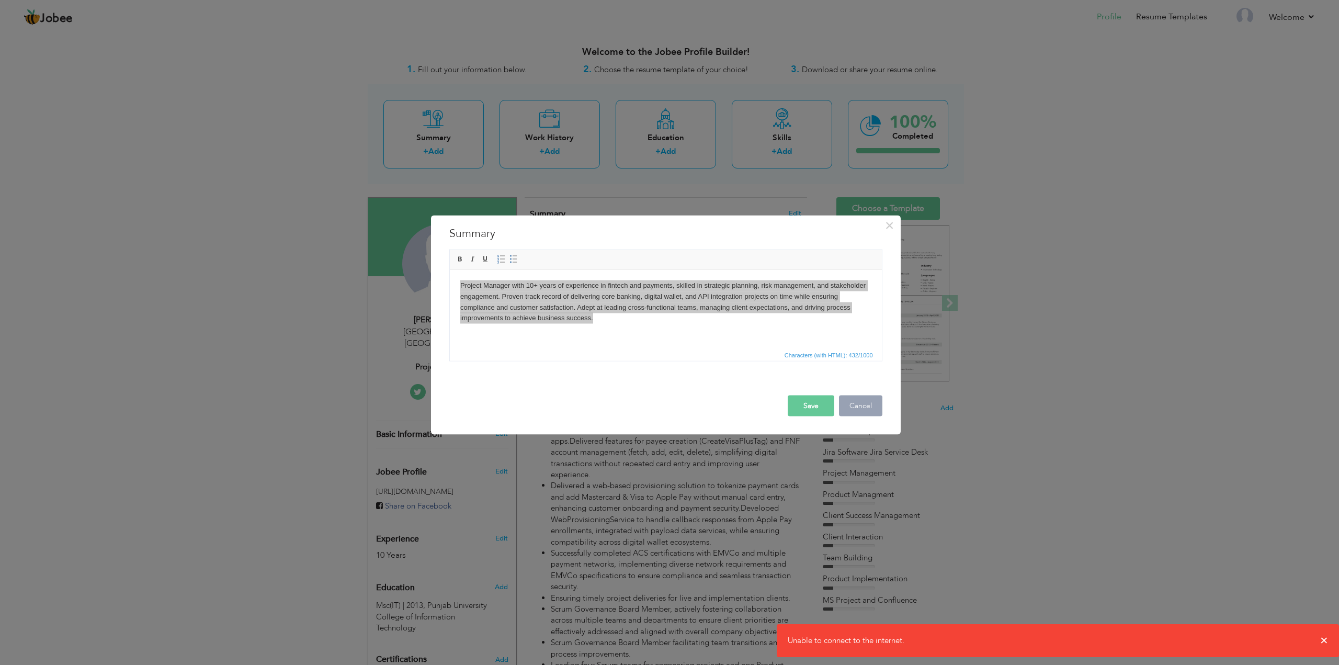
click at [873, 412] on button "Cancel" at bounding box center [860, 405] width 43 height 21
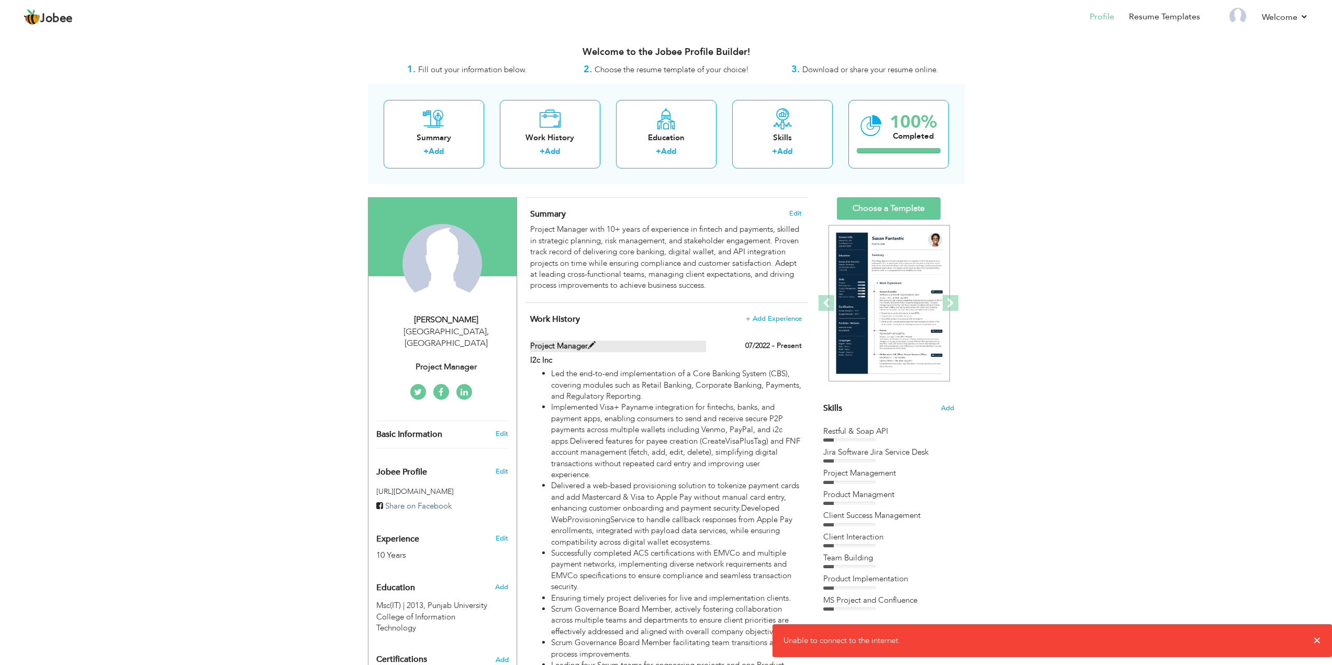
click at [593, 345] on span at bounding box center [592, 346] width 8 height 8
type input "Project Manager"
type input "07/2022"
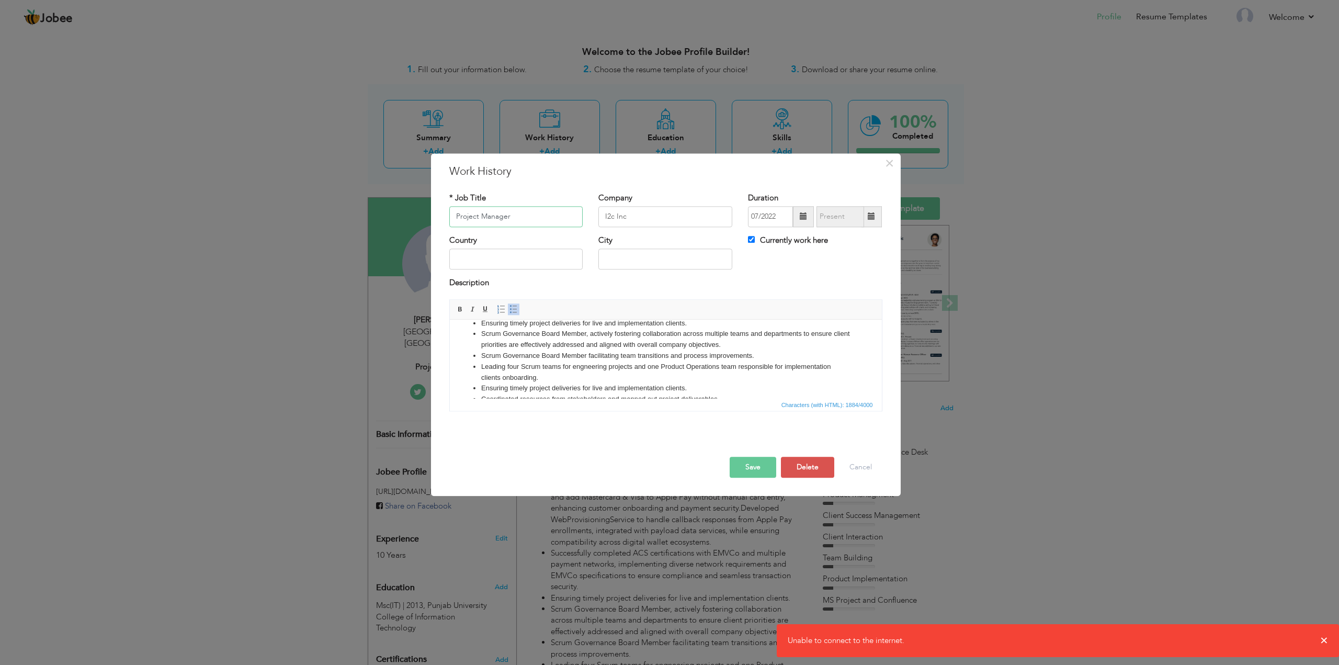
scroll to position [157, 0]
click at [596, 351] on li "Leading four Scrum teams for engneering projects and one Product Operations tea…" at bounding box center [665, 358] width 369 height 22
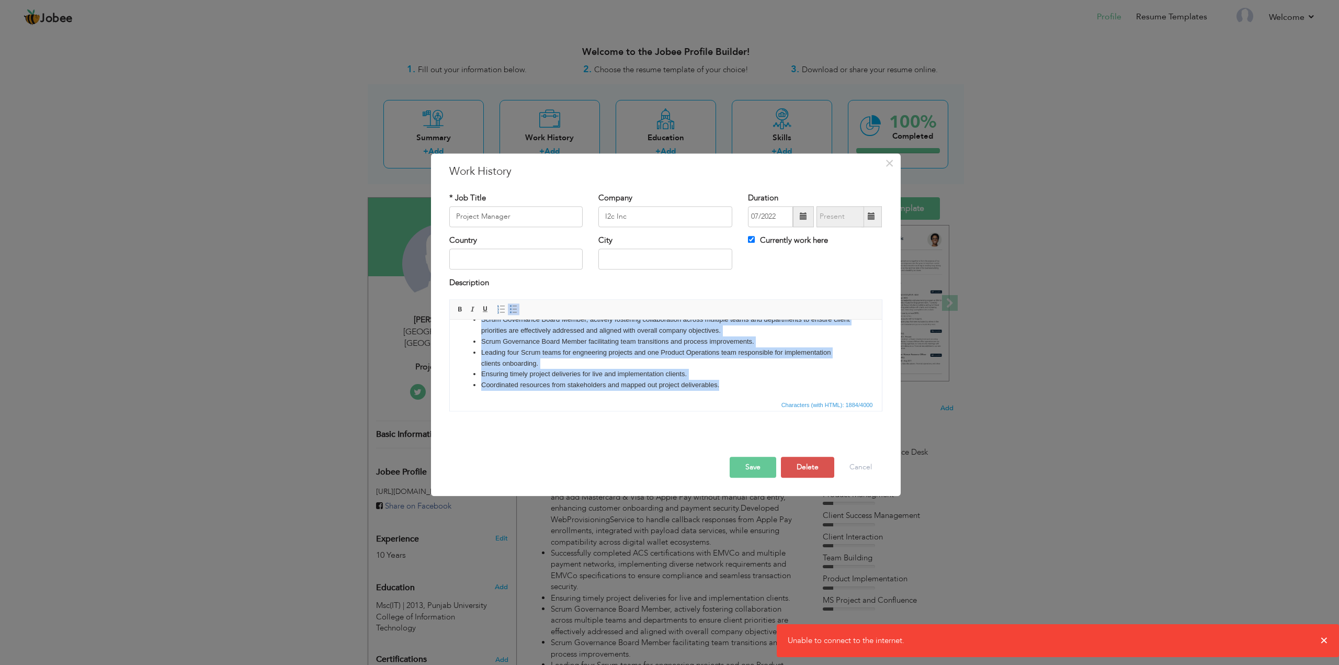
copy ul "Led the end-to-end implementation of a Core Banking System (CBS), covering modu…"
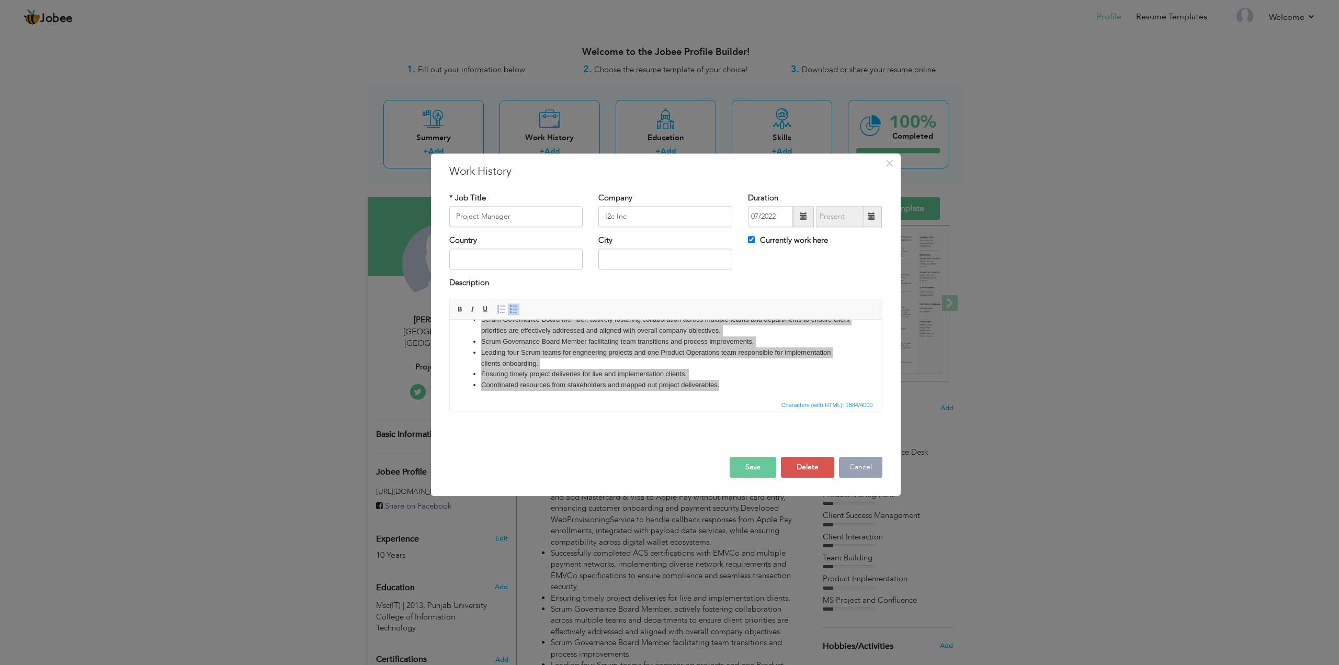
click at [859, 470] on button "Cancel" at bounding box center [860, 467] width 43 height 21
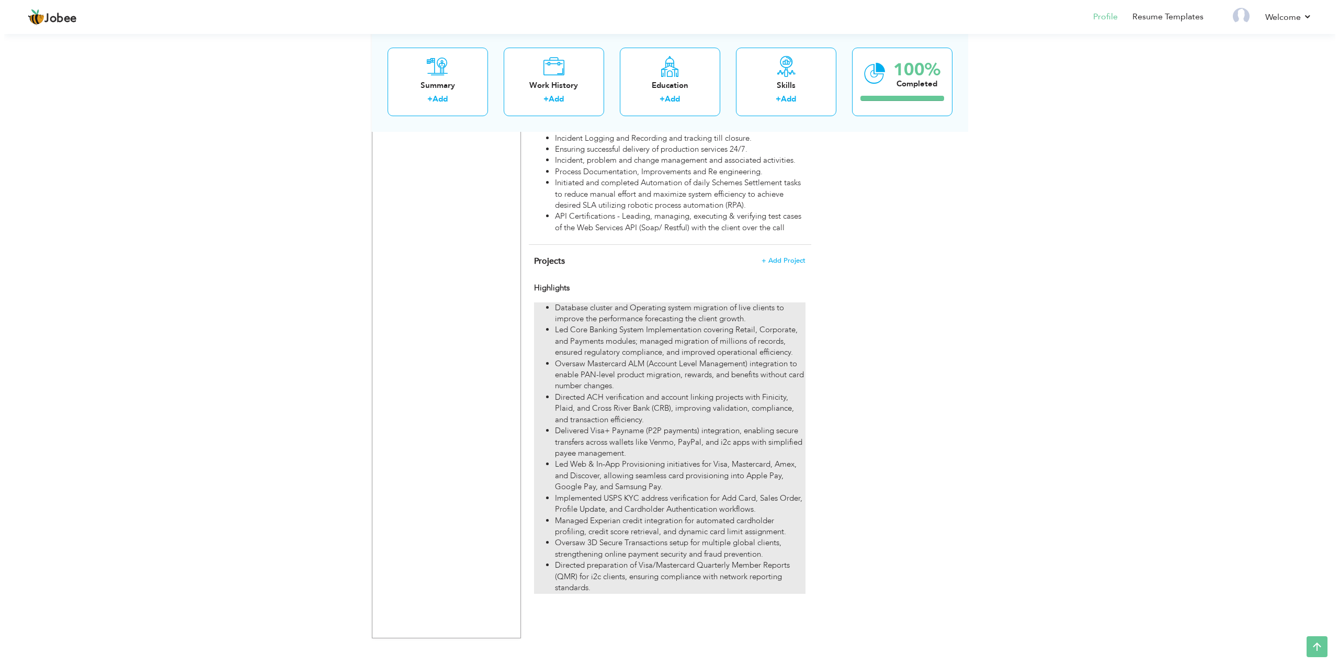
scroll to position [1219, 0]
click at [749, 314] on li "Database cluster and Operating system migration of live clients to improve the …" at bounding box center [676, 311] width 250 height 22
type input "Highlights"
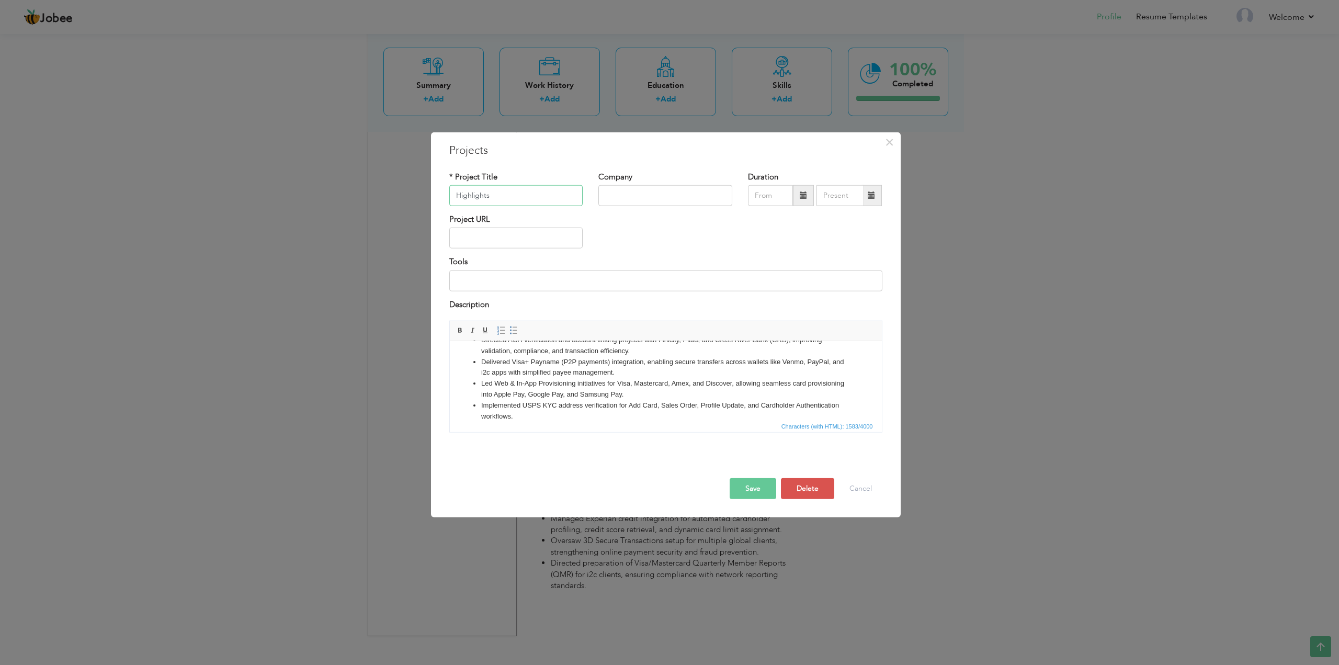
scroll to position [52, 0]
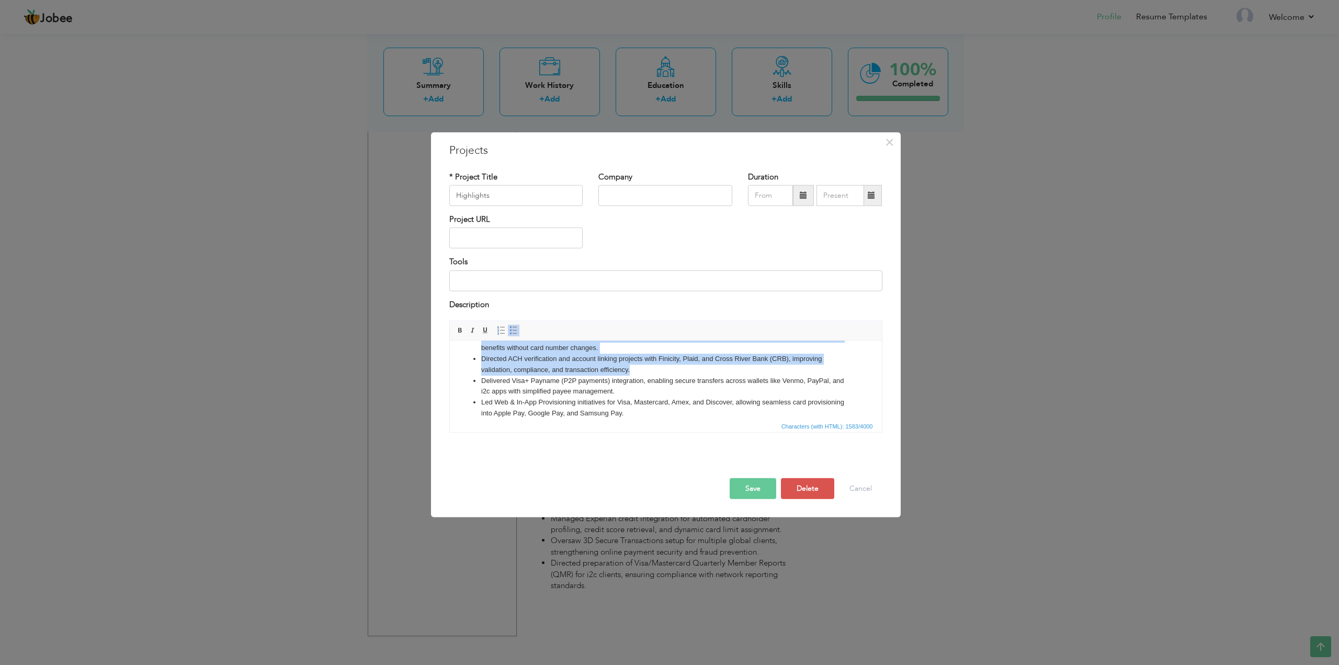
drag, startPoint x: 635, startPoint y: 378, endPoint x: 479, endPoint y: 352, distance: 157.7
click at [479, 352] on ul "Database cluster and Operating system migration of live clients to improve the …" at bounding box center [665, 402] width 411 height 207
drag, startPoint x: 695, startPoint y: 378, endPoint x: 477, endPoint y: 369, distance: 218.4
click at [477, 369] on ul "Database cluster and Operating system migration of live clients to improve the …" at bounding box center [665, 402] width 411 height 207
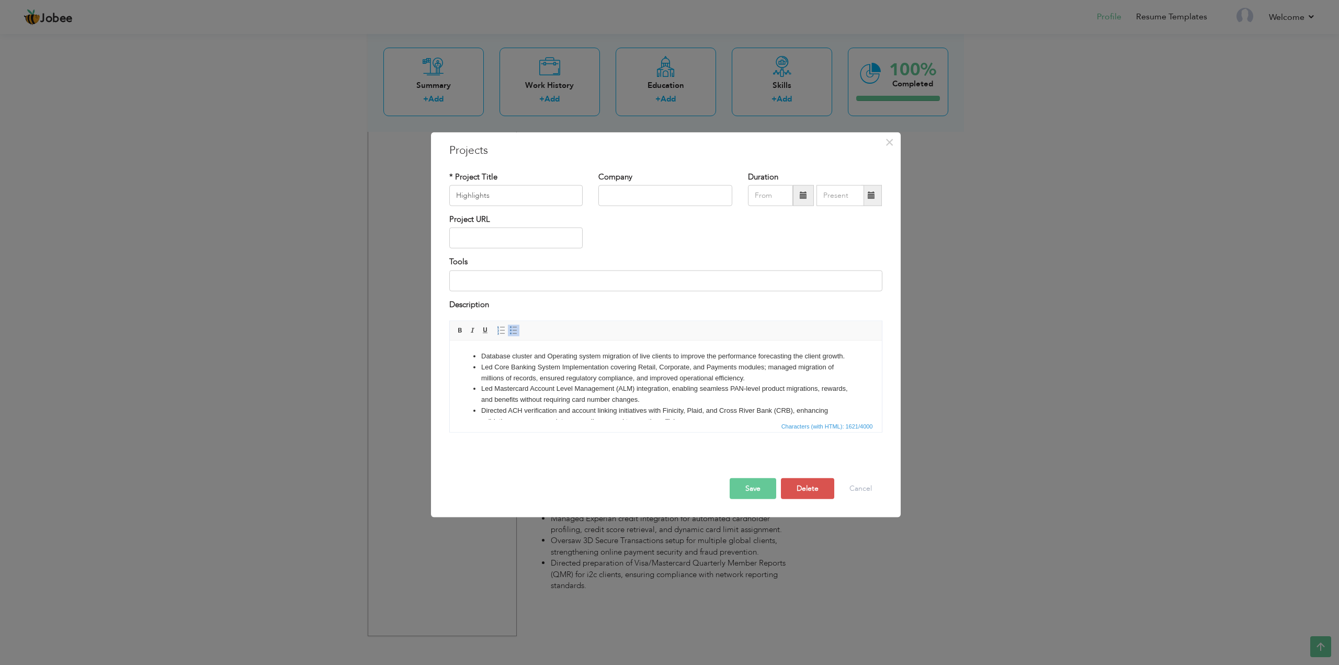
scroll to position [0, 0]
click at [752, 490] on button "Save" at bounding box center [753, 488] width 47 height 21
click at [751, 486] on button "Save" at bounding box center [753, 488] width 47 height 21
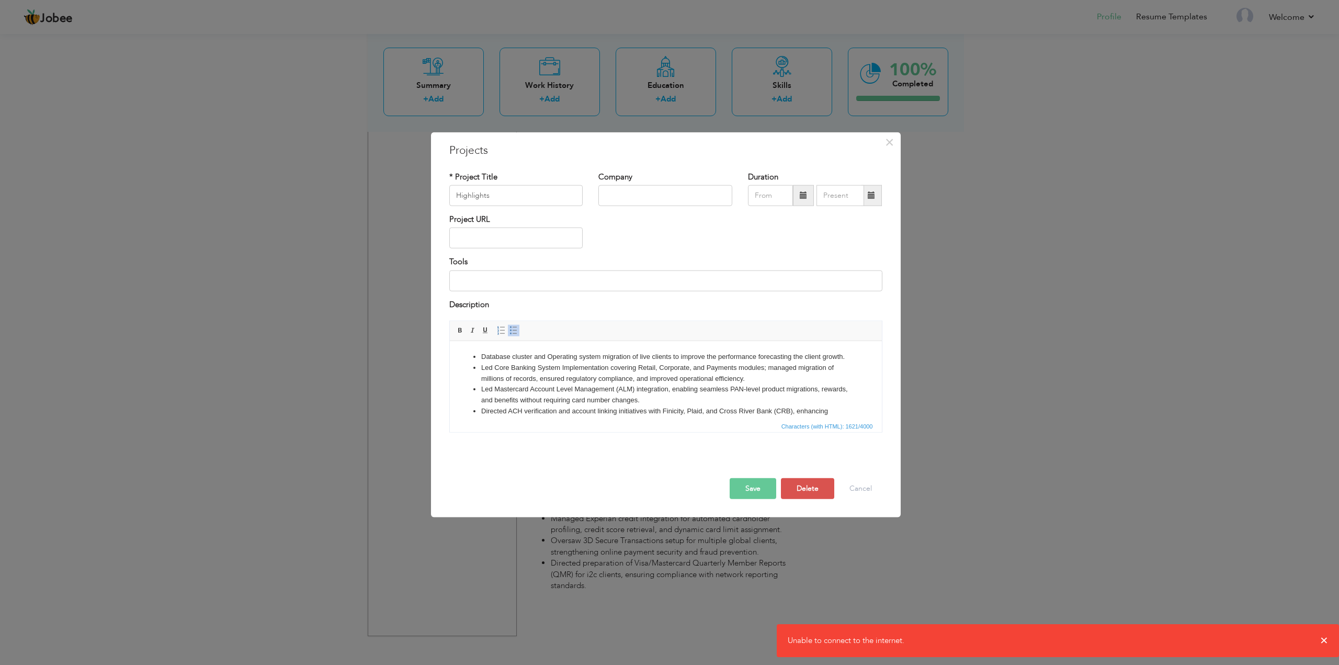
click at [756, 496] on button "Save" at bounding box center [753, 488] width 47 height 21
click at [753, 406] on li "Led Mastercard Account Level Management (ALM) integration, enabling seamless PA…" at bounding box center [665, 395] width 369 height 22
click at [758, 489] on button "Save" at bounding box center [753, 488] width 47 height 21
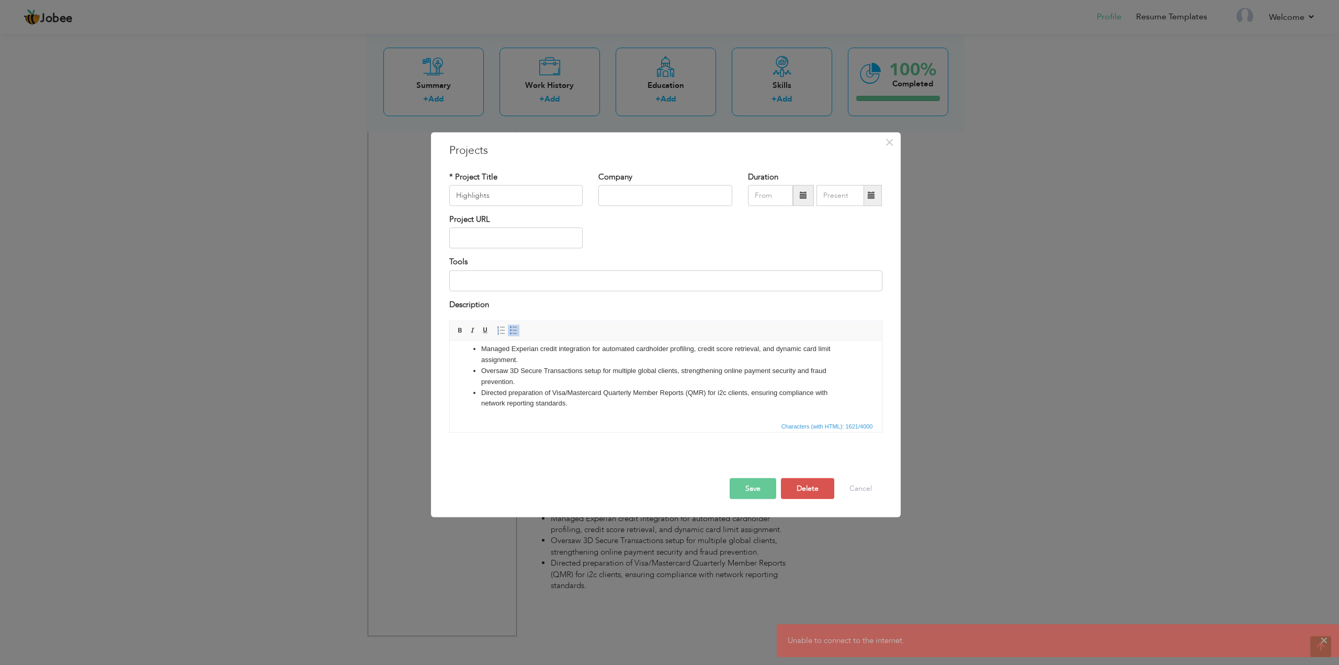
click at [758, 489] on button "Save" at bounding box center [753, 488] width 47 height 21
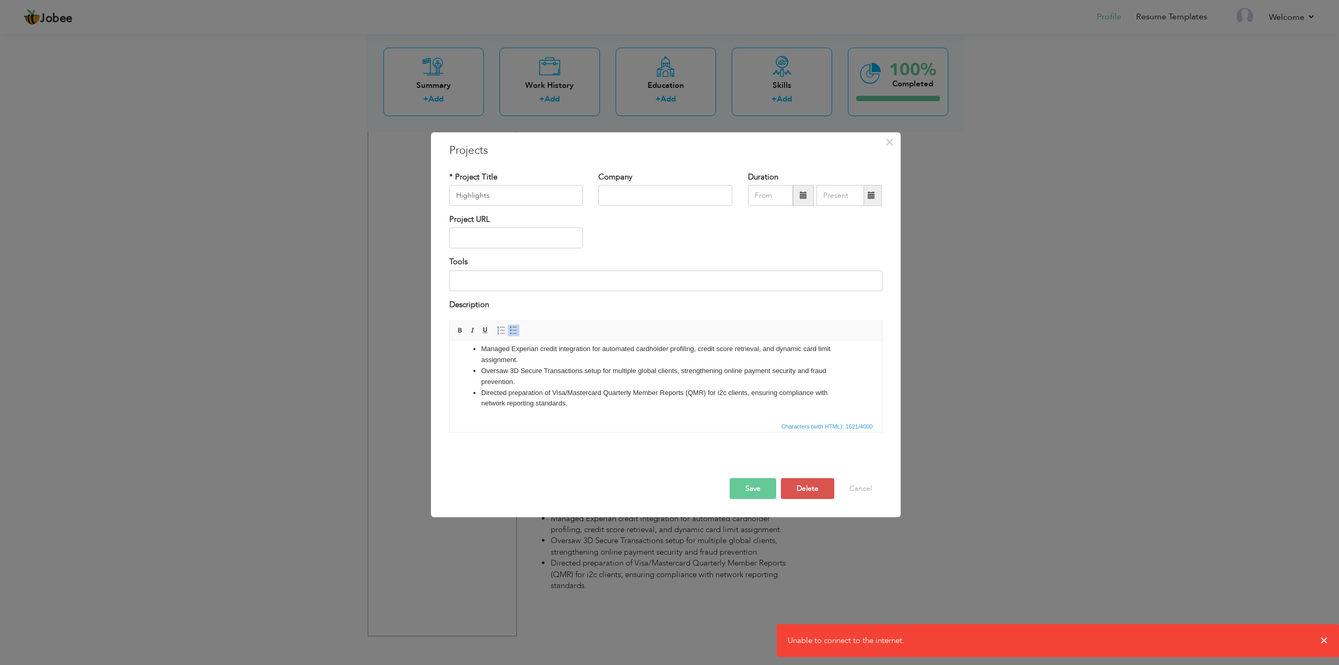
click at [758, 489] on button "Save" at bounding box center [753, 488] width 47 height 21
click at [896, 140] on button "×" at bounding box center [890, 141] width 17 height 17
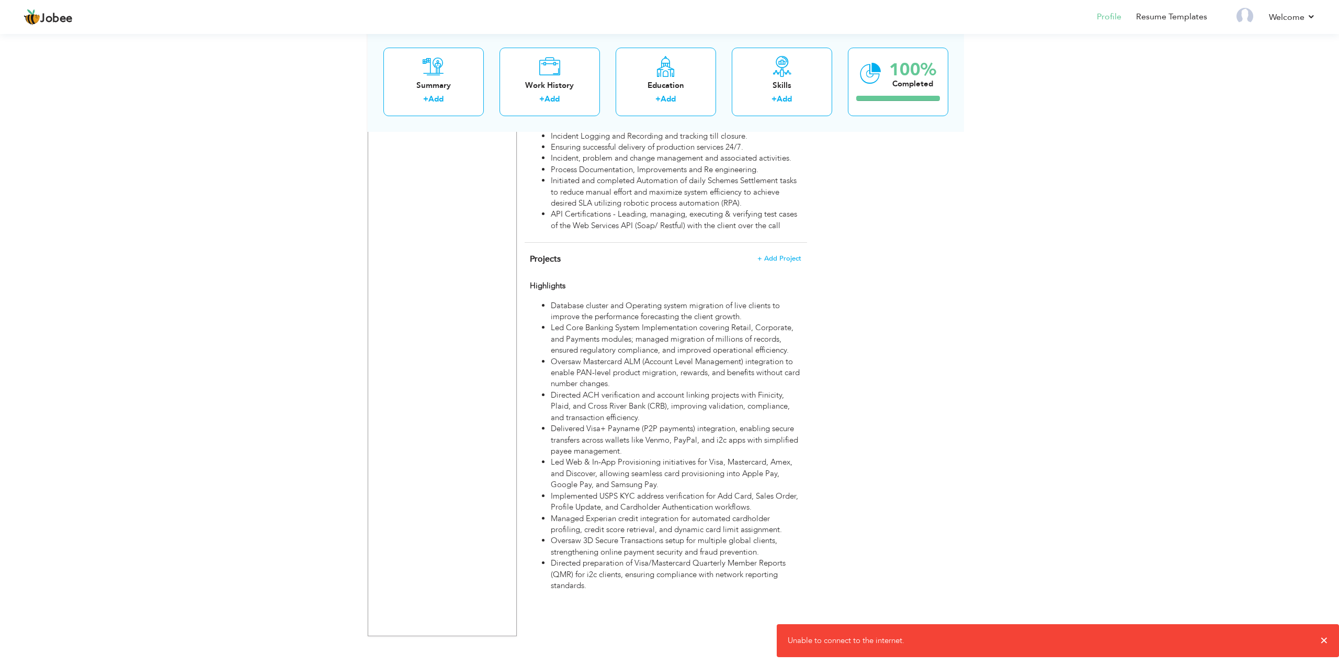
scroll to position [0, 0]
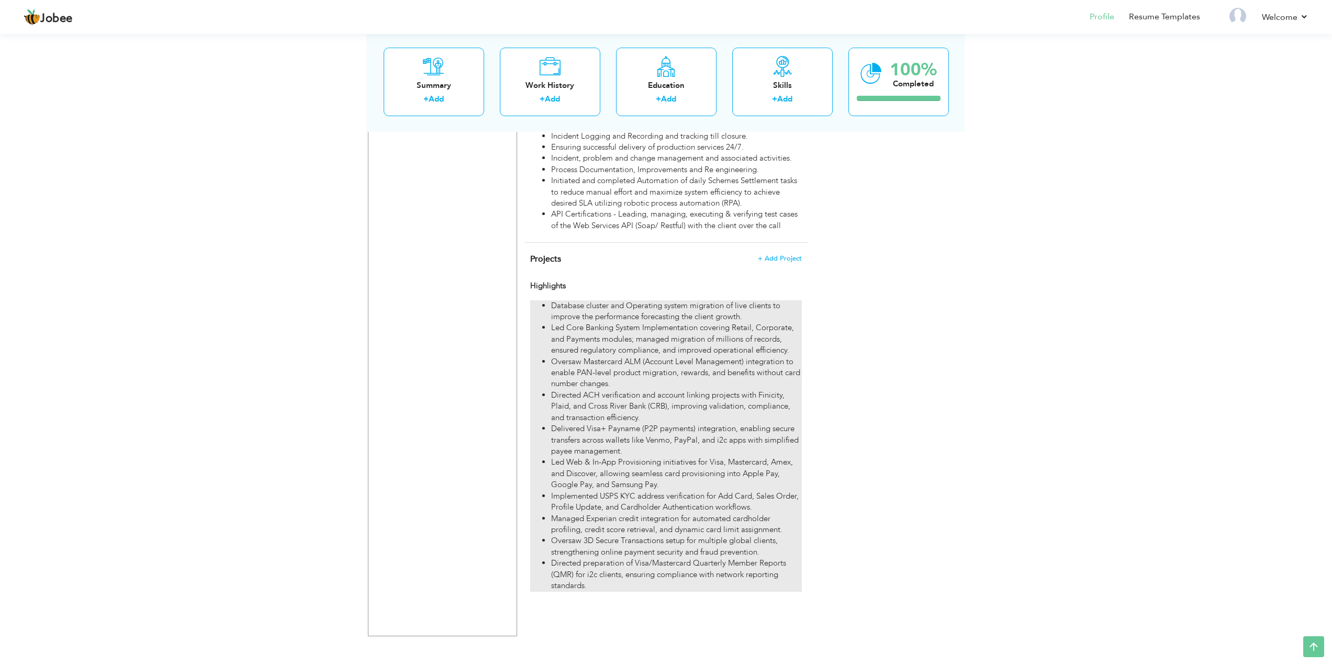
click at [639, 431] on li "Delivered Visa+ Payname (P2P payments) integration, enabling secure transfers a…" at bounding box center [676, 439] width 250 height 33
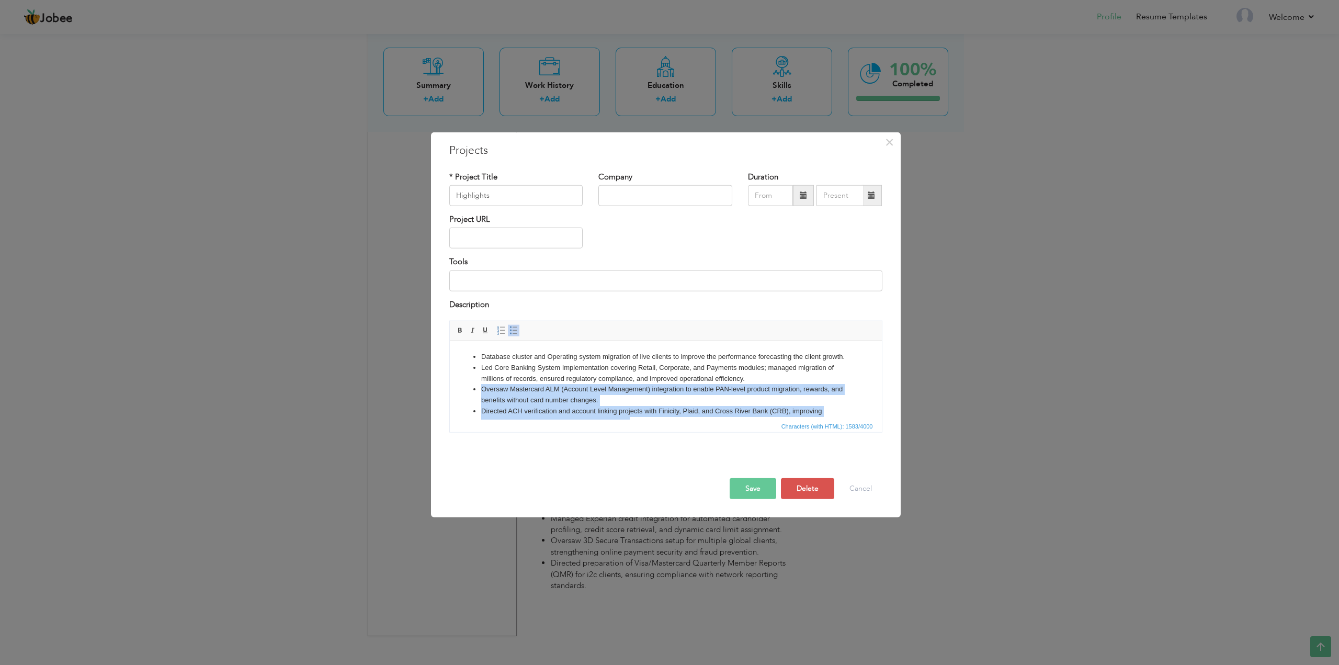
drag, startPoint x: 636, startPoint y: 378, endPoint x: 478, endPoint y: 398, distance: 159.3
click at [478, 398] on ul "Database cluster and Operating system migration of live clients to improve the …" at bounding box center [665, 454] width 411 height 207
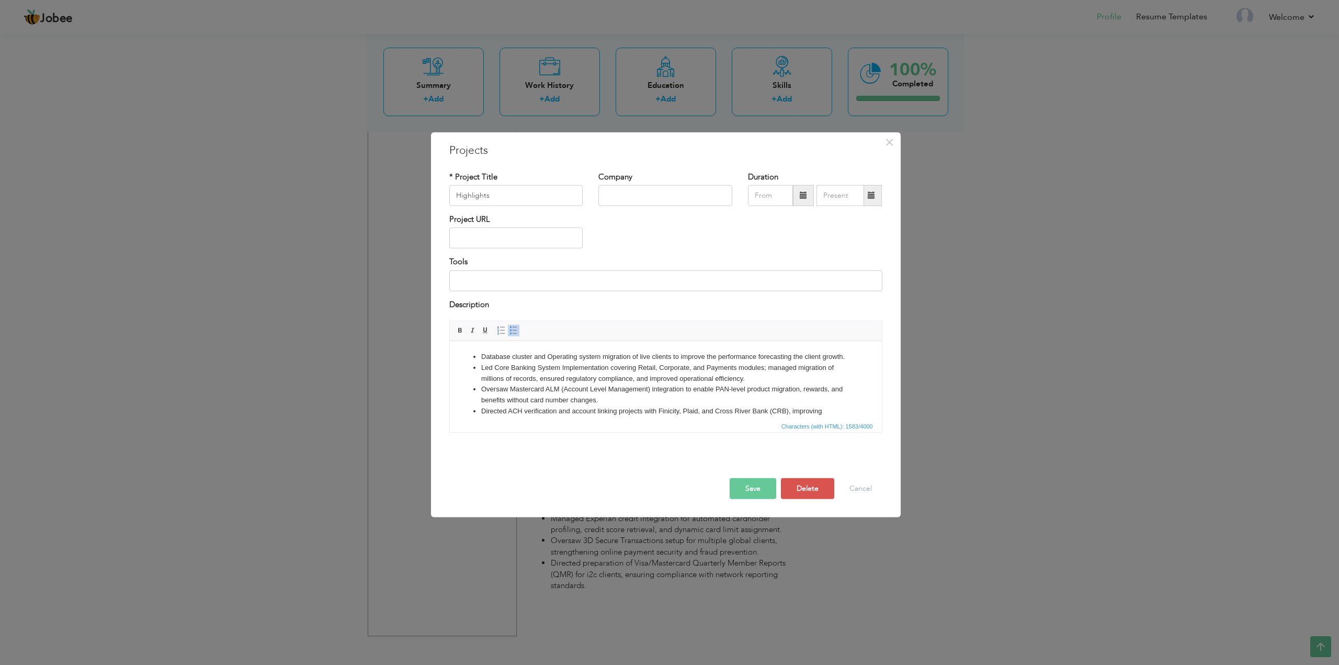
click at [531, 400] on li "Oversaw Mastercard ALM (Account Level Management) integration to enable PAN-lev…" at bounding box center [665, 395] width 369 height 22
click at [864, 489] on button "Cancel" at bounding box center [860, 488] width 43 height 21
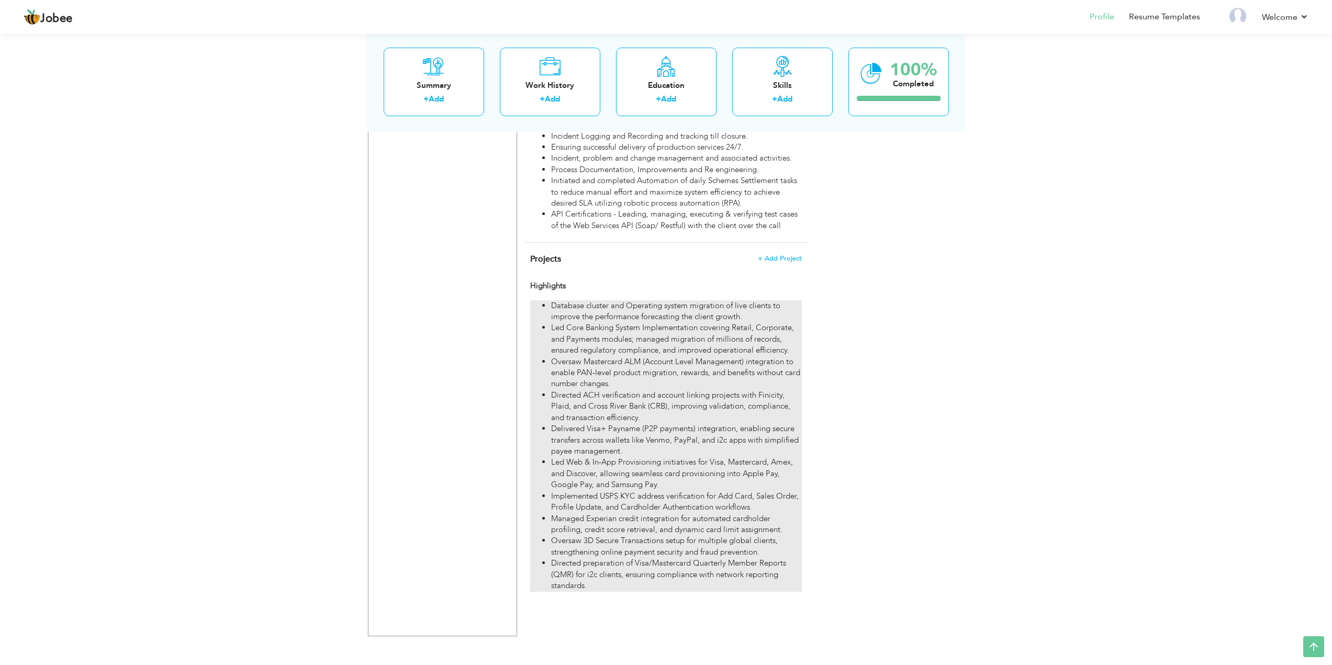
click at [743, 346] on li "Led Core Banking System Implementation covering Retail, Corporate, and Payments…" at bounding box center [676, 338] width 250 height 33
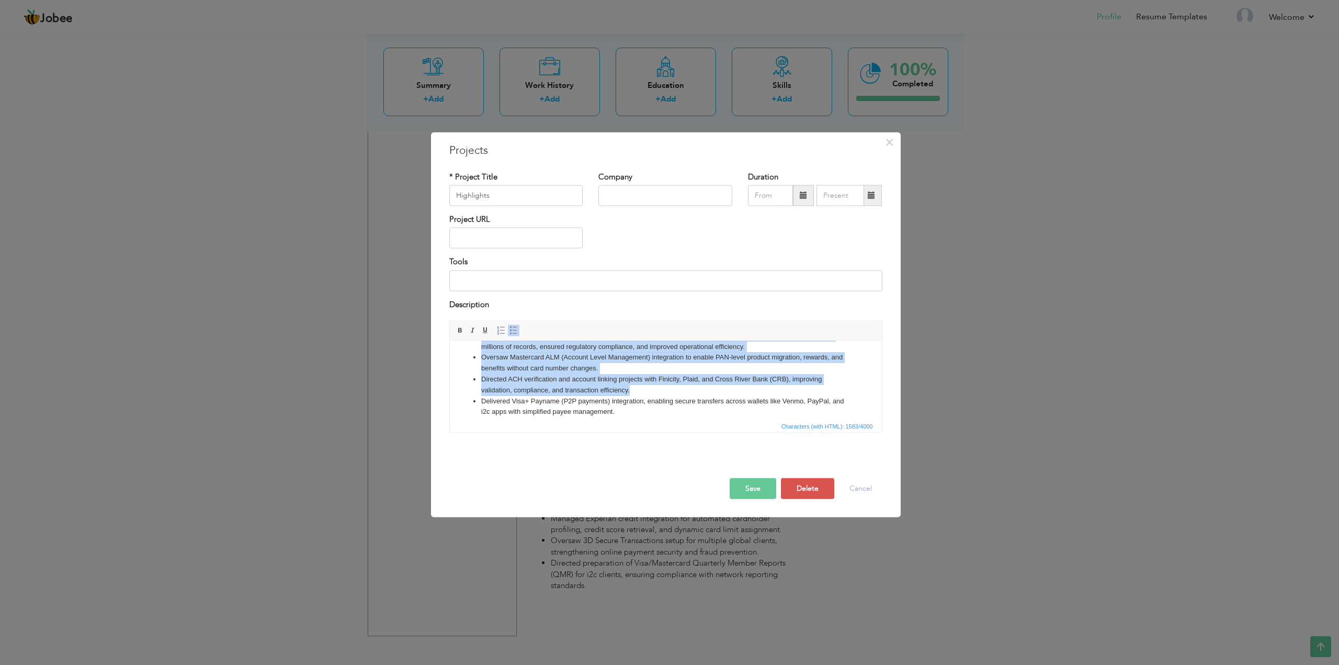
scroll to position [30, 0]
drag, startPoint x: 626, startPoint y: 380, endPoint x: 481, endPoint y: 367, distance: 145.5
click at [481, 367] on ul "Database cluster and Operating system migration of live clients to improve the …" at bounding box center [665, 424] width 411 height 207
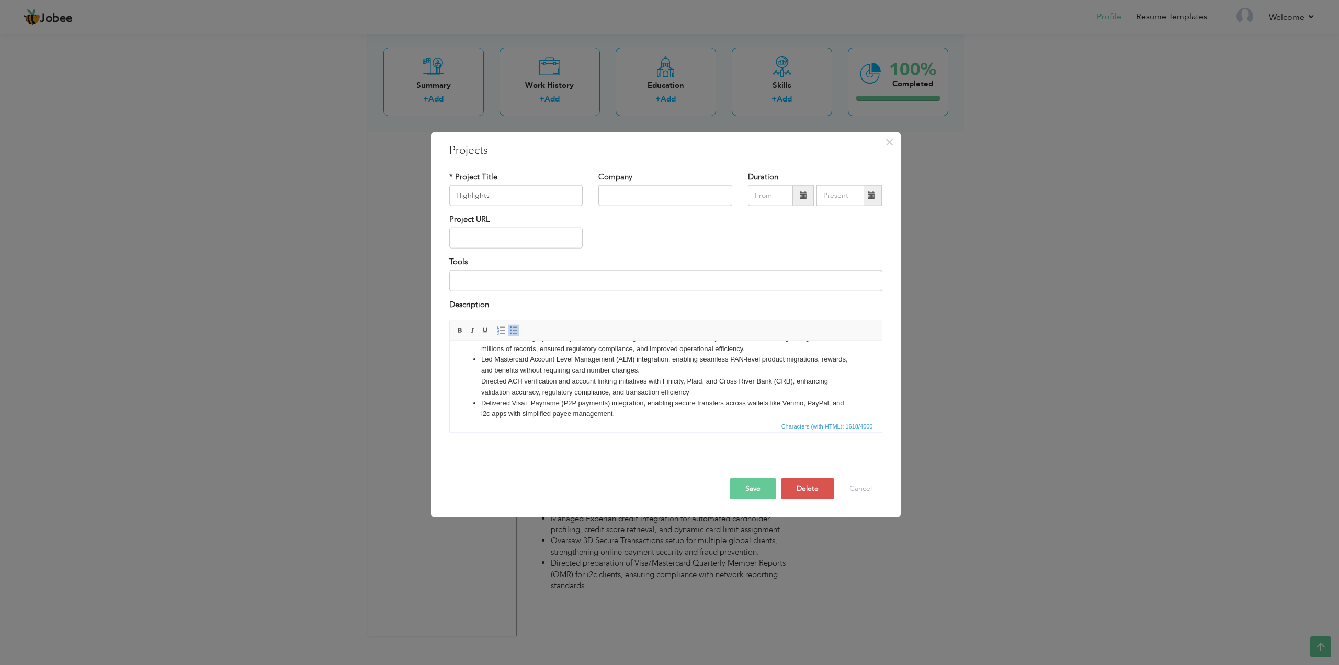
click at [677, 382] on li "Led Mastercard Account Level Management (ALM) integration, enabling seamless PA…" at bounding box center [665, 375] width 369 height 43
drag, startPoint x: 696, startPoint y: 404, endPoint x: 481, endPoint y: 393, distance: 215.4
click at [481, 393] on li "Led Mastercard Account Level Management (ALM) integration, enabling seamless PA…" at bounding box center [665, 375] width 369 height 43
click at [745, 489] on button "Save" at bounding box center [753, 488] width 47 height 21
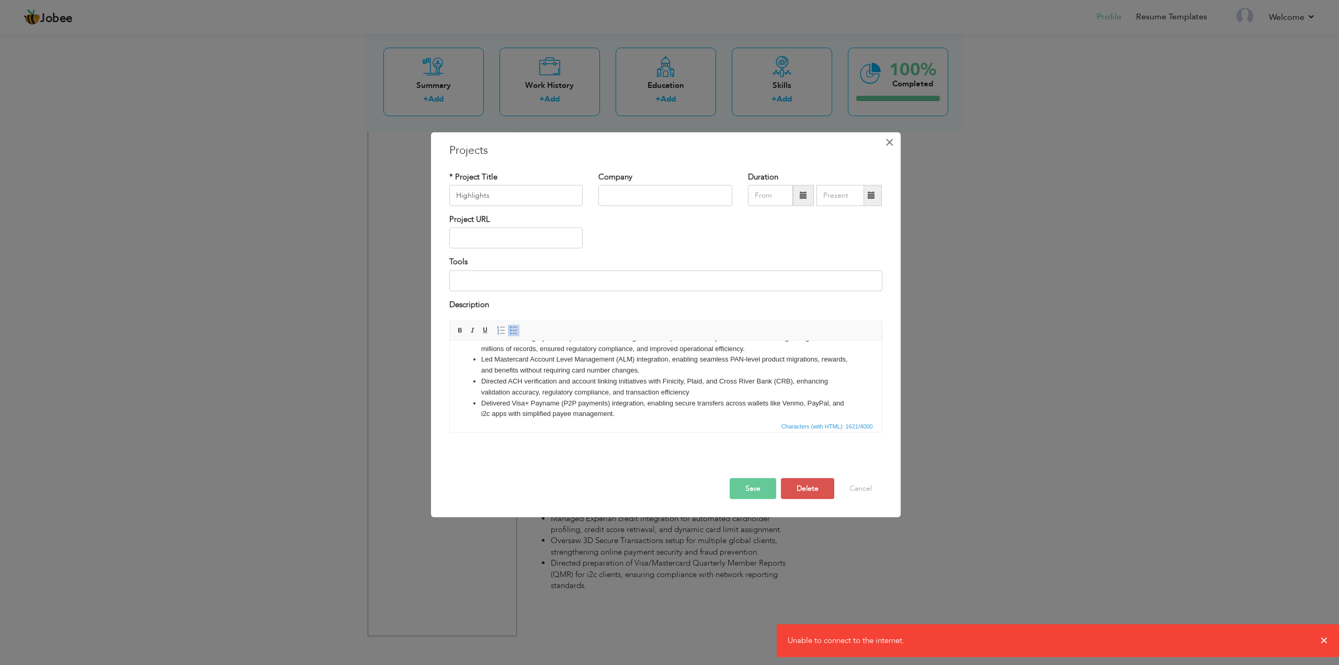
click at [890, 142] on span "×" at bounding box center [889, 141] width 9 height 19
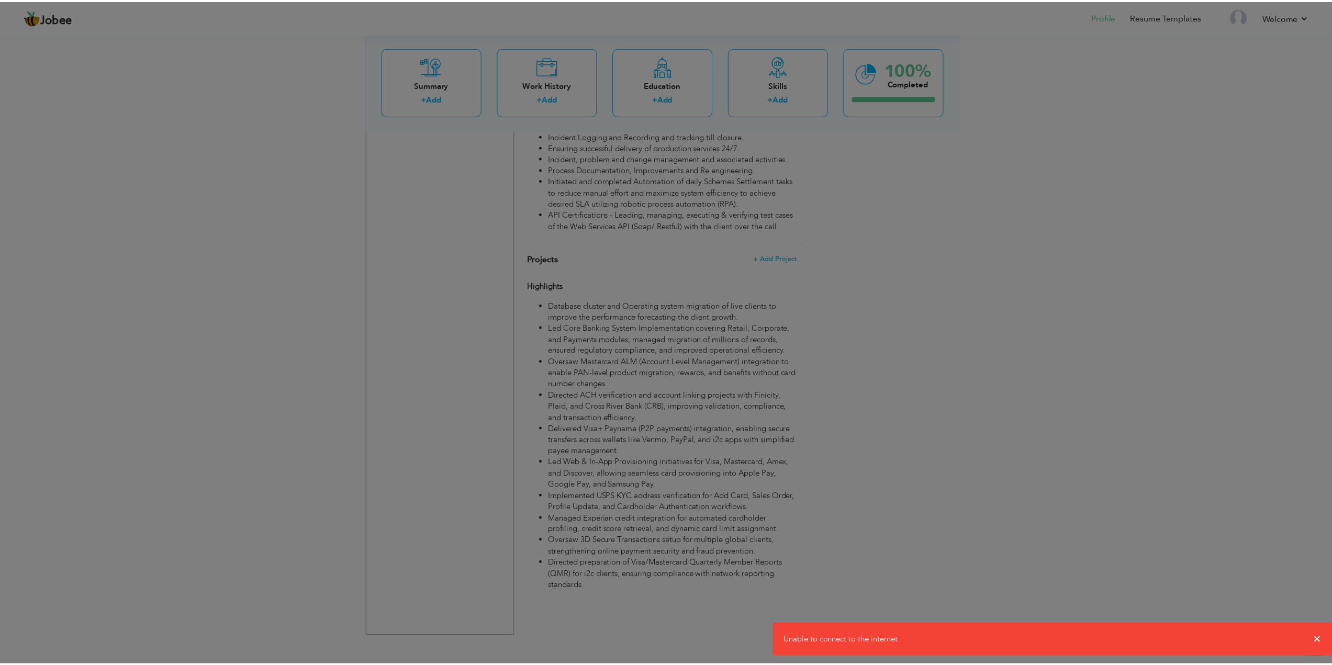
scroll to position [0, 0]
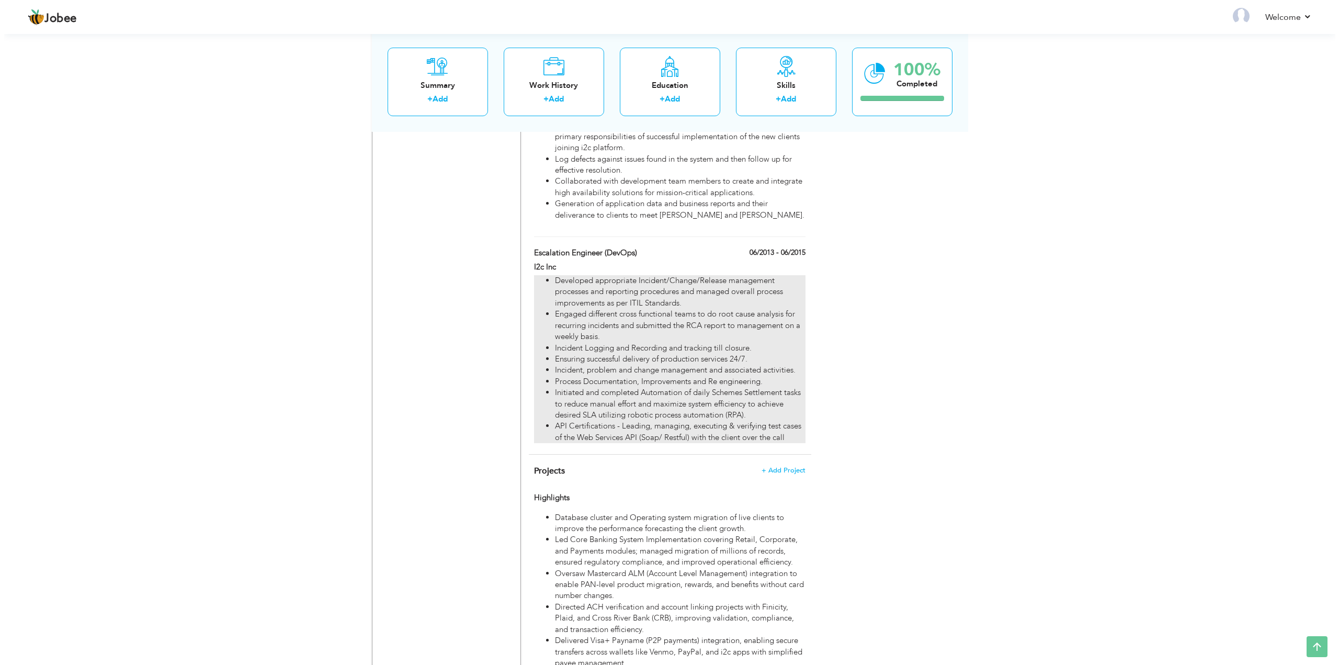
scroll to position [1101, 0]
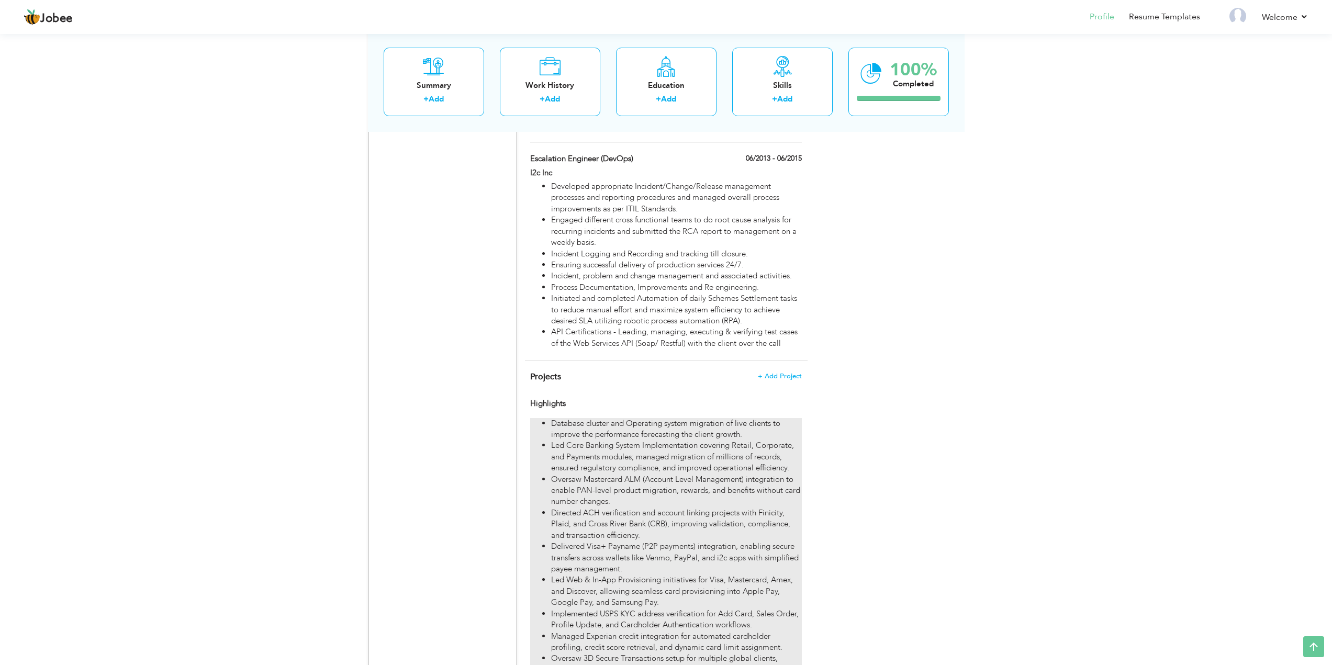
click at [691, 486] on li "Oversaw Mastercard ALM (Account Level Management) integration to enable PAN-lev…" at bounding box center [676, 490] width 250 height 33
type input "Highlights"
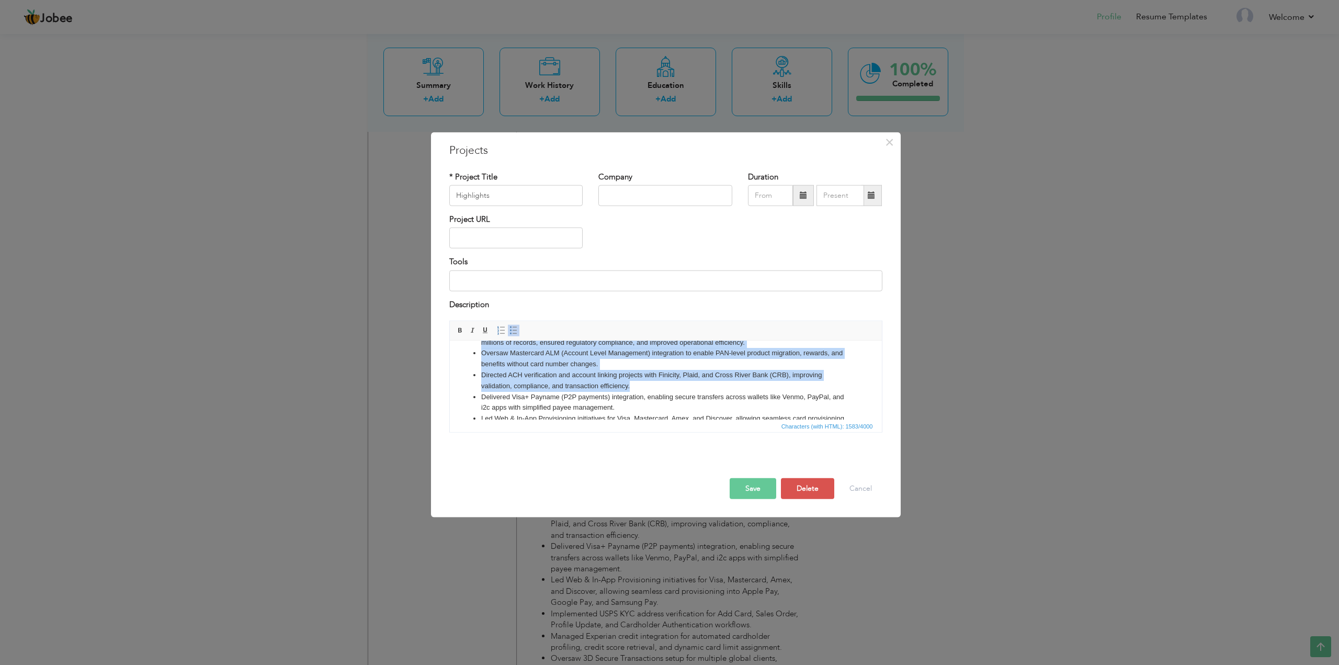
scroll to position [0, 0]
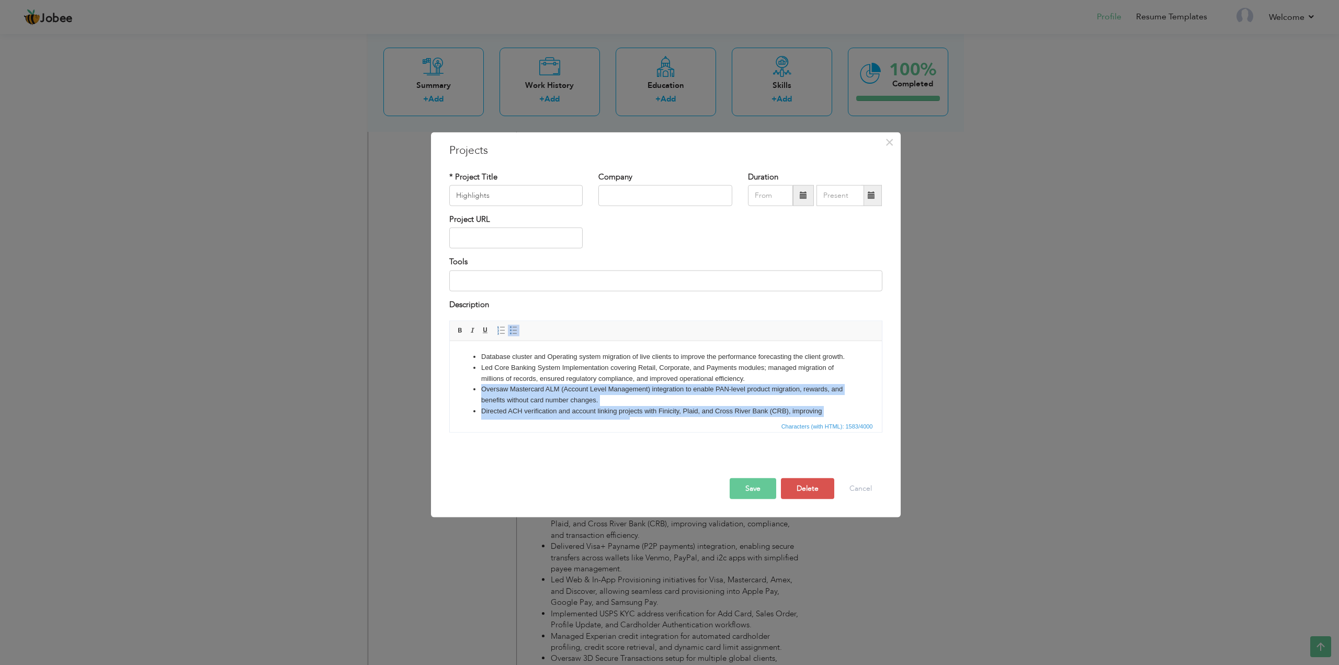
drag, startPoint x: 632, startPoint y: 378, endPoint x: 480, endPoint y: 398, distance: 153.6
click at [480, 398] on ul "Database cluster and Operating system migration of live clients to improve the …" at bounding box center [665, 454] width 411 height 207
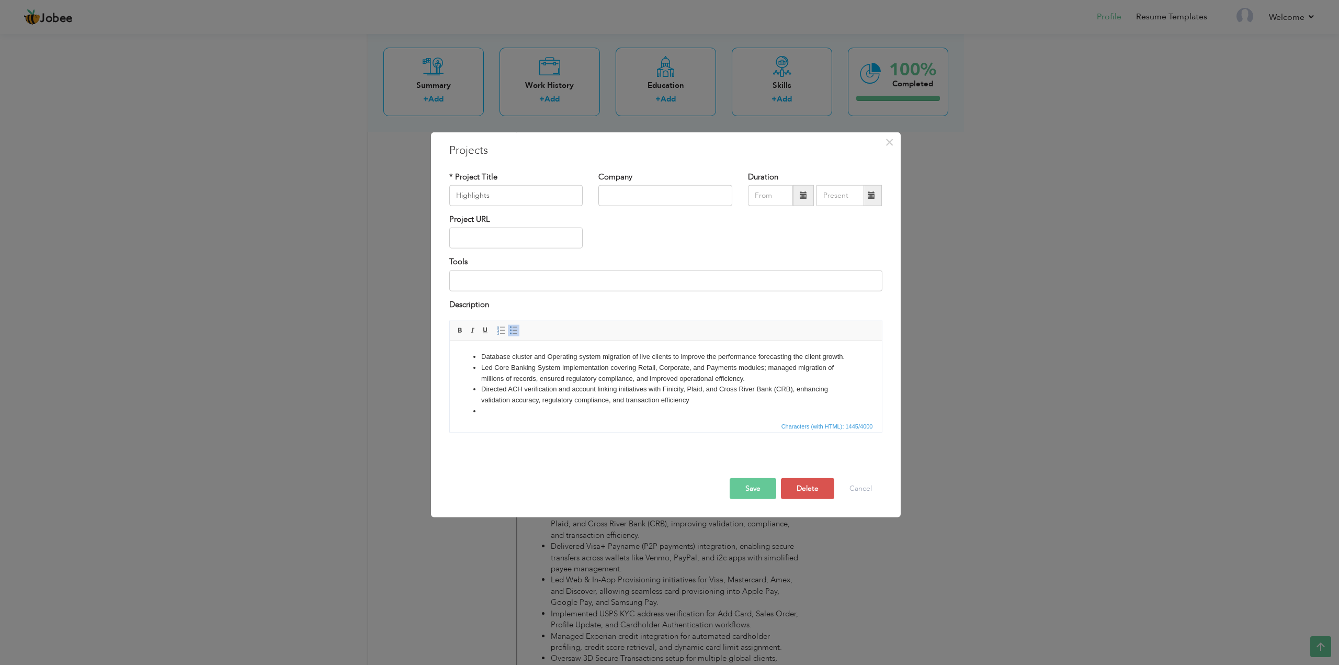
scroll to position [6, 0]
paste body
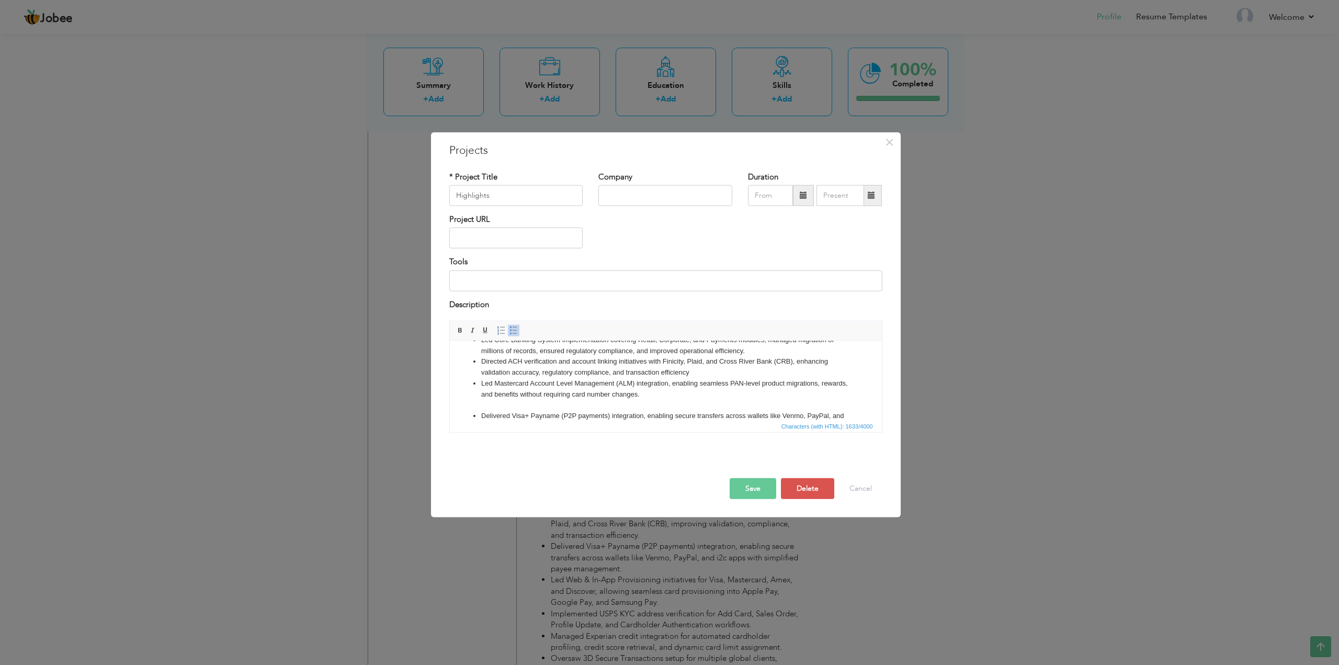
scroll to position [80, 0]
click at [754, 497] on button "Save" at bounding box center [753, 488] width 47 height 21
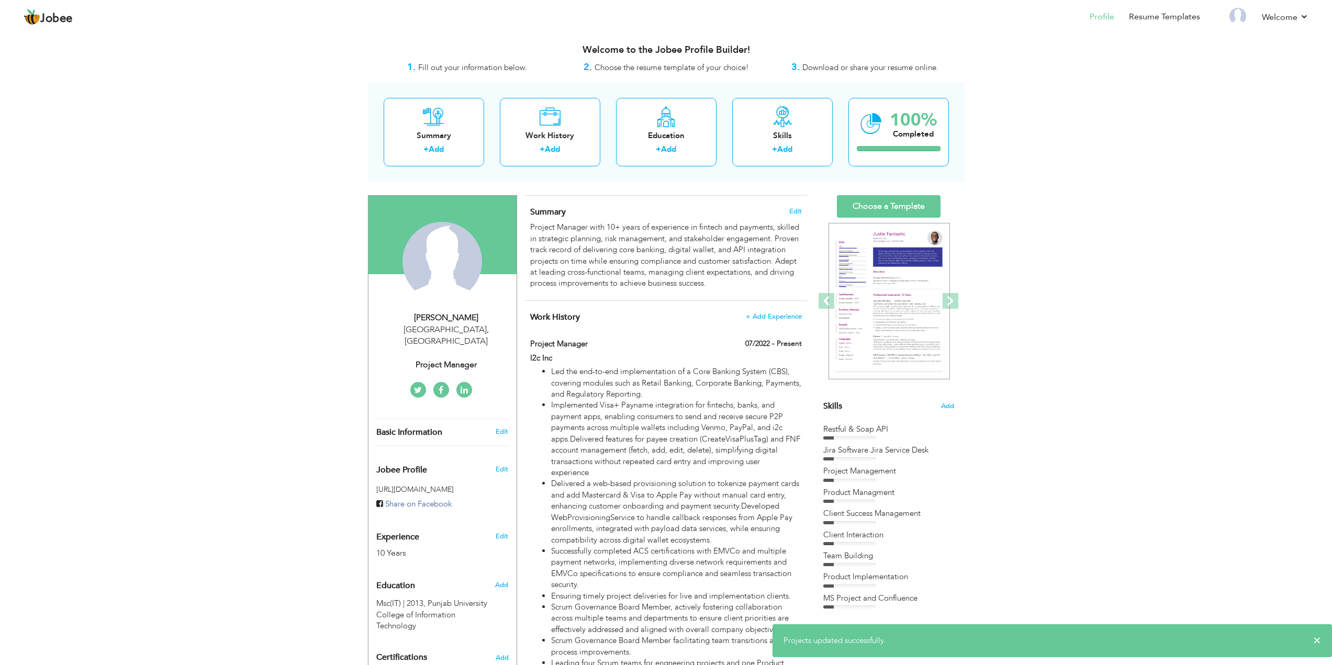
scroll to position [0, 0]
